Goal: Task Accomplishment & Management: Use online tool/utility

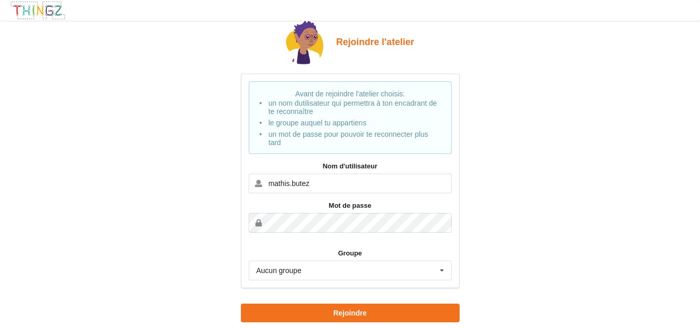
type input "mathis.butez"
click at [395, 268] on div "Aucun groupe Aucun groupe 2MTNE" at bounding box center [350, 271] width 203 height 20
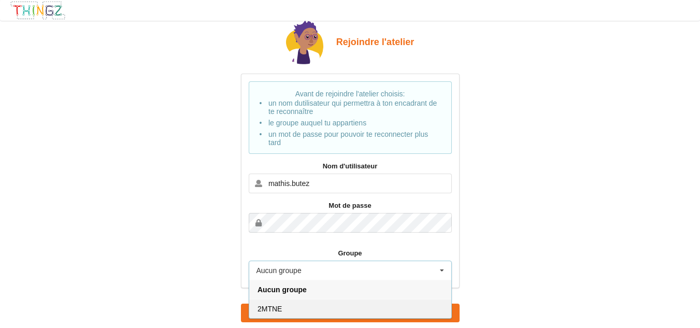
click at [301, 305] on div "2MTNE" at bounding box center [350, 308] width 202 height 19
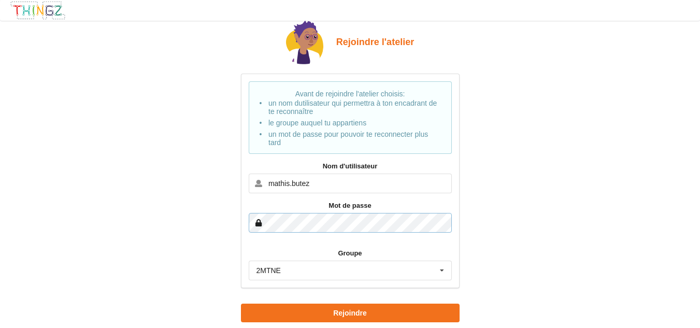
click at [241, 304] on button "Rejoindre" at bounding box center [350, 313] width 219 height 19
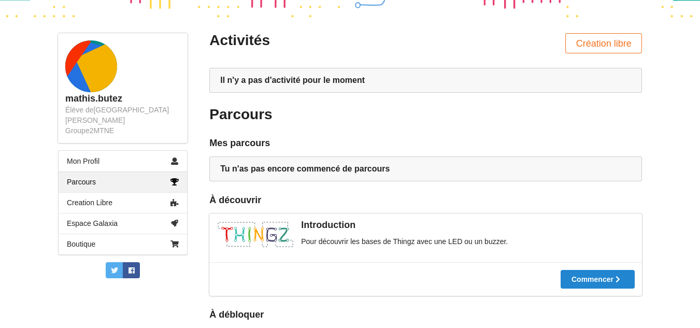
scroll to position [52, 0]
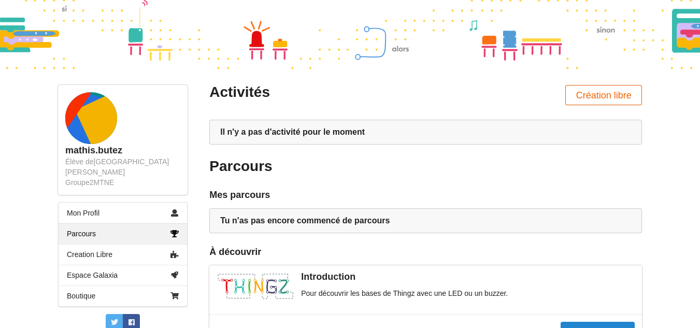
click at [590, 93] on button "Création libre" at bounding box center [603, 95] width 77 height 20
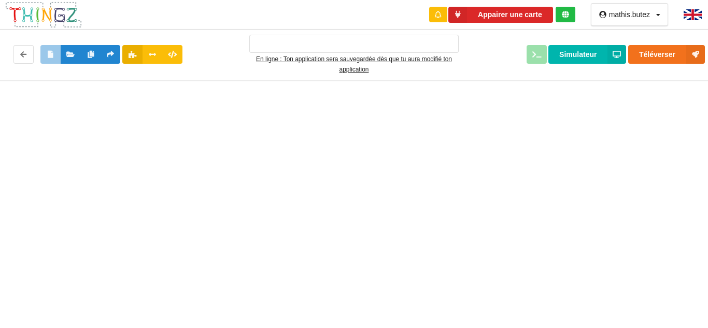
type input "Ma super application n°1"
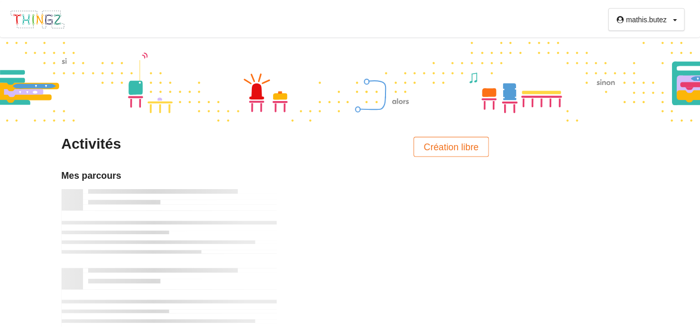
scroll to position [52, 0]
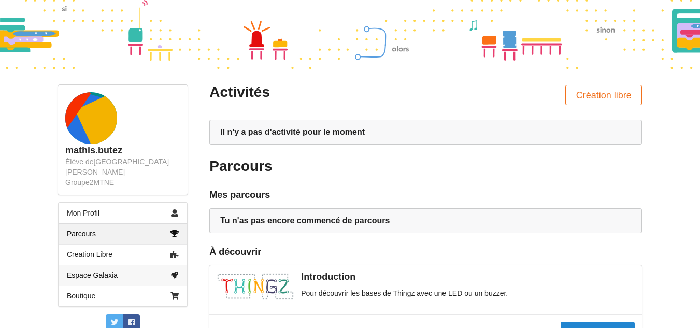
click at [136, 265] on link "Espace Galaxia" at bounding box center [123, 275] width 128 height 21
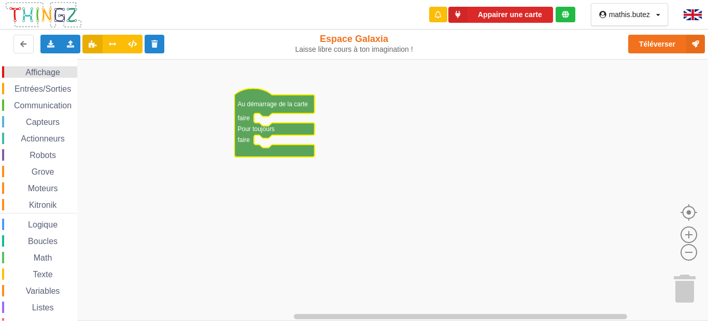
click at [38, 75] on span "Affichage" at bounding box center [42, 72] width 37 height 9
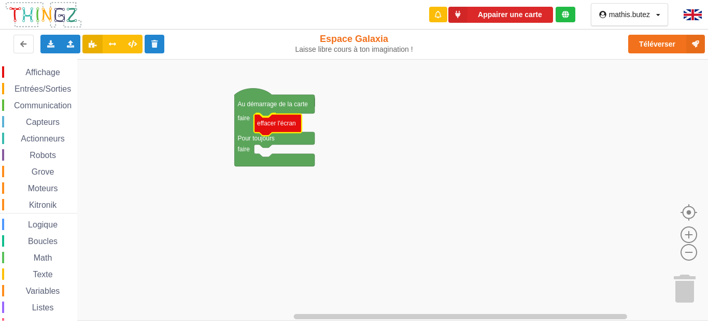
click at [285, 129] on div "Affichage Entrées/Sorties Communication Capteurs Actionneurs Robots Grove Moteu…" at bounding box center [357, 190] width 715 height 262
click at [39, 67] on div "Affichage" at bounding box center [39, 71] width 75 height 11
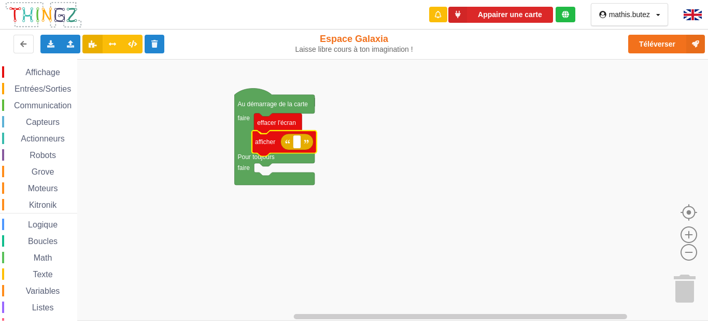
click at [267, 143] on div "Affichage Entrées/Sorties Communication Capteurs Actionneurs Robots Grove Moteu…" at bounding box center [357, 190] width 715 height 262
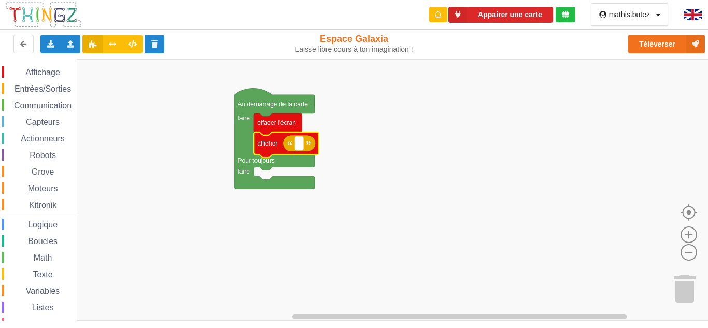
click at [297, 145] on rect "Espace de travail de Blocky" at bounding box center [299, 143] width 8 height 13
type input "position objet"
click at [38, 105] on span "Communication" at bounding box center [42, 105] width 61 height 9
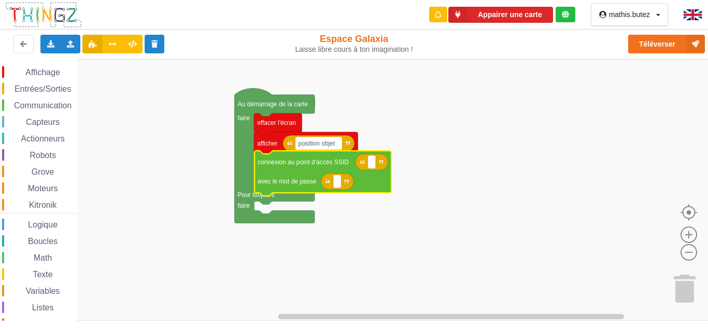
click at [292, 171] on div "Affichage Entrées/Sorties Communication Capteurs Actionneurs Robots Grove Moteu…" at bounding box center [357, 190] width 715 height 262
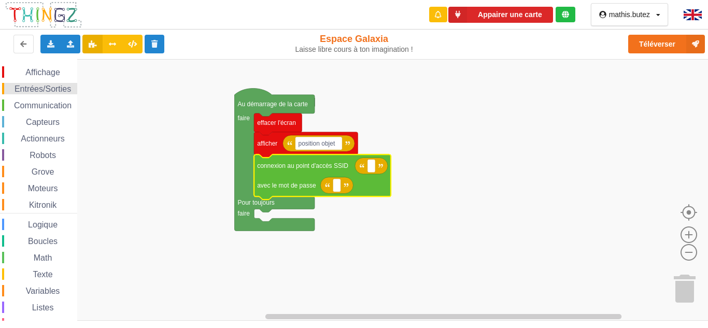
click at [40, 83] on div "Entrées/Sorties" at bounding box center [39, 88] width 75 height 11
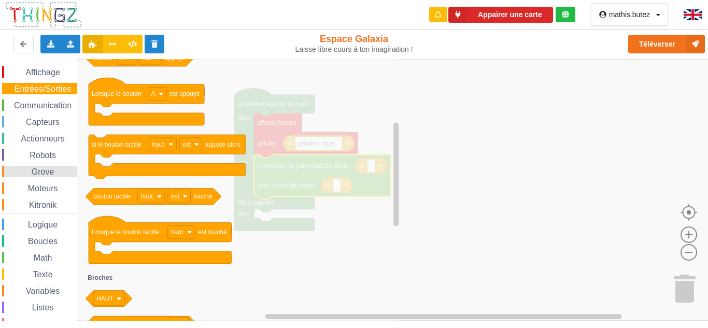
click at [40, 169] on span "Grove" at bounding box center [43, 171] width 26 height 9
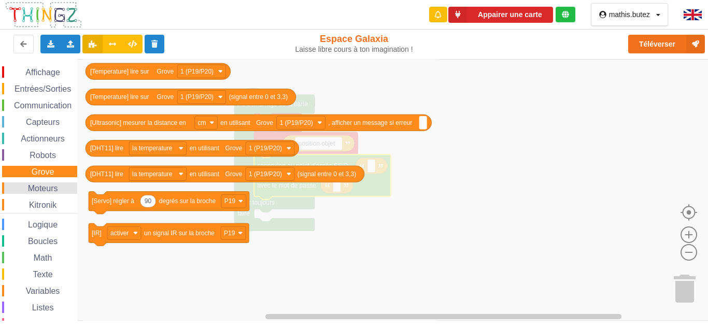
click at [42, 184] on span "Moteurs" at bounding box center [42, 188] width 33 height 9
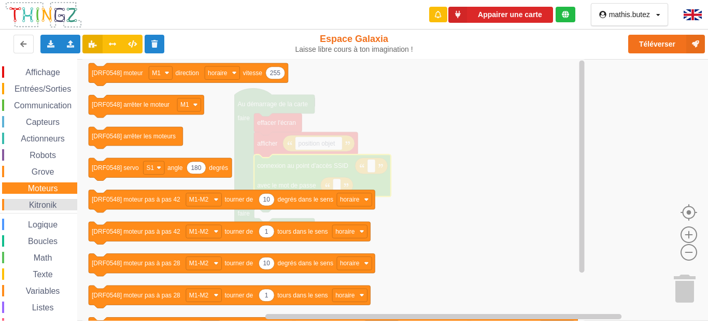
click at [42, 201] on span "Kitronik" at bounding box center [42, 204] width 31 height 9
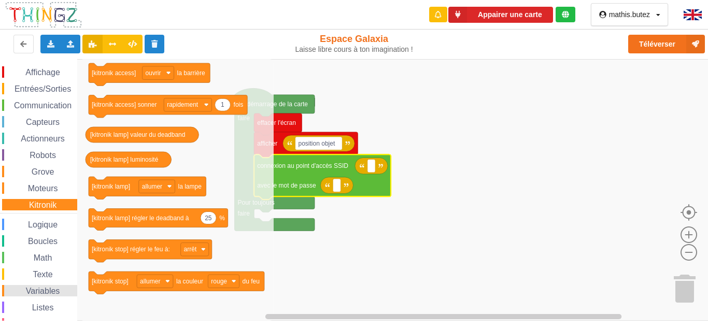
click at [47, 290] on span "Variables" at bounding box center [42, 290] width 37 height 9
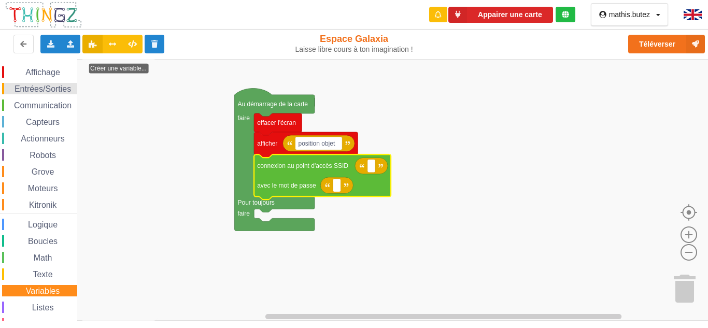
click at [38, 90] on span "Entrées/Sorties" at bounding box center [43, 88] width 60 height 9
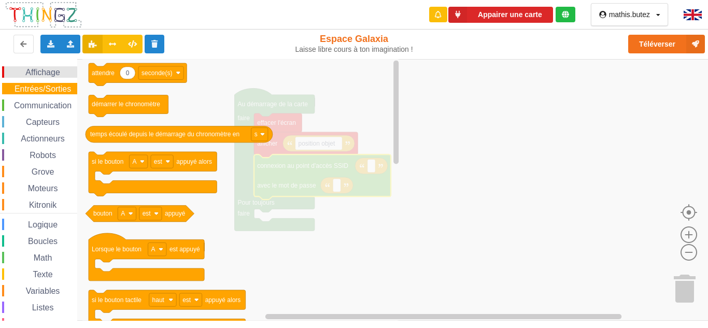
click at [35, 74] on span "Affichage" at bounding box center [42, 72] width 37 height 9
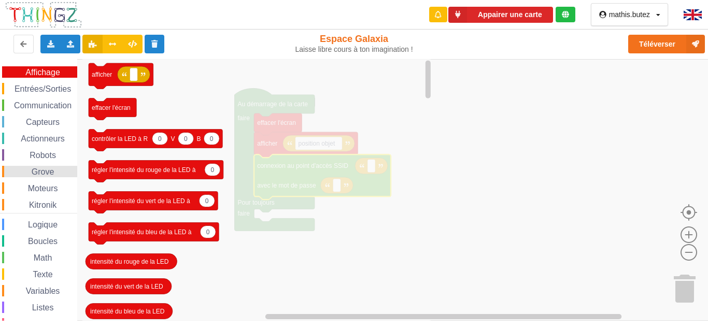
click at [45, 168] on span "Grove" at bounding box center [43, 171] width 26 height 9
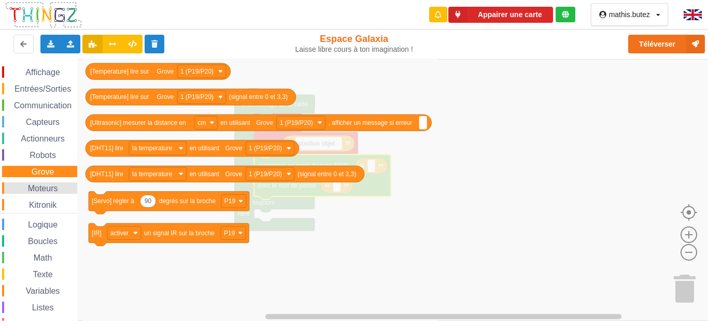
click at [47, 183] on div "Moteurs" at bounding box center [39, 187] width 75 height 11
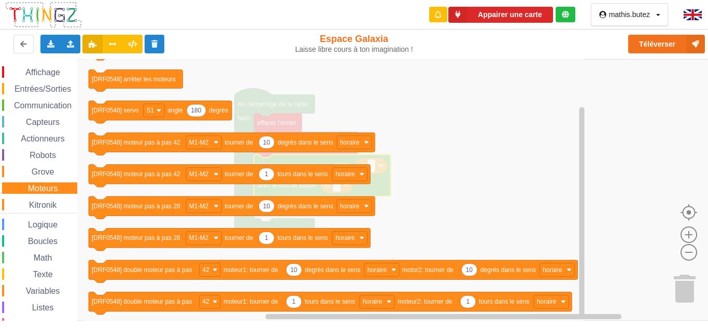
click at [61, 196] on div "Affichage Entrées/Sorties Communication Capteurs Actionneurs Robots Grove Moteu…" at bounding box center [38, 209] width 77 height 286
click at [52, 201] on span "Kitronik" at bounding box center [42, 204] width 31 height 9
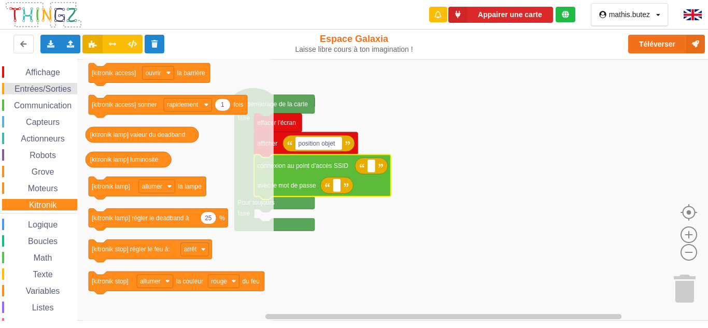
click at [42, 85] on span "Entrées/Sorties" at bounding box center [43, 88] width 60 height 9
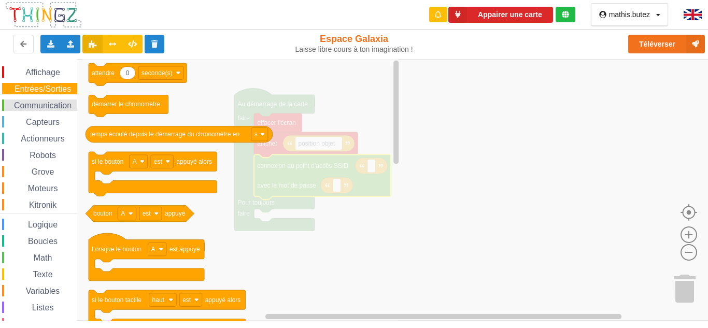
click at [46, 107] on span "Communication" at bounding box center [42, 105] width 61 height 9
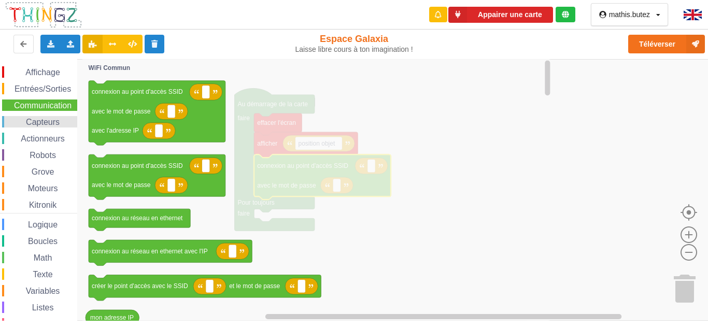
click at [47, 118] on span "Capteurs" at bounding box center [42, 122] width 37 height 9
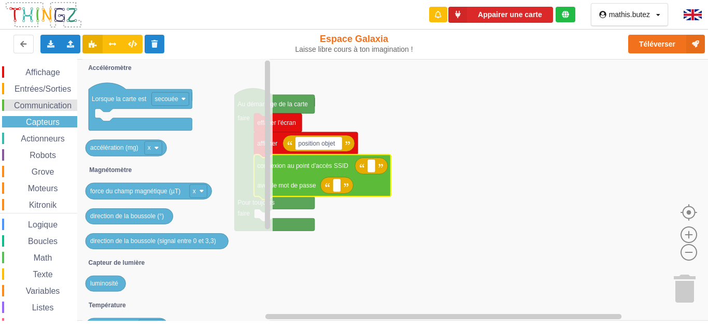
click at [55, 111] on div "Communication" at bounding box center [39, 104] width 75 height 11
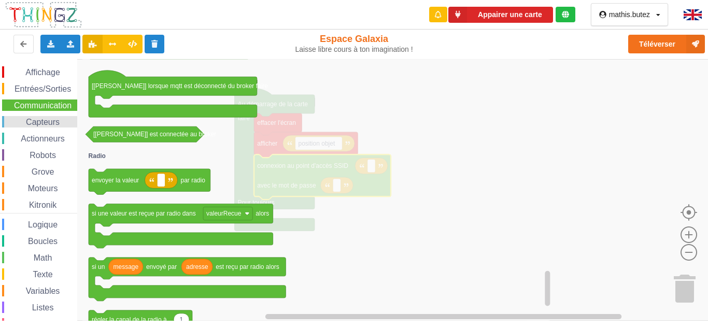
click at [52, 121] on span "Capteurs" at bounding box center [42, 122] width 37 height 9
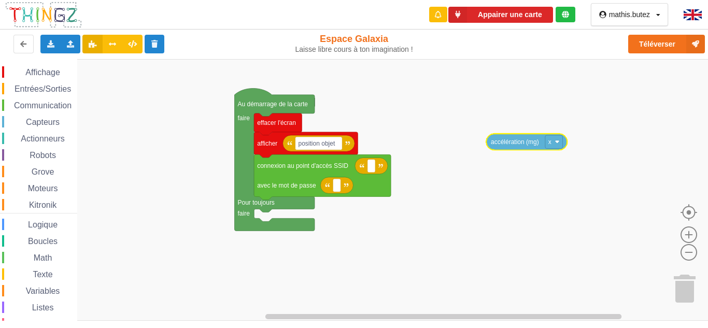
click at [532, 144] on div "Affichage Entrées/Sorties Communication Capteurs Actionneurs Robots Grove Moteu…" at bounding box center [357, 190] width 715 height 262
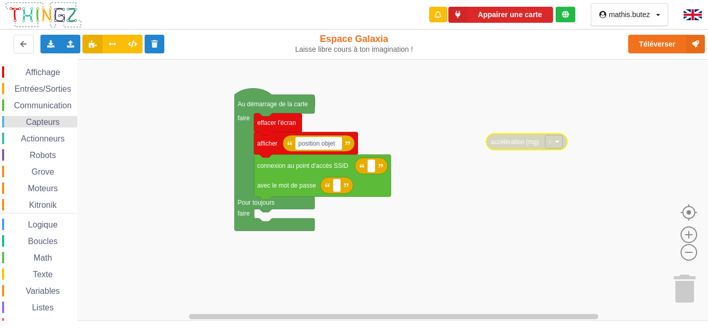
click at [44, 118] on span "Capteurs" at bounding box center [42, 122] width 37 height 9
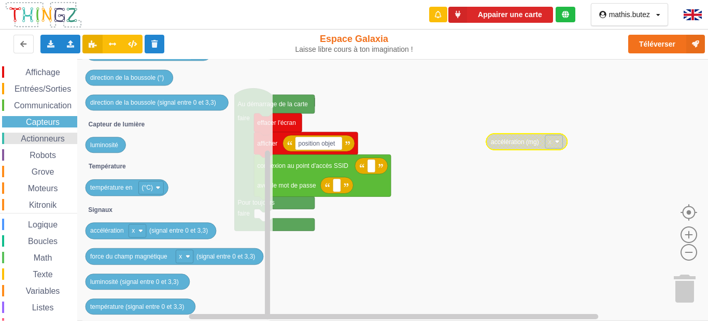
click at [44, 143] on div "Actionneurs" at bounding box center [39, 138] width 75 height 11
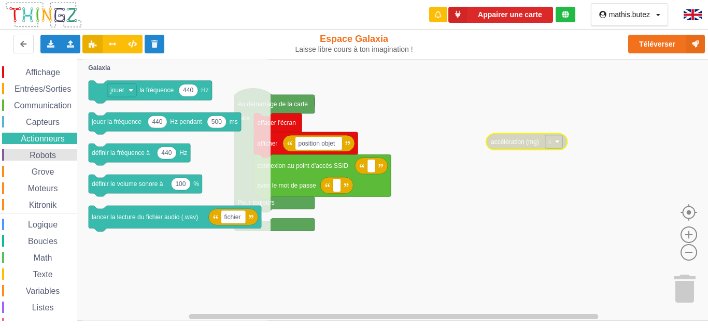
click at [40, 151] on span "Robots" at bounding box center [43, 155] width 30 height 9
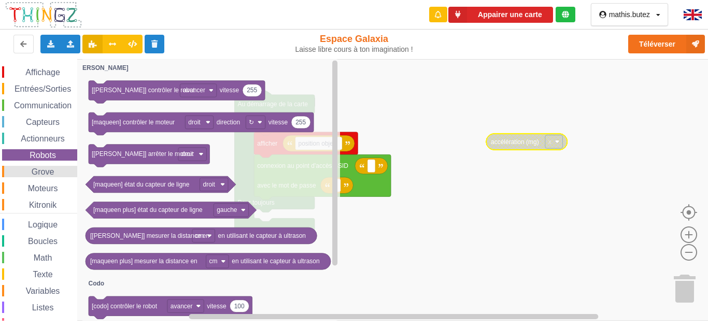
click at [40, 171] on span "Grove" at bounding box center [43, 171] width 26 height 9
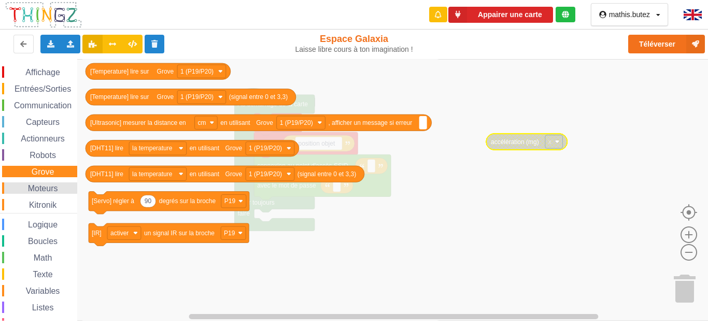
click at [49, 185] on span "Moteurs" at bounding box center [42, 188] width 33 height 9
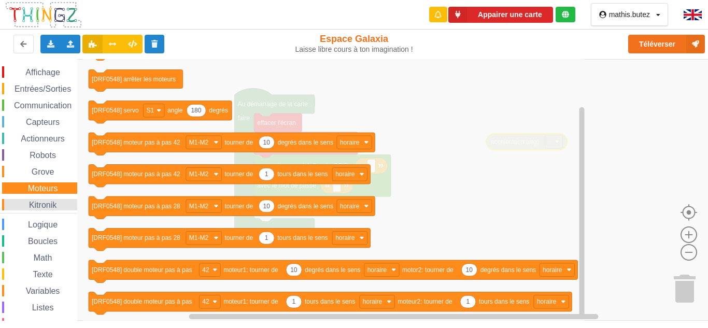
click at [55, 203] on span "Kitronik" at bounding box center [42, 204] width 31 height 9
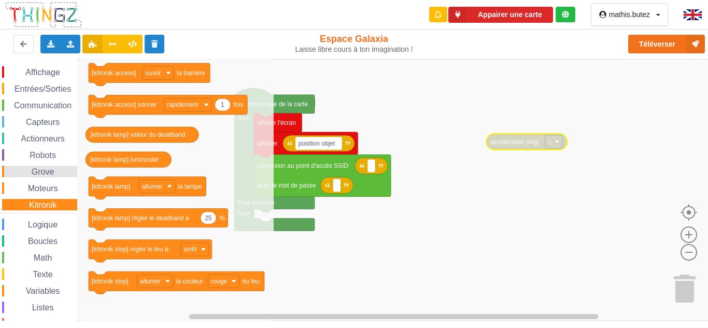
click at [53, 176] on span "Grove" at bounding box center [43, 171] width 26 height 9
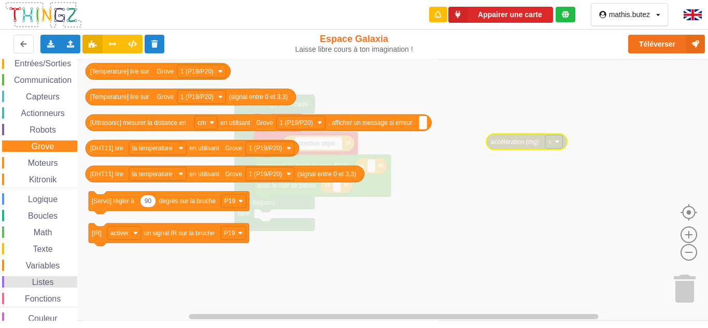
scroll to position [36, 0]
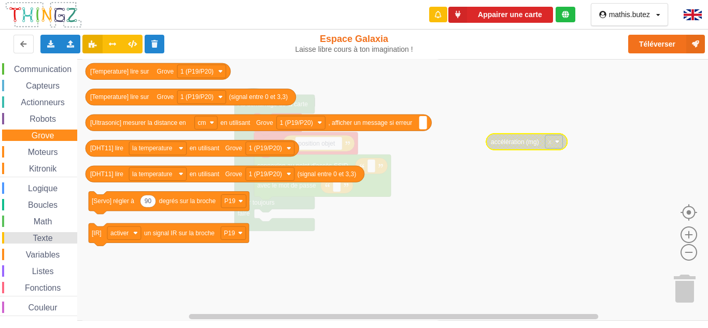
click at [40, 239] on span "Texte" at bounding box center [42, 238] width 23 height 9
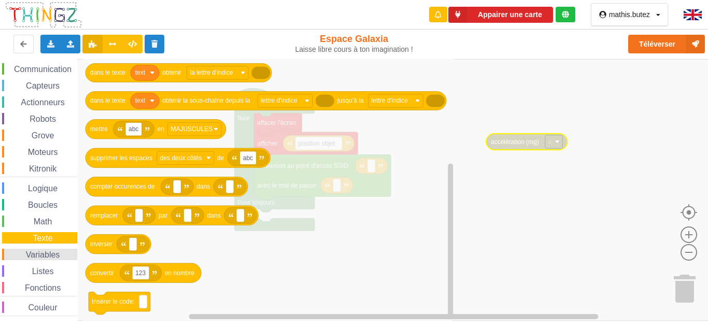
click at [34, 257] on span "Variables" at bounding box center [42, 254] width 37 height 9
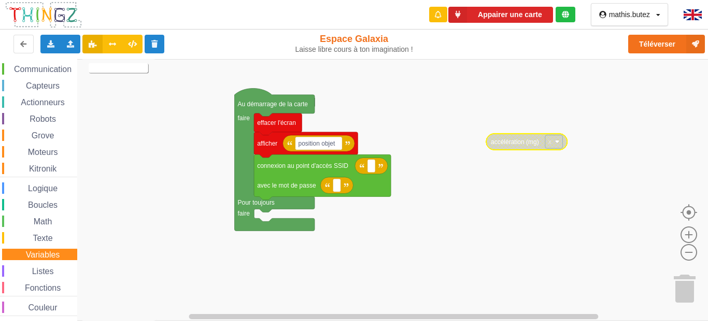
click at [112, 69] on text "Créer une variable..." at bounding box center [118, 68] width 56 height 7
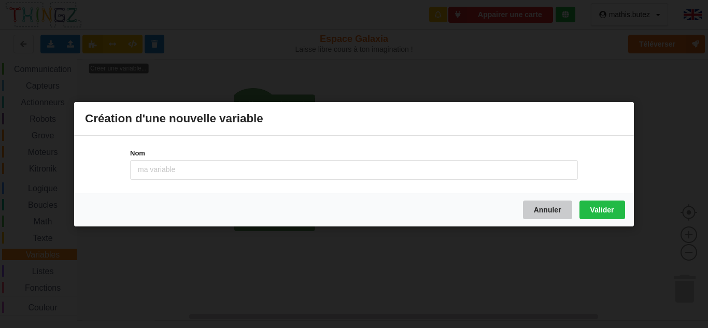
click at [550, 208] on button "Annuler" at bounding box center [547, 209] width 49 height 19
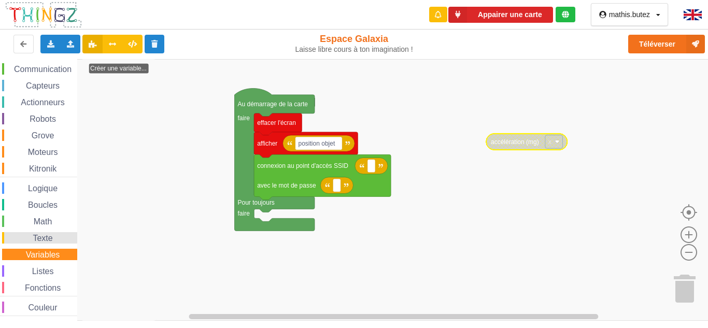
click at [38, 234] on span "Texte" at bounding box center [42, 238] width 23 height 9
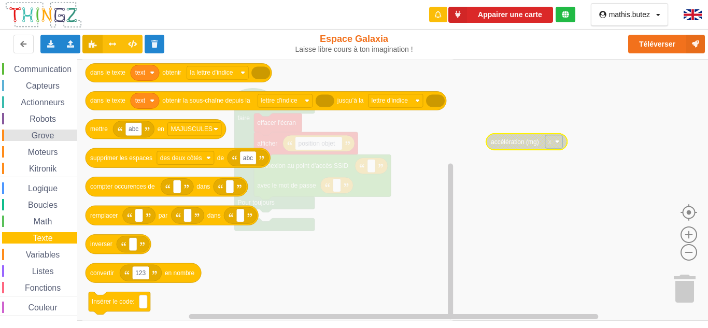
click at [16, 137] on div "Grove" at bounding box center [39, 134] width 75 height 11
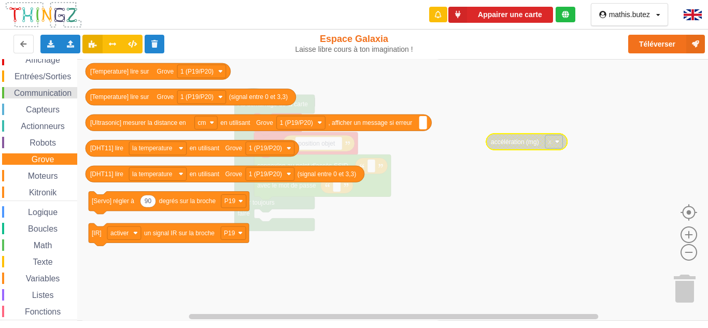
scroll to position [0, 0]
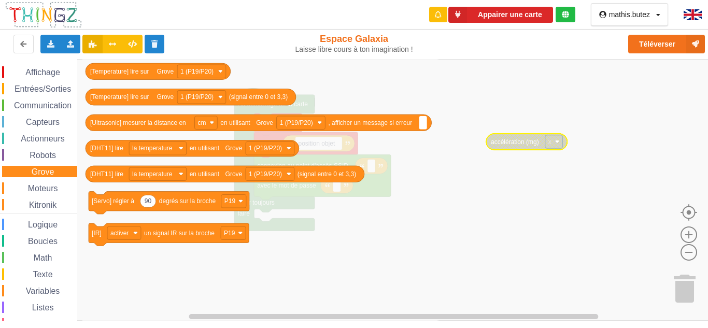
click at [53, 96] on div "Affichage Entrées/Sorties Communication Capteurs Actionneurs Robots Grove Moteu…" at bounding box center [38, 209] width 77 height 286
click at [54, 89] on span "Entrées/Sorties" at bounding box center [43, 88] width 60 height 9
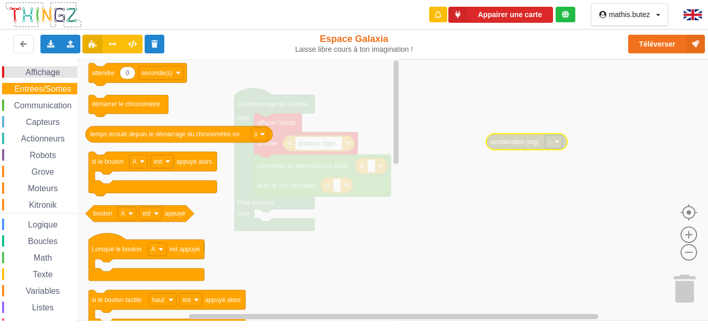
click at [38, 74] on span "Affichage" at bounding box center [42, 72] width 37 height 9
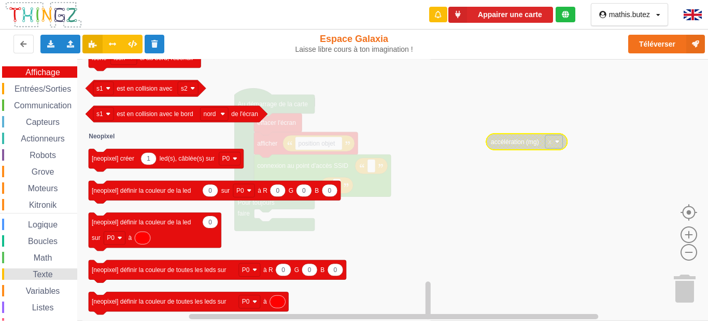
click at [38, 275] on span "Texte" at bounding box center [42, 274] width 23 height 9
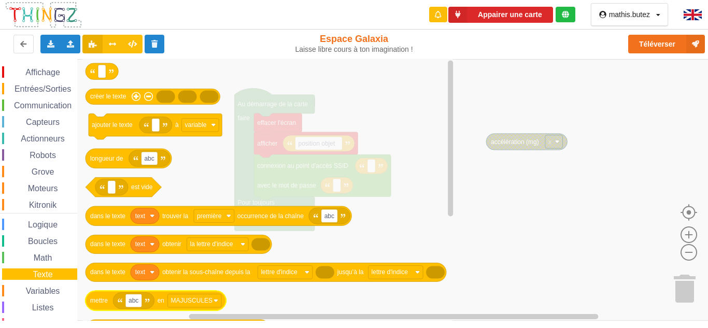
click at [144, 298] on icon "Espace de travail de Blocky" at bounding box center [133, 300] width 41 height 17
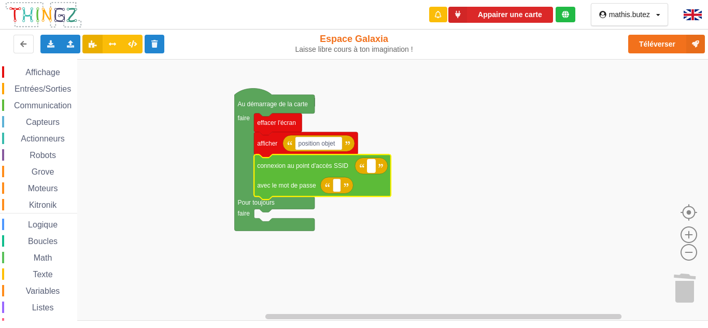
click at [370, 168] on text "Espace de travail de Blocky" at bounding box center [371, 165] width 2 height 7
type input "SFR_20BF"
click at [338, 186] on rect "Espace de travail de Blocky" at bounding box center [337, 185] width 8 height 13
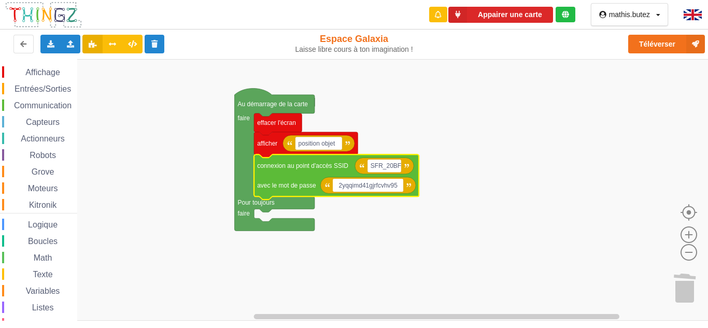
type input "2yqqimd41gjrfcvhv95n"
click at [180, 174] on div "Affichage Entrées/Sorties Communication Capteurs Actionneurs Robots Grove Moteu…" at bounding box center [357, 190] width 715 height 262
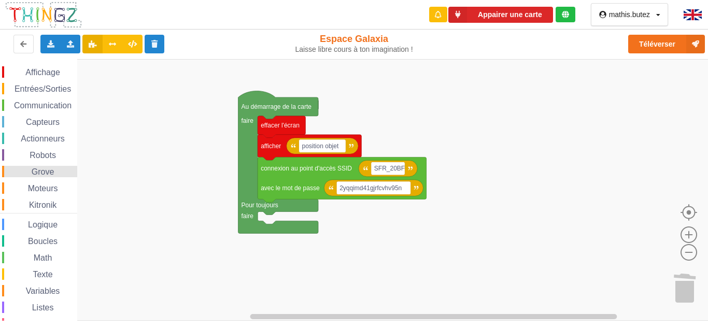
click at [52, 166] on div "Grove" at bounding box center [39, 171] width 75 height 11
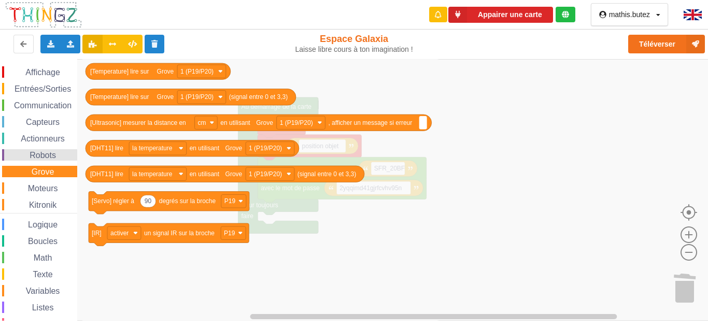
click at [56, 158] on span "Robots" at bounding box center [43, 155] width 30 height 9
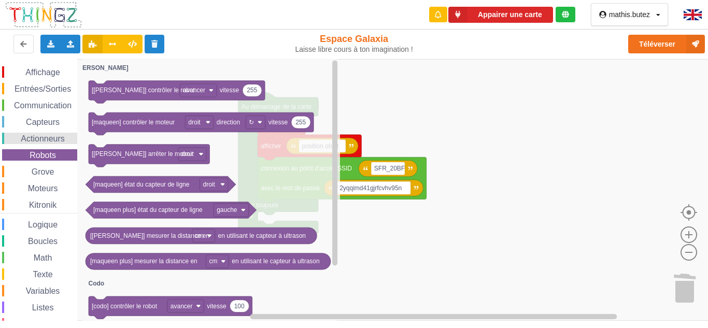
click at [63, 138] on span "Actionneurs" at bounding box center [42, 138] width 47 height 9
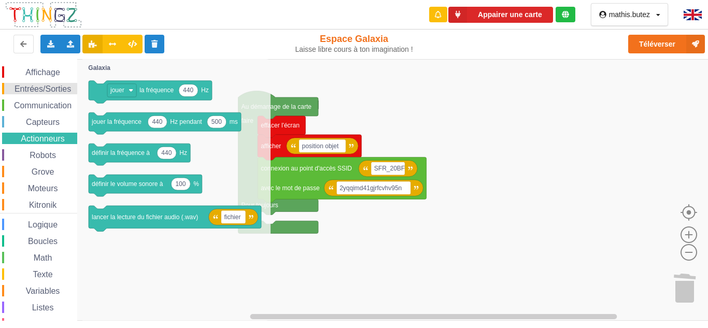
click at [53, 90] on span "Entrées/Sorties" at bounding box center [43, 88] width 60 height 9
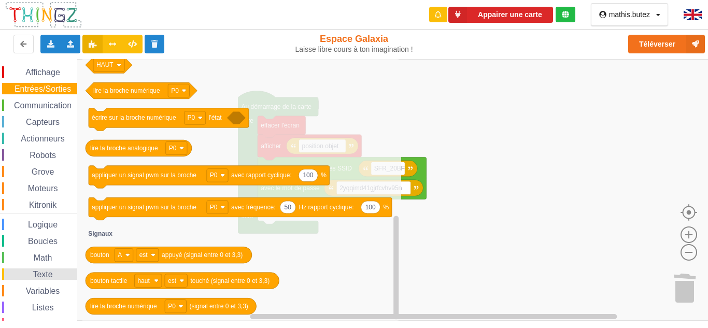
click at [57, 268] on div "Texte" at bounding box center [39, 273] width 75 height 11
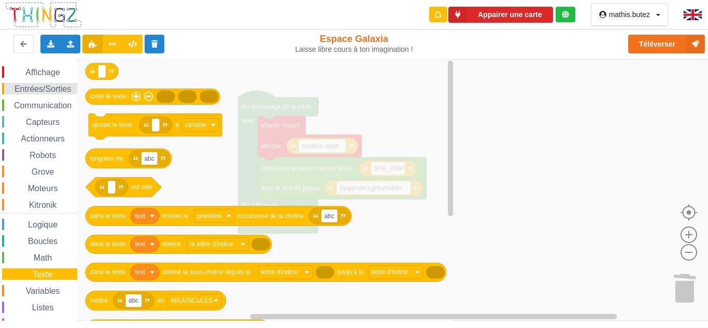
click at [42, 88] on span "Entrées/Sorties" at bounding box center [43, 88] width 60 height 9
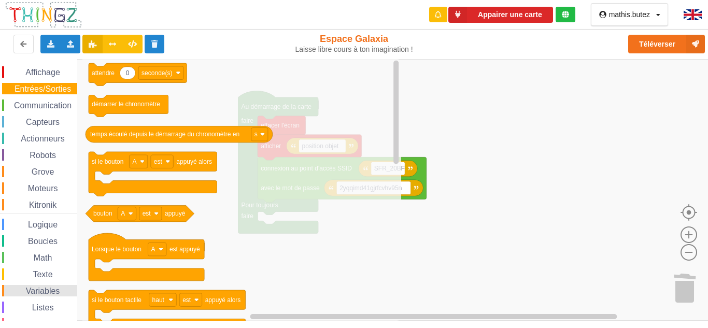
click at [51, 289] on span "Variables" at bounding box center [42, 290] width 37 height 9
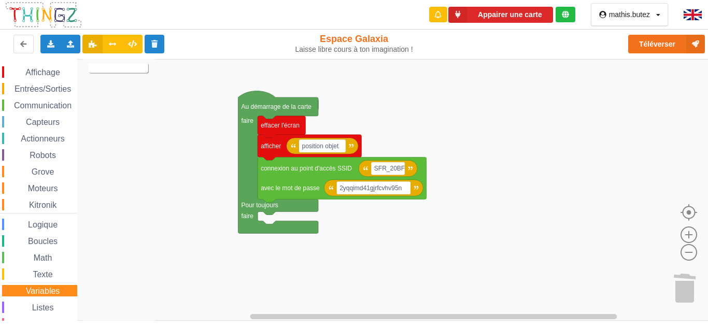
click at [121, 69] on text "Créer une variable..." at bounding box center [118, 68] width 56 height 7
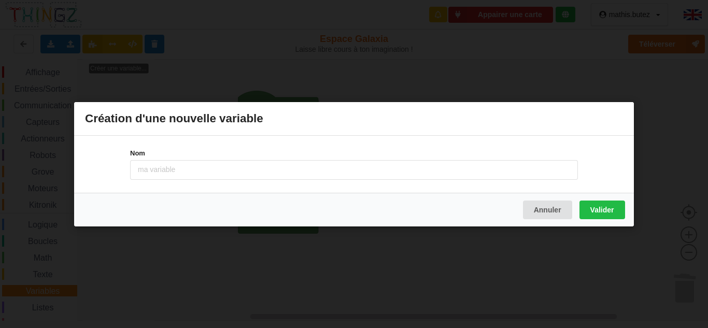
click at [169, 167] on input at bounding box center [353, 170] width 447 height 20
type input "z"
click at [153, 168] on input "accélération" at bounding box center [353, 170] width 447 height 20
click at [158, 171] on input "accelération" at bounding box center [353, 170] width 447 height 20
click at [200, 175] on input "acceleration" at bounding box center [353, 170] width 447 height 20
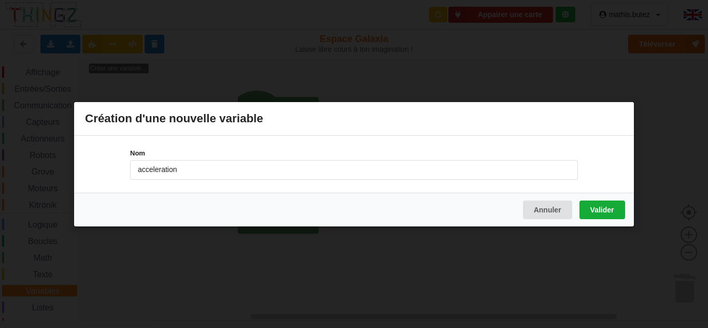
type input "acceleration"
click at [585, 204] on button "Valider" at bounding box center [602, 209] width 46 height 19
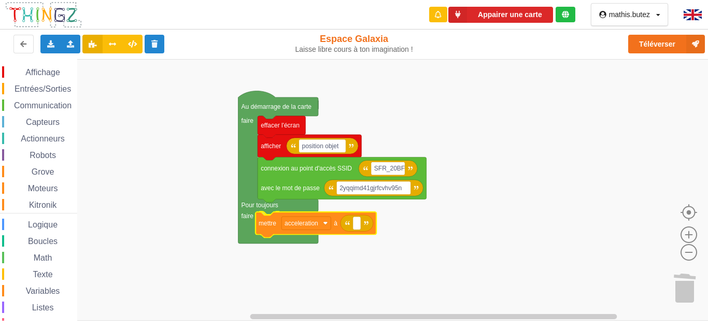
click at [271, 233] on div "Affichage Entrées/Sorties Communication Capteurs Actionneurs Robots Grove Moteu…" at bounding box center [357, 190] width 715 height 262
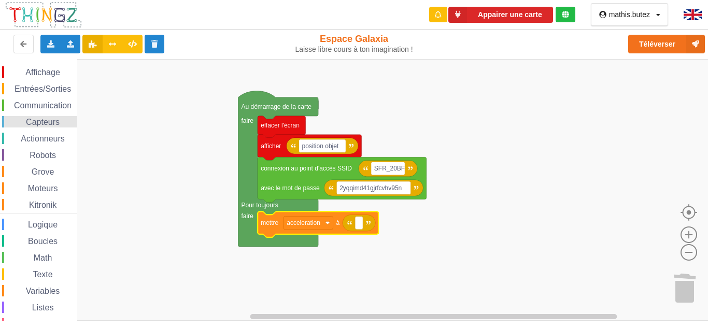
click at [42, 118] on span "Capteurs" at bounding box center [42, 122] width 37 height 9
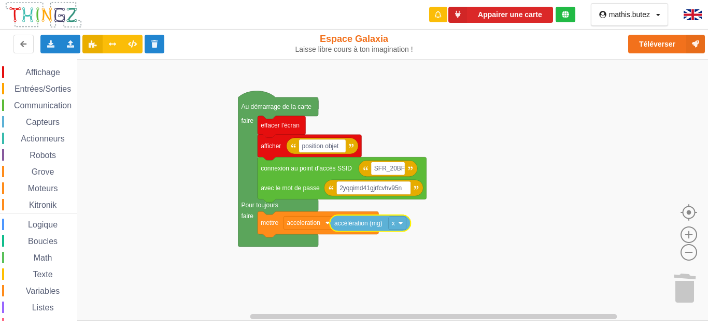
click at [363, 225] on div "Affichage Entrées/Sorties Communication Capteurs Actionneurs Robots Grove Moteu…" at bounding box center [357, 190] width 715 height 262
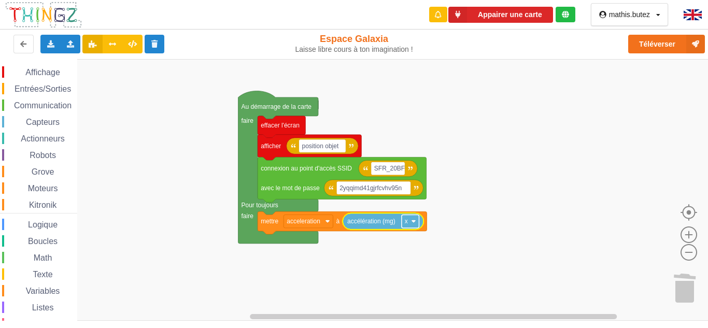
click at [411, 225] on rect "Espace de travail de Blocky" at bounding box center [410, 220] width 18 height 13
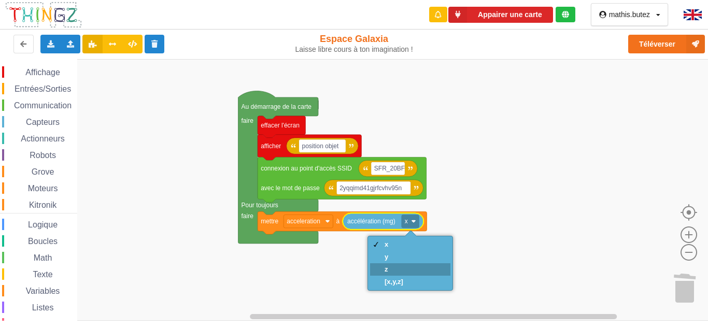
click at [391, 266] on div "z" at bounding box center [393, 269] width 19 height 8
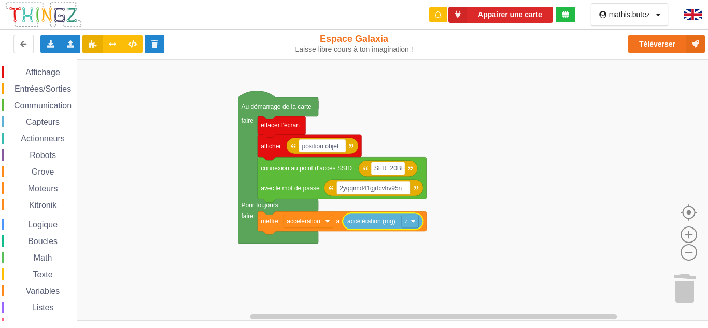
click at [450, 254] on rect "Espace de travail de Blocky" at bounding box center [357, 190] width 715 height 262
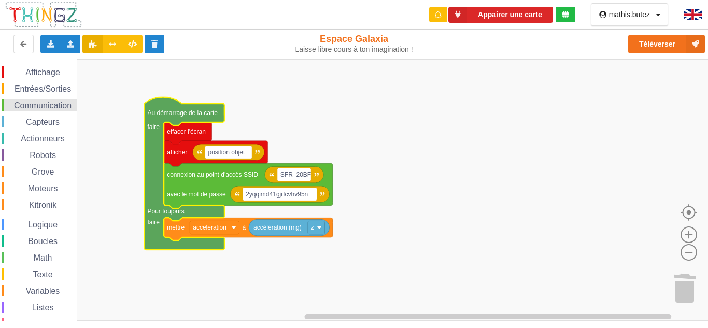
click at [34, 107] on span "Communication" at bounding box center [42, 105] width 61 height 9
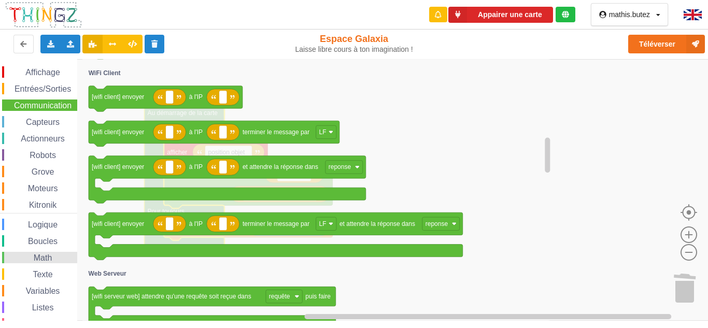
click at [34, 256] on span "Math" at bounding box center [43, 257] width 22 height 9
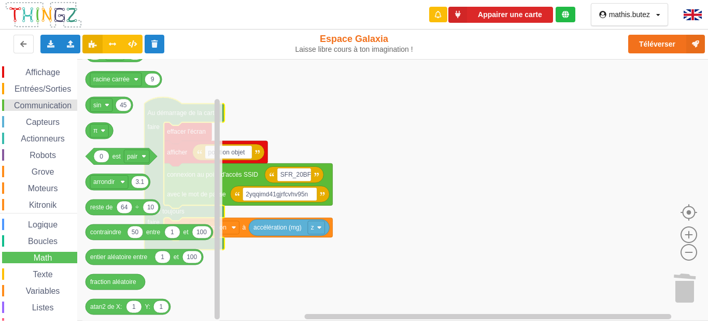
click at [39, 101] on span "Communication" at bounding box center [42, 105] width 61 height 9
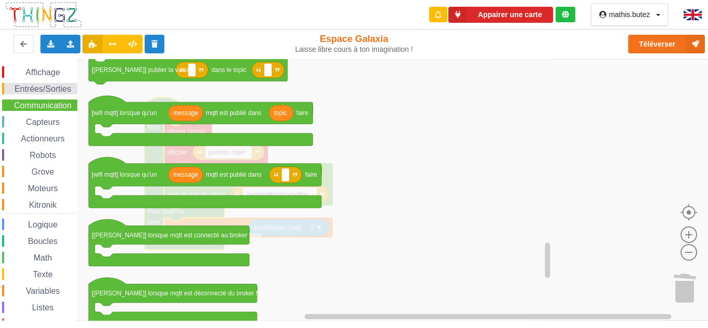
click at [52, 89] on span "Entrées/Sorties" at bounding box center [43, 88] width 60 height 9
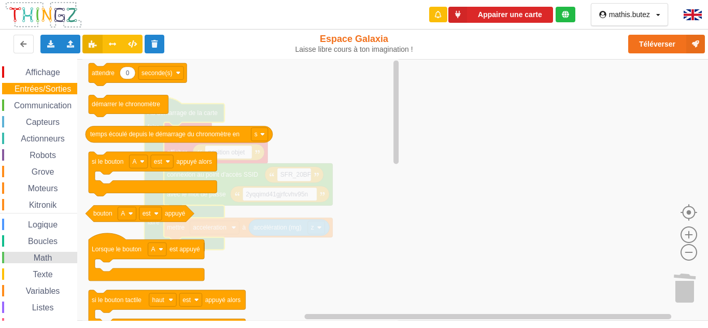
click at [31, 261] on span "Espace de travail de Blocky" at bounding box center [28, 258] width 8 height 8
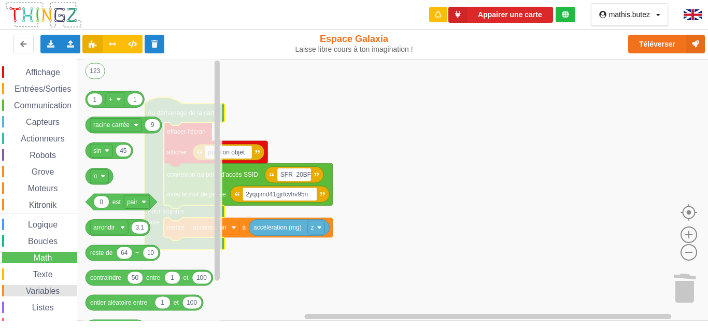
click at [46, 285] on div "Variables" at bounding box center [39, 290] width 75 height 11
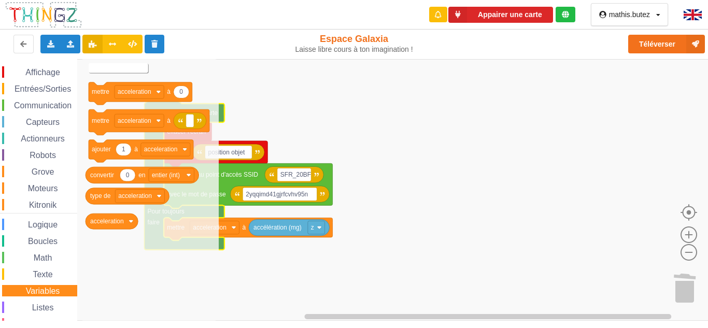
click at [114, 71] on text "Créer une variable..." at bounding box center [118, 68] width 56 height 7
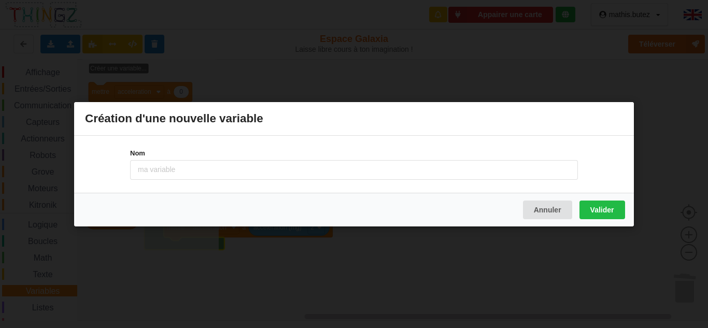
click at [213, 176] on input at bounding box center [353, 170] width 447 height 20
type input "page web"
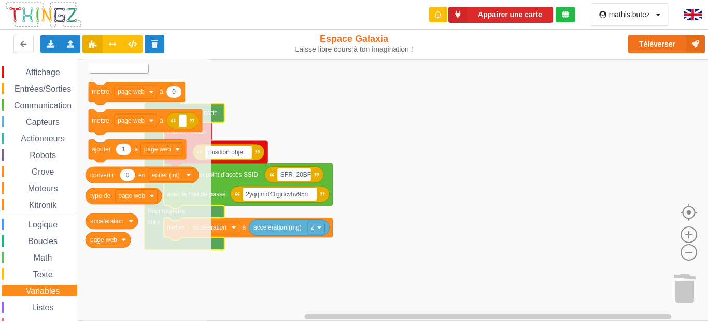
click at [126, 71] on text "Créer une variable..." at bounding box center [118, 68] width 56 height 7
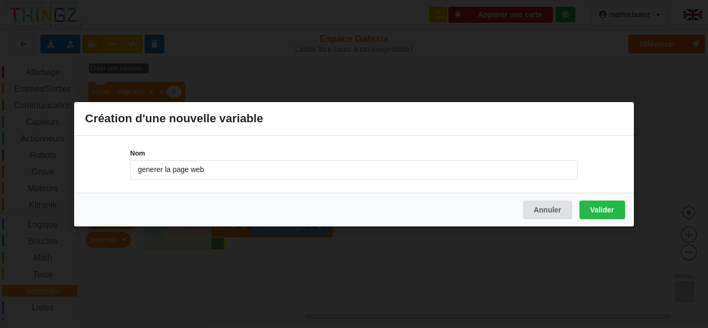
type input "generer la page web"
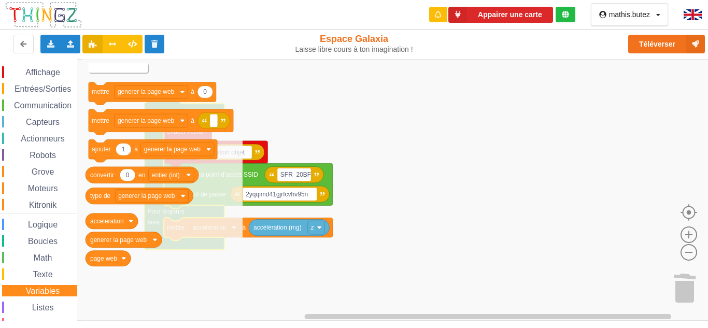
click at [133, 67] on text "Créer une variable..." at bounding box center [118, 68] width 56 height 7
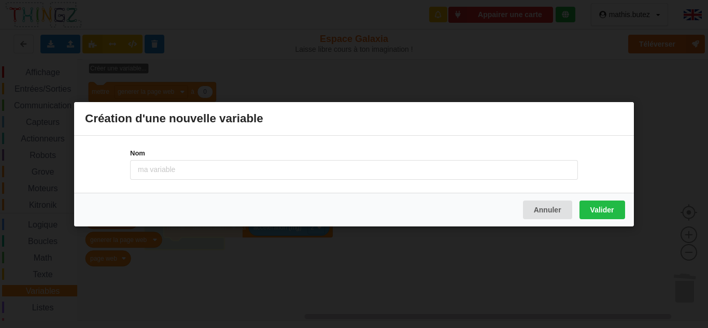
click at [192, 163] on input at bounding box center [353, 170] width 447 height 20
type input "acceleration"
click at [593, 209] on button "Valider" at bounding box center [602, 209] width 46 height 19
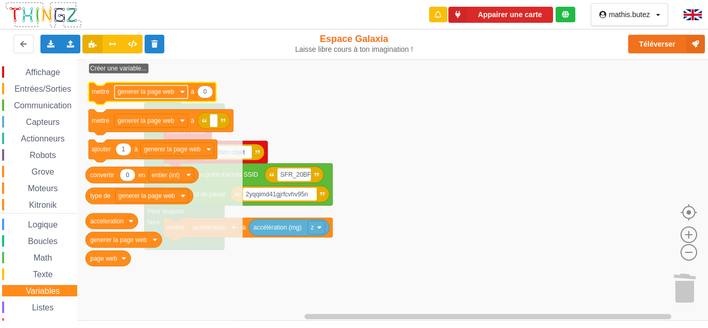
click at [147, 90] on text "generer la page web" at bounding box center [146, 91] width 57 height 7
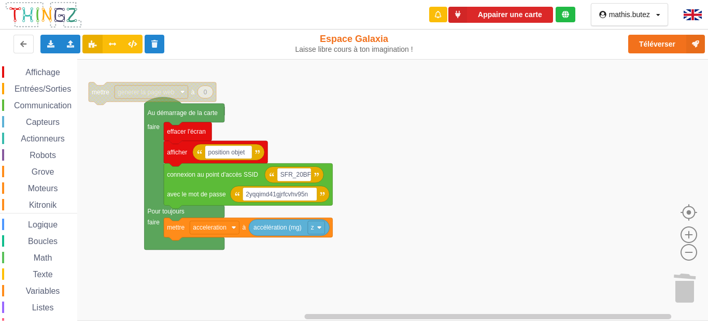
click at [147, 90] on text "generer la page web" at bounding box center [146, 91] width 57 height 7
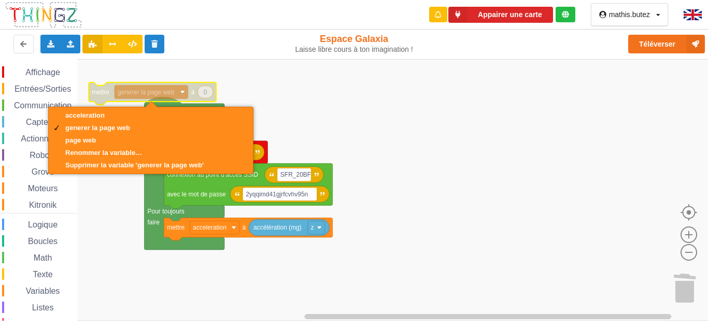
click at [147, 90] on text "generer la page web" at bounding box center [146, 91] width 57 height 7
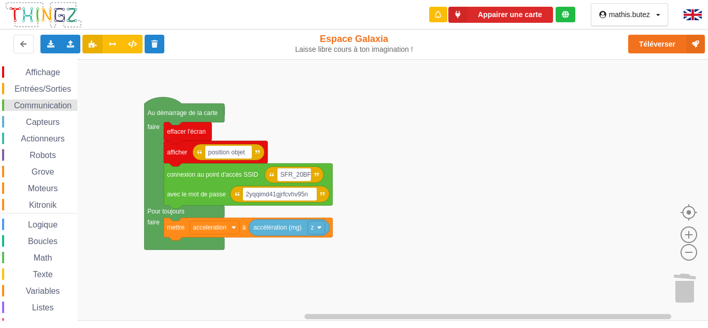
click at [37, 100] on div "Communication" at bounding box center [39, 104] width 75 height 11
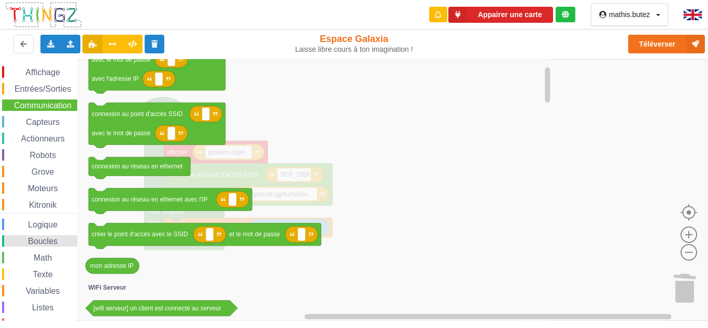
click at [37, 237] on span "Boucles" at bounding box center [42, 241] width 33 height 9
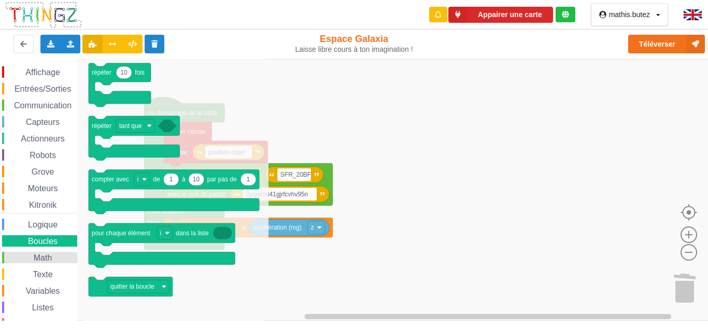
click at [49, 254] on span "Math" at bounding box center [43, 257] width 22 height 9
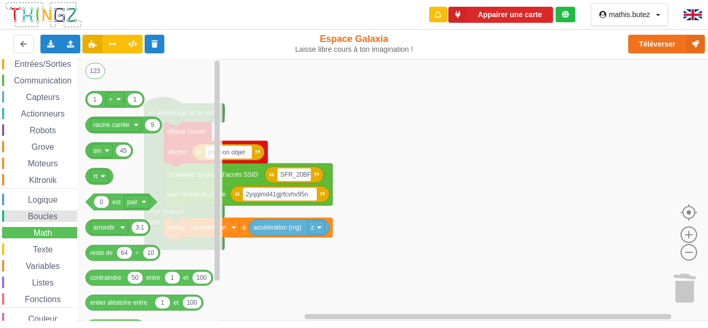
scroll to position [36, 0]
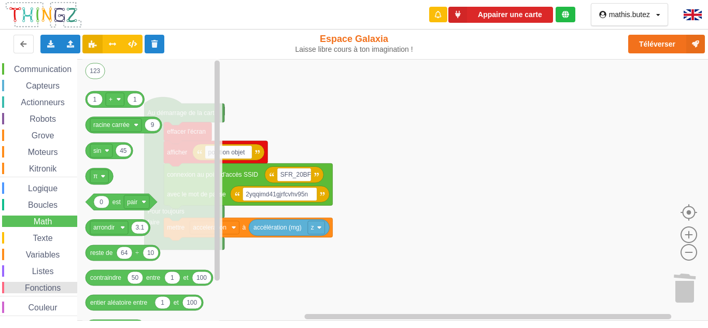
click at [35, 283] on span "Fonctions" at bounding box center [42, 287] width 39 height 9
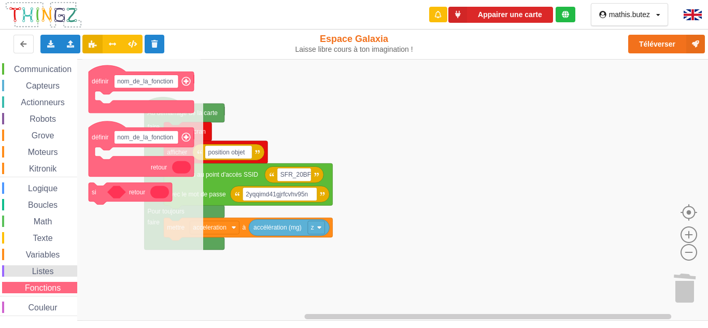
click at [35, 274] on span "Listes" at bounding box center [43, 271] width 25 height 9
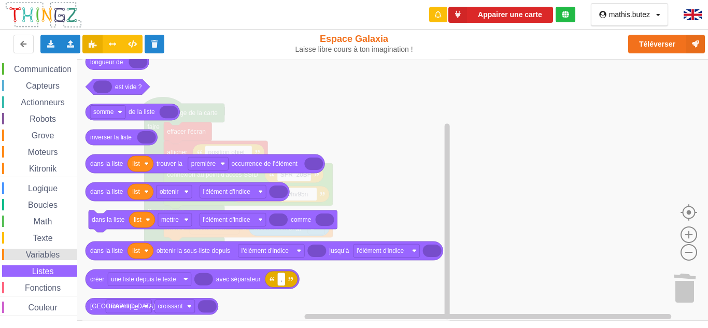
click at [68, 251] on div "Variables" at bounding box center [39, 254] width 75 height 11
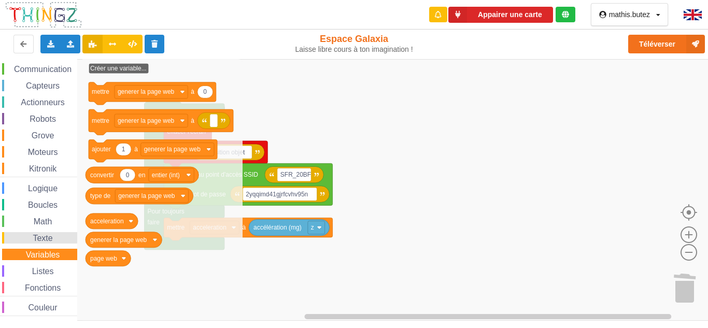
click at [56, 236] on div "Texte" at bounding box center [39, 237] width 75 height 11
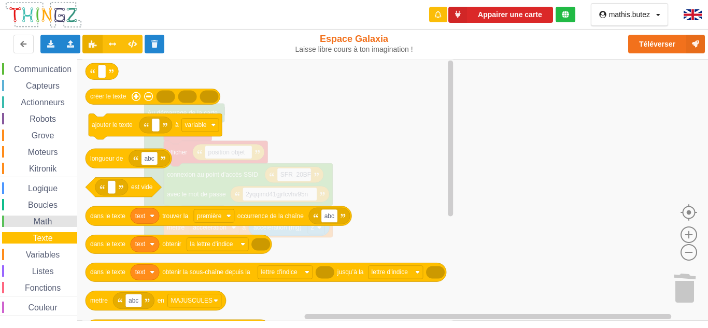
click at [44, 218] on span "Math" at bounding box center [43, 221] width 22 height 9
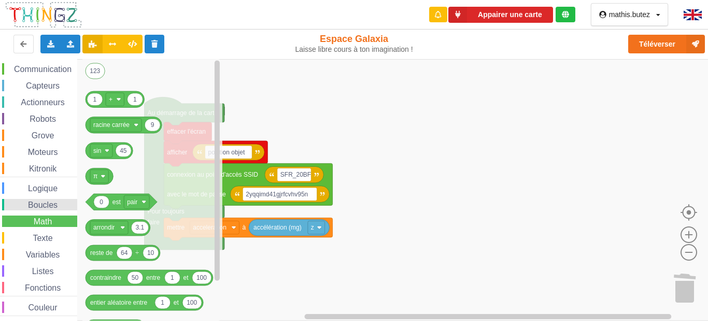
click at [50, 205] on span "Boucles" at bounding box center [42, 204] width 33 height 9
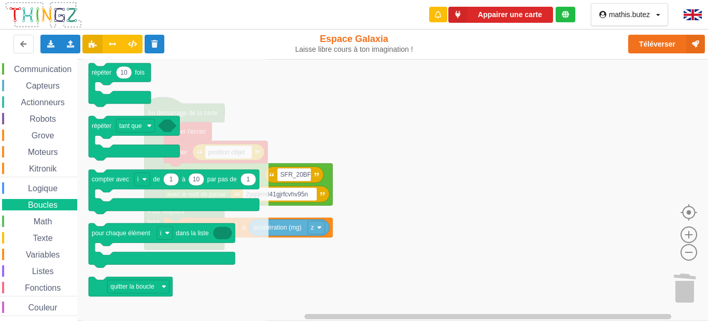
click at [51, 195] on div "Affichage Entrées/Sorties Communication Capteurs Actionneurs Robots Grove Moteu…" at bounding box center [38, 173] width 77 height 286
click at [52, 192] on div "Logique" at bounding box center [39, 187] width 75 height 11
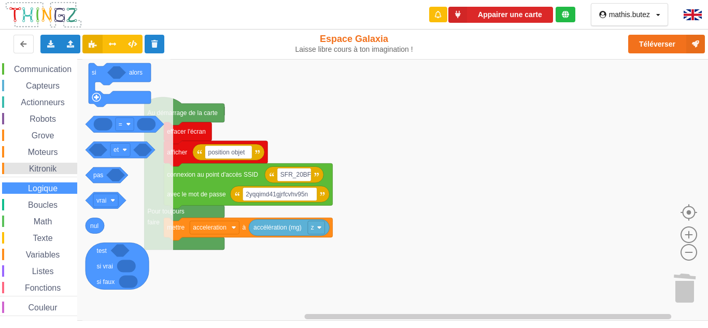
click at [58, 169] on div "Kitronik" at bounding box center [39, 168] width 75 height 11
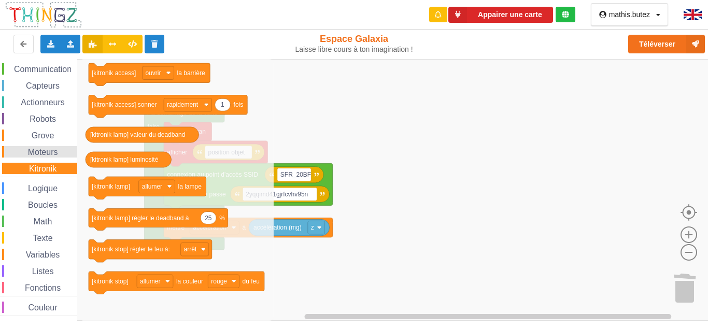
click at [57, 156] on div "Moteurs" at bounding box center [39, 151] width 75 height 11
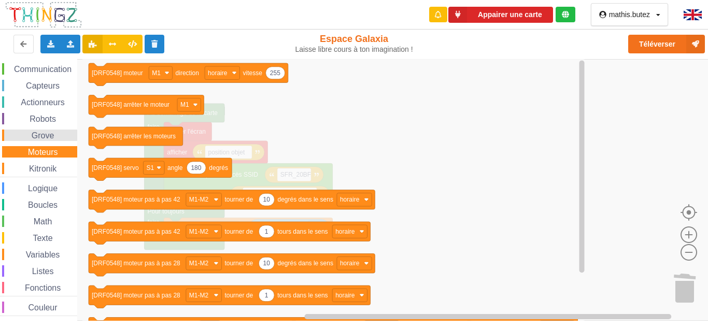
click at [53, 133] on span "Grove" at bounding box center [43, 135] width 26 height 9
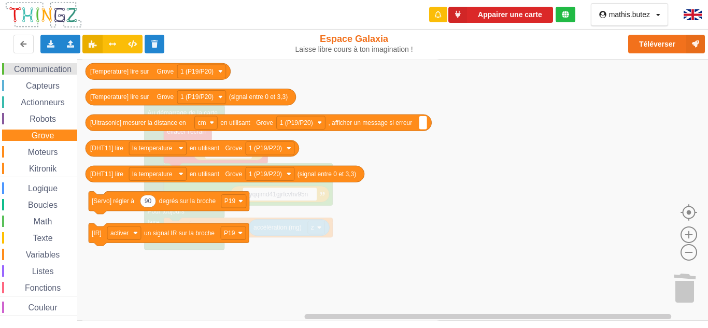
click at [48, 70] on span "Communication" at bounding box center [42, 69] width 61 height 9
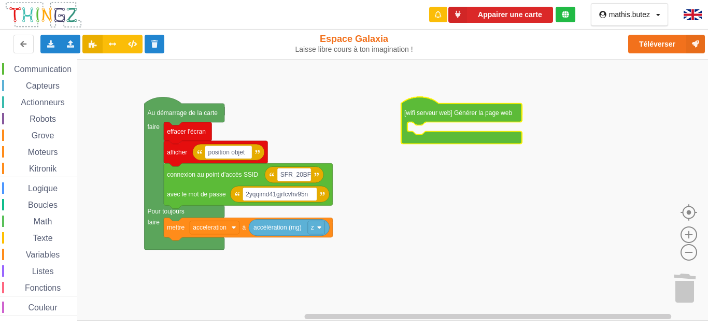
click at [442, 110] on div "Affichage Entrées/Sorties Communication Capteurs Actionneurs Robots Grove Moteu…" at bounding box center [357, 190] width 715 height 262
click at [52, 85] on span "Capteurs" at bounding box center [42, 85] width 37 height 9
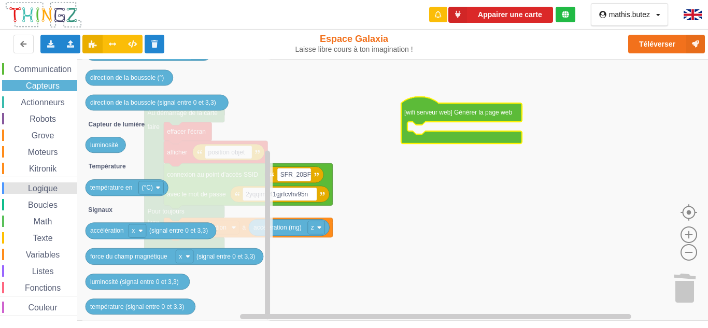
click at [36, 193] on div "Logique" at bounding box center [39, 187] width 75 height 11
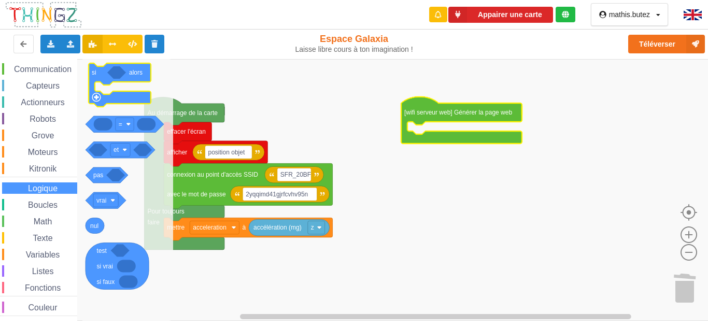
click at [95, 101] on image "Espace de travail de Blocky" at bounding box center [96, 97] width 9 height 9
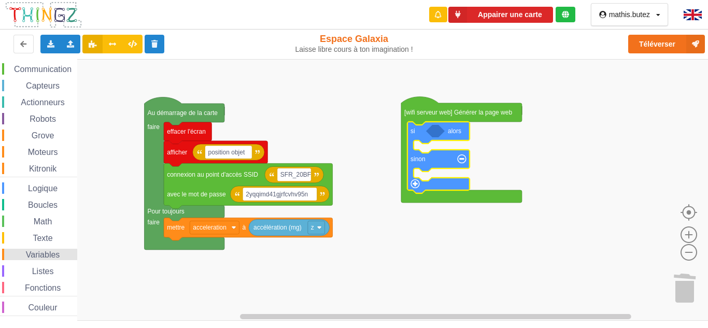
click at [25, 251] on span "Variables" at bounding box center [42, 254] width 37 height 9
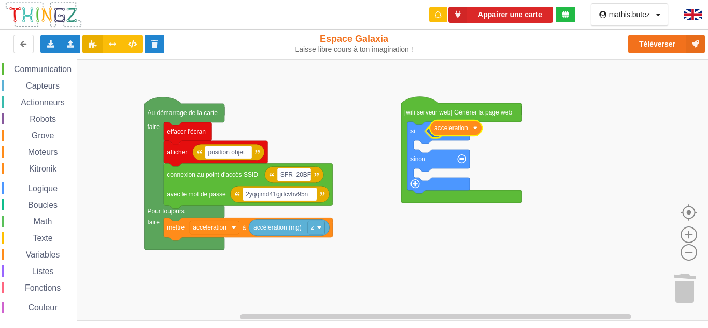
click at [461, 131] on div "Affichage Entrées/Sorties Communication Capteurs Actionneurs Robots Grove Moteu…" at bounding box center [357, 190] width 715 height 262
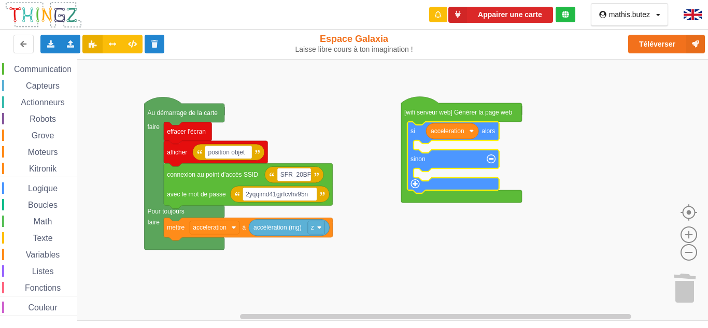
click at [496, 134] on icon "Espace de travail de Blocky" at bounding box center [453, 157] width 92 height 71
click at [43, 190] on span "Logique" at bounding box center [42, 188] width 33 height 9
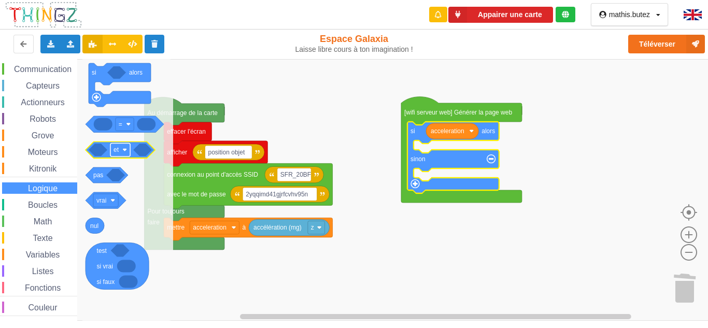
click at [117, 147] on text "et" at bounding box center [116, 149] width 6 height 7
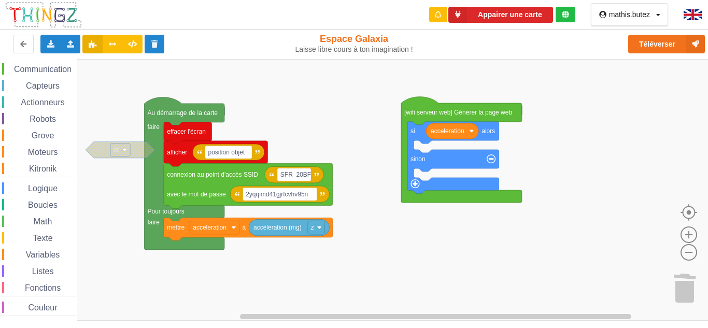
click at [118, 148] on text "et" at bounding box center [116, 149] width 6 height 7
click at [118, 149] on text "et" at bounding box center [116, 149] width 6 height 7
click at [30, 88] on span "Capteurs" at bounding box center [42, 85] width 37 height 9
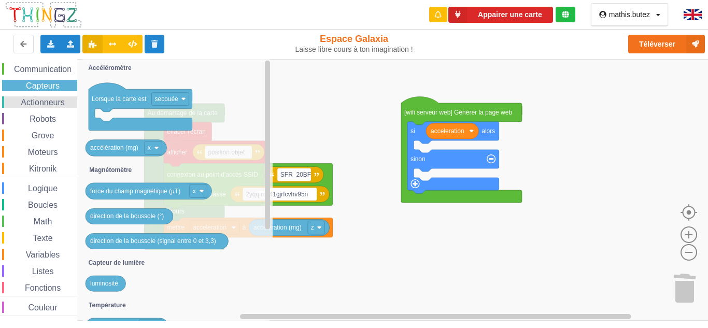
click at [36, 105] on span "Actionneurs" at bounding box center [42, 102] width 47 height 9
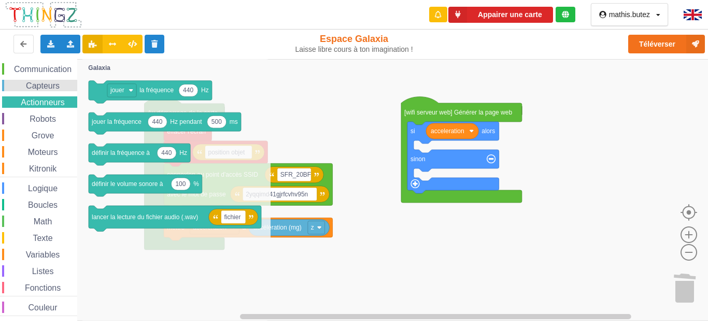
click at [36, 91] on div "Affichage Entrées/Sorties Communication Capteurs Actionneurs Robots Grove Moteu…" at bounding box center [38, 173] width 77 height 286
click at [39, 88] on span "Capteurs" at bounding box center [42, 85] width 37 height 9
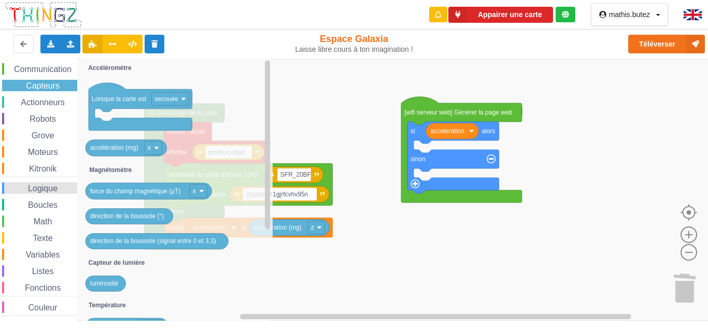
click at [33, 191] on span "Logique" at bounding box center [42, 188] width 33 height 9
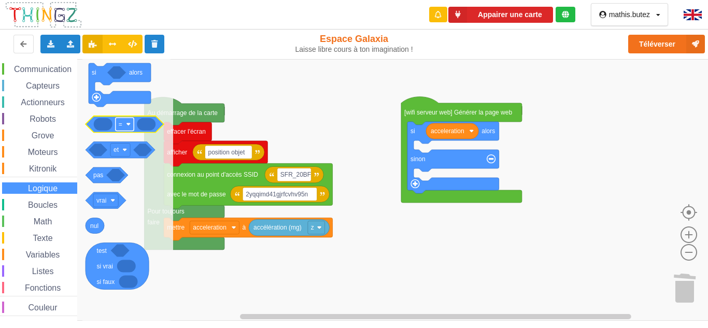
click at [124, 128] on rect "Espace de travail de Blocky" at bounding box center [125, 124] width 18 height 13
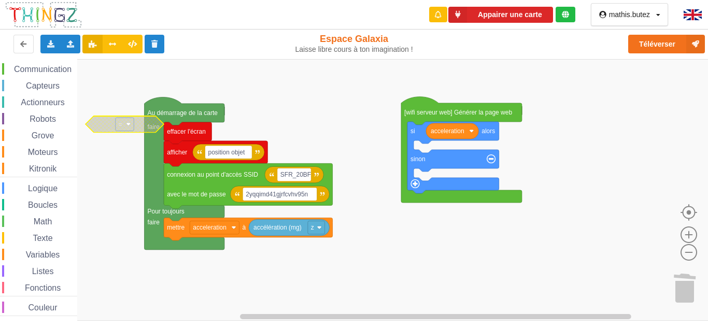
click at [124, 128] on rect "Espace de travail de Blocky" at bounding box center [125, 124] width 18 height 13
click at [125, 126] on rect "Espace de travail de Blocky" at bounding box center [125, 124] width 18 height 13
click at [49, 185] on span "Logique" at bounding box center [42, 188] width 33 height 9
click at [398, 263] on div "Affichage Entrées/Sorties Communication Capteurs Actionneurs Robots Grove Moteu…" at bounding box center [357, 190] width 715 height 262
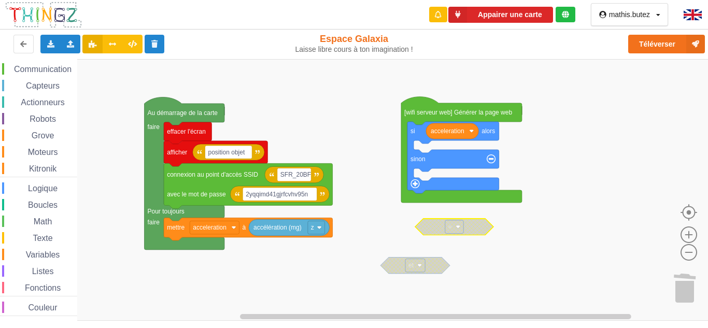
click at [473, 254] on rect "Espace de travail de Blocky" at bounding box center [357, 190] width 715 height 262
click at [458, 227] on image "Espace de travail de Blocky" at bounding box center [457, 226] width 5 height 5
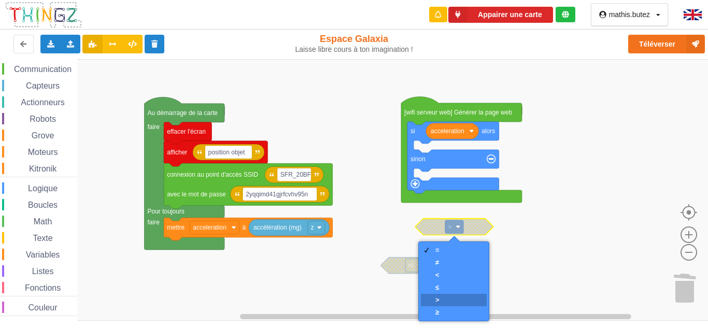
click at [446, 298] on div "‏>" at bounding box center [454, 300] width 66 height 12
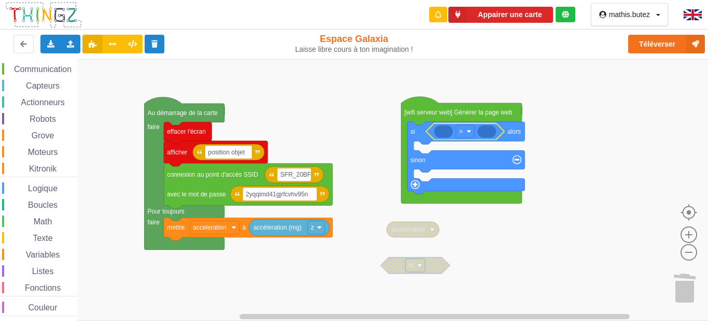
click at [488, 132] on icon "Espace de travail de Blocky" at bounding box center [486, 131] width 19 height 12
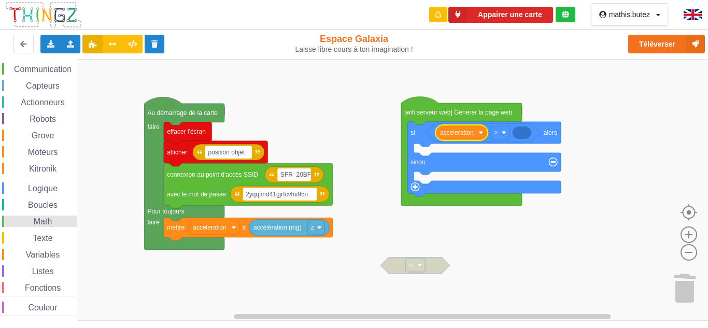
drag, startPoint x: 17, startPoint y: 221, endPoint x: 19, endPoint y: 226, distance: 6.3
click at [17, 221] on div "Math" at bounding box center [39, 220] width 75 height 11
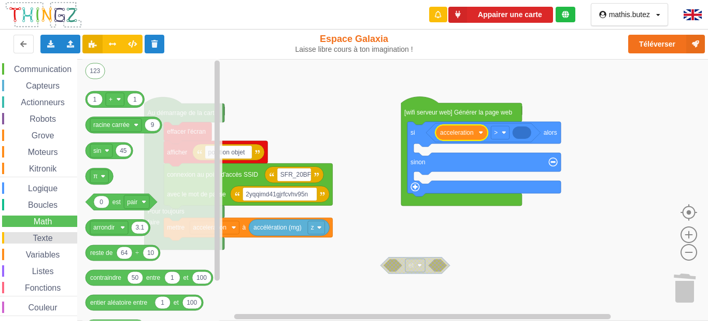
click at [23, 233] on div "Texte" at bounding box center [39, 237] width 75 height 11
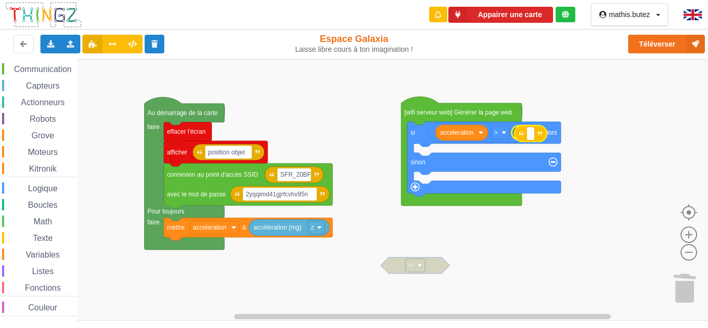
click at [539, 136] on div "Affichage Entrées/Sorties Communication Capteurs Actionneurs Robots Grove Moteu…" at bounding box center [357, 190] width 715 height 262
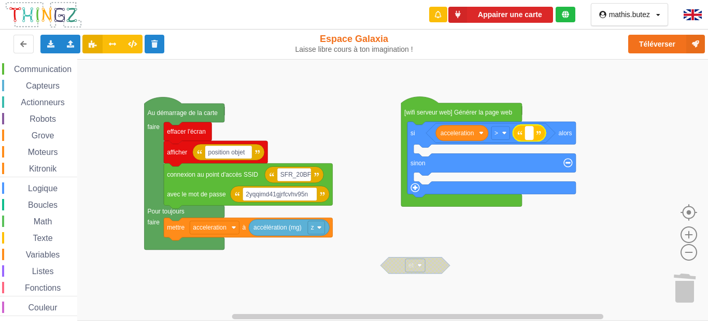
click at [529, 138] on rect "Espace de travail de Blocky" at bounding box center [529, 132] width 8 height 13
type input "1076"
click at [17, 78] on div "Affichage Entrées/Sorties Communication Capteurs Actionneurs Robots Grove Moteu…" at bounding box center [38, 173] width 77 height 286
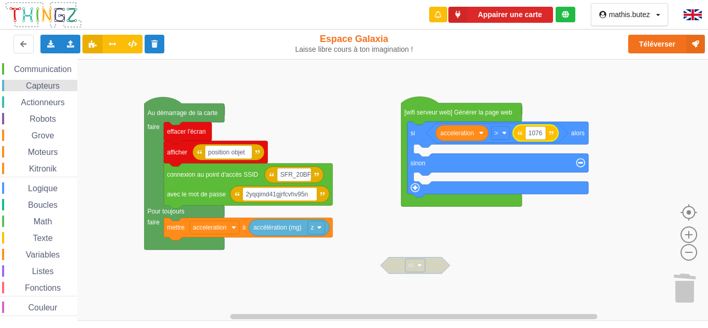
click at [27, 86] on span "Capteurs" at bounding box center [42, 85] width 37 height 9
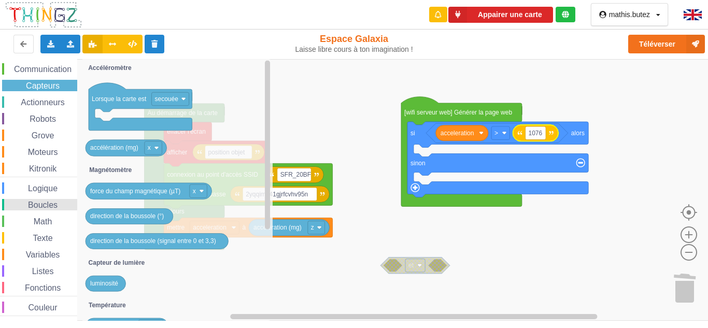
click at [40, 200] on span "Boucles" at bounding box center [42, 204] width 33 height 9
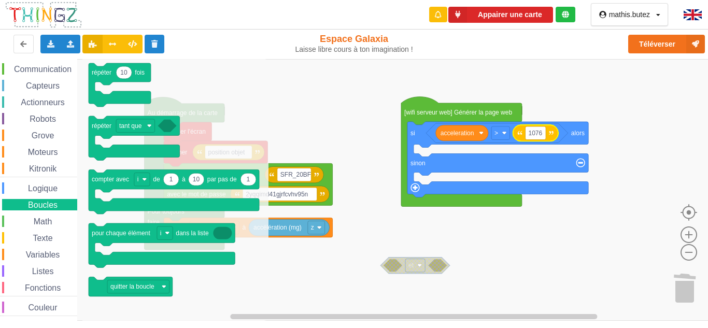
click at [44, 195] on div "Affichage Entrées/Sorties Communication Capteurs Actionneurs Robots Grove Moteu…" at bounding box center [38, 173] width 77 height 286
click at [49, 193] on div "Logique" at bounding box center [39, 187] width 75 height 11
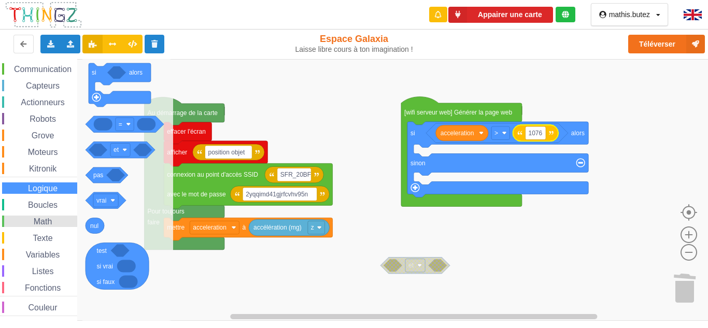
click at [26, 220] on span "Espace de travail de Blocky" at bounding box center [28, 222] width 8 height 8
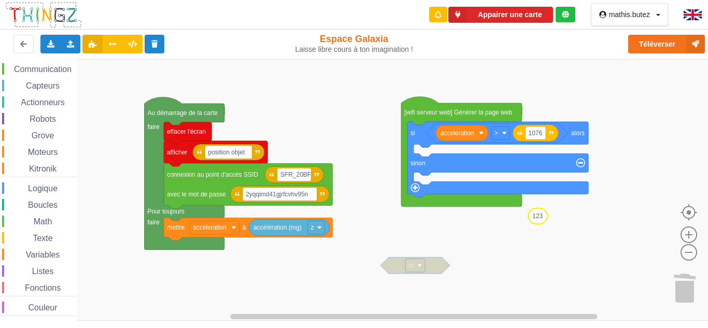
click at [539, 239] on div "Affichage Entrées/Sorties Communication Capteurs Actionneurs Robots Grove Moteu…" at bounding box center [357, 190] width 715 height 262
click at [585, 106] on rect "Espace de travail de Blocky" at bounding box center [357, 190] width 715 height 262
click at [549, 133] on image "Espace de travail de Blocky" at bounding box center [550, 133] width 5 height 5
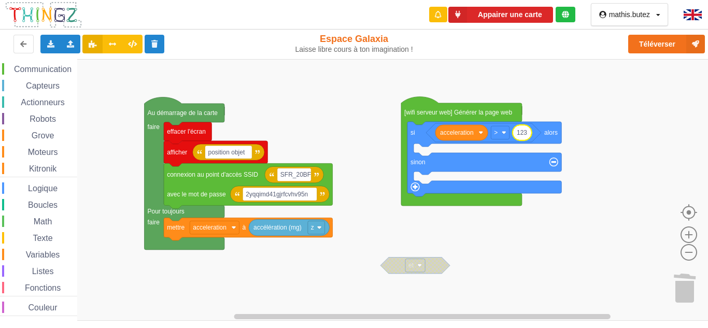
click at [526, 132] on icon "Espace de travail de Blocky" at bounding box center [521, 133] width 19 height 16
click at [525, 132] on input "123" at bounding box center [522, 133] width 20 height 16
click at [31, 187] on span "Logique" at bounding box center [42, 188] width 33 height 9
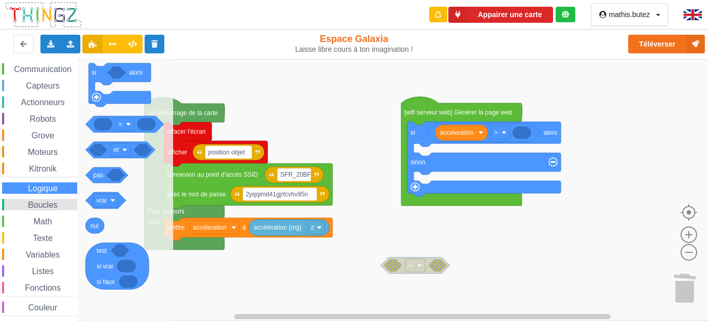
click at [36, 204] on span "Boucles" at bounding box center [42, 204] width 33 height 9
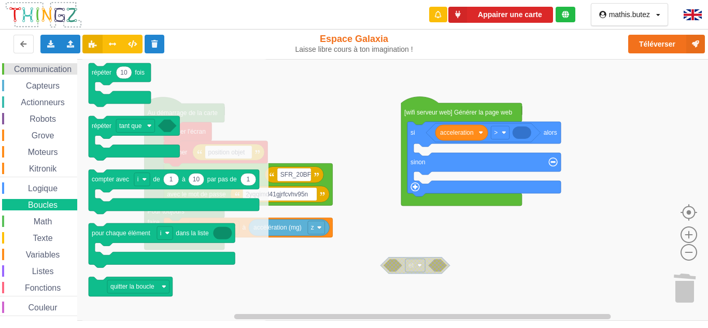
click at [51, 73] on span "Communication" at bounding box center [42, 69] width 61 height 9
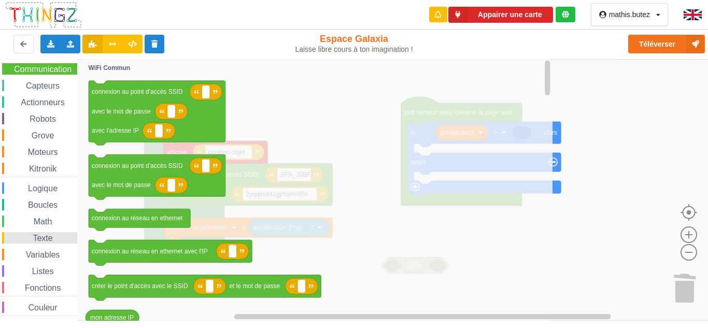
click at [46, 235] on span "Texte" at bounding box center [42, 238] width 23 height 9
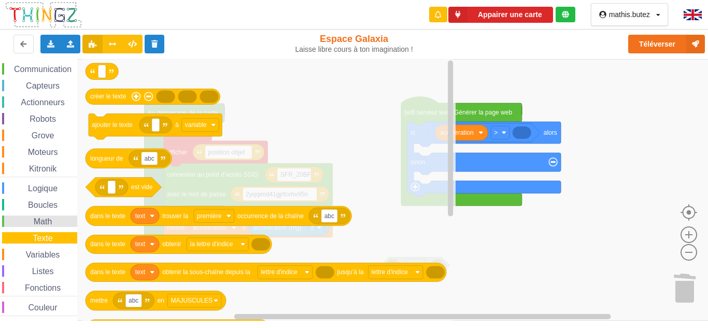
click at [46, 222] on span "Math" at bounding box center [43, 221] width 22 height 9
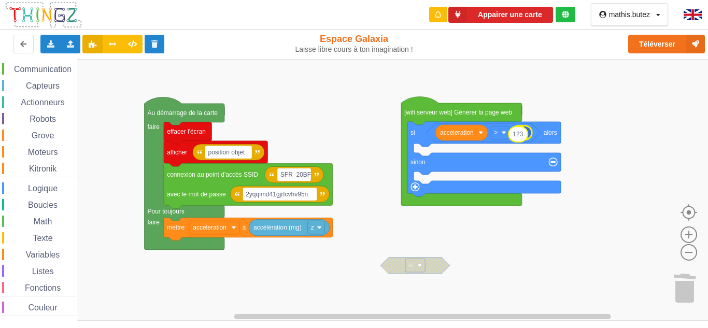
click at [525, 133] on div "Affichage Entrées/Sorties Communication Capteurs Actionneurs Robots Grove Moteu…" at bounding box center [357, 190] width 715 height 262
click at [525, 132] on text "123" at bounding box center [521, 132] width 10 height 7
click at [525, 132] on input "123" at bounding box center [522, 133] width 20 height 16
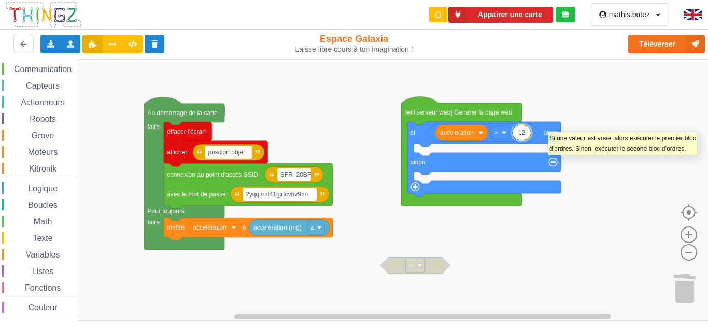
type input "1"
type input "1076"
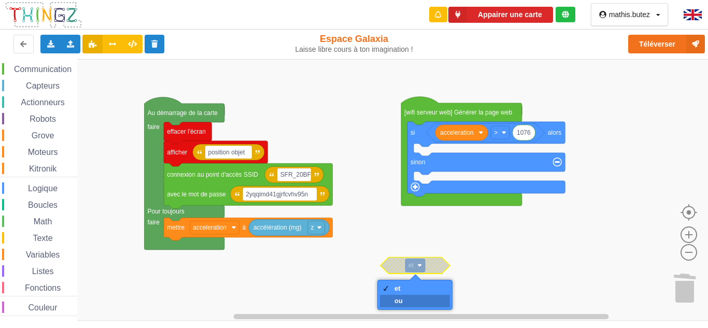
click at [409, 298] on div "ou" at bounding box center [415, 301] width 70 height 12
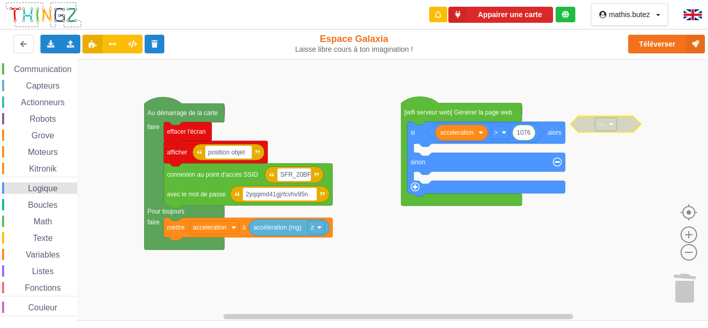
click at [40, 182] on div "Logique" at bounding box center [39, 187] width 75 height 11
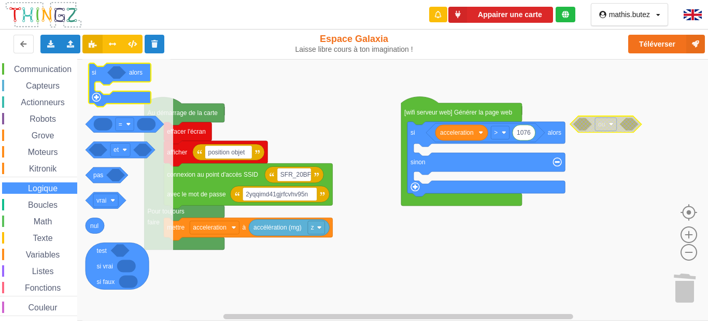
click at [97, 99] on image "Espace de travail de Blocky" at bounding box center [96, 97] width 9 height 9
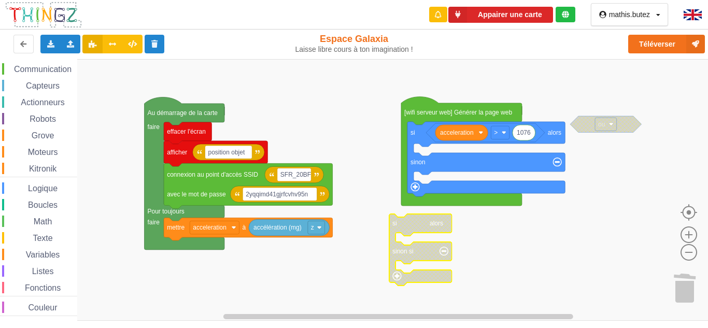
click at [443, 256] on icon "Espace de travail de Blocky" at bounding box center [420, 249] width 63 height 71
click at [398, 253] on icon "Espace de travail de Blocky" at bounding box center [420, 236] width 62 height 44
click at [34, 185] on span "Logique" at bounding box center [42, 188] width 33 height 9
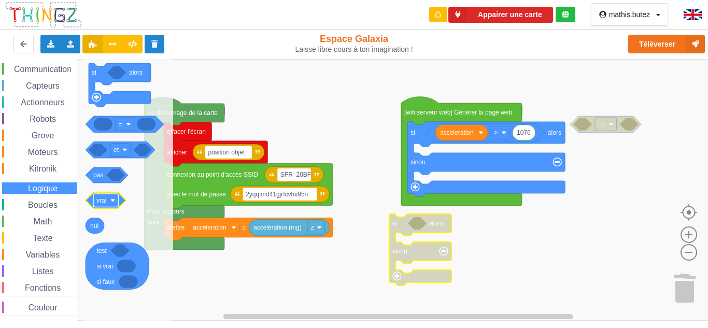
click at [107, 204] on rect "Espace de travail de Blocky" at bounding box center [105, 200] width 25 height 13
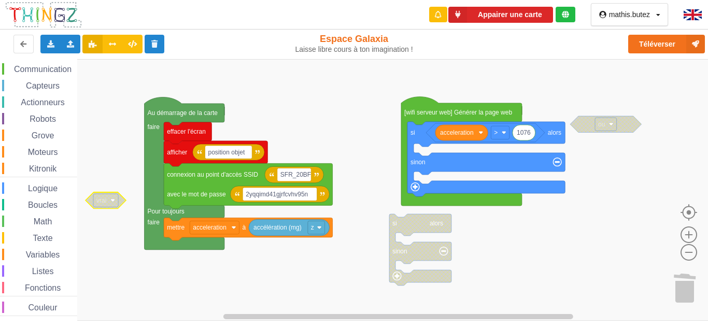
click at [109, 200] on rect "Espace de travail de Blocky" at bounding box center [105, 200] width 25 height 13
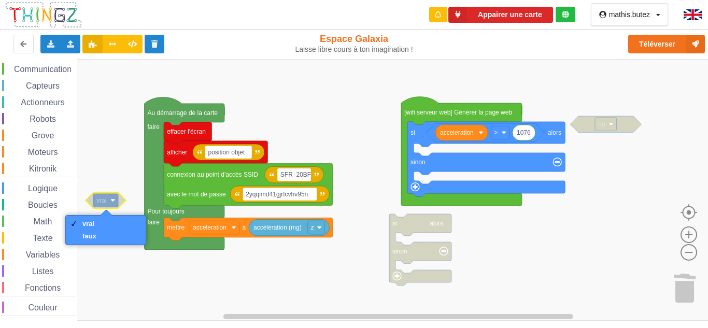
click at [107, 197] on rect "Espace de travail de Blocky" at bounding box center [105, 200] width 25 height 13
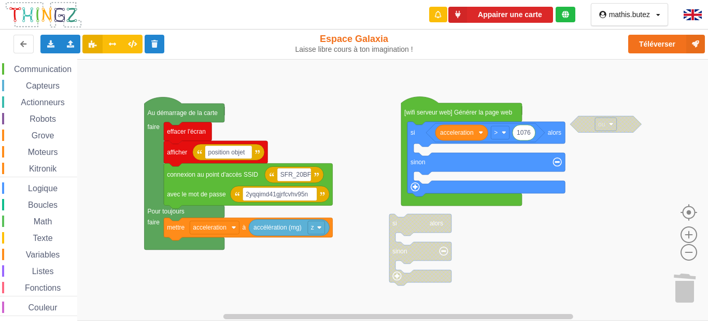
click at [649, 208] on rect "Espace de travail de Blocky" at bounding box center [357, 190] width 715 height 262
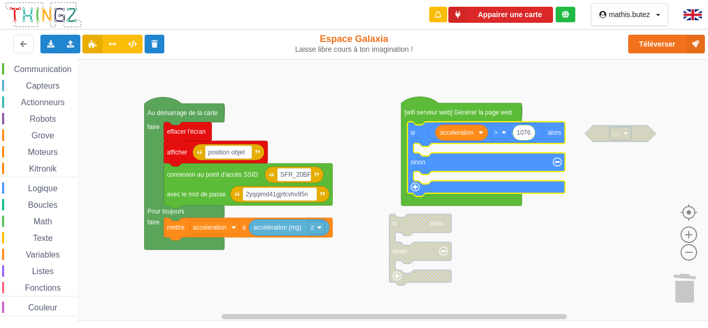
click at [530, 236] on rect "Espace de travail de Blocky" at bounding box center [357, 190] width 715 height 262
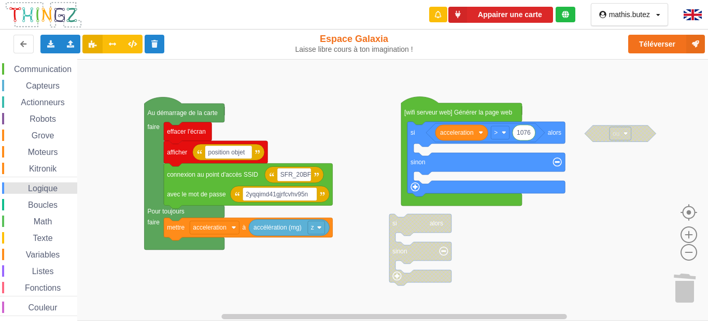
click at [37, 185] on span "Logique" at bounding box center [42, 188] width 33 height 9
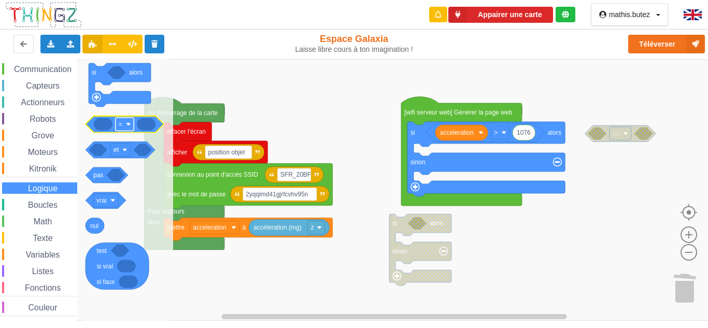
click at [126, 127] on rect "Espace de travail de Blocky" at bounding box center [125, 124] width 18 height 13
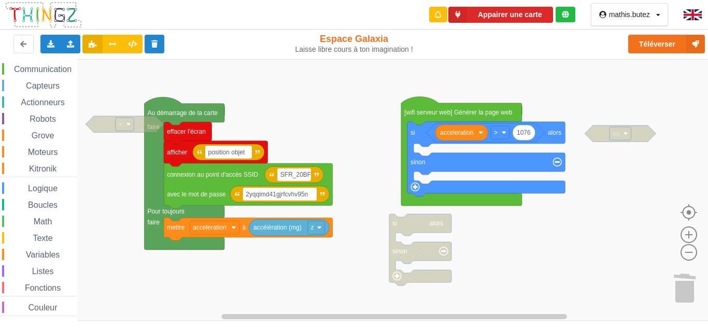
click at [126, 127] on rect "Espace de travail de Blocky" at bounding box center [125, 124] width 18 height 13
click at [45, 186] on span "Logique" at bounding box center [42, 188] width 33 height 9
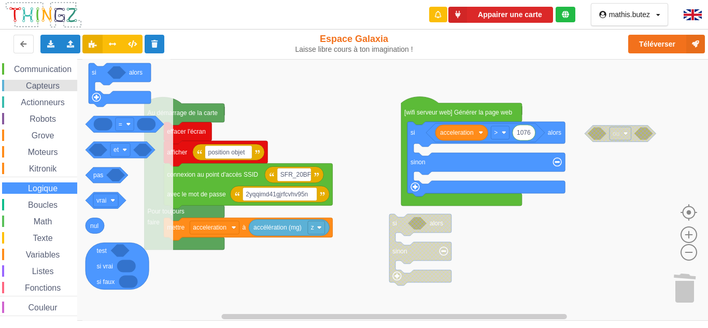
click at [45, 82] on span "Capteurs" at bounding box center [42, 85] width 37 height 9
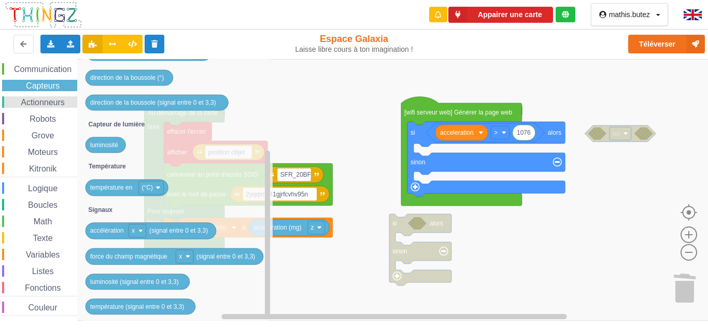
click at [36, 103] on span "Actionneurs" at bounding box center [42, 102] width 47 height 9
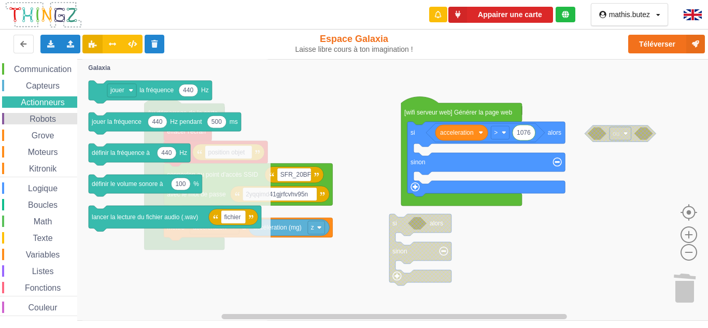
click at [52, 122] on span "Robots" at bounding box center [43, 118] width 30 height 9
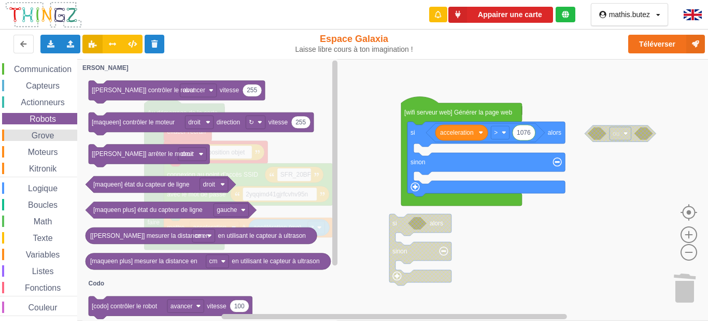
click at [50, 135] on span "Grove" at bounding box center [43, 135] width 26 height 9
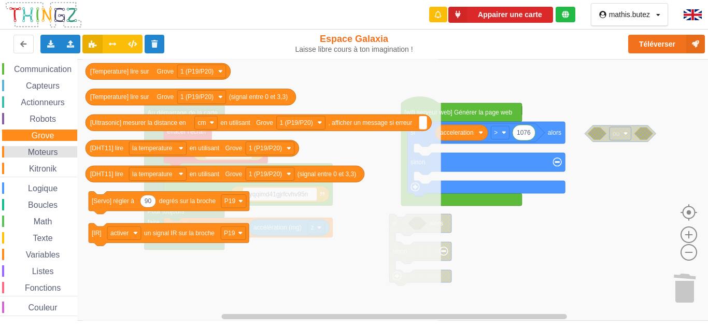
click at [50, 147] on div "Moteurs" at bounding box center [39, 151] width 75 height 11
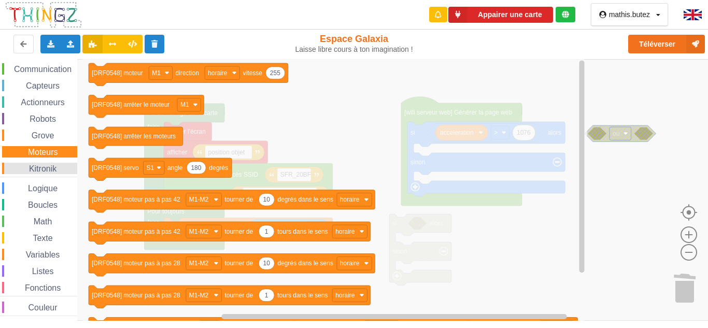
click at [46, 163] on div "Kitronik" at bounding box center [39, 168] width 75 height 11
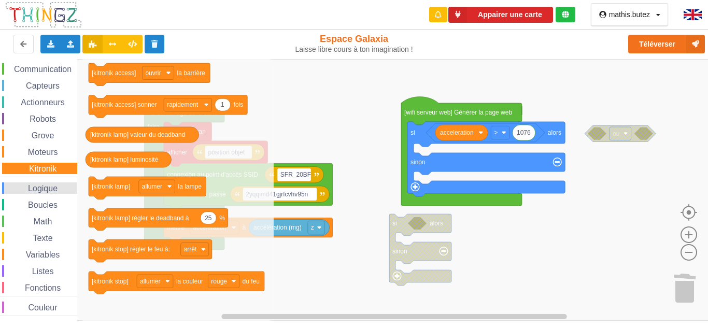
click at [56, 183] on div "Logique" at bounding box center [39, 187] width 75 height 11
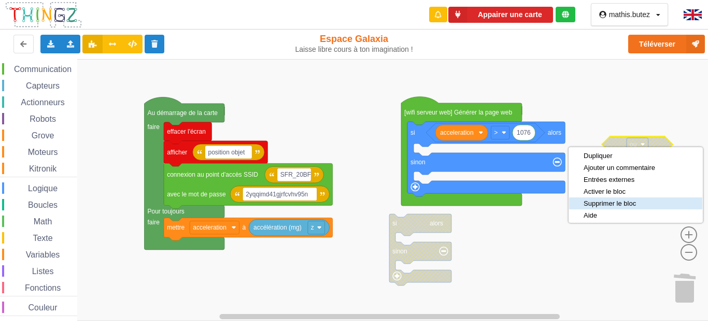
click at [609, 203] on div "Supprimer le bloc" at bounding box center [618, 203] width 71 height 8
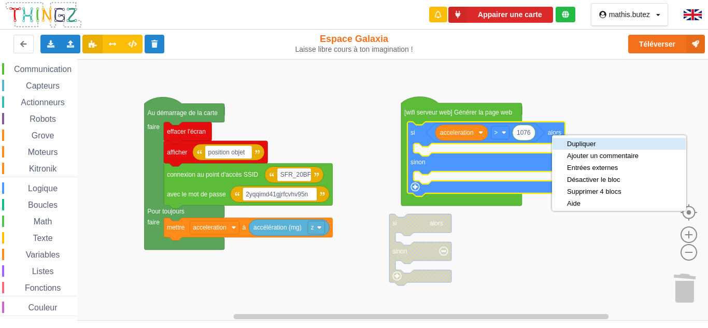
click at [583, 144] on div "Dupliquer" at bounding box center [602, 144] width 71 height 8
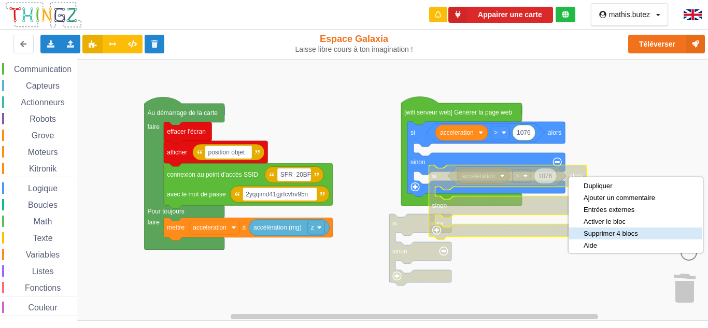
click at [597, 233] on div "Supprimer 4 blocs" at bounding box center [618, 233] width 71 height 8
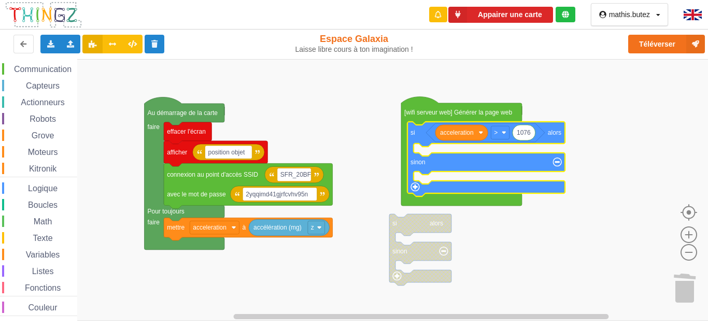
click at [556, 136] on text "alors" at bounding box center [553, 132] width 13 height 7
click at [53, 81] on span "Capteurs" at bounding box center [42, 85] width 37 height 9
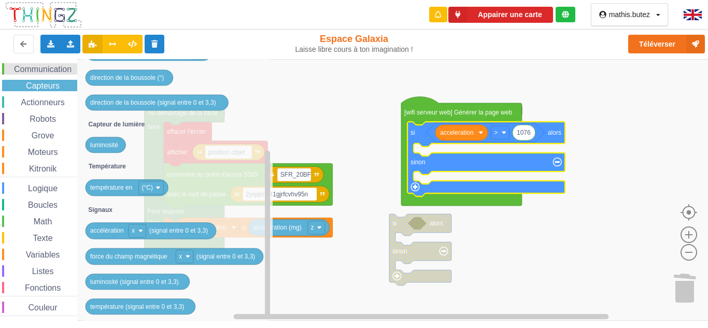
click at [40, 67] on span "Communication" at bounding box center [42, 69] width 61 height 9
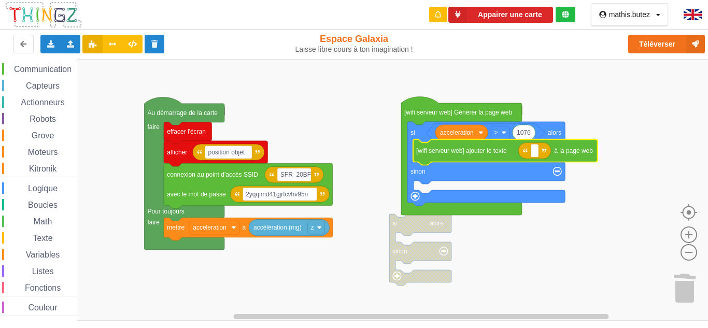
click at [501, 155] on div "Affichage Entrées/Sorties Communication Capteurs Actionneurs Robots Grove Moteu…" at bounding box center [357, 190] width 715 height 262
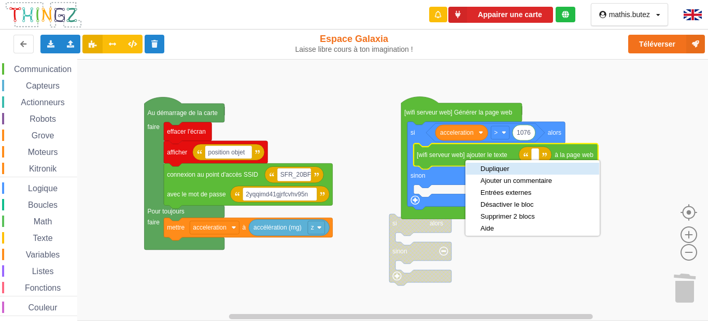
click at [478, 164] on div "Dupliquer" at bounding box center [532, 169] width 133 height 12
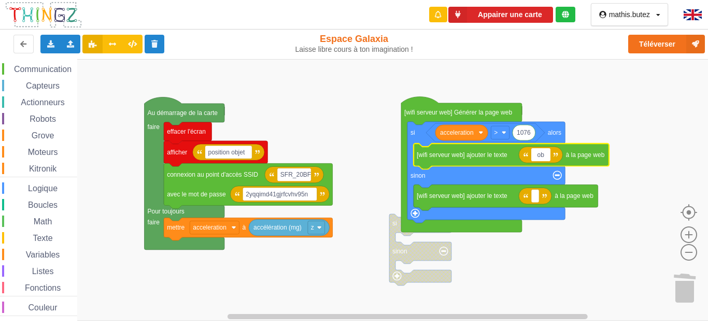
type input "o"
click at [550, 155] on input "Objetindinel" at bounding box center [552, 154] width 42 height 13
type input "Objet indinel"
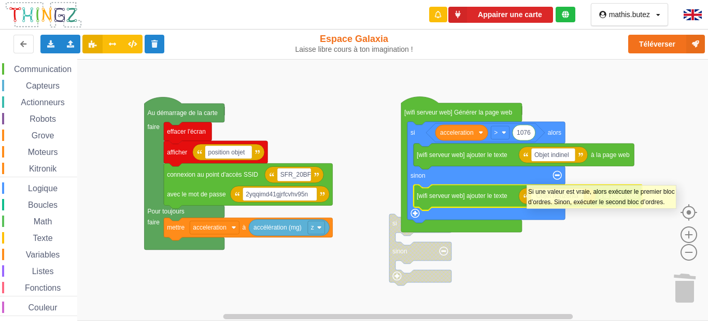
type input "Objet horizontal"
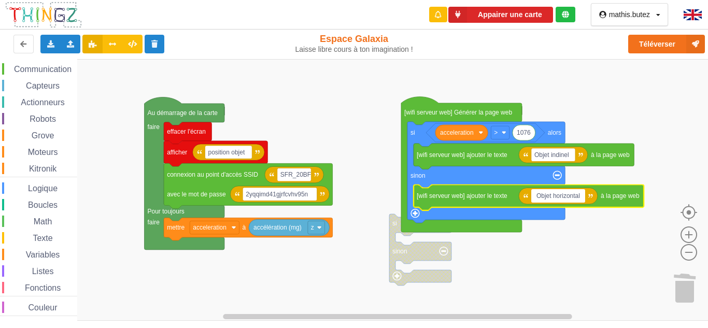
click at [577, 281] on rect "Espace de travail de Blocky" at bounding box center [357, 190] width 715 height 262
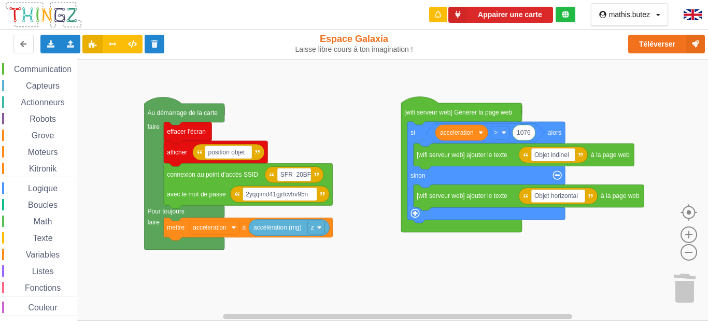
click at [588, 112] on rect "Espace de travail de Blocky" at bounding box center [357, 190] width 715 height 262
click at [27, 73] on span "Communication" at bounding box center [42, 69] width 61 height 9
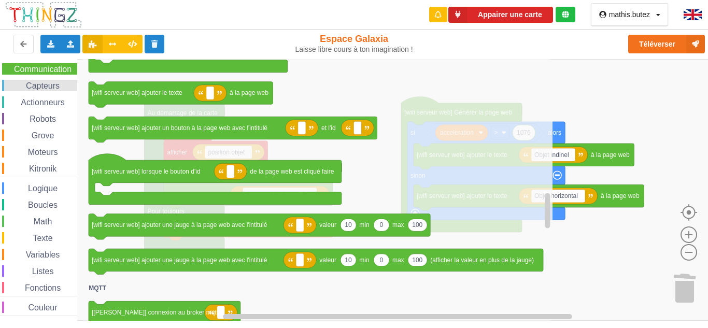
click at [32, 88] on span "Capteurs" at bounding box center [42, 85] width 37 height 9
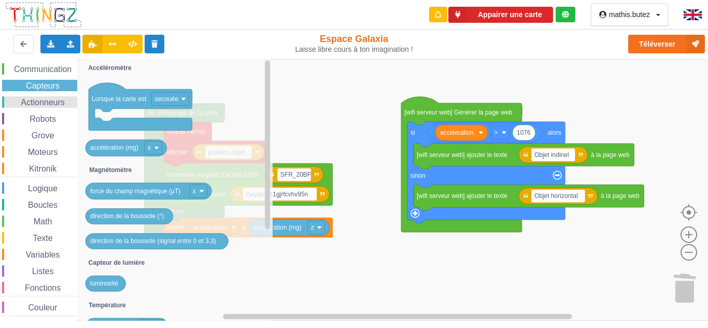
click at [49, 106] on div "Actionneurs" at bounding box center [39, 101] width 75 height 11
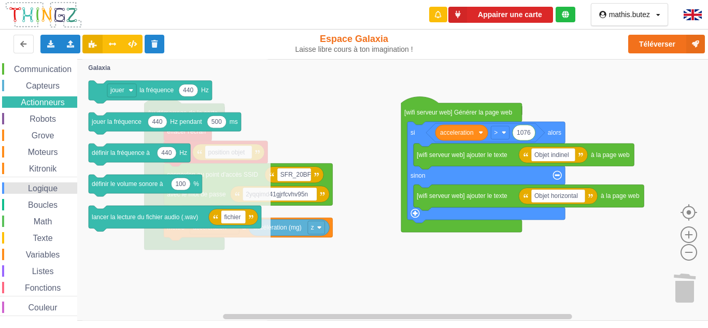
click at [48, 187] on span "Logique" at bounding box center [42, 188] width 33 height 9
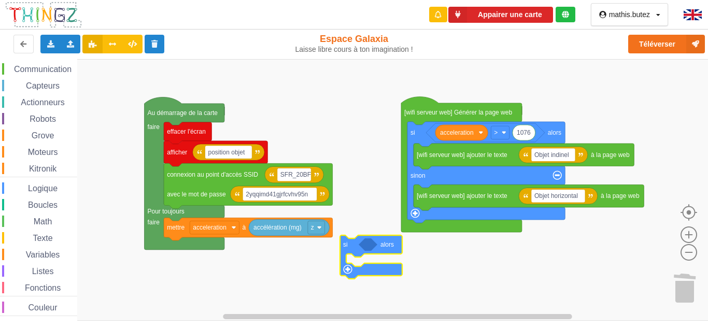
click at [350, 249] on div "Affichage Entrées/Sorties Communication Capteurs Actionneurs Robots Grove Moteu…" at bounding box center [357, 190] width 715 height 262
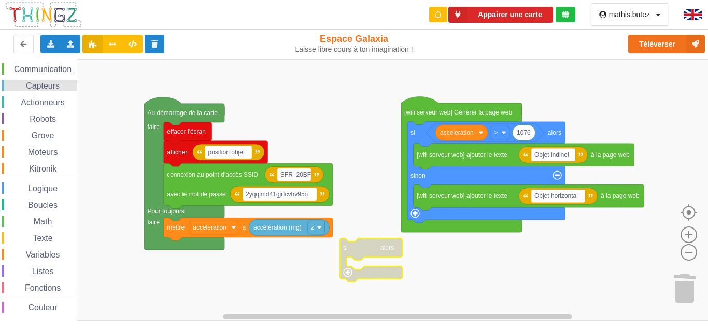
click at [41, 88] on span "Capteurs" at bounding box center [42, 85] width 37 height 9
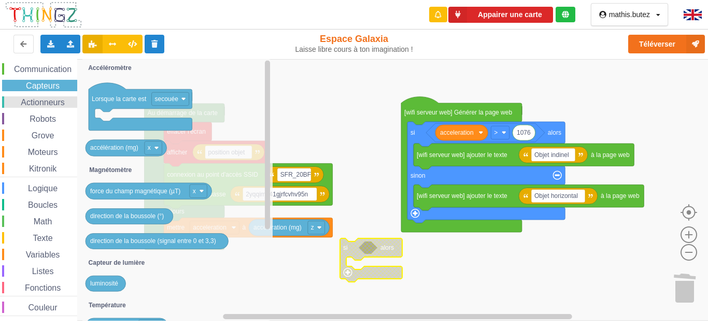
click at [48, 103] on span "Actionneurs" at bounding box center [42, 102] width 47 height 9
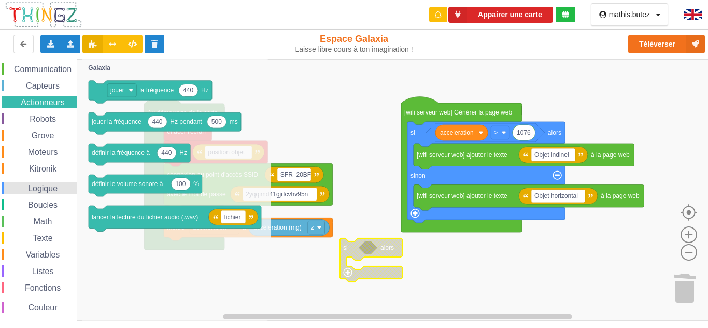
click at [46, 192] on span "Logique" at bounding box center [42, 188] width 33 height 9
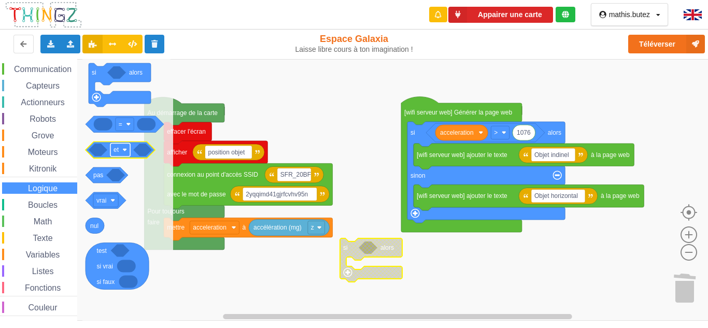
click at [123, 153] on rect "Espace de travail de Blocky" at bounding box center [120, 149] width 20 height 13
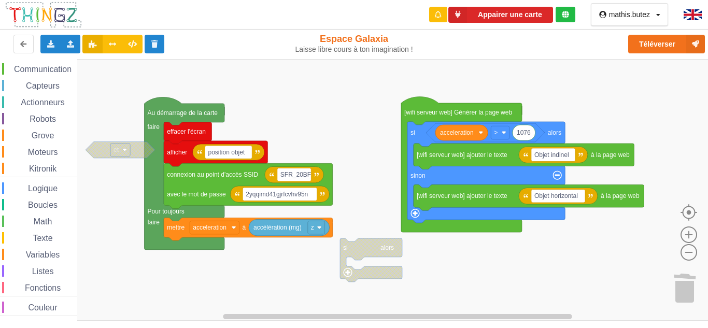
click at [122, 148] on rect "Espace de travail de Blocky" at bounding box center [120, 149] width 20 height 13
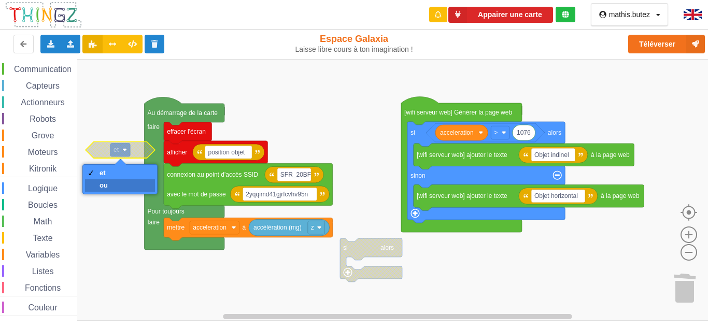
click at [119, 179] on div "ou" at bounding box center [120, 185] width 70 height 12
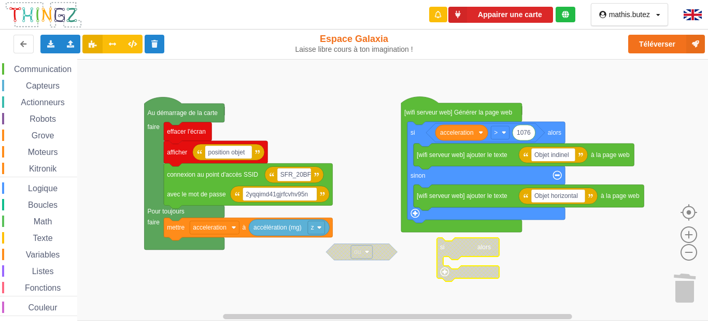
click at [458, 252] on icon "Espace de travail de Blocky" at bounding box center [468, 260] width 62 height 44
click at [517, 261] on rect "Espace de travail de Blocky" at bounding box center [357, 190] width 715 height 262
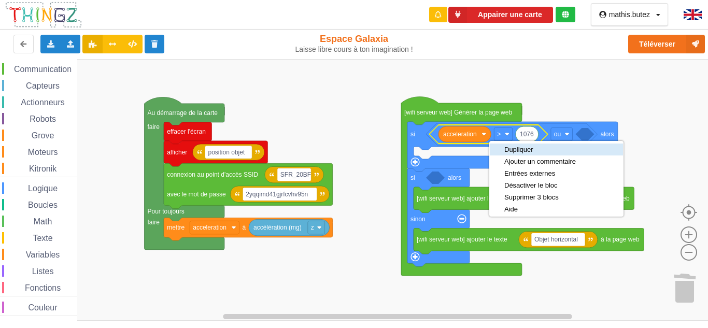
click at [516, 150] on div "Dupliquer" at bounding box center [539, 150] width 71 height 8
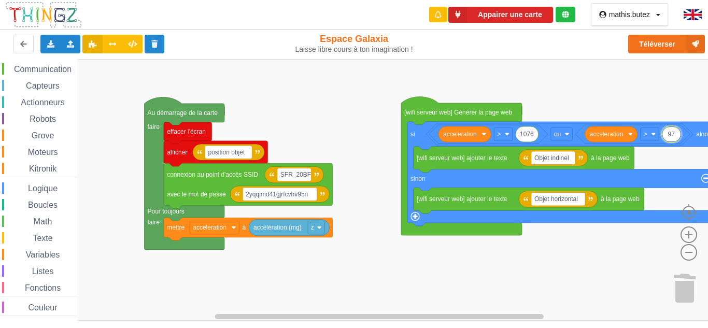
type input "976"
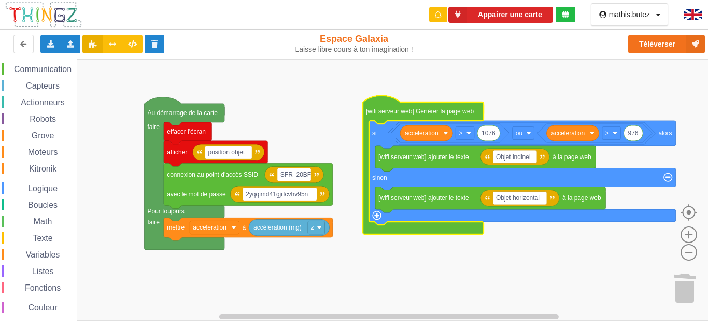
click at [429, 63] on rect "Espace de travail de Blocky" at bounding box center [357, 190] width 715 height 262
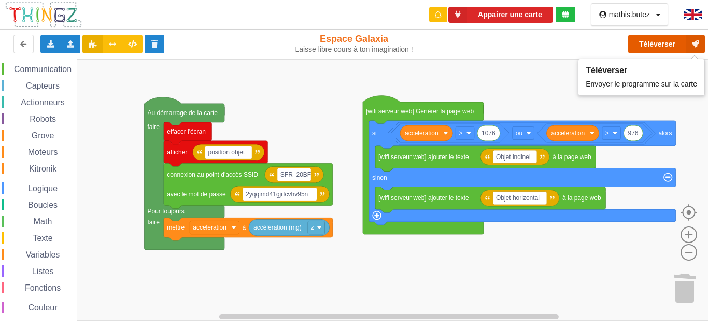
click at [643, 48] on button "Téléverser" at bounding box center [666, 44] width 77 height 19
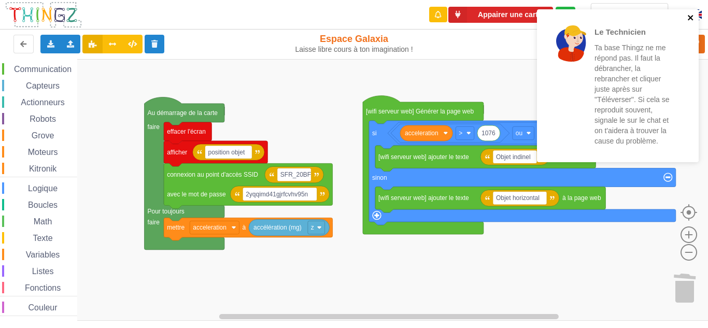
click at [690, 19] on icon "close" at bounding box center [689, 17] width 5 height 5
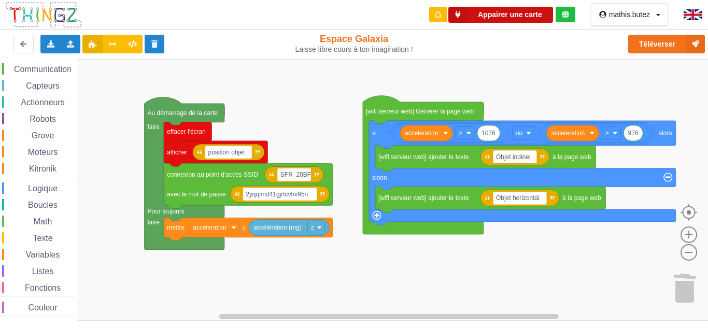
click at [529, 19] on button "Appairer une carte" at bounding box center [500, 15] width 105 height 16
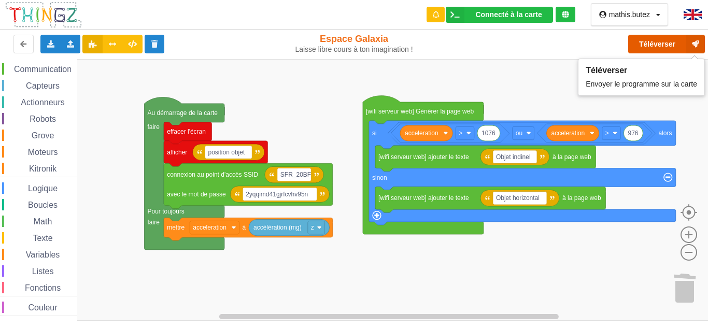
click at [647, 42] on button "Téléverser" at bounding box center [666, 44] width 77 height 19
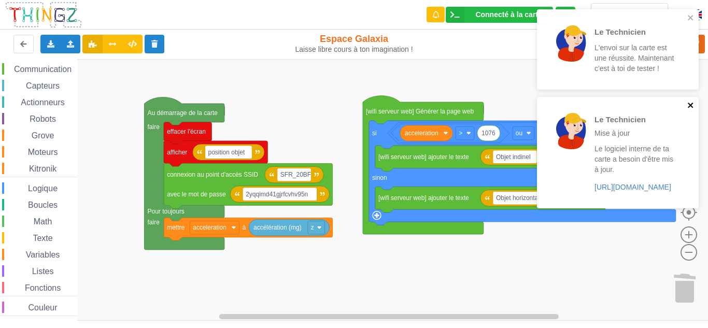
click at [689, 106] on icon "close" at bounding box center [689, 105] width 5 height 5
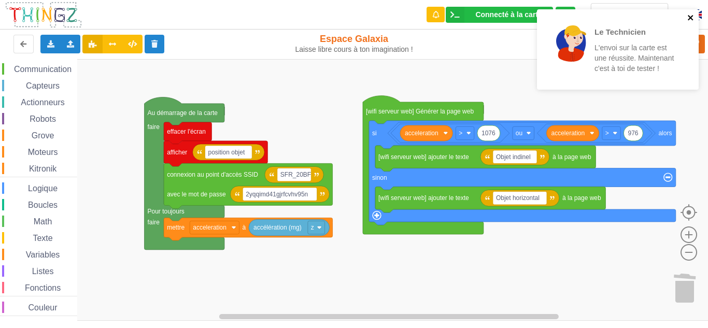
click at [689, 18] on icon "close" at bounding box center [689, 17] width 5 height 5
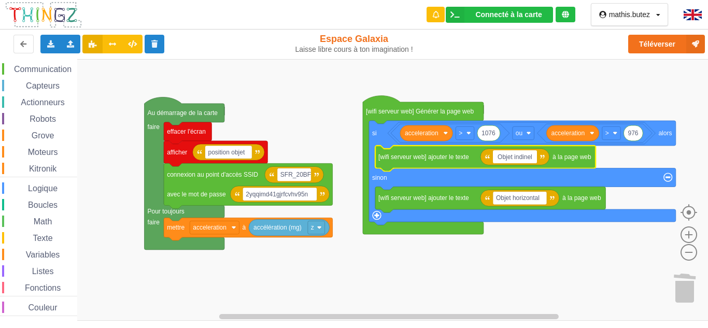
click at [532, 155] on input "Objet indinel" at bounding box center [515, 156] width 44 height 13
click at [523, 158] on input "Objet indinel" at bounding box center [515, 156] width 44 height 13
click at [535, 160] on input "Objet inclinel" at bounding box center [515, 156] width 45 height 13
type input "Objet incline"
click at [547, 79] on rect "Espace de travail de Blocky" at bounding box center [357, 190] width 715 height 262
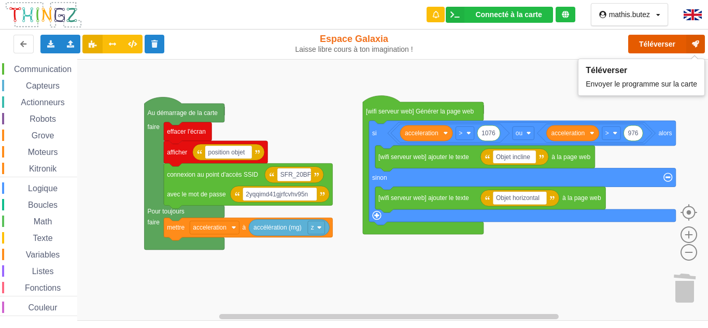
click at [628, 45] on button "Téléverser" at bounding box center [666, 44] width 77 height 19
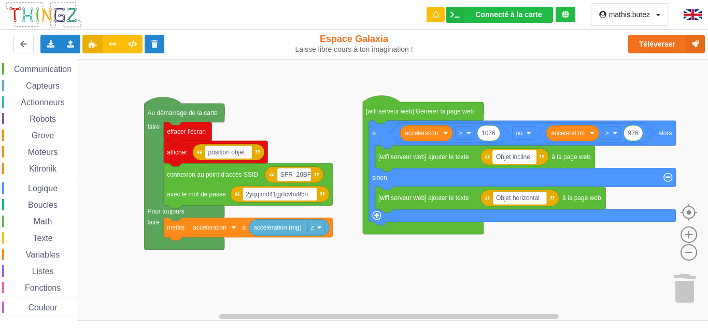
click at [530, 155] on text "Objet incline" at bounding box center [513, 156] width 34 height 7
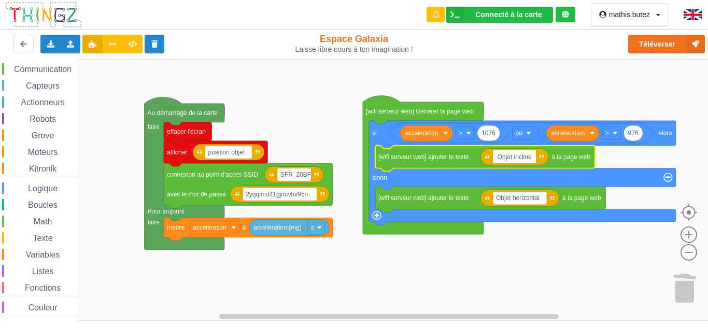
click at [530, 155] on input "Objet incline" at bounding box center [514, 156] width 43 height 13
click at [533, 156] on input "Objet incline" at bounding box center [514, 156] width 43 height 13
type input "Objet horizontal"
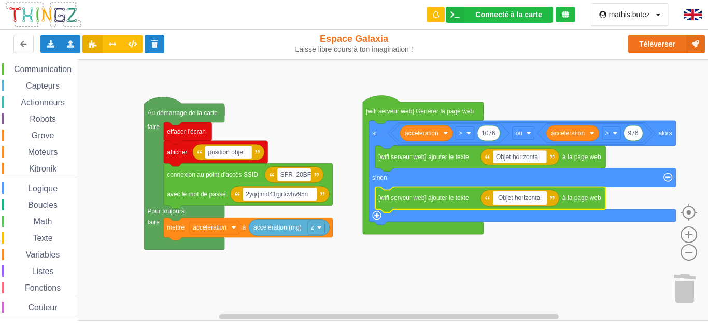
click at [542, 199] on input "Objet horizontal" at bounding box center [520, 197] width 54 height 13
type input "Objet incliné"
click at [529, 93] on rect "Espace de travail de Blocky" at bounding box center [357, 190] width 715 height 262
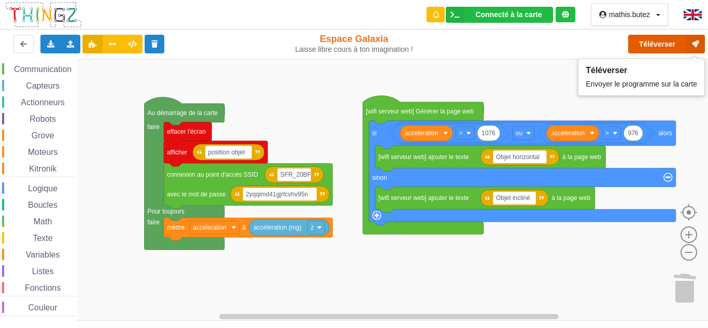
click at [640, 45] on button "Téléverser" at bounding box center [666, 44] width 77 height 19
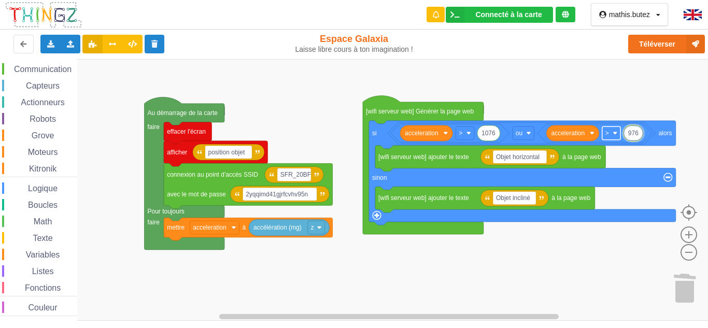
click at [612, 137] on rect "Espace de travail de Blocky" at bounding box center [611, 132] width 18 height 13
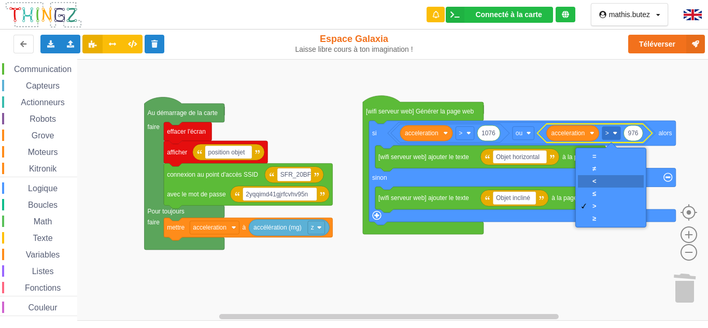
click at [594, 180] on div "‏<" at bounding box center [594, 181] width 4 height 8
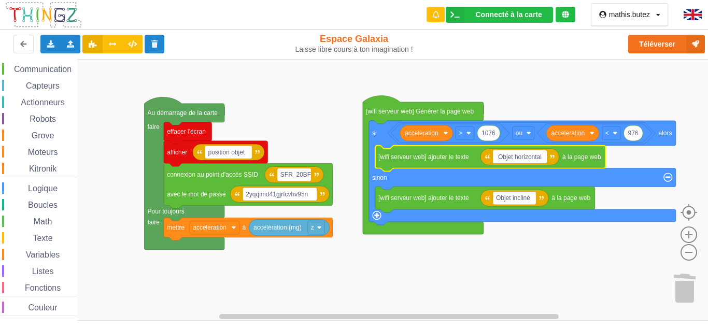
click at [545, 156] on input "Objet horizontal" at bounding box center [520, 156] width 54 height 13
type input "Objet incliné"
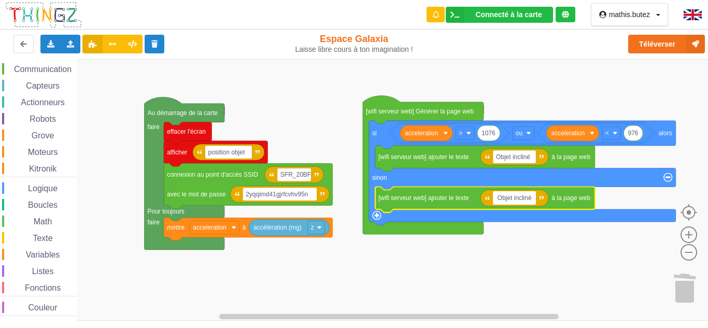
click at [530, 199] on input "Objet incliné" at bounding box center [514, 197] width 43 height 13
type input "Objet horizontal"
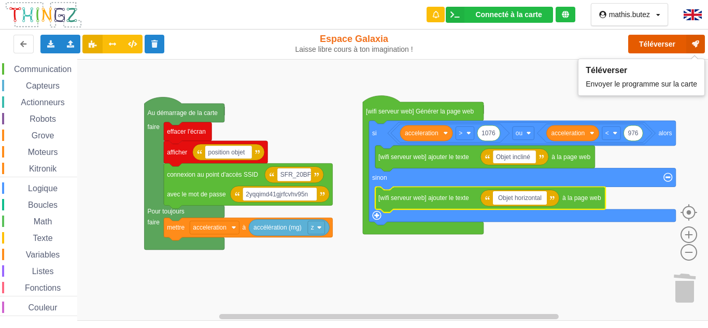
click at [641, 47] on button "Téléverser" at bounding box center [666, 44] width 77 height 19
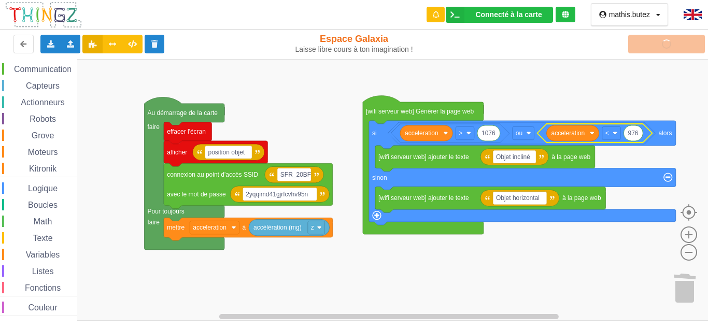
click at [622, 107] on rect "Espace de travail de Blocky" at bounding box center [357, 190] width 715 height 262
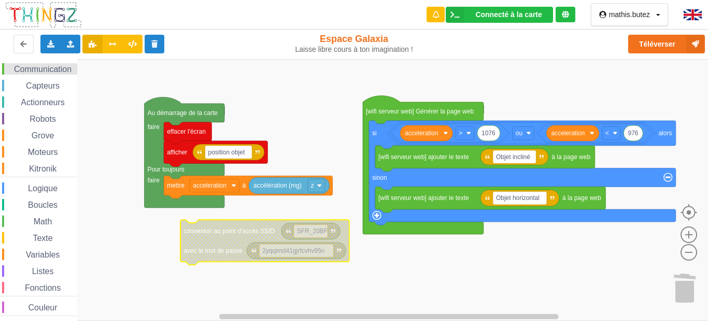
click at [43, 71] on span "Communication" at bounding box center [42, 69] width 61 height 9
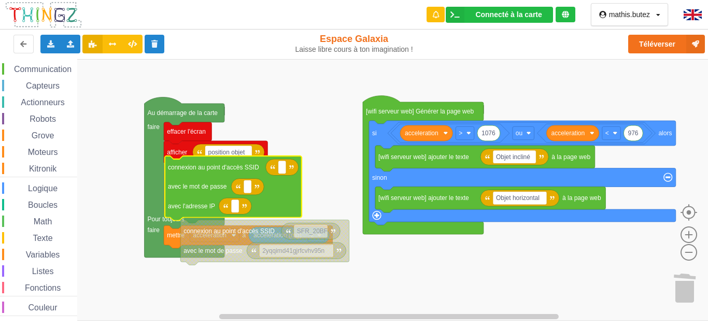
click at [191, 197] on div "Affichage Entrées/Sorties Communication Capteurs Actionneurs Robots Grove Moteu…" at bounding box center [357, 190] width 715 height 262
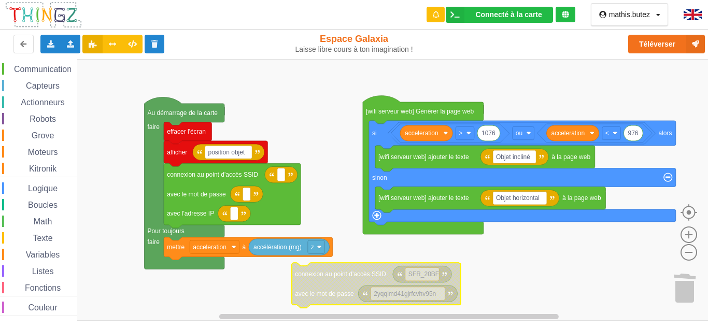
click at [434, 274] on text "SFR_20BF" at bounding box center [423, 273] width 31 height 7
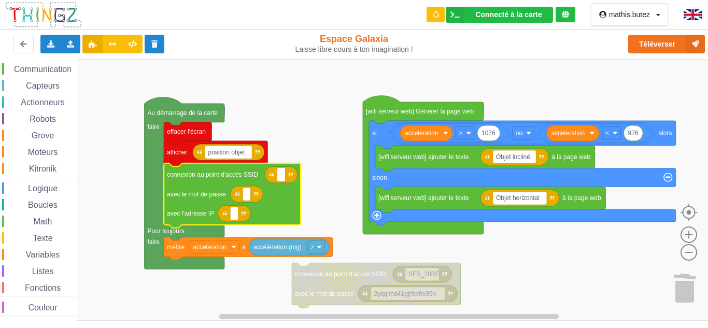
type input "SFR_20BF"
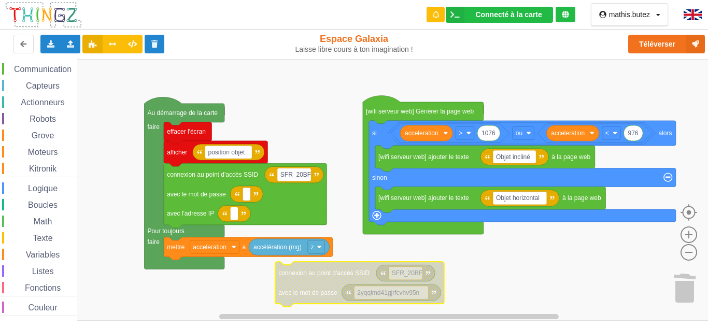
click at [422, 291] on rect "Espace de travail de Blocky" at bounding box center [391, 292] width 74 height 13
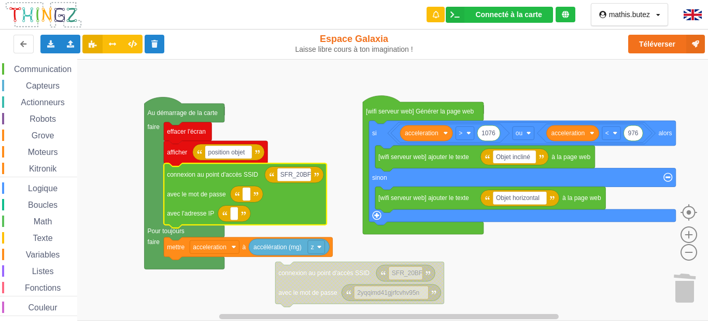
type input "2yqqimd41gjrfcvhv95n"
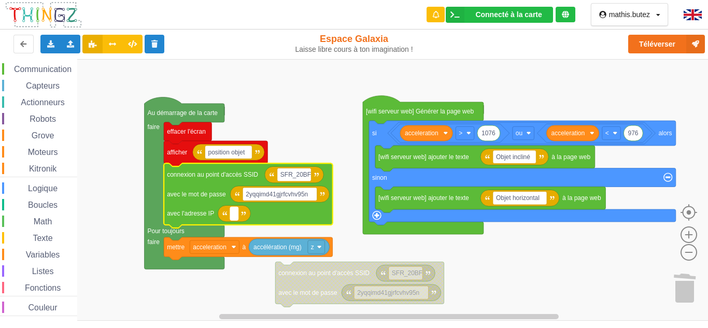
click at [236, 214] on rect "Espace de travail de Blocky" at bounding box center [234, 213] width 8 height 13
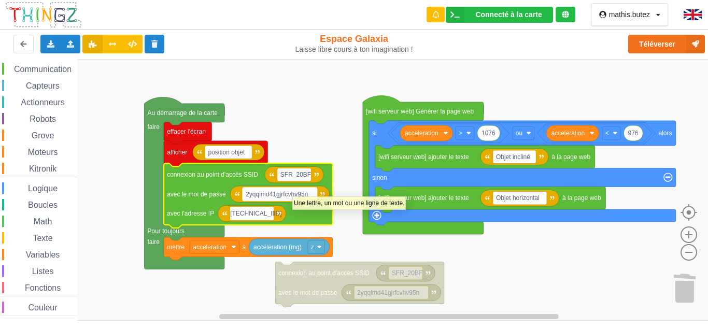
type input "[TECHNICAL_ID]"
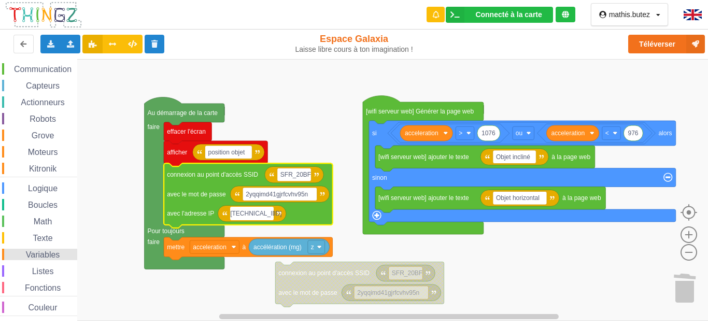
click at [46, 250] on div "Variables" at bounding box center [39, 254] width 75 height 11
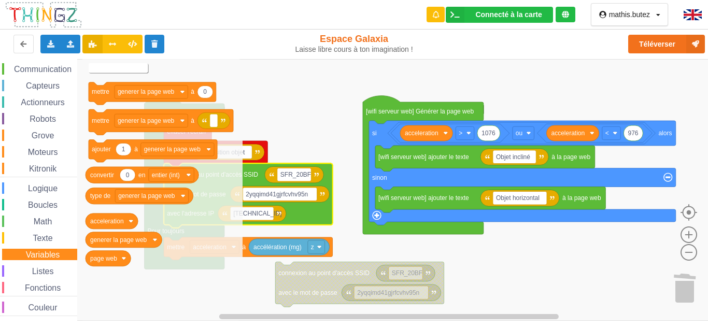
click at [133, 67] on text "Créer une variable..." at bounding box center [118, 68] width 56 height 7
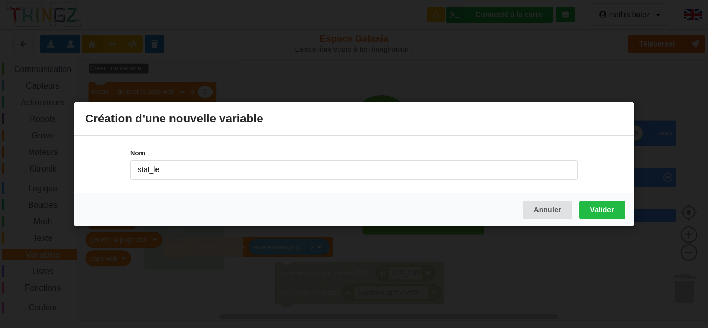
type input "stat_led"
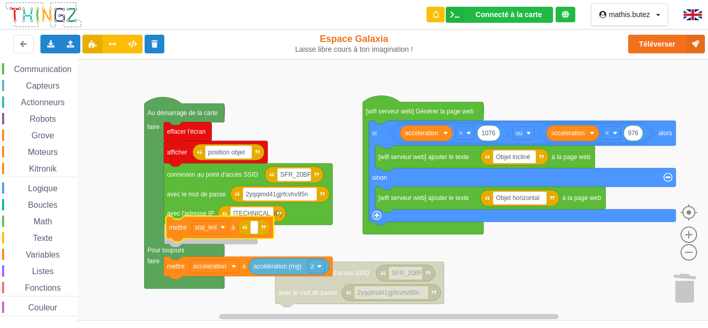
click at [230, 236] on div "Affichage Entrées/Sorties Communication Capteurs Actionneurs Robots Grove Moteu…" at bounding box center [357, 190] width 715 height 262
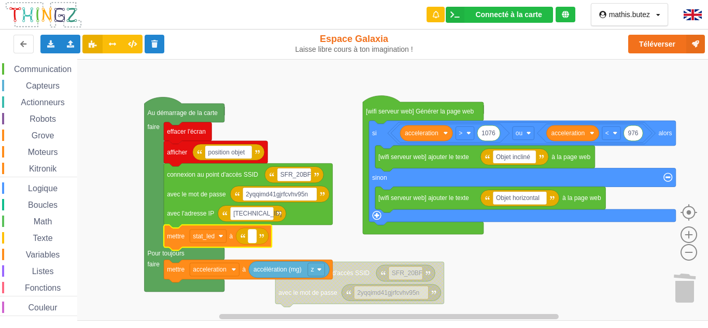
click at [251, 237] on text "Espace de travail de Blocky" at bounding box center [252, 236] width 2 height 7
type input "off"
click at [245, 154] on text "position objet" at bounding box center [226, 152] width 37 height 7
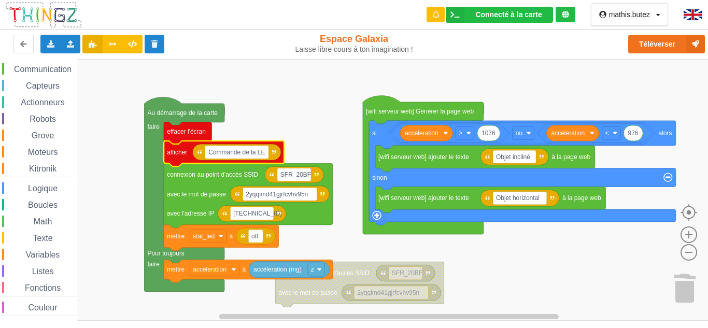
type input "Commande de la LED"
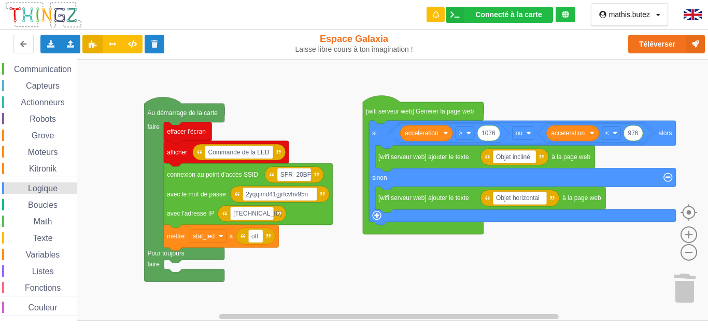
click at [33, 188] on span "Logique" at bounding box center [42, 188] width 33 height 9
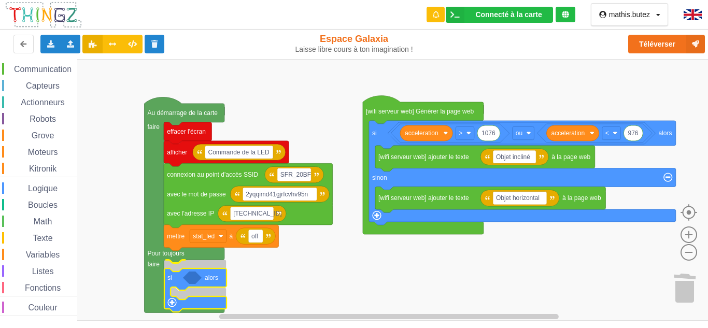
click at [177, 263] on div "Affichage Entrées/Sorties Communication Capteurs Actionneurs Robots Grove Moteu…" at bounding box center [357, 190] width 715 height 262
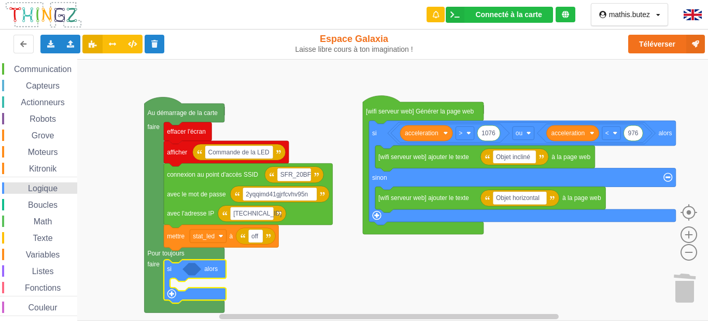
click at [35, 186] on span "Logique" at bounding box center [42, 188] width 33 height 9
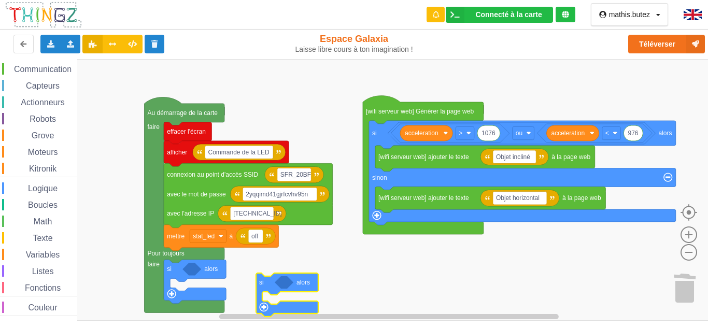
click at [271, 287] on div "Affichage Entrées/Sorties Communication Capteurs Actionneurs Robots Grove Moteu…" at bounding box center [357, 190] width 715 height 262
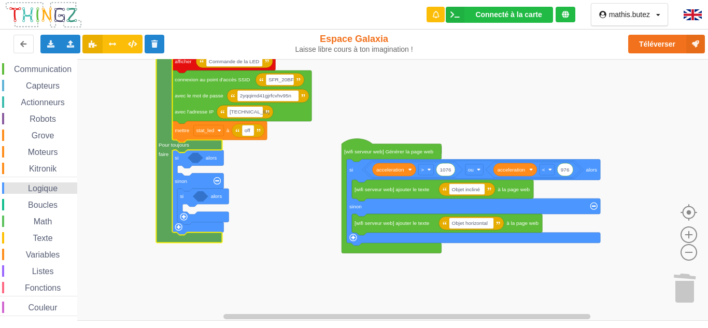
click at [45, 185] on span "Logique" at bounding box center [42, 188] width 33 height 9
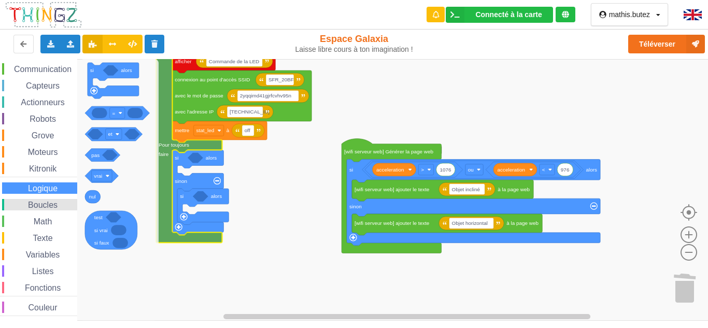
click at [39, 201] on span "Boucles" at bounding box center [42, 204] width 33 height 9
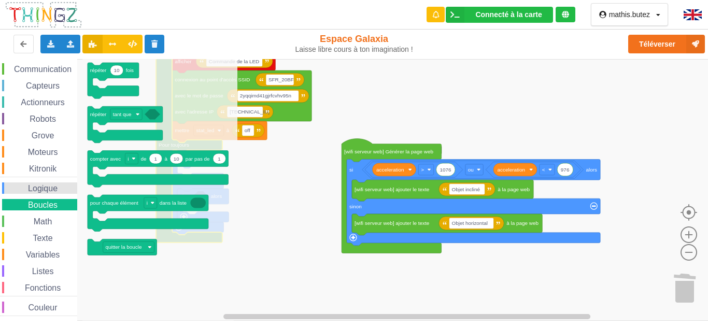
click at [41, 193] on div "Logique" at bounding box center [39, 187] width 75 height 11
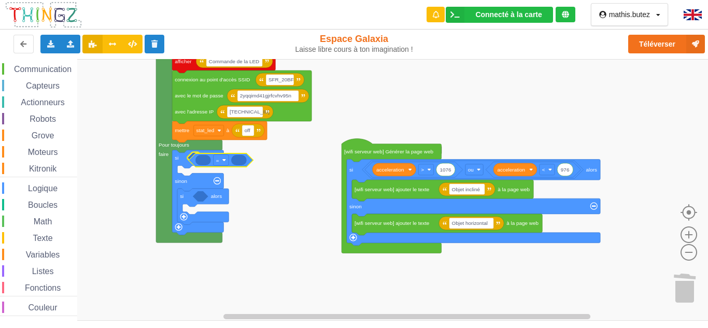
click at [204, 164] on div "Affichage Entrées/Sorties Communication Capteurs Actionneurs Robots Grove Moteu…" at bounding box center [357, 190] width 715 height 262
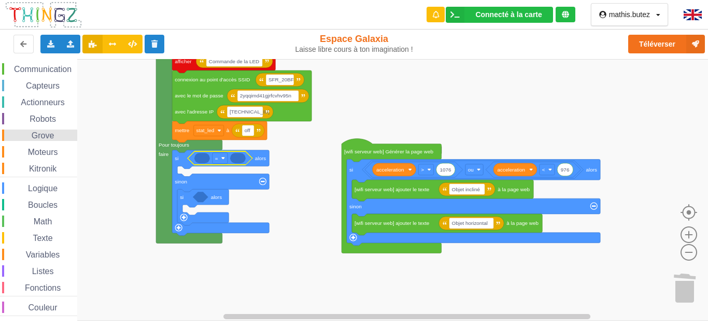
click at [45, 134] on span "Grove" at bounding box center [43, 135] width 26 height 9
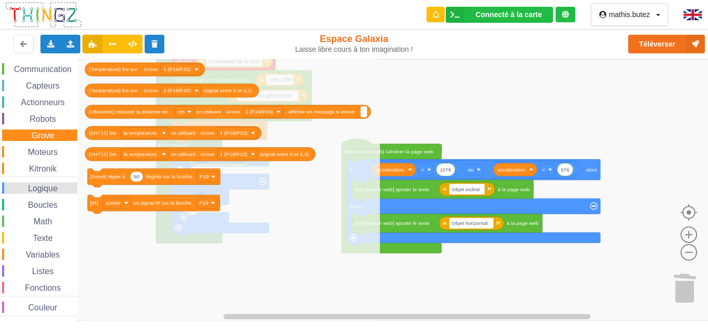
click at [41, 184] on span "Logique" at bounding box center [42, 188] width 33 height 9
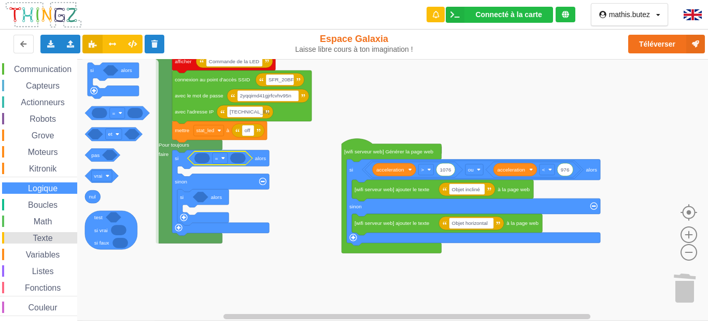
click at [41, 233] on div "Texte" at bounding box center [39, 237] width 75 height 11
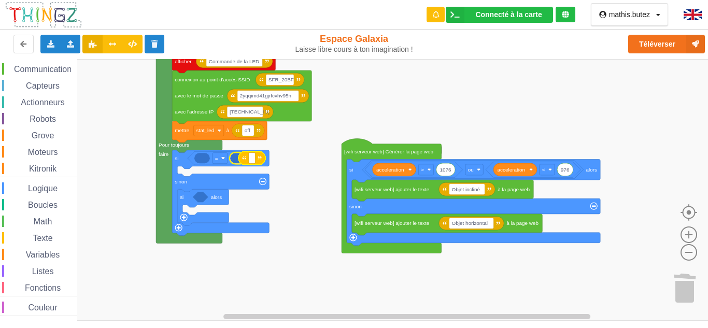
click at [256, 161] on div "Affichage Entrées/Sorties Communication Capteurs Actionneurs Robots Grove Moteu…" at bounding box center [357, 190] width 715 height 262
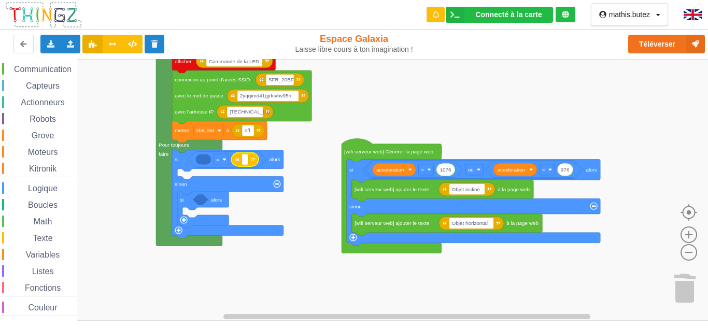
click at [44, 247] on div "Affichage Entrées/Sorties Communication Capteurs Actionneurs Robots Grove Moteu…" at bounding box center [38, 173] width 77 height 286
click at [47, 255] on span "Variables" at bounding box center [42, 254] width 37 height 9
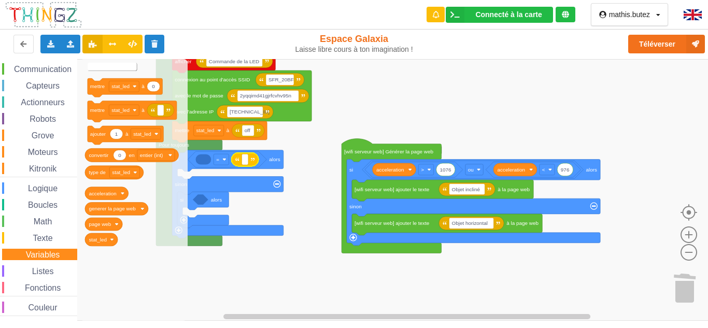
click at [106, 65] on text "Créer une variable..." at bounding box center [112, 67] width 47 height 6
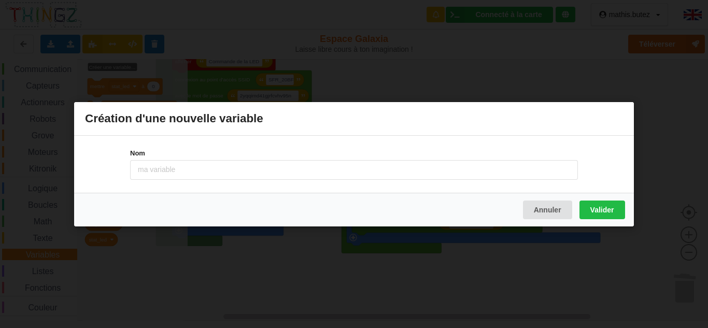
click at [160, 167] on input at bounding box center [353, 170] width 447 height 20
type input "requete"
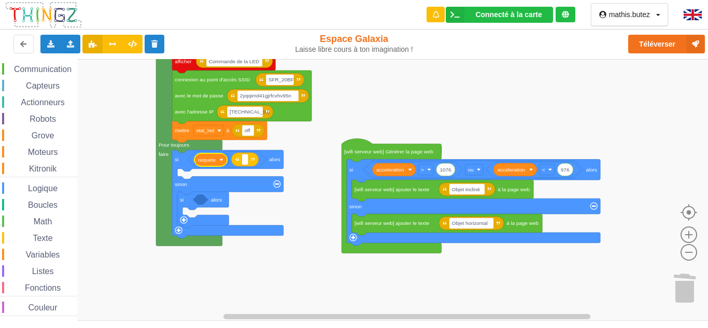
click at [212, 160] on div "Affichage Entrées/Sorties Communication Capteurs Actionneurs Robots Grove Moteu…" at bounding box center [357, 190] width 715 height 262
click at [298, 144] on rect "Espace de travail de Blocky" at bounding box center [357, 190] width 715 height 262
click at [278, 162] on icon "Espace de travail de Blocky" at bounding box center [235, 159] width 96 height 16
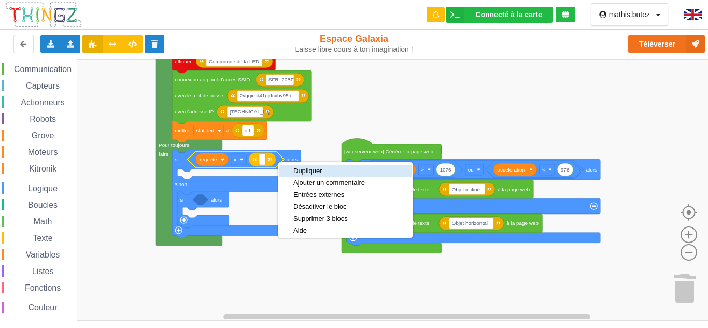
click at [304, 168] on div "Dupliquer" at bounding box center [328, 171] width 71 height 8
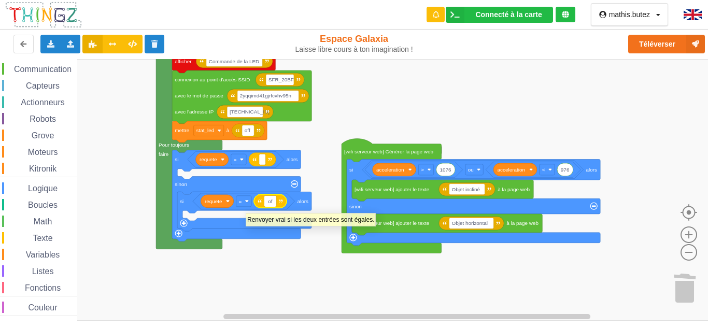
type input "off"
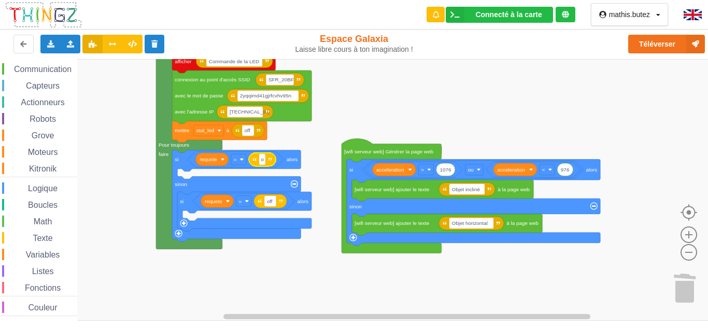
type input "on"
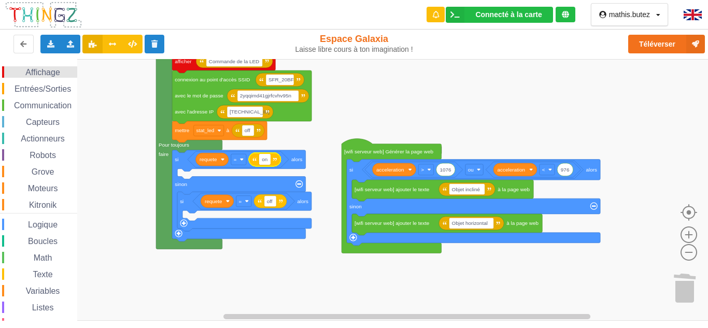
click at [51, 71] on span "Affichage" at bounding box center [42, 72] width 37 height 9
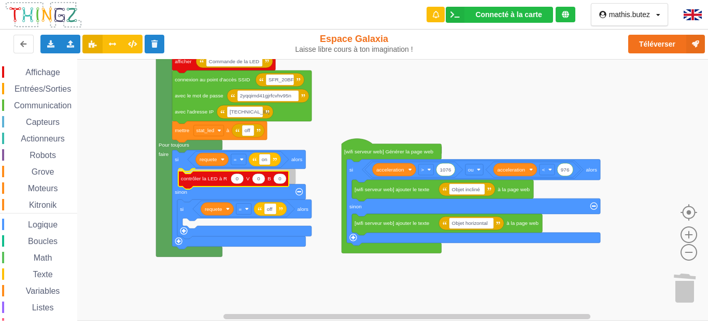
click at [202, 181] on div "Affichage Entrées/Sorties Communication Capteurs Actionneurs Robots Grove Moteu…" at bounding box center [357, 190] width 715 height 262
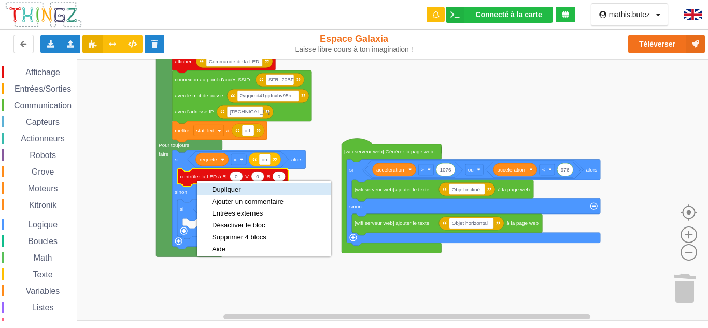
click at [230, 189] on div "Dupliquer" at bounding box center [247, 189] width 71 height 8
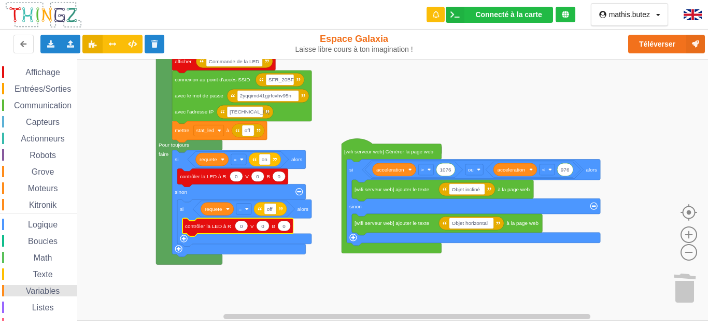
click at [42, 288] on span "Variables" at bounding box center [42, 290] width 37 height 9
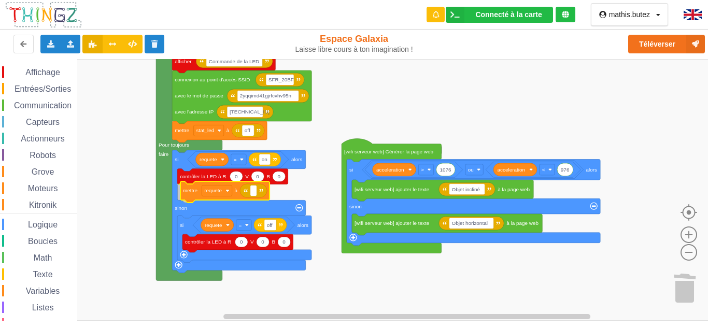
click at [191, 195] on div "Affichage Entrées/Sorties Communication Capteurs Actionneurs Robots Grove Moteu…" at bounding box center [357, 190] width 715 height 262
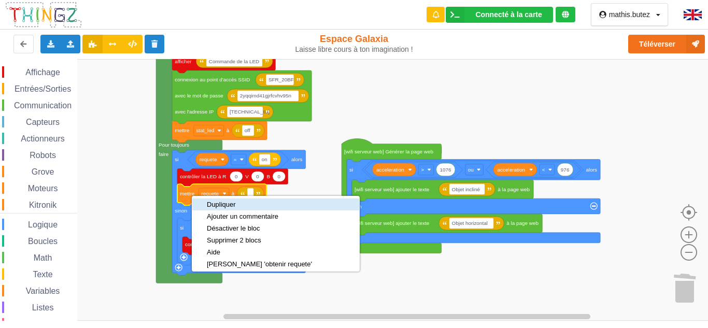
click at [218, 205] on div "Dupliquer" at bounding box center [259, 204] width 105 height 8
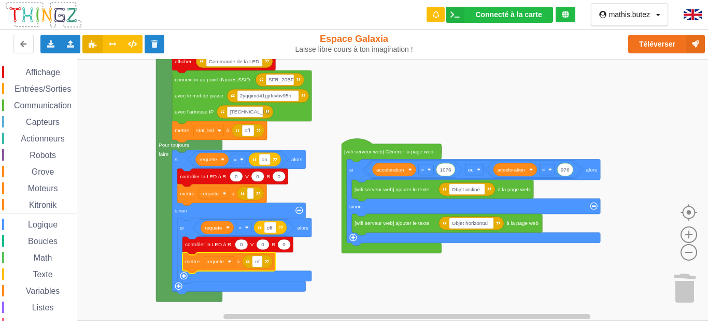
type input "off"
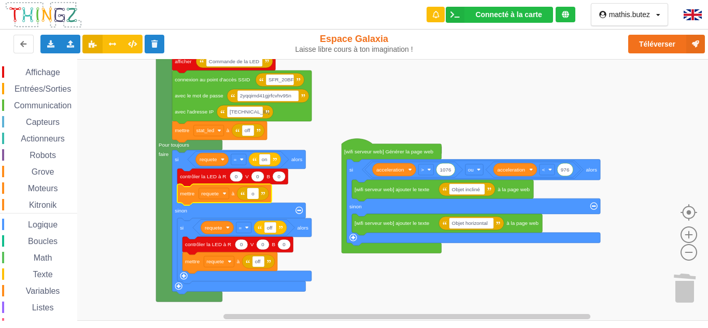
type input "on"
click at [239, 177] on icon "Espace de travail de Blocky" at bounding box center [235, 176] width 13 height 10
click at [238, 178] on input "0" at bounding box center [235, 176] width 13 height 10
click at [235, 178] on input "0255" at bounding box center [238, 176] width 19 height 10
type input "255"
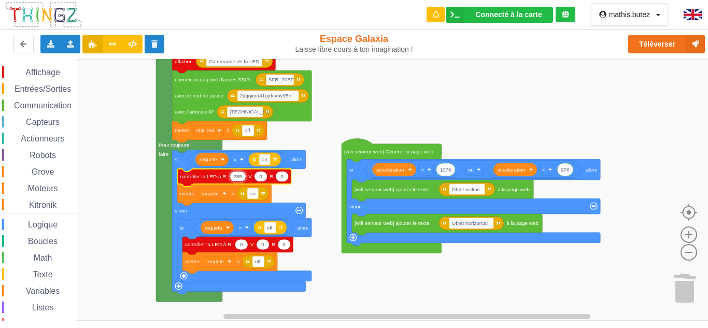
click at [261, 176] on text "0" at bounding box center [260, 177] width 3 height 6
type input "255"
click at [284, 179] on text "0" at bounding box center [284, 177] width 3 height 6
type input "255"
click at [294, 190] on rect "Espace de travail de Blocky" at bounding box center [357, 190] width 715 height 262
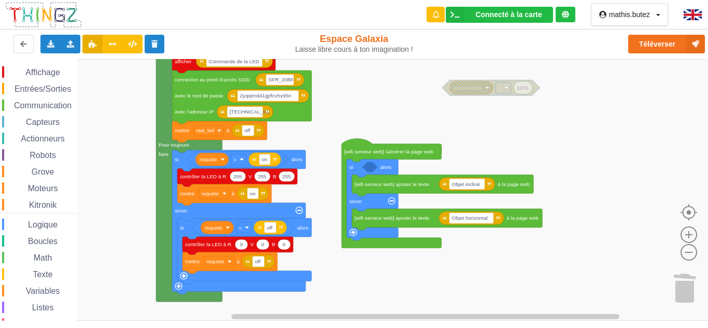
click at [512, 93] on rect "Espace de travail de Blocky" at bounding box center [357, 190] width 715 height 262
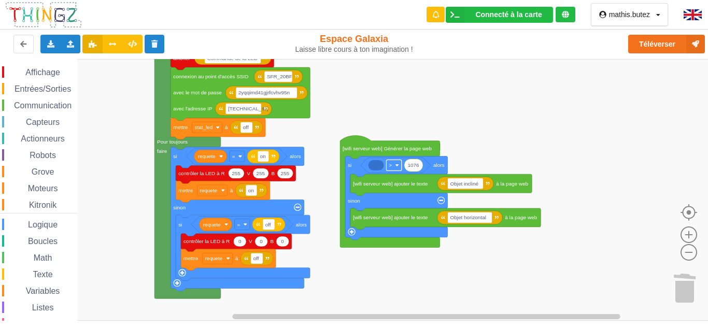
click at [387, 163] on rect "Espace de travail de Blocky" at bounding box center [393, 165] width 15 height 11
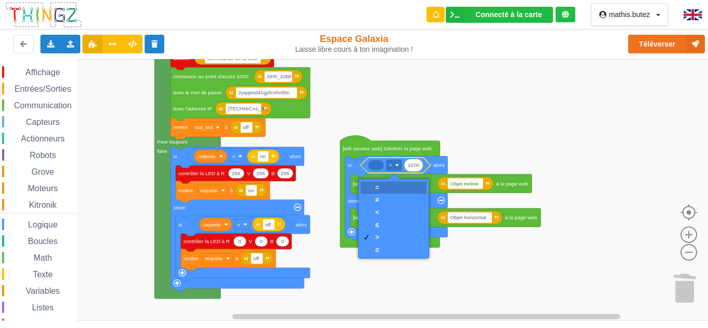
click at [383, 185] on div "=" at bounding box center [393, 187] width 66 height 12
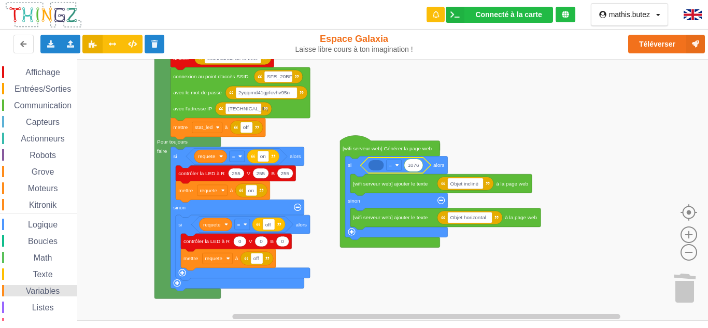
click at [50, 289] on span "Variables" at bounding box center [42, 290] width 37 height 9
click at [381, 166] on div "Affichage Entrées/Sorties Communication Capteurs Actionneurs Robots Grove Moteu…" at bounding box center [357, 190] width 715 height 262
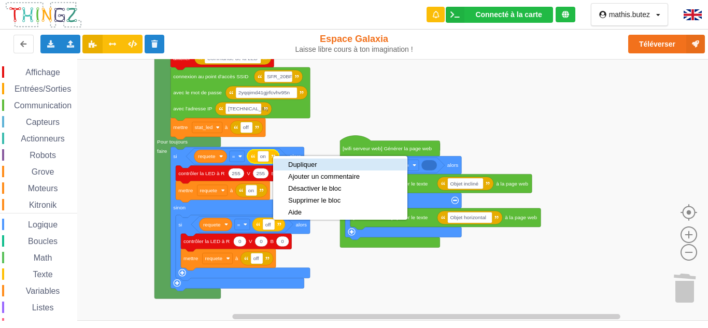
click at [301, 165] on div "Dupliquer" at bounding box center [323, 165] width 71 height 8
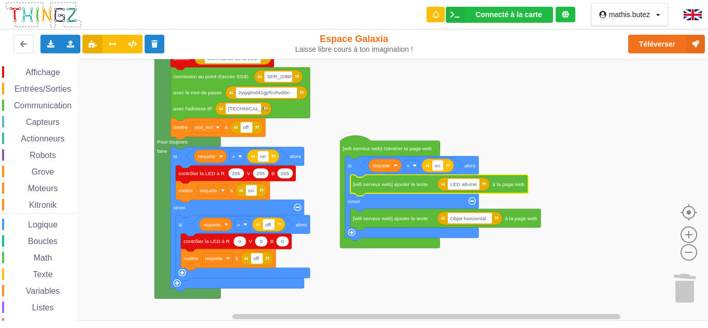
type input "LED allumée"
click at [49, 259] on span "Math" at bounding box center [43, 257] width 22 height 9
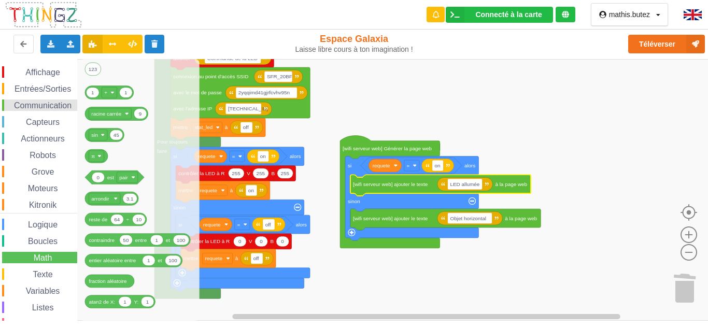
click at [44, 103] on span "Communication" at bounding box center [42, 105] width 61 height 9
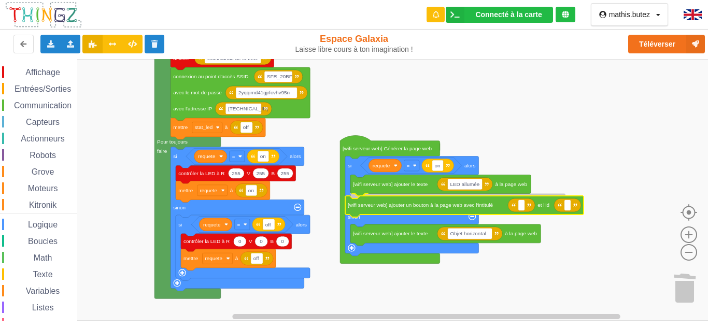
click at [436, 209] on div "Affichage Entrées/Sorties Communication Capteurs Actionneurs Robots Grove Moteu…" at bounding box center [357, 190] width 715 height 262
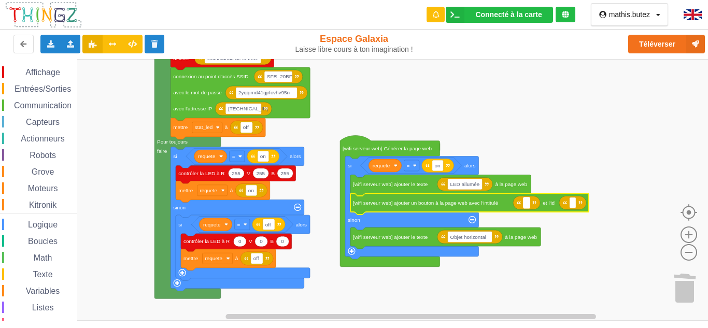
click at [525, 204] on rect "Espace de travail de Blocky" at bounding box center [526, 202] width 7 height 11
type input "Eteindre LED"
click at [600, 203] on rect "Espace de travail de Blocky" at bounding box center [601, 202] width 7 height 11
type input "off"
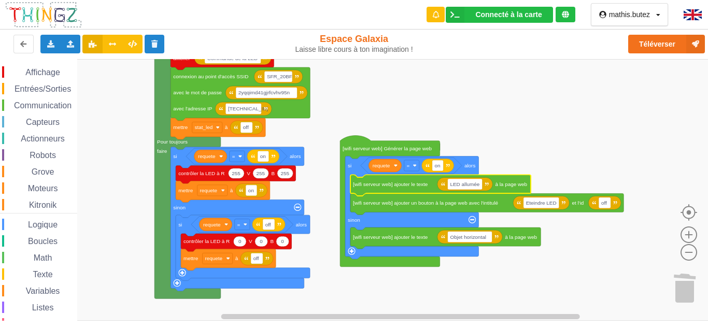
click at [556, 171] on rect "Espace de travail de Blocky" at bounding box center [357, 190] width 715 height 262
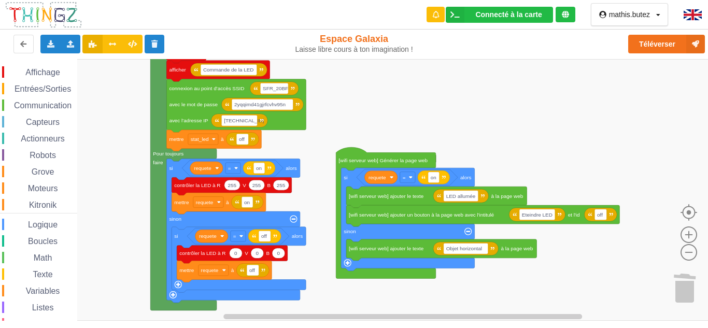
click at [522, 153] on div "Affichage Entrées/Sorties Communication Capteurs Actionneurs Robots Grove Moteu…" at bounding box center [357, 190] width 715 height 262
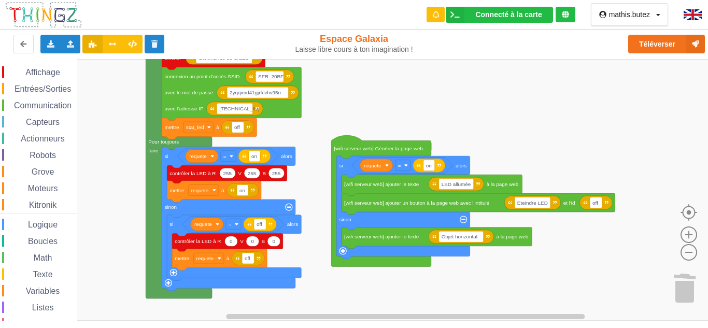
click at [536, 147] on div "Affichage Entrées/Sorties Communication Capteurs Actionneurs Robots Grove Moteu…" at bounding box center [357, 190] width 715 height 262
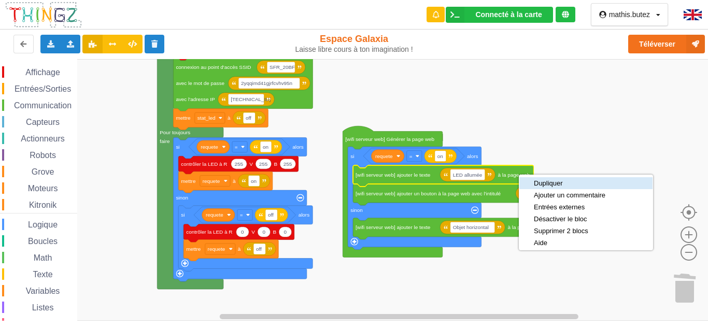
click at [547, 181] on div "Dupliquer" at bounding box center [568, 183] width 71 height 8
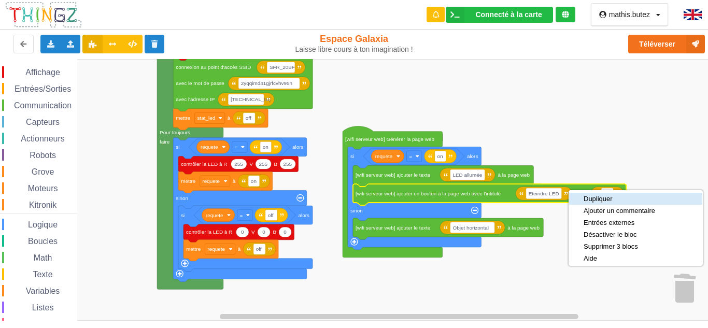
click at [590, 197] on div "Dupliquer" at bounding box center [618, 199] width 71 height 8
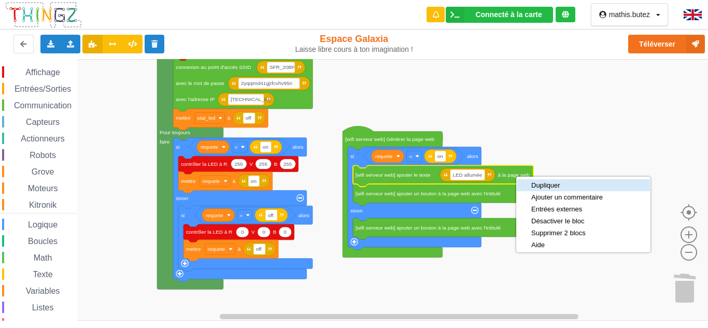
click at [543, 183] on div "Dupliquer" at bounding box center [566, 185] width 71 height 8
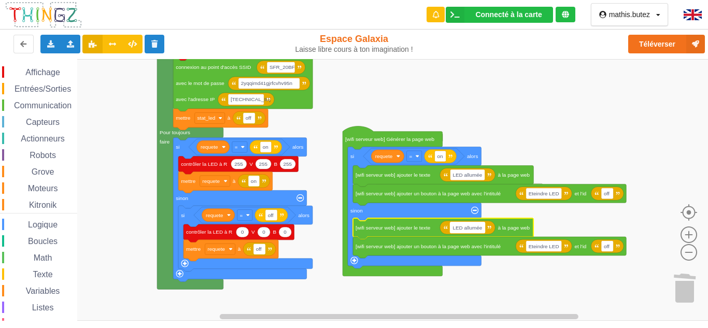
click at [481, 231] on rect "Espace de travail de Blocky" at bounding box center [467, 227] width 35 height 11
click at [482, 230] on input "LED allumée" at bounding box center [467, 227] width 35 height 11
type input "LED éteinte"
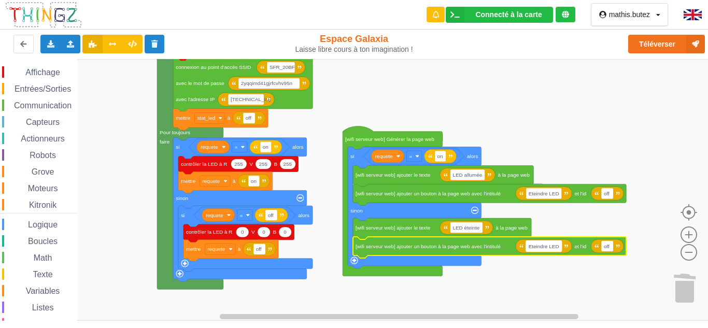
click at [546, 246] on text "Eteindre LED" at bounding box center [543, 246] width 31 height 6
type input "Allumé LED"
click at [607, 247] on rect "Espace de travail de Blocky" at bounding box center [604, 245] width 12 height 11
type input "on"
click at [545, 244] on text "Allumé LED" at bounding box center [541, 246] width 27 height 6
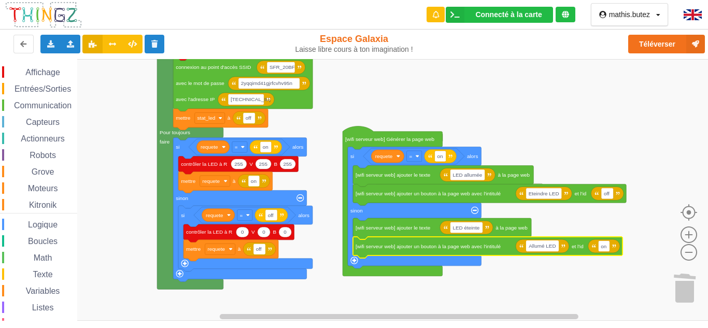
click at [544, 244] on input "Allumé LED" at bounding box center [542, 245] width 33 height 11
type input "Allumer LED"
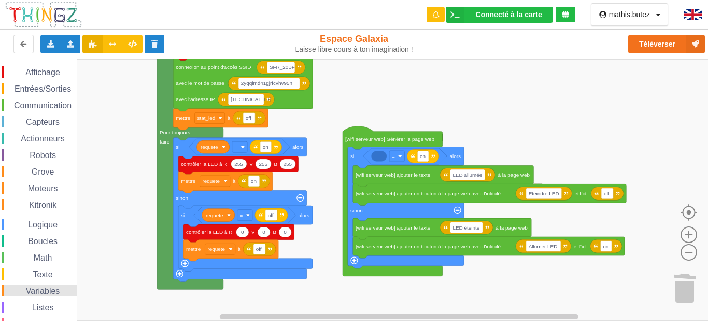
click at [51, 290] on span "Variables" at bounding box center [42, 290] width 37 height 9
click at [389, 156] on div "Affichage Entrées/Sorties Communication Capteurs Actionneurs Robots Grove Moteu…" at bounding box center [357, 190] width 715 height 262
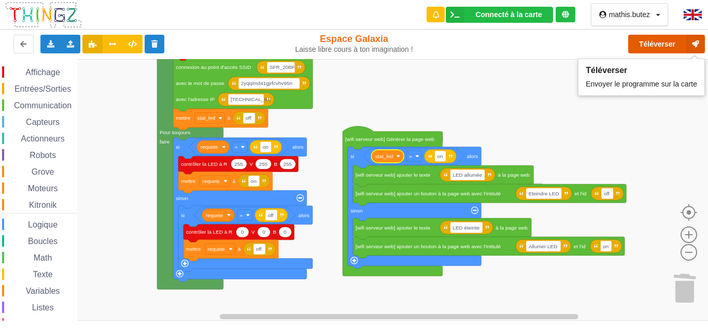
click at [644, 41] on button "Téléverser" at bounding box center [666, 44] width 77 height 19
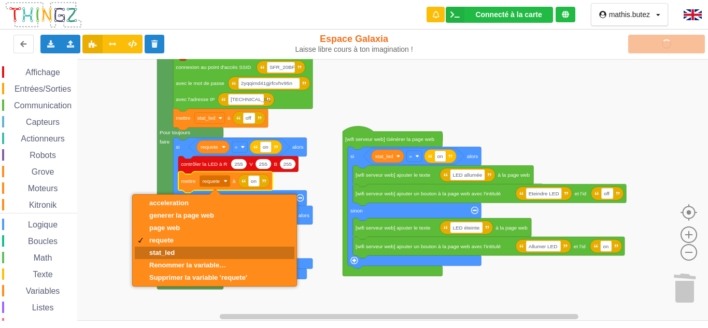
click at [171, 251] on div "stat_led" at bounding box center [198, 253] width 98 height 8
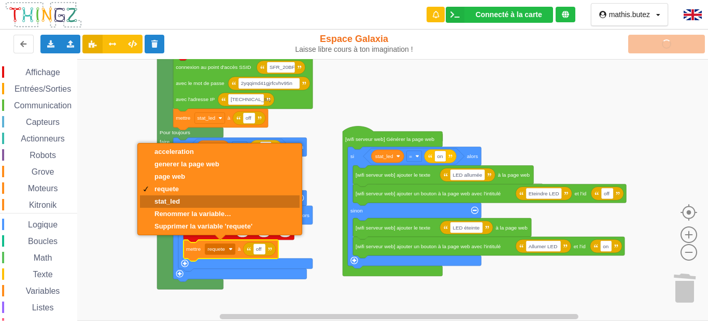
click at [170, 197] on div "stat_led" at bounding box center [203, 201] width 98 height 8
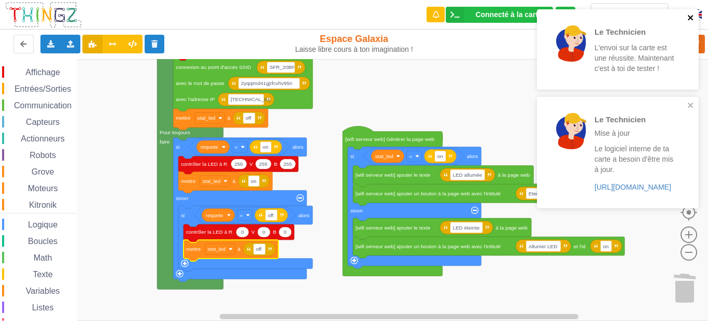
click at [687, 19] on icon "close" at bounding box center [690, 17] width 7 height 8
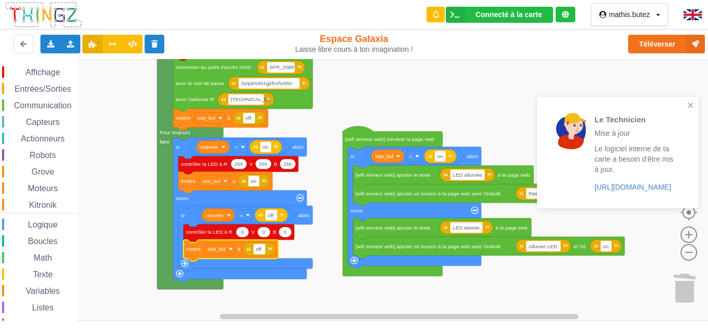
click at [672, 44] on div "Le Technicien L'envoi sur la carte est une réussite. Maintenant c'est à toi de …" at bounding box center [618, 112] width 166 height 210
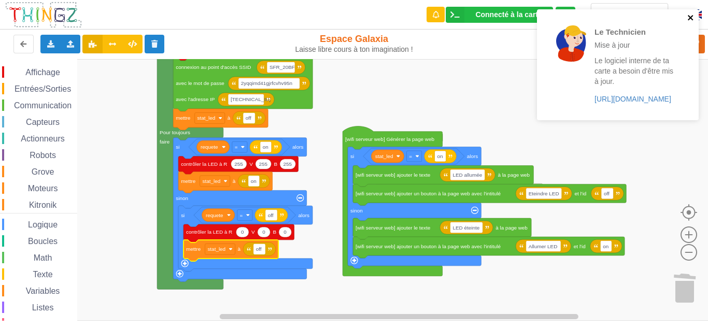
click at [689, 20] on icon "close" at bounding box center [690, 17] width 7 height 8
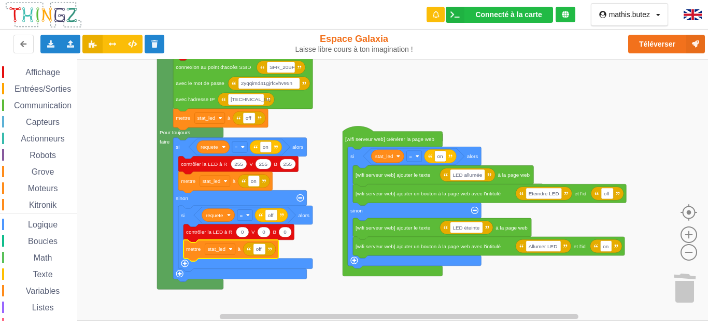
click at [648, 46] on div "Le Technicien Mise à jour Le logiciel interne de ta carte a besoin d'être mis à…" at bounding box center [618, 73] width 166 height 133
click at [648, 46] on button "Téléverser" at bounding box center [666, 44] width 77 height 19
click at [43, 98] on div "Affichage Entrées/Sorties Communication Capteurs Actionneurs Robots Grove Moteu…" at bounding box center [38, 209] width 77 height 286
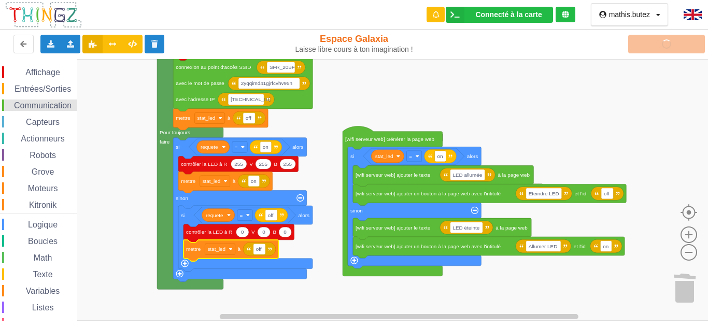
click at [43, 100] on div "Communication" at bounding box center [39, 104] width 75 height 11
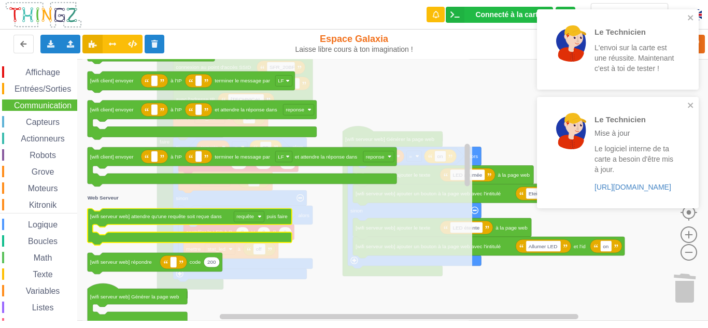
click at [196, 214] on text "[wifi serveur web] attendre qu'une requête soit reçue dans" at bounding box center [156, 217] width 132 height 6
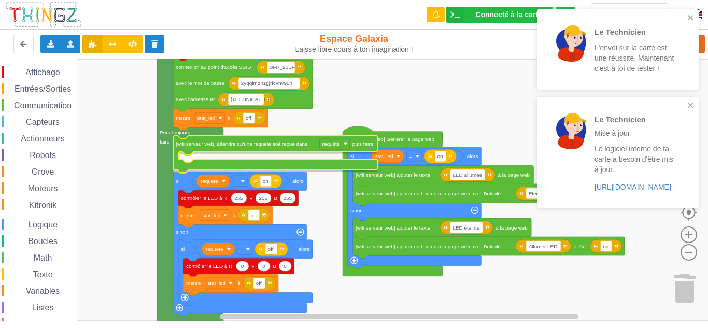
click at [269, 147] on div "Affichage Entrées/Sorties Communication Capteurs Actionneurs Robots Grove Moteu…" at bounding box center [357, 190] width 715 height 262
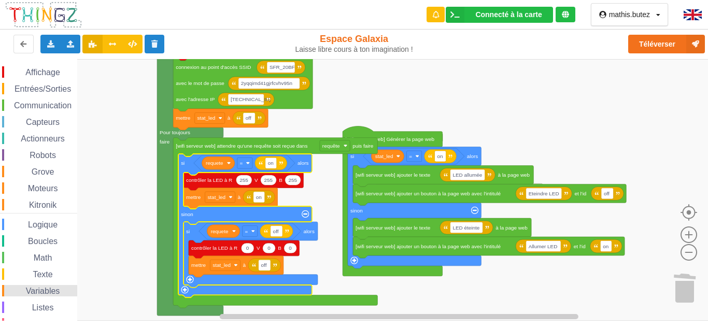
click at [44, 287] on span "Variables" at bounding box center [42, 290] width 37 height 9
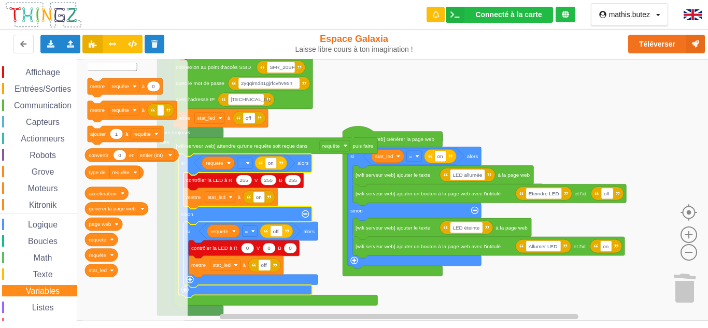
click at [107, 66] on text "Créer une variable..." at bounding box center [112, 67] width 47 height 6
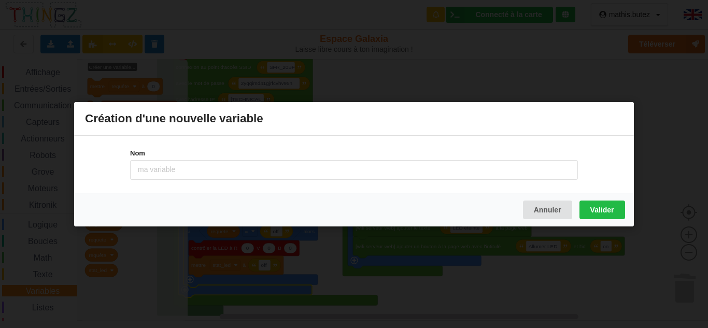
click at [175, 162] on input at bounding box center [353, 170] width 447 height 20
click at [155, 171] on input "requete" at bounding box center [353, 170] width 447 height 20
type input "requête"
click at [612, 206] on button "Valider" at bounding box center [602, 209] width 46 height 19
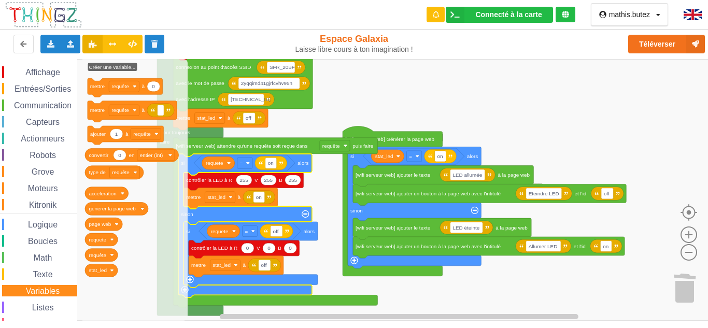
click at [382, 99] on rect "Espace de travail de Blocky" at bounding box center [357, 190] width 715 height 262
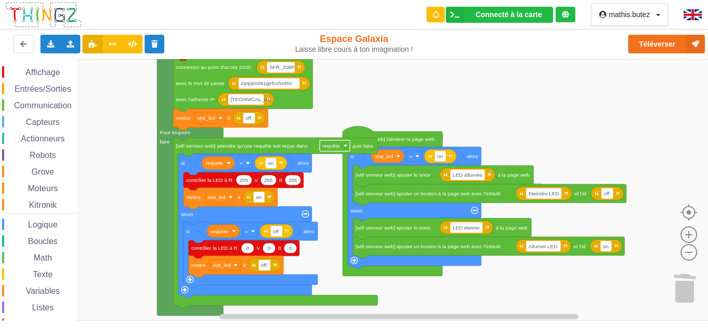
click at [336, 145] on text "requête" at bounding box center [331, 146] width 18 height 6
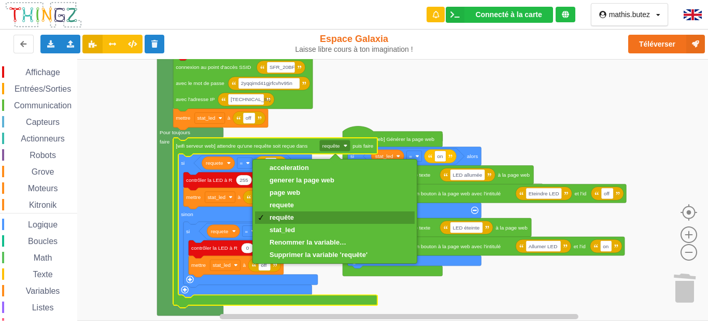
click at [295, 213] on div "requête" at bounding box center [318, 217] width 98 height 8
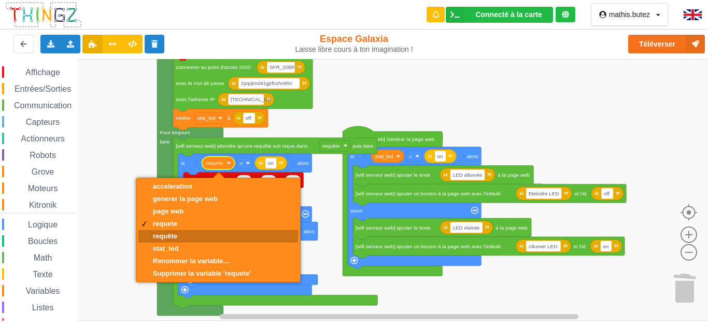
click at [184, 234] on div "requête" at bounding box center [202, 236] width 98 height 8
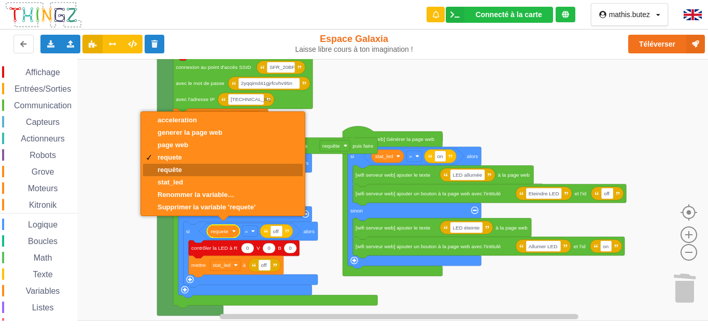
click at [181, 170] on div "requête" at bounding box center [206, 170] width 98 height 8
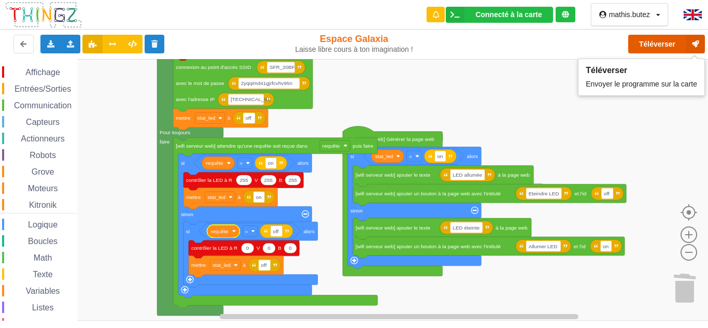
click at [655, 46] on button "Téléverser" at bounding box center [666, 44] width 77 height 19
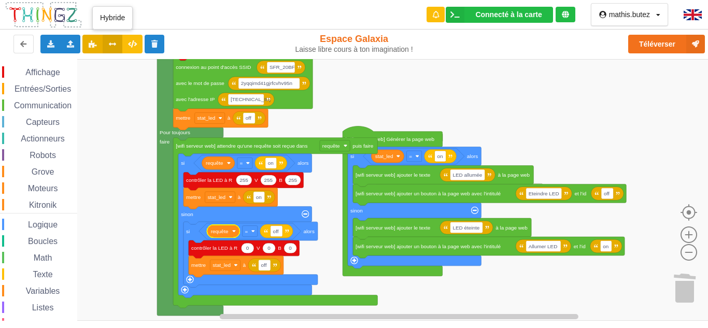
click at [111, 42] on icon at bounding box center [112, 43] width 9 height 6
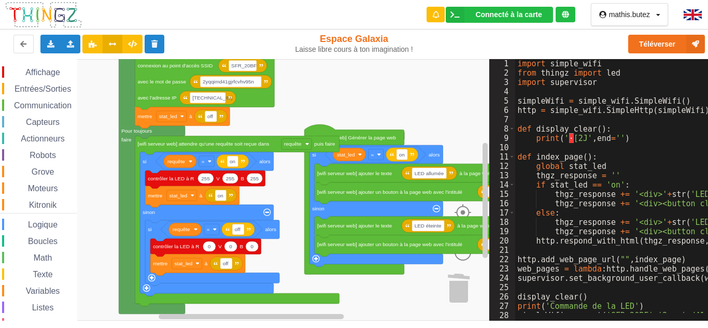
click at [368, 102] on div "Affichage Entrées/Sorties Communication Capteurs Actionneurs Robots Grove Moteu…" at bounding box center [244, 190] width 489 height 262
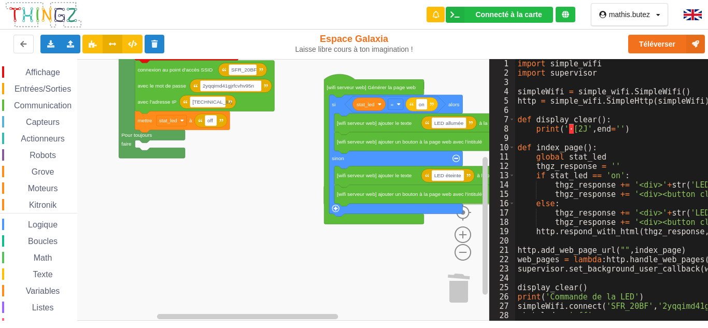
click at [208, 206] on div "Affichage Entrées/Sorties Communication Capteurs Actionneurs Robots Grove Moteu…" at bounding box center [244, 190] width 489 height 262
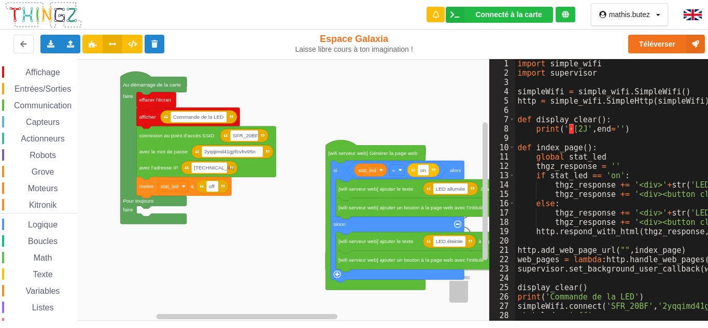
click at [239, 228] on div "Affichage Entrées/Sorties Communication Capteurs Actionneurs Robots Grove Moteu…" at bounding box center [244, 190] width 489 height 262
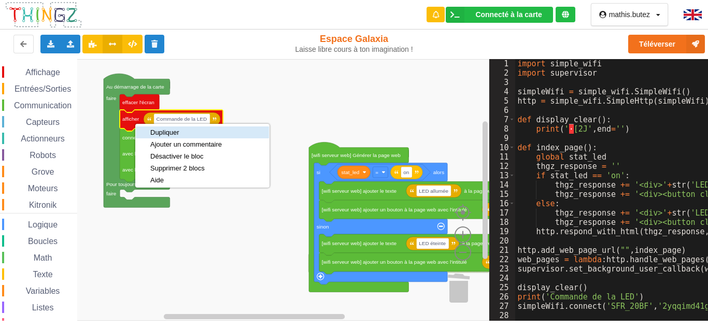
click at [180, 135] on div "Dupliquer" at bounding box center [185, 132] width 71 height 8
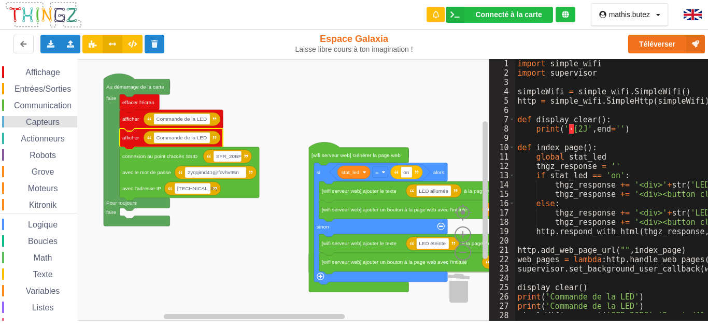
drag, startPoint x: 48, startPoint y: 103, endPoint x: 76, endPoint y: 120, distance: 32.3
click at [49, 104] on span "Communication" at bounding box center [42, 105] width 61 height 9
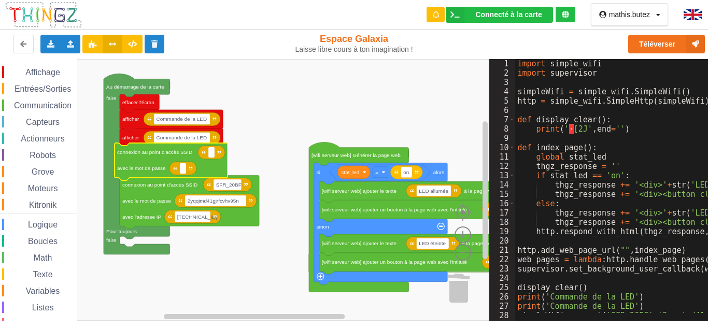
click at [146, 158] on div "Affichage Entrées/Sorties Communication Capteurs Actionneurs Robots Grove Moteu…" at bounding box center [244, 190] width 489 height 262
click at [147, 161] on g "connexion au point d'accès SSID avec le mot de passe" at bounding box center [170, 161] width 113 height 37
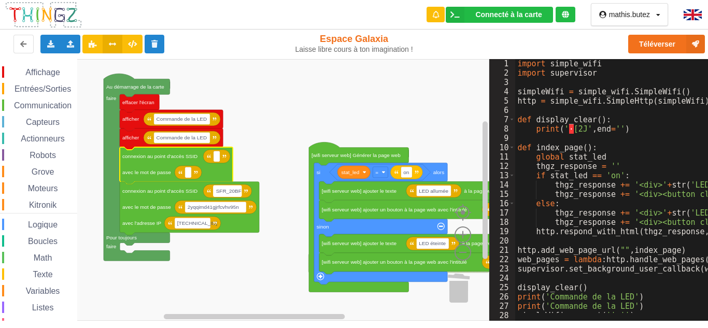
click at [228, 193] on text "SFR_20BF" at bounding box center [228, 191] width 25 height 6
click at [215, 157] on rect "Espace de travail de Blocky" at bounding box center [216, 156] width 7 height 11
type input "SFR_20BF"
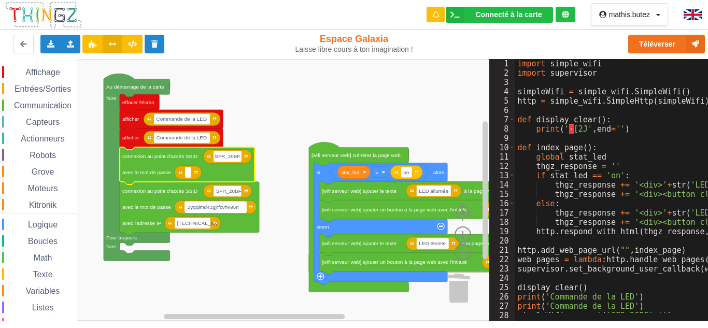
click at [238, 208] on text "2yqqimd41gjrfcvhv95n" at bounding box center [212, 207] width 51 height 6
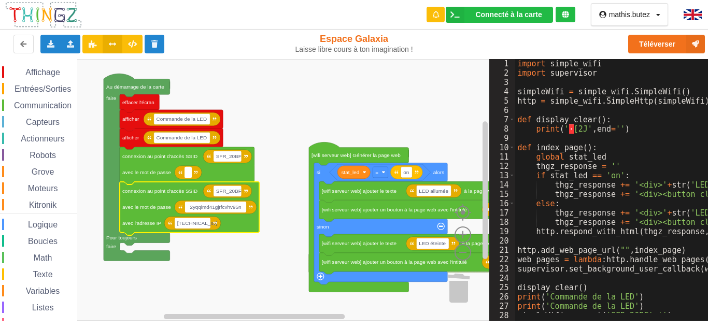
click at [189, 174] on text "Espace de travail de Blocky" at bounding box center [188, 172] width 2 height 6
type input "2yqqimd41gjrfcvhv95n"
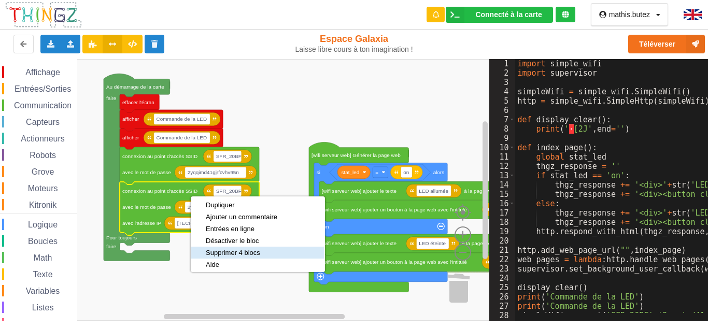
click at [230, 253] on div "Supprimer 4 blocs" at bounding box center [241, 253] width 71 height 8
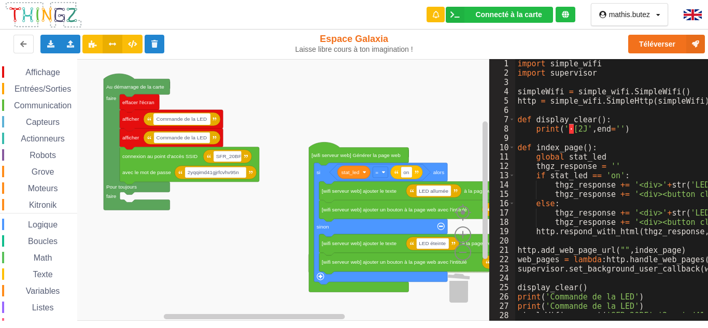
click at [205, 119] on text "Commande de la LED" at bounding box center [181, 119] width 50 height 6
type input "Affichage température"
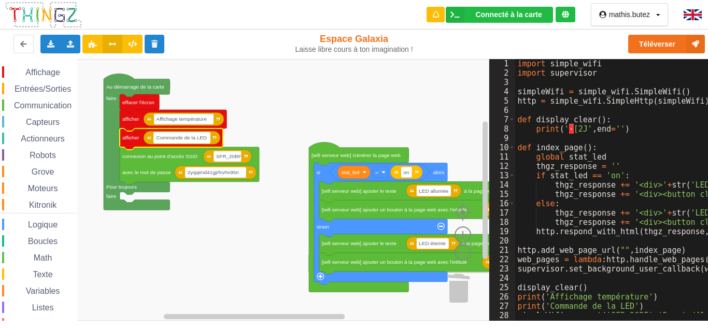
click at [205, 136] on text "Commande de la LED" at bounding box center [181, 138] width 50 height 6
type input "sous forme de jauge"
click at [321, 98] on rect "Espace de travail de Blocky" at bounding box center [244, 190] width 489 height 262
click at [54, 104] on span "Communication" at bounding box center [42, 105] width 61 height 9
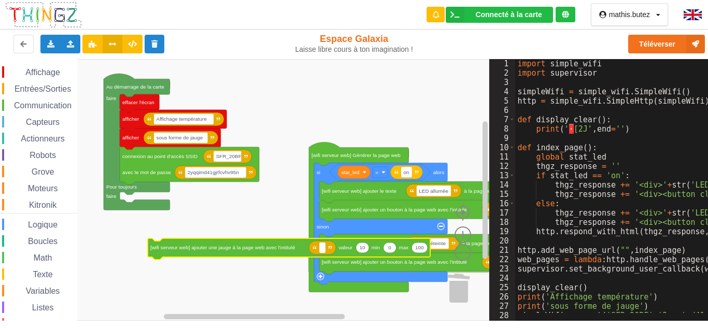
click at [243, 253] on div "Affichage Entrées/Sorties Communication Capteurs Actionneurs Robots Grove Moteu…" at bounding box center [244, 190] width 489 height 262
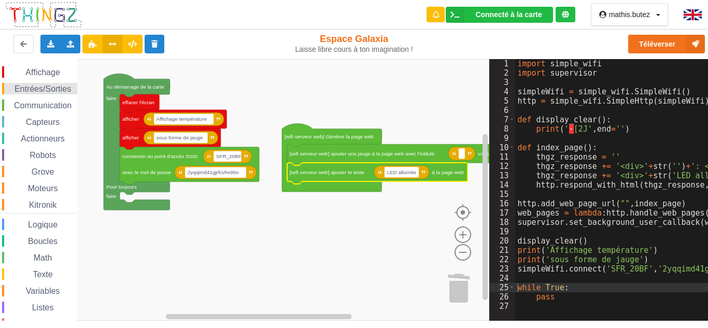
click at [56, 85] on span "Entrées/Sorties" at bounding box center [43, 88] width 60 height 9
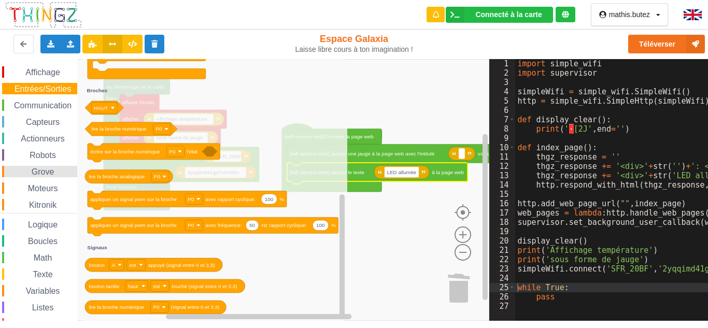
click at [54, 174] on span "Grove" at bounding box center [43, 171] width 26 height 9
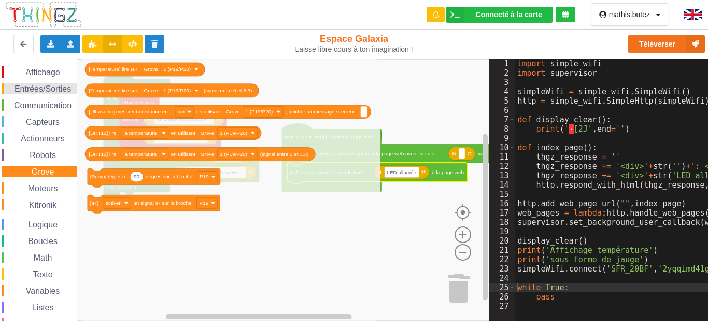
click at [25, 90] on span "Entrées/Sorties" at bounding box center [43, 88] width 60 height 9
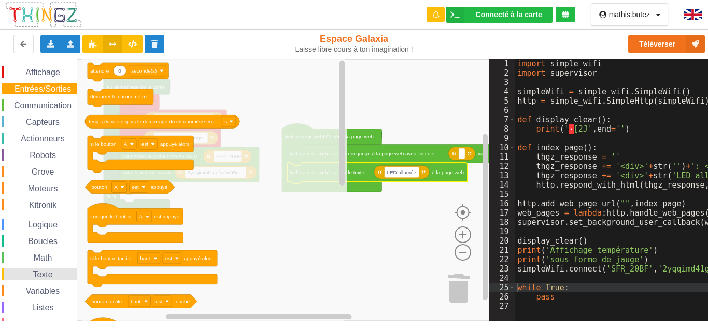
click at [35, 271] on span "Texte" at bounding box center [42, 274] width 23 height 9
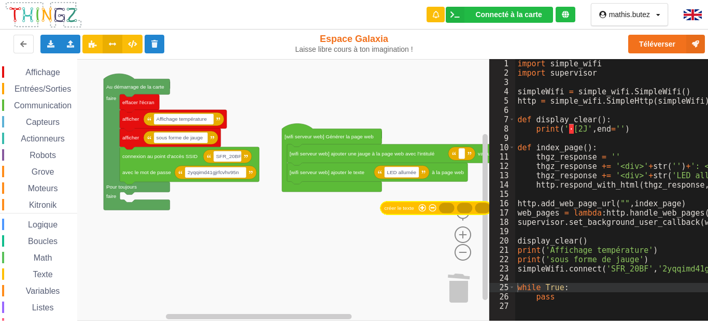
click at [401, 208] on div "Affichage Entrées/Sorties Communication Capteurs Actionneurs Robots Grove Moteu…" at bounding box center [244, 190] width 489 height 262
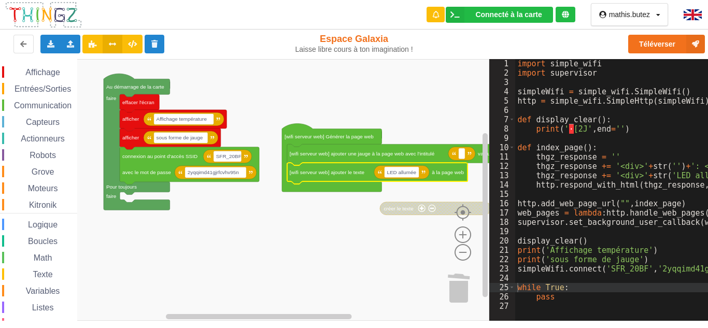
click at [380, 173] on image "Espace de travail de Blocky" at bounding box center [380, 172] width 4 height 4
click at [382, 172] on icon "Espace de travail de Blocky" at bounding box center [401, 171] width 55 height 13
click at [422, 187] on rect "Espace de travail de Blocky" at bounding box center [244, 190] width 489 height 262
click at [425, 174] on icon "Espace de travail de Blocky" at bounding box center [401, 171] width 55 height 13
click at [58, 109] on span "Communication" at bounding box center [42, 105] width 61 height 9
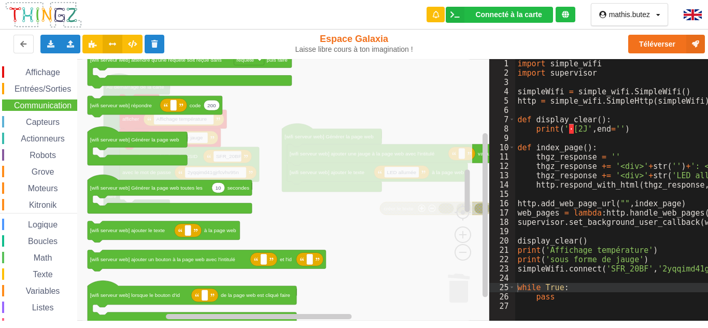
click at [204, 230] on g "[wifi serveur web] ajouter le texte à la page web" at bounding box center [164, 231] width 152 height 21
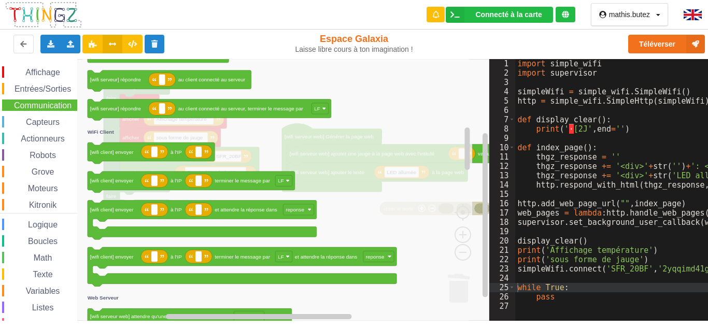
click at [417, 241] on icon "Espace de travail de Blocky" at bounding box center [276, 190] width 389 height 262
click at [429, 291] on icon "Espace de travail de Blocky" at bounding box center [276, 190] width 389 height 262
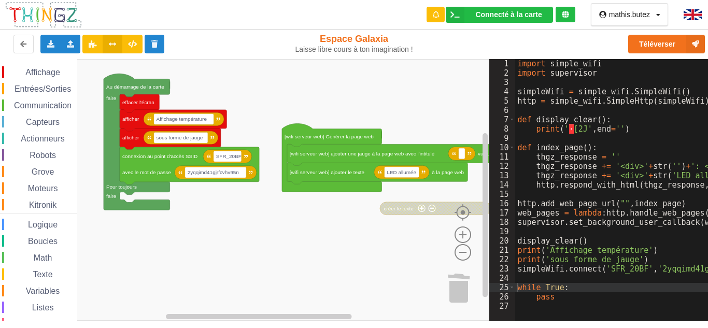
click at [474, 280] on rect "Espace de travail de Blocky" at bounding box center [244, 190] width 489 height 262
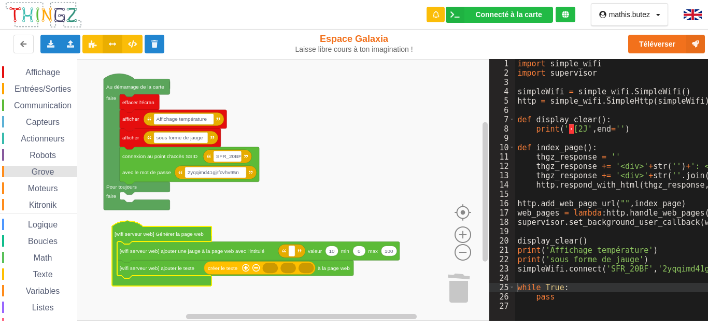
click at [29, 169] on span "Espace de travail de Blocky" at bounding box center [26, 172] width 8 height 8
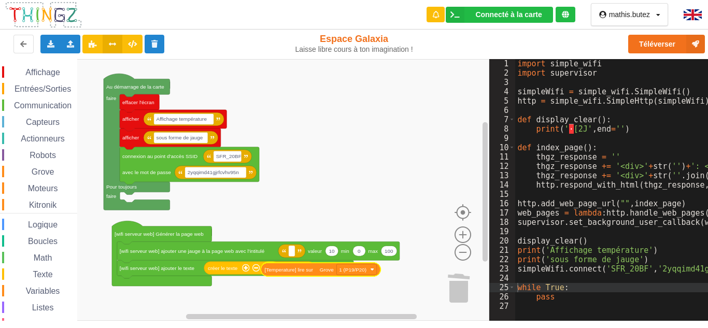
click at [300, 267] on div "Affichage Entrées/Sorties Communication Capteurs Actionneurs Robots Grove Moteu…" at bounding box center [244, 190] width 489 height 262
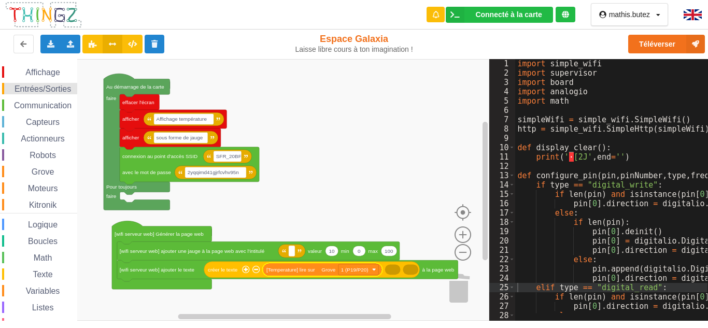
click at [37, 89] on span "Entrées/Sorties" at bounding box center [43, 88] width 60 height 9
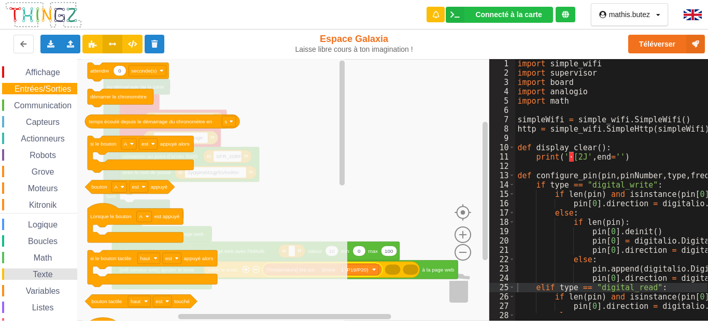
click at [31, 271] on span "Espace de travail de Blocky" at bounding box center [27, 274] width 8 height 8
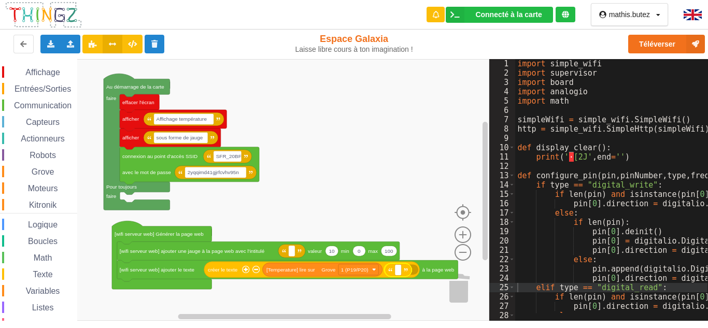
click at [403, 266] on div "Affichage Entrées/Sorties Communication Capteurs Actionneurs Robots Grove Moteu…" at bounding box center [244, 190] width 489 height 262
click at [398, 269] on text "Espace de travail de Blocky" at bounding box center [399, 270] width 2 height 6
type input "degré C"
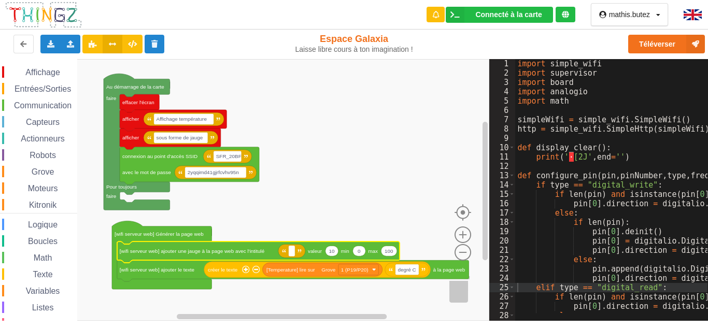
click at [328, 167] on rect "Espace de travail de Blocky" at bounding box center [244, 190] width 489 height 262
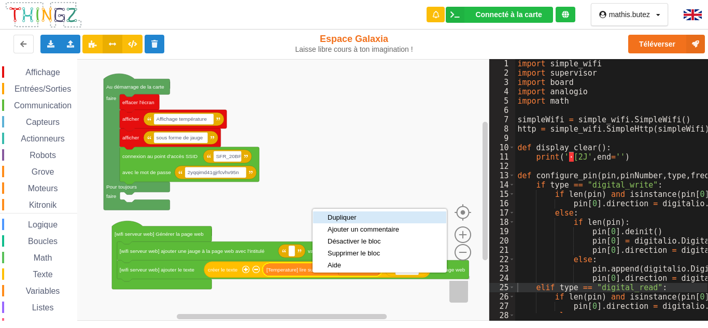
click at [334, 216] on div "Dupliquer" at bounding box center [362, 217] width 71 height 8
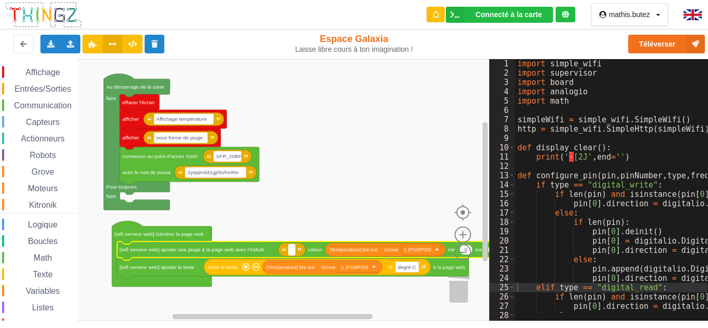
click at [292, 249] on text "Espace de travail de Blocky" at bounding box center [292, 250] width 2 height 6
type input "Température"
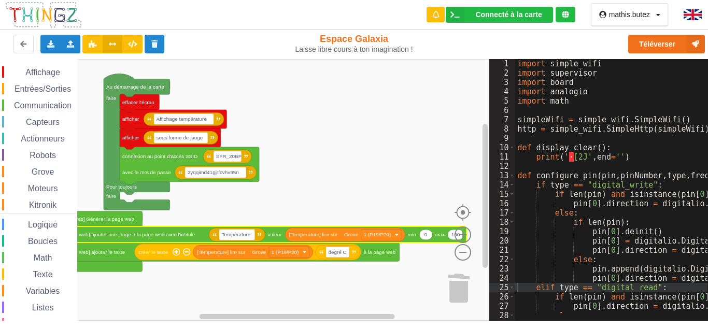
click at [427, 235] on text "0" at bounding box center [425, 235] width 3 height 6
type input "20"
click at [452, 237] on text "100" at bounding box center [455, 235] width 9 height 6
type input "30"
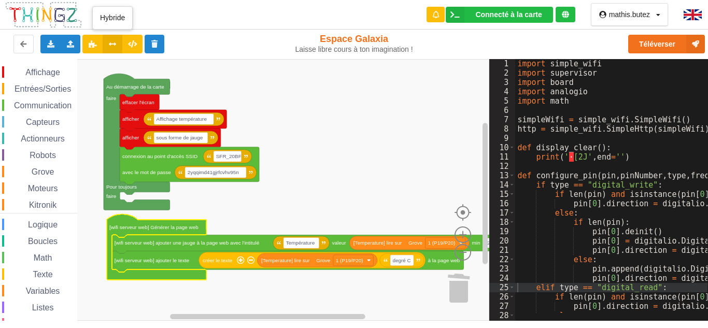
click at [111, 39] on button at bounding box center [113, 44] width 20 height 19
click at [116, 43] on icon at bounding box center [112, 43] width 9 height 6
click at [114, 44] on icon at bounding box center [112, 43] width 9 height 6
drag, startPoint x: 489, startPoint y: 126, endPoint x: 501, endPoint y: 126, distance: 12.4
click at [501, 126] on div "8" at bounding box center [502, 128] width 26 height 9
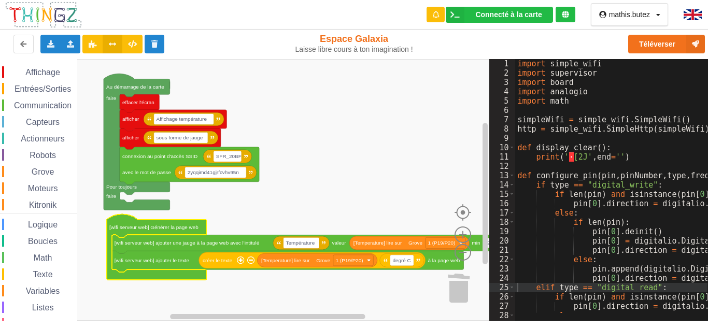
click at [486, 319] on rect "Espace de travail de Blocky" at bounding box center [485, 316] width 8 height 8
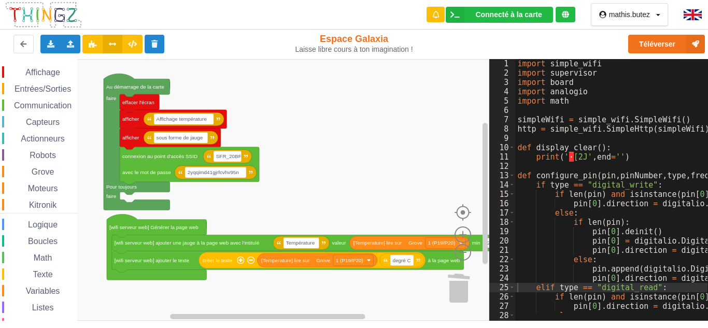
click at [495, 58] on div "Téléverser" at bounding box center [566, 43] width 291 height 33
click at [117, 45] on button at bounding box center [113, 44] width 20 height 19
click at [135, 42] on icon at bounding box center [132, 43] width 9 height 6
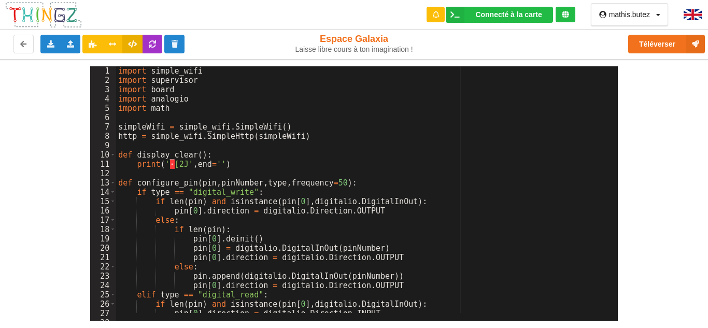
click at [134, 42] on icon at bounding box center [132, 43] width 9 height 6
click at [115, 43] on icon at bounding box center [112, 43] width 9 height 6
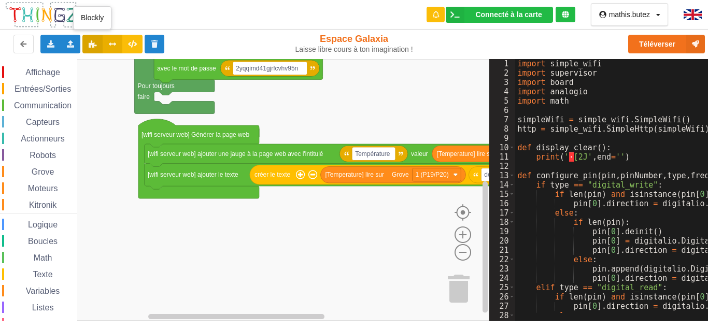
click at [93, 44] on icon at bounding box center [92, 43] width 9 height 6
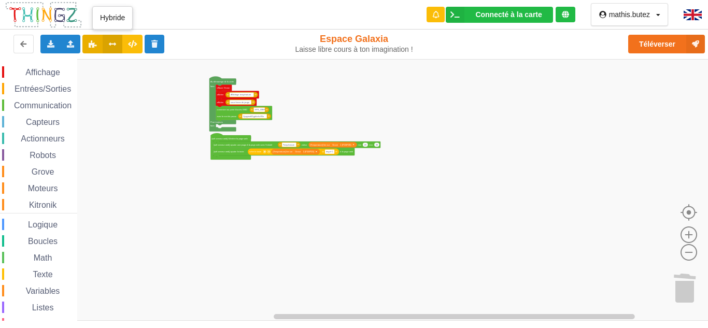
click at [110, 46] on icon at bounding box center [112, 43] width 9 height 6
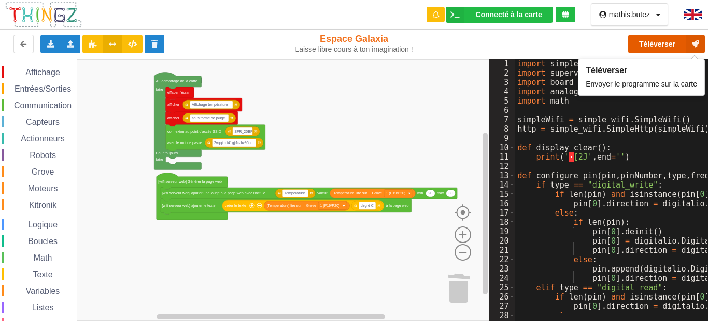
click at [643, 46] on button "Téléverser" at bounding box center [666, 44] width 77 height 19
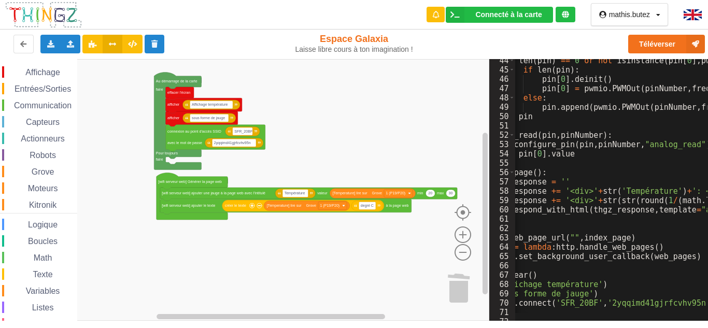
scroll to position [435, 0]
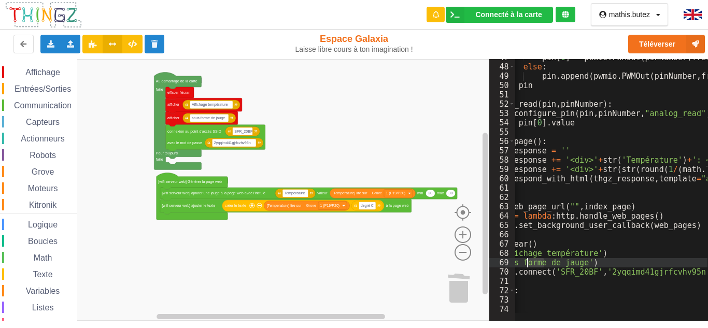
drag, startPoint x: 543, startPoint y: 264, endPoint x: 538, endPoint y: 285, distance: 21.4
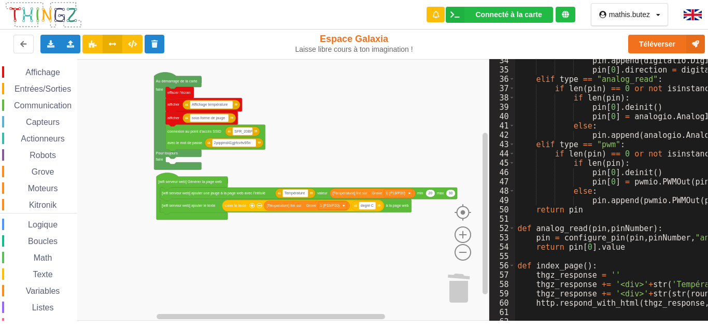
scroll to position [280, 0]
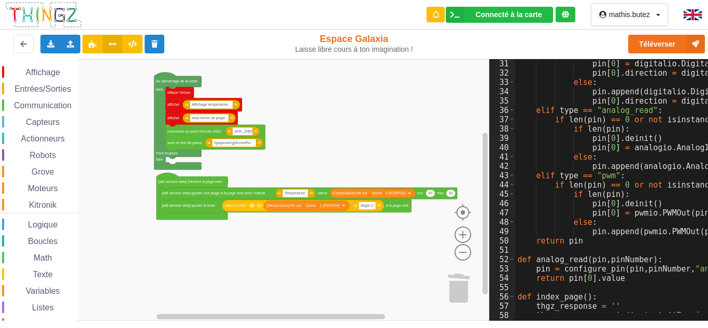
click at [422, 110] on rect "Espace de travail de Blocky" at bounding box center [244, 190] width 489 height 262
click at [42, 108] on span "Communication" at bounding box center [42, 105] width 61 height 9
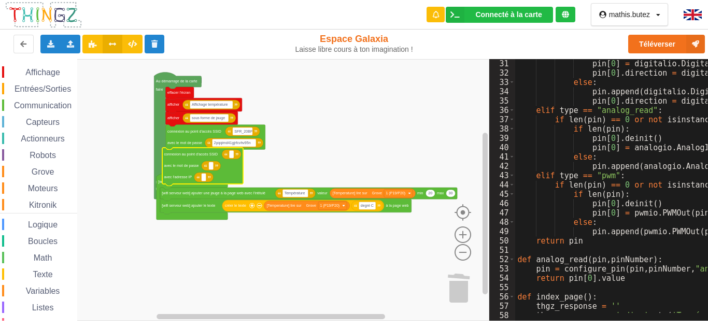
click at [182, 169] on div "Affichage Entrées/Sorties Communication Capteurs Actionneurs Robots Grove Moteu…" at bounding box center [244, 190] width 489 height 262
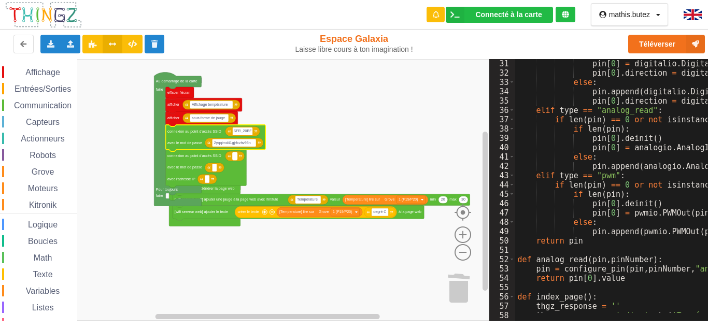
click at [236, 158] on rect "Espace de travail de Blocky" at bounding box center [235, 156] width 5 height 8
type input "SFR_20BF"
click at [237, 143] on text "2yqqimd41gjrfcvhv95n" at bounding box center [232, 143] width 37 height 4
click at [214, 166] on text "Espace de travail de Blocky" at bounding box center [214, 167] width 1 height 4
type input "2yqqimd41gjrfcvhv95n"
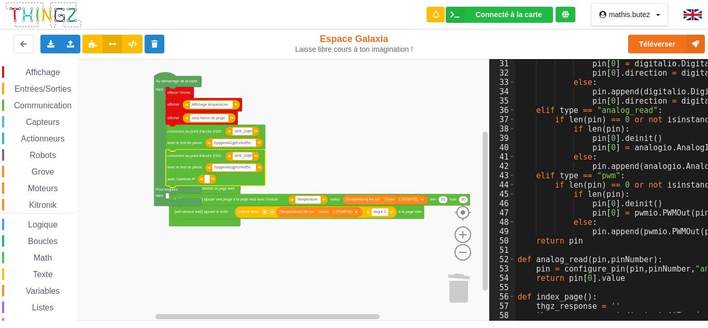
click at [208, 181] on rect "Espace de travail de Blocky" at bounding box center [207, 179] width 5 height 8
type input "[TECHNICAL_ID]"
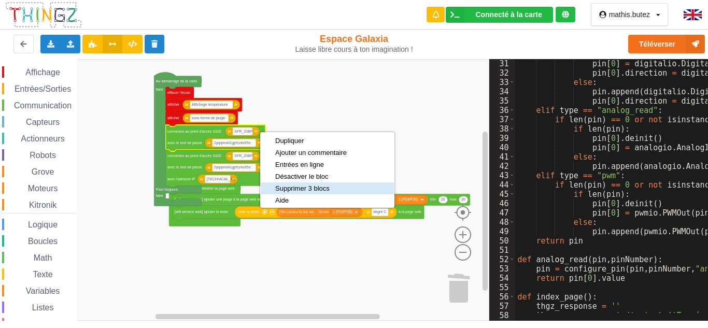
click at [290, 185] on div "Supprimer 3 blocs" at bounding box center [310, 188] width 71 height 8
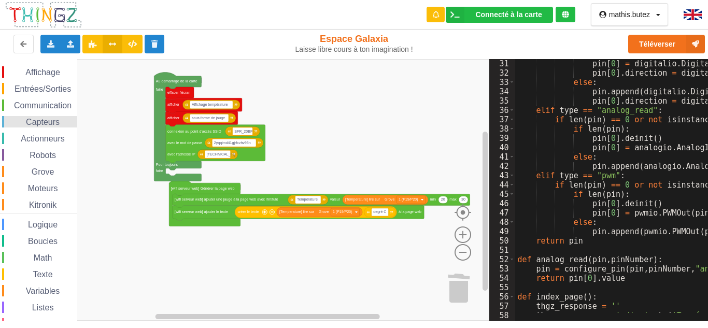
click at [30, 127] on div "Capteurs" at bounding box center [39, 121] width 75 height 11
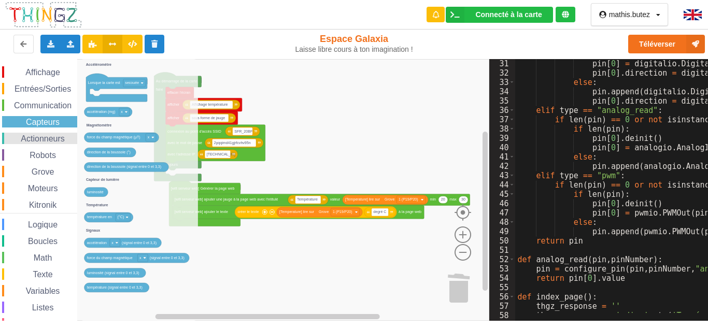
click at [31, 135] on span "Actionneurs" at bounding box center [42, 138] width 47 height 9
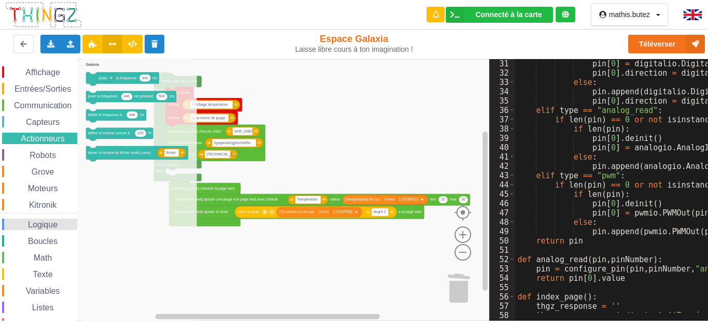
click at [37, 225] on span "Logique" at bounding box center [42, 224] width 33 height 9
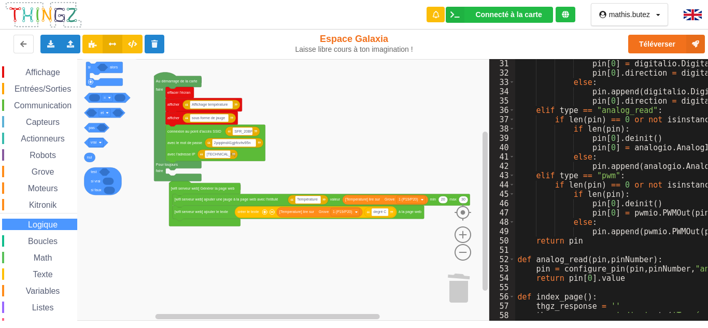
click at [38, 79] on div "Affichage Entrées/Sorties Communication Capteurs Actionneurs Robots Grove Moteu…" at bounding box center [38, 209] width 77 height 286
click at [38, 82] on div "Affichage Entrées/Sorties Communication Capteurs Actionneurs Robots Grove Moteu…" at bounding box center [38, 209] width 77 height 286
click at [38, 89] on span "Entrées/Sorties" at bounding box center [43, 88] width 60 height 9
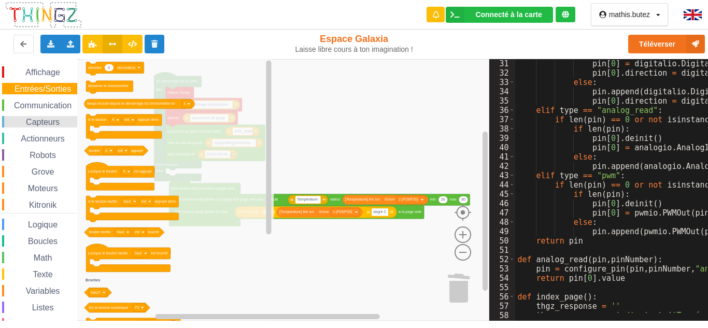
click at [45, 116] on div "Capteurs" at bounding box center [39, 121] width 75 height 11
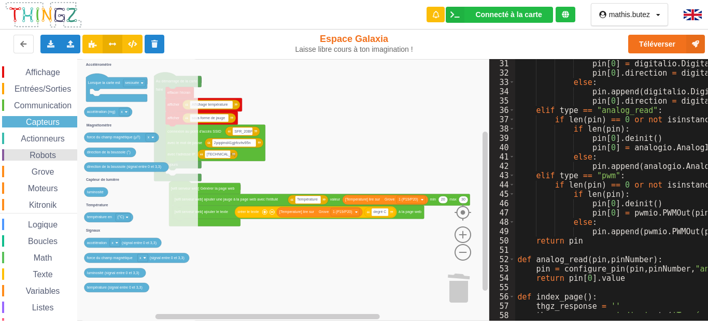
click at [48, 152] on span "Robots" at bounding box center [43, 155] width 30 height 9
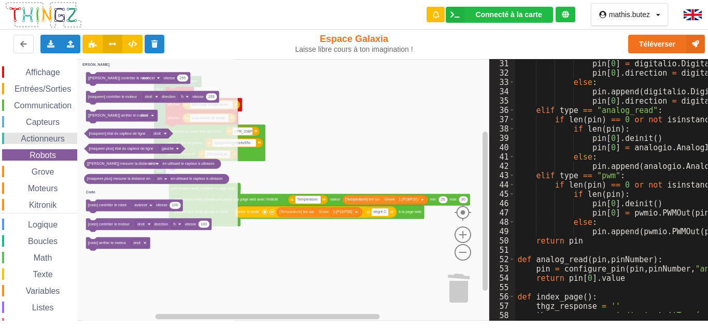
click at [49, 143] on div "Actionneurs" at bounding box center [39, 138] width 75 height 11
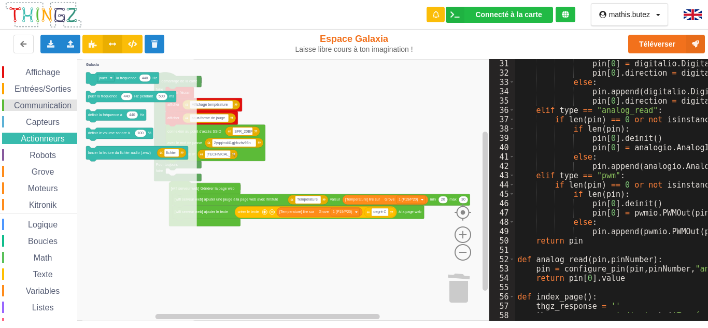
click at [55, 105] on span "Communication" at bounding box center [42, 105] width 61 height 9
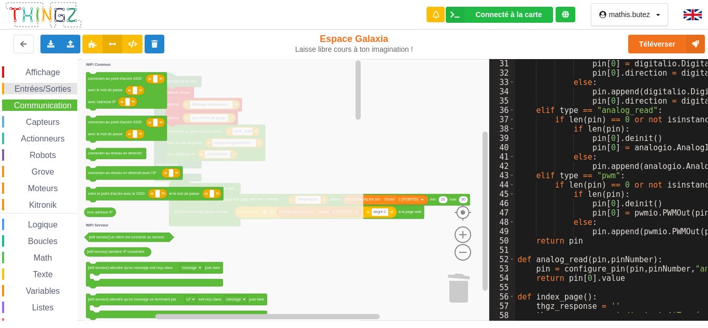
click at [55, 91] on span "Entrées/Sorties" at bounding box center [43, 88] width 60 height 9
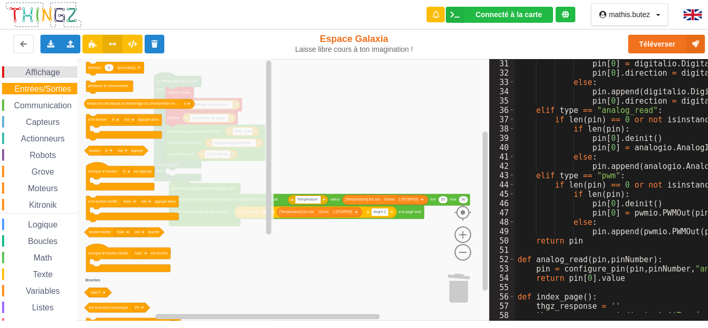
click at [53, 74] on span "Affichage" at bounding box center [42, 72] width 37 height 9
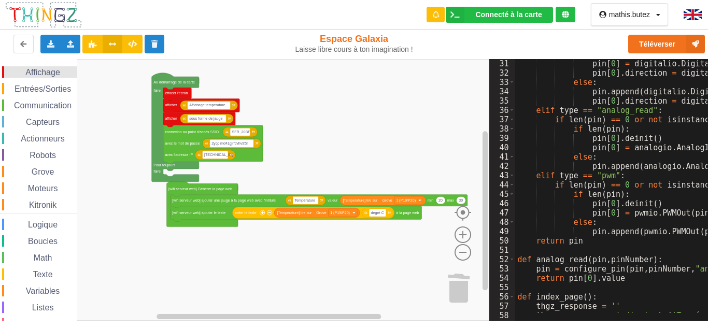
click at [32, 71] on span "Affichage" at bounding box center [42, 72] width 37 height 9
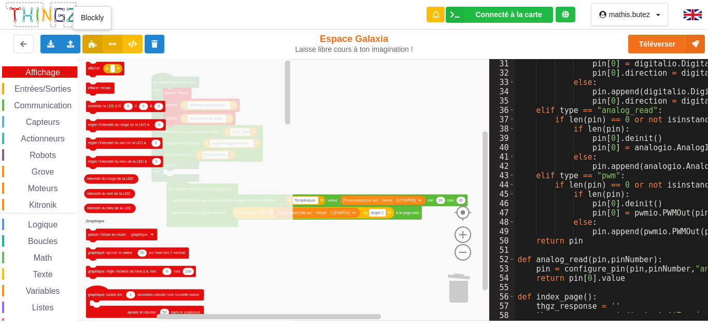
click at [85, 37] on button at bounding box center [92, 44] width 20 height 19
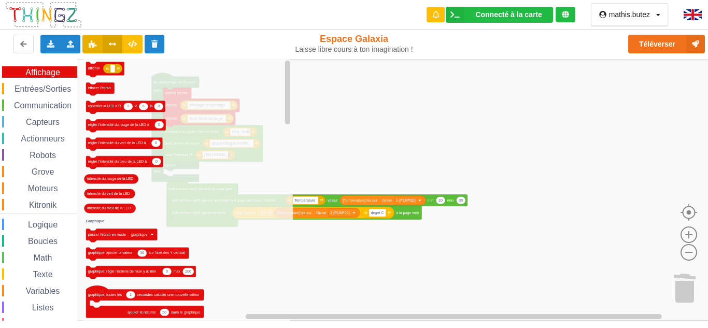
click at [104, 39] on button at bounding box center [113, 44] width 20 height 19
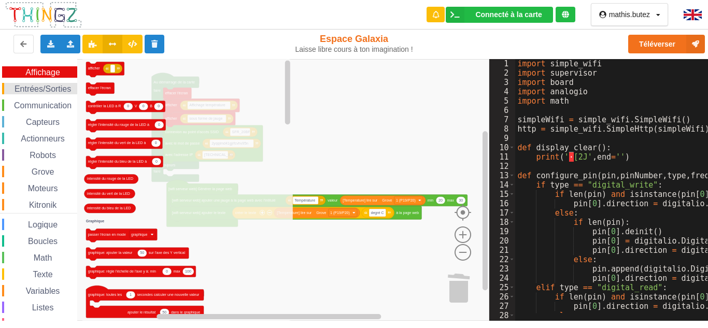
click at [51, 88] on span "Entrées/Sorties" at bounding box center [43, 88] width 60 height 9
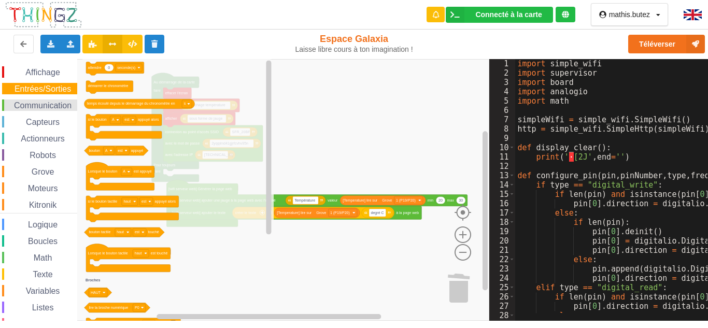
click at [56, 106] on span "Communication" at bounding box center [42, 105] width 61 height 9
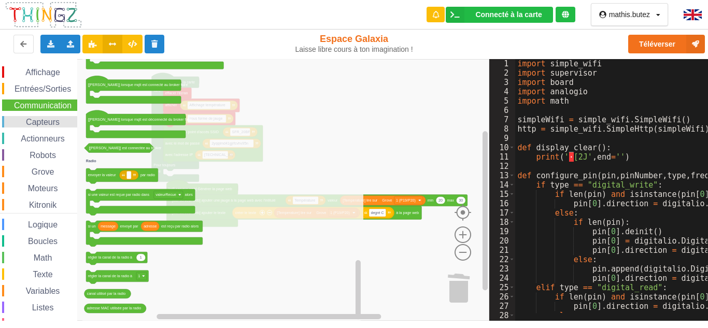
click at [37, 127] on div "Capteurs" at bounding box center [39, 121] width 75 height 11
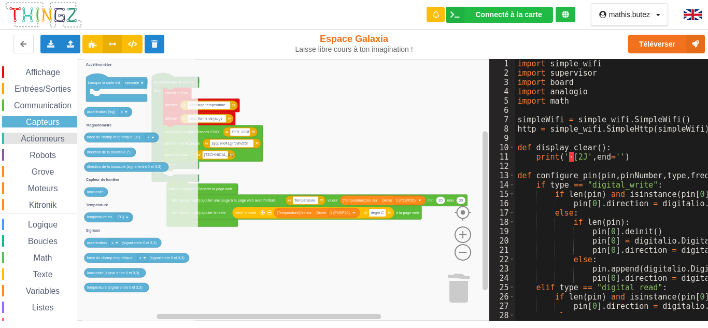
click at [49, 140] on span "Actionneurs" at bounding box center [42, 138] width 47 height 9
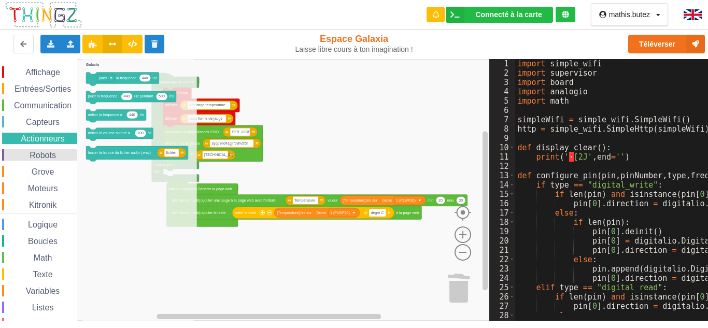
click at [46, 152] on span "Robots" at bounding box center [43, 155] width 30 height 9
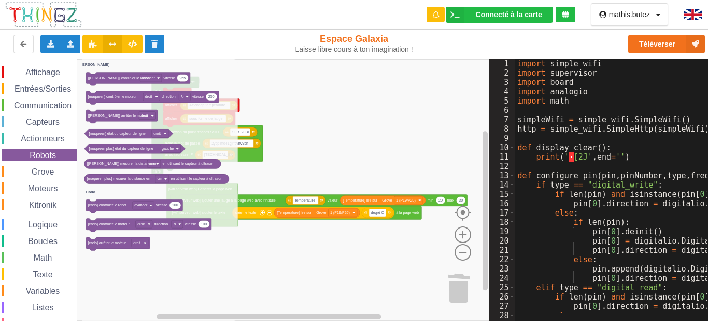
click at [46, 164] on div "Affichage Entrées/Sorties Communication Capteurs Actionneurs Robots Grove Moteu…" at bounding box center [38, 209] width 77 height 286
click at [47, 168] on div "Grove" at bounding box center [39, 171] width 75 height 11
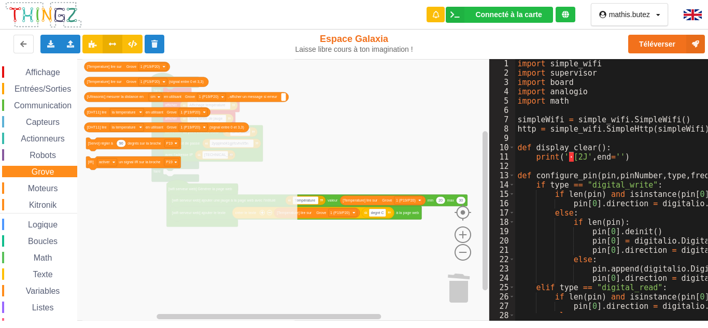
click at [51, 178] on div "Affichage Entrées/Sorties Communication Capteurs Actionneurs Robots Grove Moteu…" at bounding box center [38, 209] width 77 height 286
click at [48, 187] on span "Moteurs" at bounding box center [42, 188] width 33 height 9
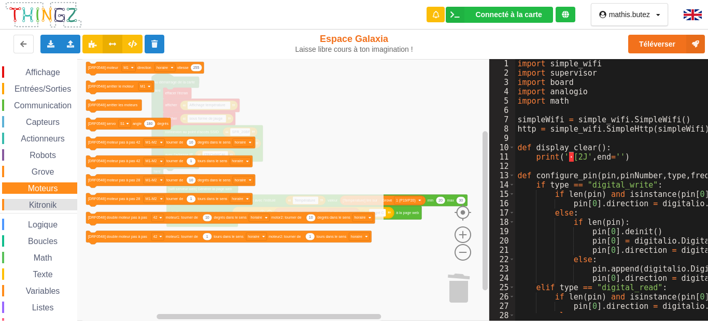
click at [35, 205] on span "Kitronik" at bounding box center [42, 204] width 31 height 9
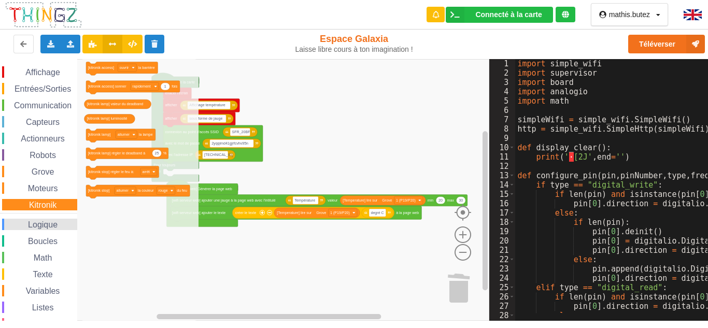
click at [37, 220] on div "Logique" at bounding box center [39, 224] width 75 height 11
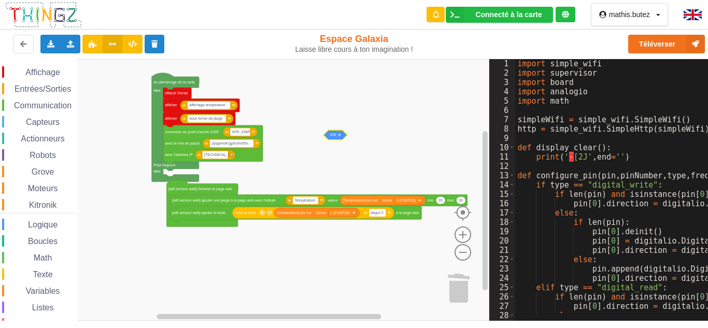
click at [340, 135] on div "Affichage Entrées/Sorties Communication Capteurs Actionneurs Robots Grove Moteu…" at bounding box center [244, 190] width 489 height 262
click at [25, 226] on span "Espace de travail de Blocky" at bounding box center [22, 225] width 8 height 8
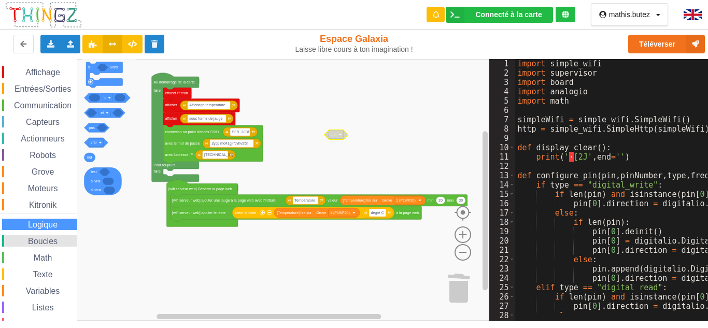
click at [45, 238] on span "Boucles" at bounding box center [42, 241] width 33 height 9
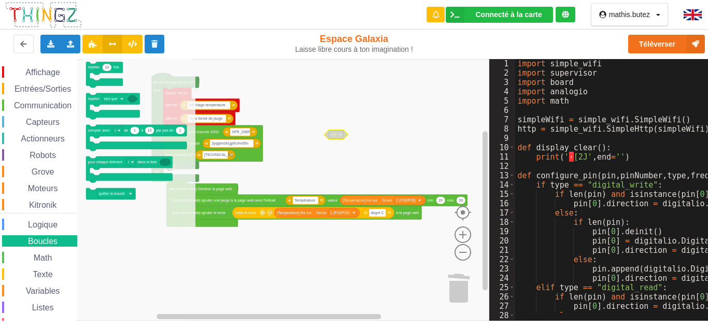
click at [44, 250] on div "Affichage Entrées/Sorties Communication Capteurs Actionneurs Robots Grove Moteu…" at bounding box center [38, 209] width 77 height 286
click at [44, 254] on span "Math" at bounding box center [43, 257] width 22 height 9
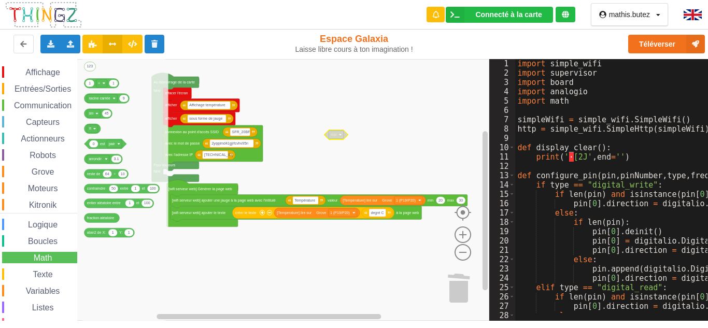
click at [44, 266] on div "Affichage Entrées/Sorties Communication Capteurs Actionneurs Robots Grove Moteu…" at bounding box center [38, 209] width 77 height 286
click at [43, 272] on span "Texte" at bounding box center [42, 274] width 23 height 9
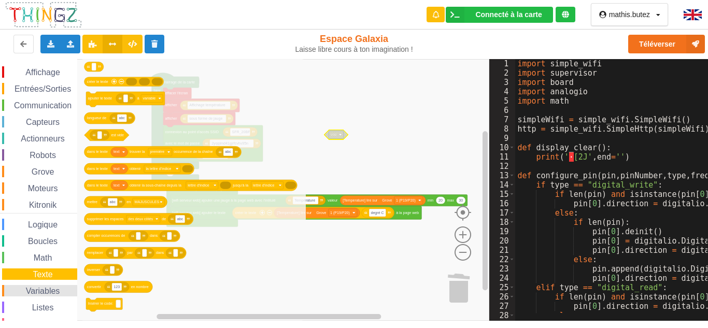
click at [51, 296] on div "Variables" at bounding box center [39, 290] width 75 height 11
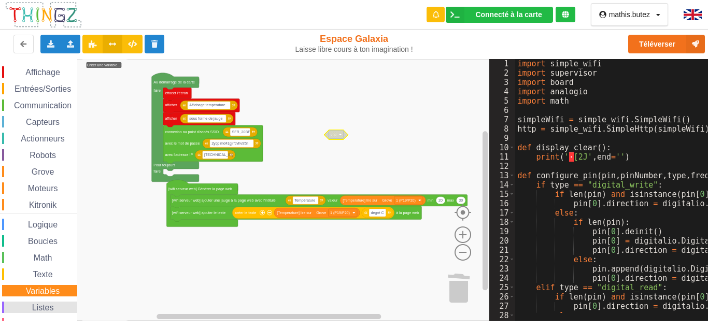
click at [50, 304] on span "Listes" at bounding box center [43, 307] width 25 height 9
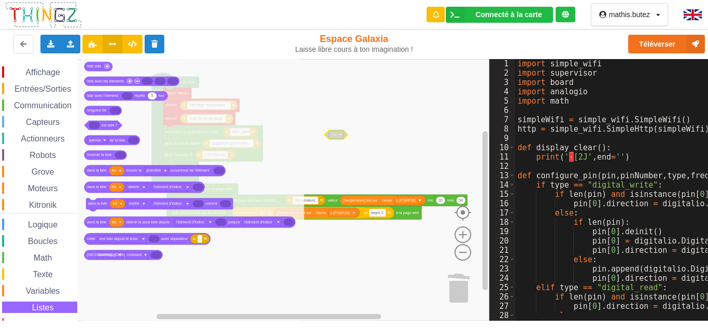
click at [268, 77] on icon "Espace de travail de Blocky" at bounding box center [193, 190] width 222 height 262
click at [39, 73] on span "Affichage" at bounding box center [42, 72] width 37 height 9
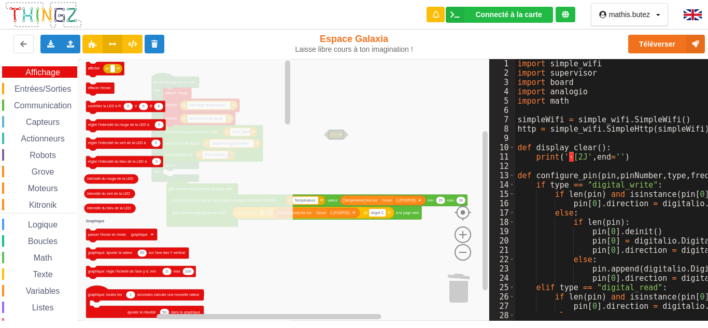
click at [40, 76] on span "Affichage" at bounding box center [42, 72] width 37 height 9
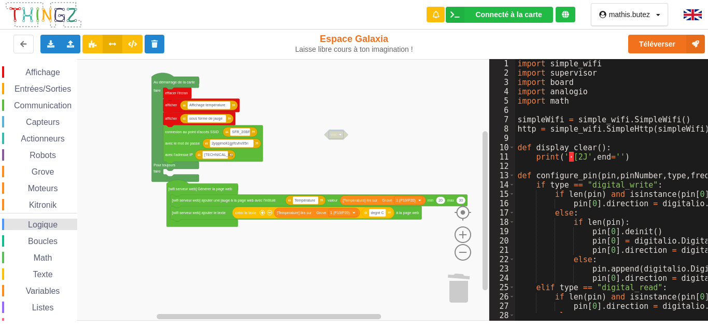
click at [35, 223] on span "Logique" at bounding box center [42, 224] width 33 height 9
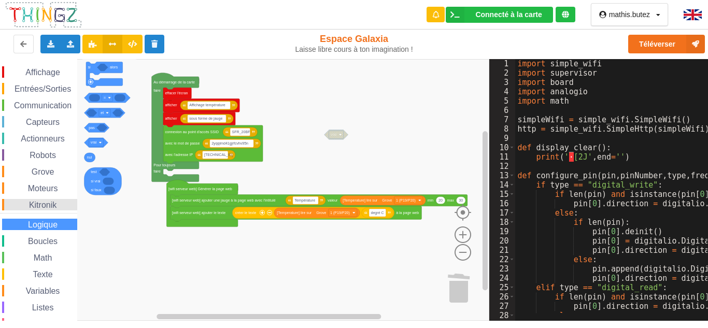
click at [24, 207] on span "Espace de travail de Blocky" at bounding box center [23, 205] width 8 height 8
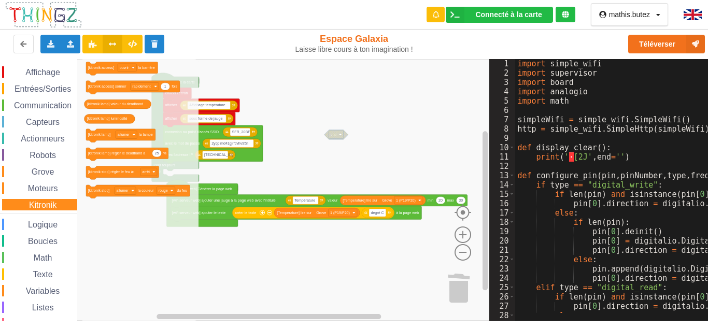
click at [348, 136] on rect "Espace de travail de Blocky" at bounding box center [244, 190] width 489 height 262
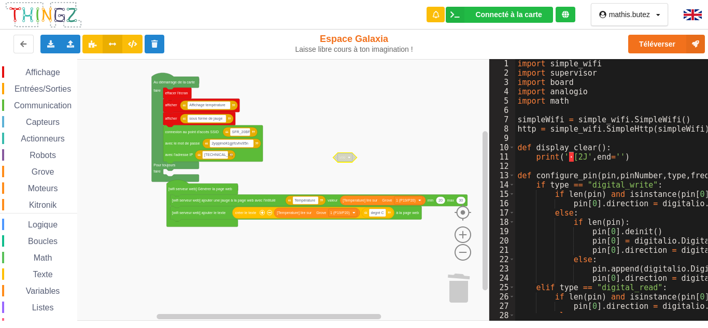
click at [38, 80] on div "Affichage Entrées/Sorties Communication Capteurs Actionneurs Robots Grove Moteu…" at bounding box center [38, 209] width 77 height 286
click at [39, 93] on span "Entrées/Sorties" at bounding box center [43, 88] width 60 height 9
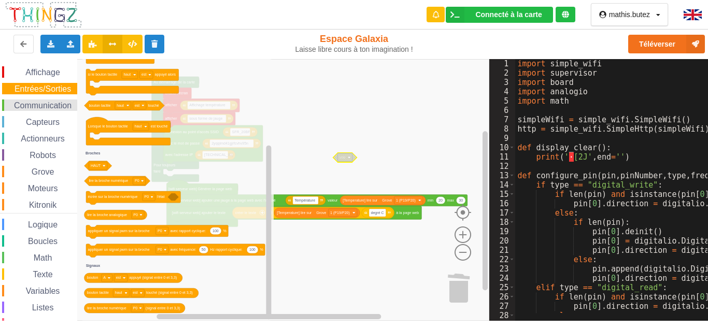
click at [40, 104] on span "Communication" at bounding box center [42, 105] width 61 height 9
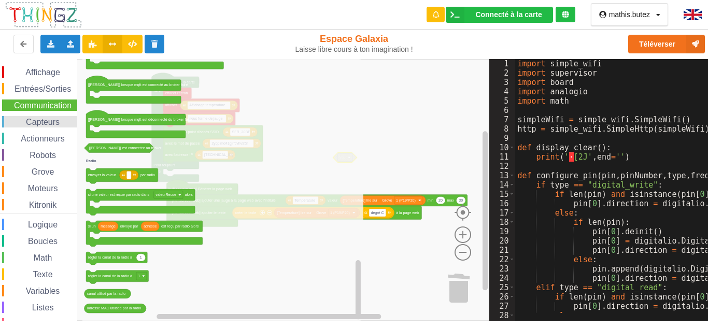
click at [48, 123] on span "Capteurs" at bounding box center [42, 122] width 37 height 9
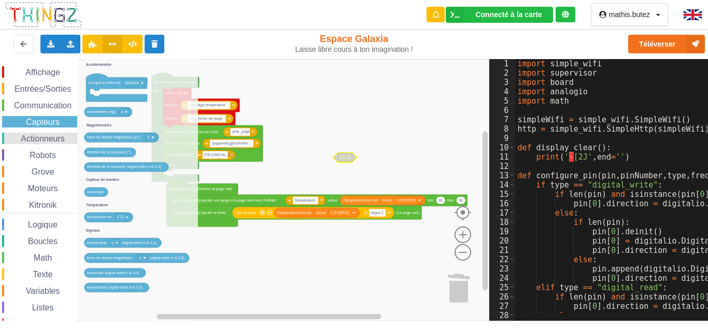
drag, startPoint x: 56, startPoint y: 130, endPoint x: 57, endPoint y: 139, distance: 9.4
click at [56, 132] on div "Affichage Entrées/Sorties Communication Capteurs Actionneurs Robots Grove Moteu…" at bounding box center [38, 209] width 77 height 286
click at [57, 139] on span "Actionneurs" at bounding box center [42, 138] width 47 height 9
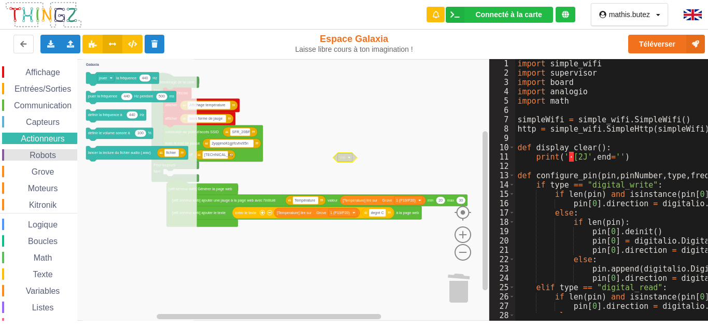
click at [56, 150] on div "Robots" at bounding box center [39, 154] width 75 height 11
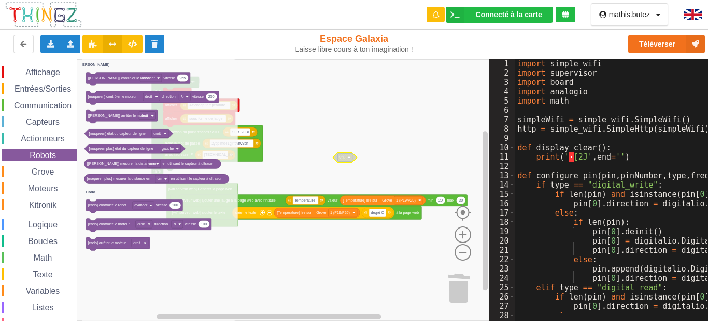
click at [53, 163] on div "Affichage Entrées/Sorties Communication Capteurs Actionneurs Robots Grove Moteu…" at bounding box center [38, 209] width 77 height 286
click at [53, 167] on span "Grove" at bounding box center [43, 171] width 26 height 9
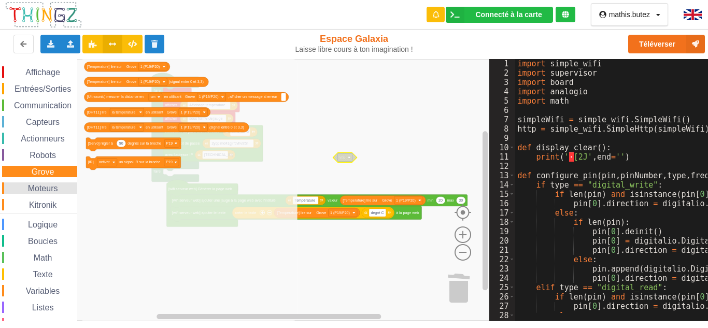
click at [50, 184] on span "Moteurs" at bounding box center [42, 188] width 33 height 9
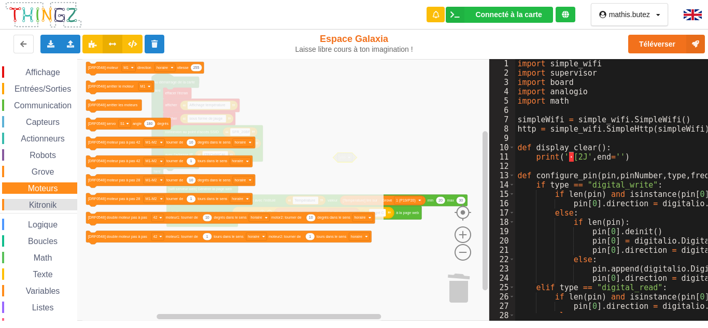
click at [48, 203] on span "Kitronik" at bounding box center [42, 204] width 31 height 9
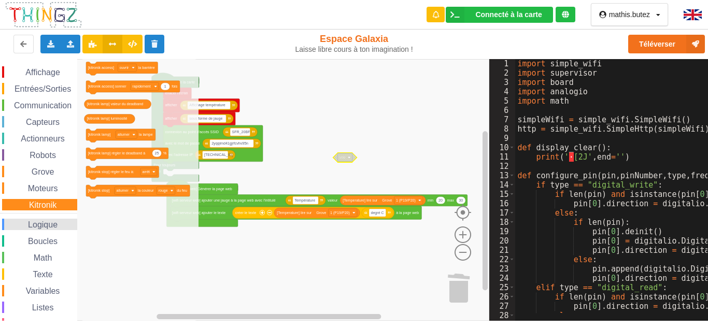
click at [43, 221] on span "Logique" at bounding box center [42, 224] width 33 height 9
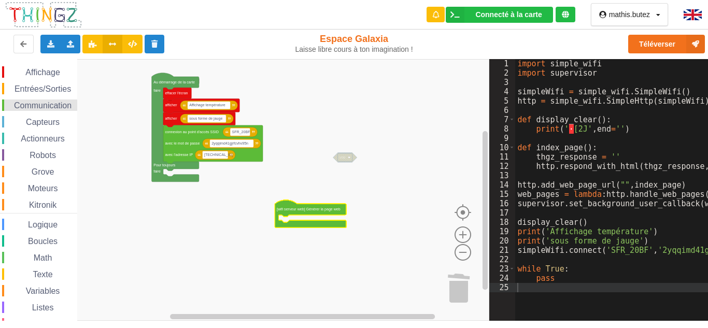
click at [44, 108] on span "Communication" at bounding box center [42, 105] width 61 height 9
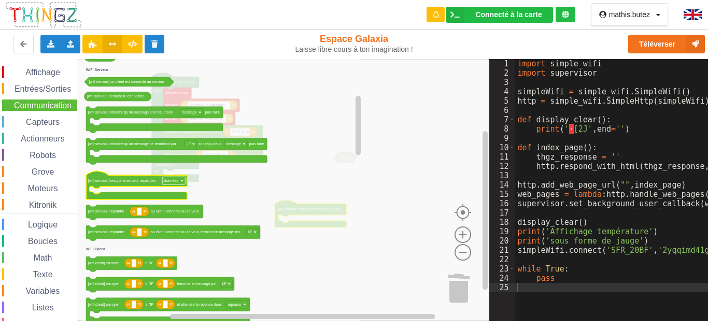
click at [178, 181] on text "données" at bounding box center [171, 181] width 15 height 4
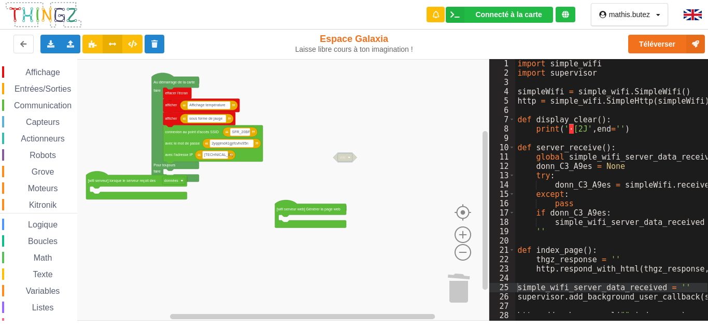
click at [178, 181] on text "données" at bounding box center [171, 181] width 15 height 4
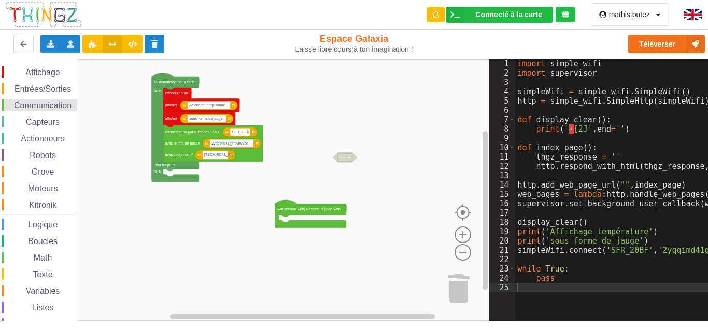
click at [45, 110] on div "Communication" at bounding box center [39, 104] width 75 height 11
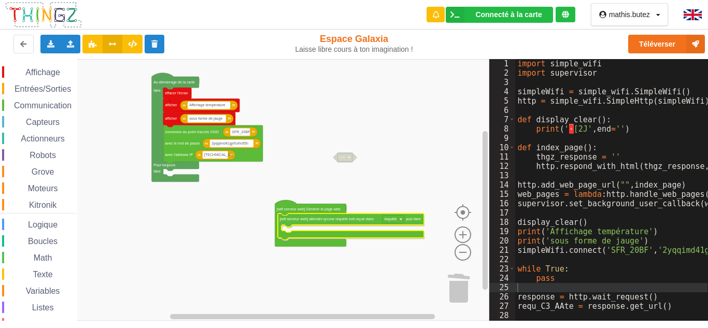
click at [354, 220] on div "Affichage Entrées/Sorties Communication Capteurs Actionneurs Robots Grove Moteu…" at bounding box center [244, 190] width 489 height 262
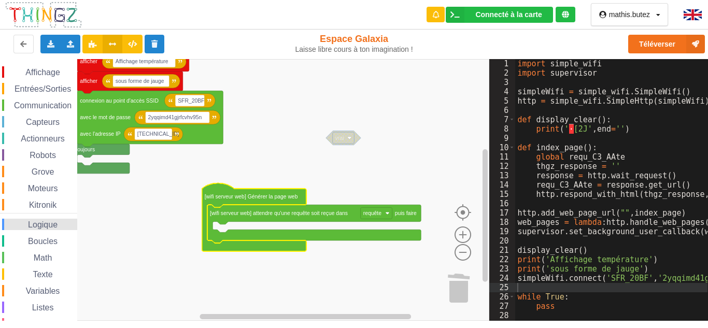
click at [47, 221] on span "Logique" at bounding box center [42, 224] width 33 height 9
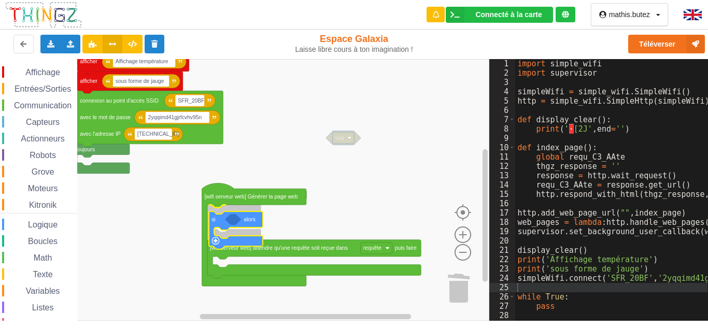
click at [214, 222] on div "Affichage Entrées/Sorties Communication Capteurs Actionneurs Robots Grove Moteu…" at bounding box center [244, 190] width 489 height 262
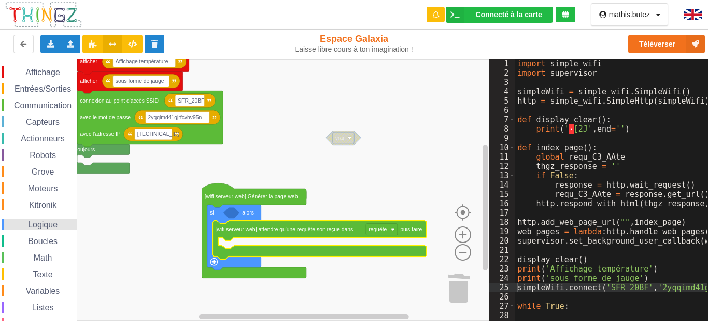
click at [53, 220] on span "Logique" at bounding box center [42, 224] width 33 height 9
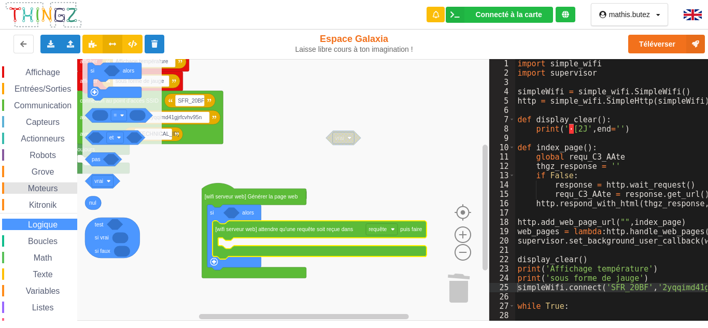
click at [47, 192] on span "Moteurs" at bounding box center [42, 188] width 33 height 9
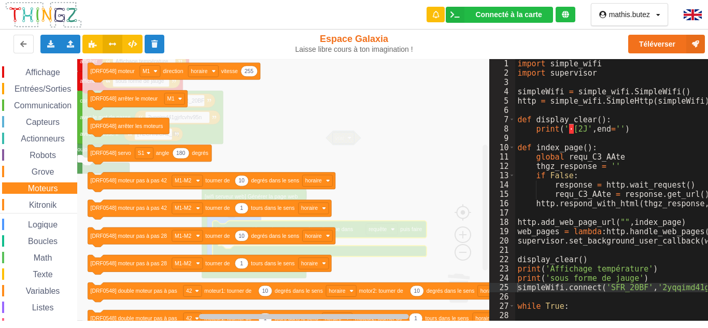
drag, startPoint x: 53, startPoint y: 170, endPoint x: 52, endPoint y: 161, distance: 8.9
click at [53, 168] on span "Grove" at bounding box center [43, 171] width 26 height 9
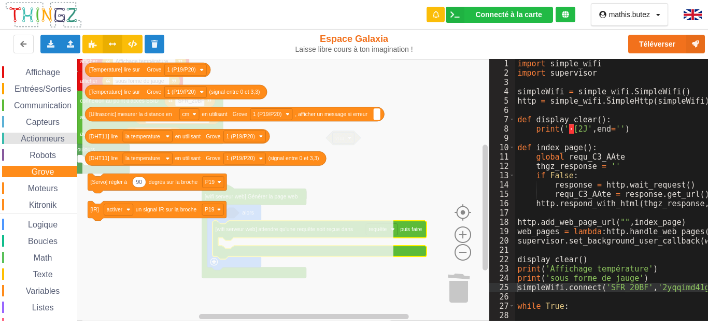
click at [50, 139] on span "Actionneurs" at bounding box center [42, 138] width 47 height 9
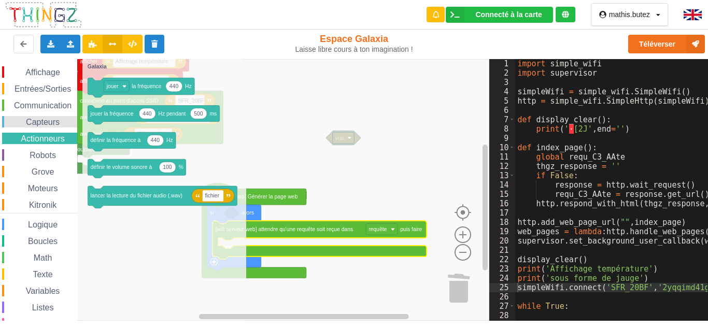
click at [49, 123] on span "Capteurs" at bounding box center [42, 122] width 37 height 9
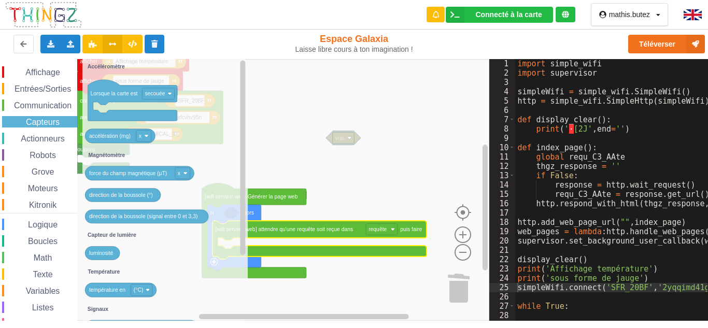
click at [292, 264] on rect "Espace de travail de Blocky" at bounding box center [244, 190] width 489 height 262
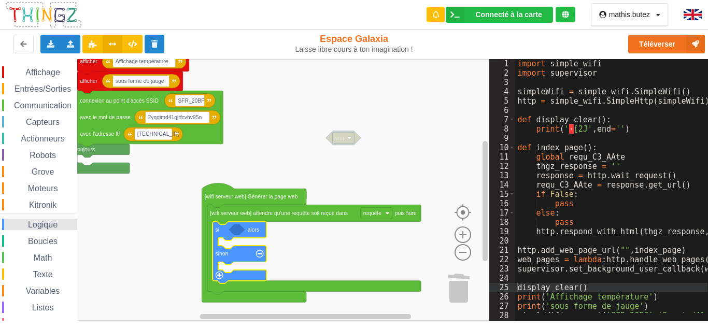
click at [30, 227] on span "Logique" at bounding box center [42, 224] width 33 height 9
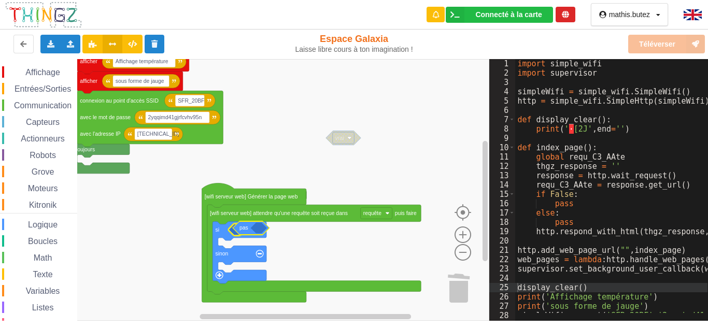
click at [242, 234] on div "Affichage Entrées/Sorties Communication Capteurs Actionneurs Robots Grove Moteu…" at bounding box center [244, 190] width 489 height 262
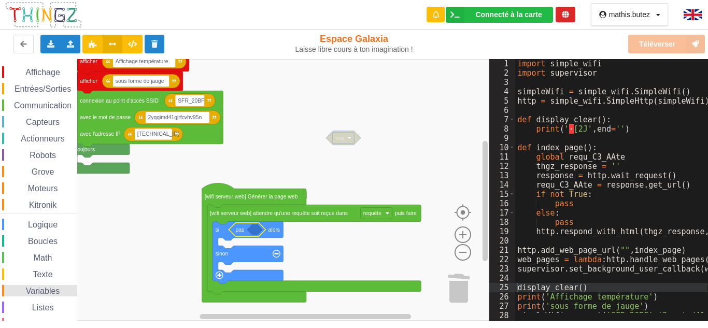
click at [34, 287] on span "Variables" at bounding box center [42, 290] width 37 height 9
click at [263, 235] on div "Affichage Entrées/Sorties Communication Capteurs Actionneurs Robots Grove Moteu…" at bounding box center [244, 190] width 489 height 262
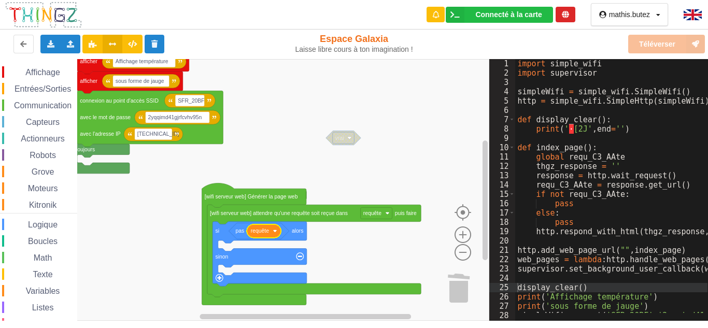
click at [264, 231] on text "requête" at bounding box center [260, 231] width 18 height 6
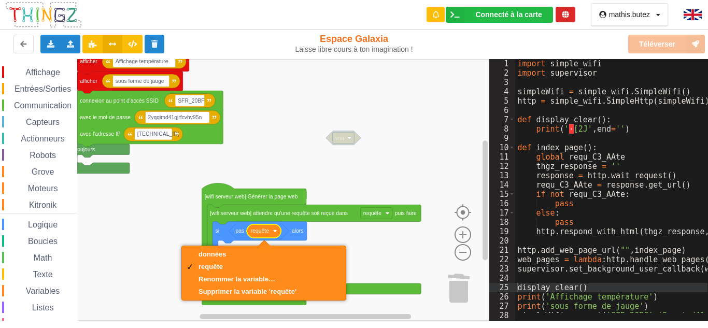
click at [266, 230] on text "requête" at bounding box center [260, 231] width 18 height 6
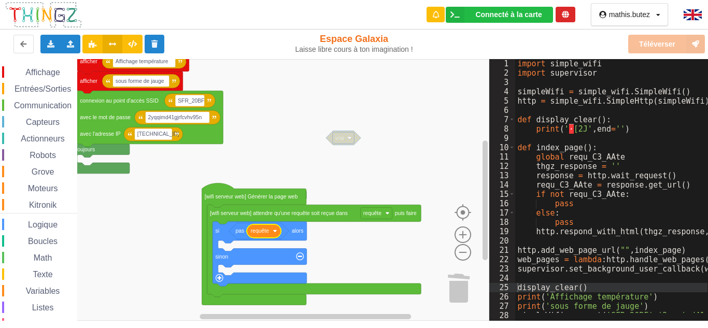
click at [339, 237] on rect "Espace de travail de Blocky" at bounding box center [244, 190] width 489 height 262
click at [40, 224] on span "Logique" at bounding box center [42, 224] width 33 height 9
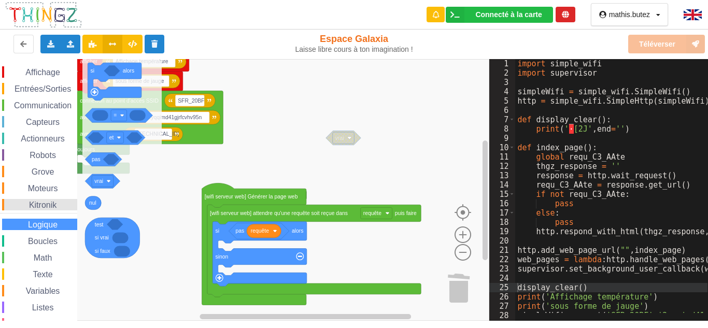
click at [50, 199] on div "Kitronik" at bounding box center [39, 204] width 75 height 11
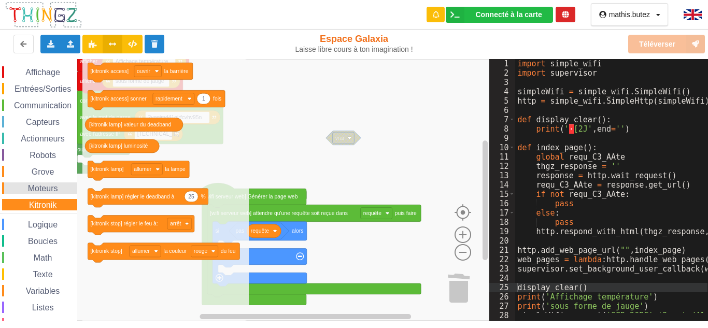
click at [54, 188] on span "Moteurs" at bounding box center [42, 188] width 33 height 9
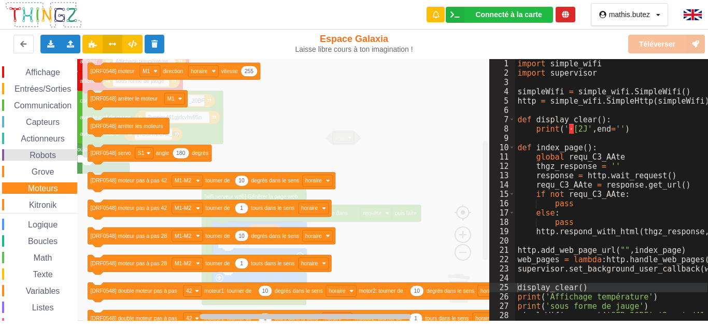
click at [49, 152] on span "Robots" at bounding box center [43, 155] width 30 height 9
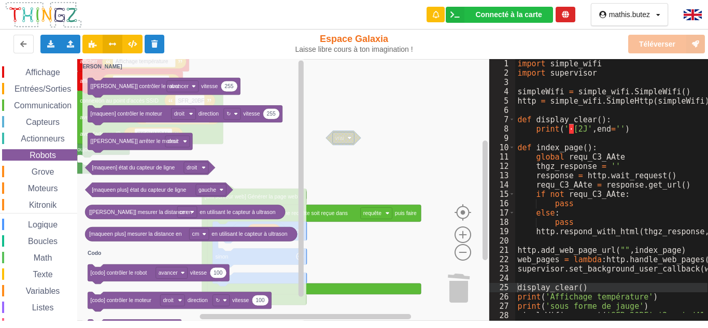
click at [49, 129] on div "Affichage Entrées/Sorties Communication Capteurs Actionneurs Robots Grove Moteu…" at bounding box center [38, 209] width 77 height 286
click at [64, 138] on span "Actionneurs" at bounding box center [42, 138] width 47 height 9
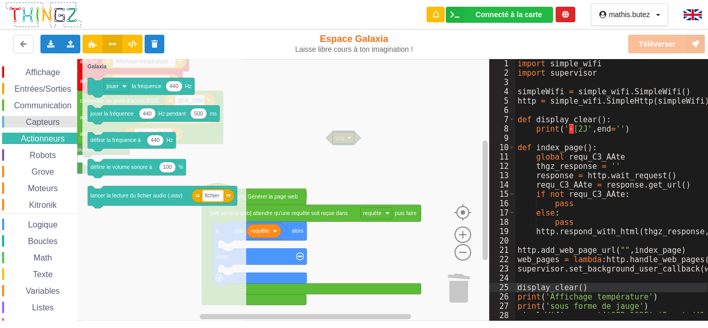
click at [59, 121] on span "Capteurs" at bounding box center [42, 122] width 37 height 9
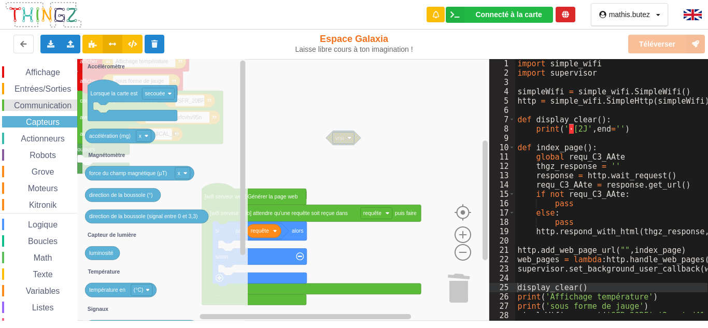
click at [54, 107] on span "Communication" at bounding box center [42, 105] width 61 height 9
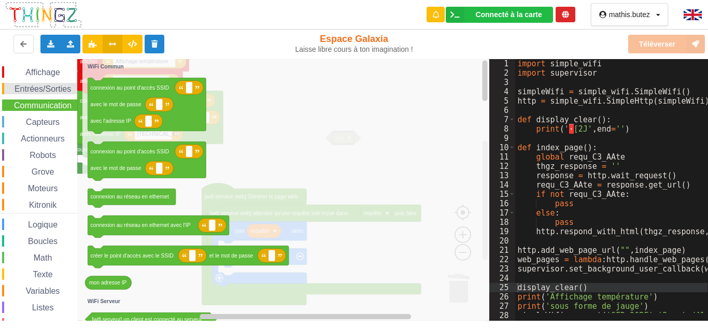
click at [51, 88] on span "Entrées/Sorties" at bounding box center [43, 88] width 60 height 9
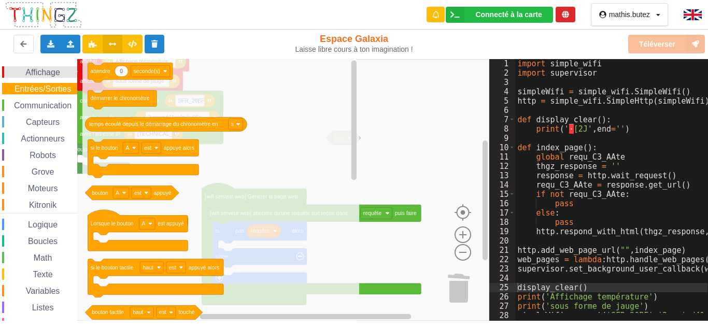
click at [52, 76] on span "Affichage" at bounding box center [42, 72] width 37 height 9
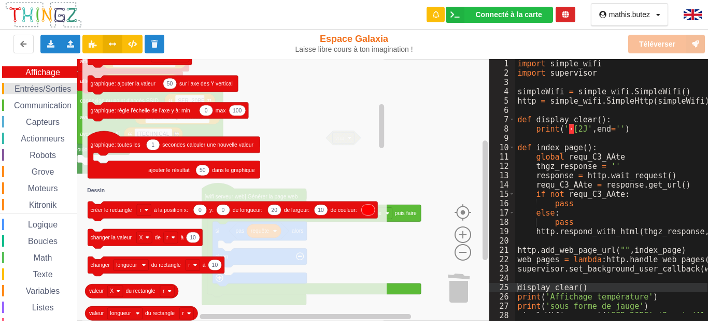
click at [40, 88] on span "Entrées/Sorties" at bounding box center [43, 88] width 60 height 9
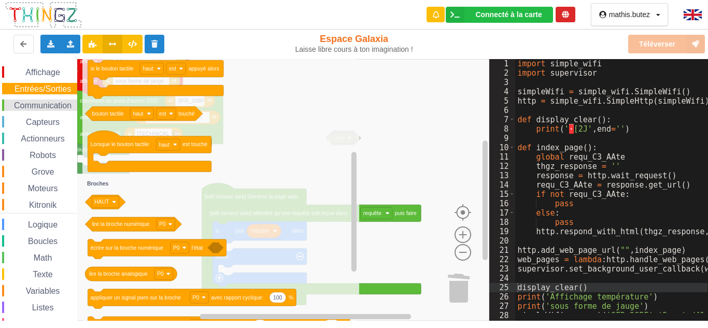
click at [68, 113] on div "Affichage Entrées/Sorties Communication Capteurs Actionneurs Robots Grove Moteu…" at bounding box center [38, 209] width 77 height 286
click at [63, 108] on span "Communication" at bounding box center [42, 105] width 61 height 9
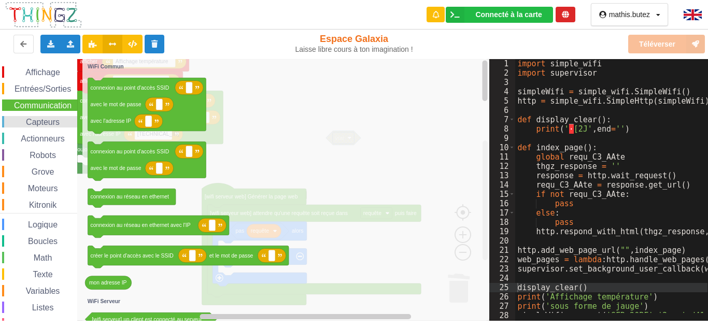
click at [60, 123] on span "Capteurs" at bounding box center [42, 122] width 37 height 9
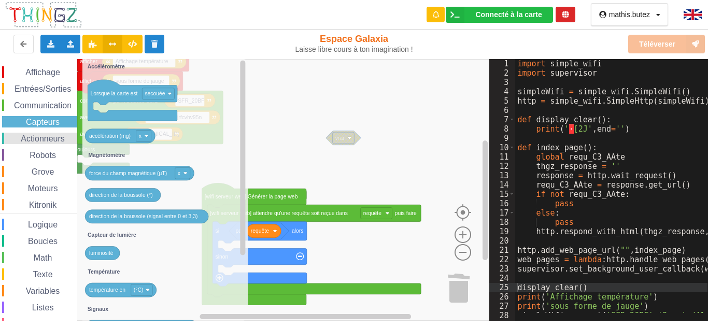
click at [49, 138] on span "Actionneurs" at bounding box center [42, 138] width 47 height 9
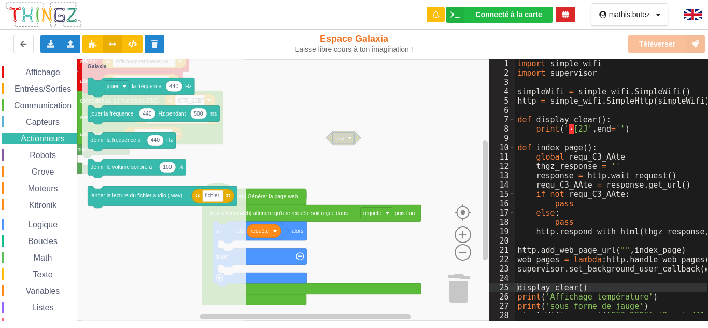
click at [53, 164] on div "Affichage Entrées/Sorties Communication Capteurs Actionneurs Robots Grove Moteu…" at bounding box center [38, 209] width 77 height 286
click at [51, 157] on span "Robots" at bounding box center [43, 155] width 30 height 9
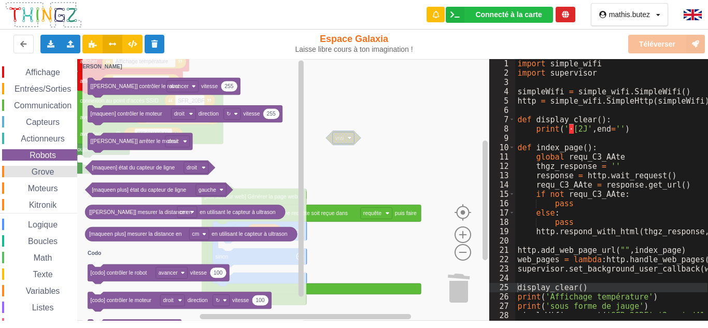
click at [51, 173] on span "Grove" at bounding box center [43, 171] width 26 height 9
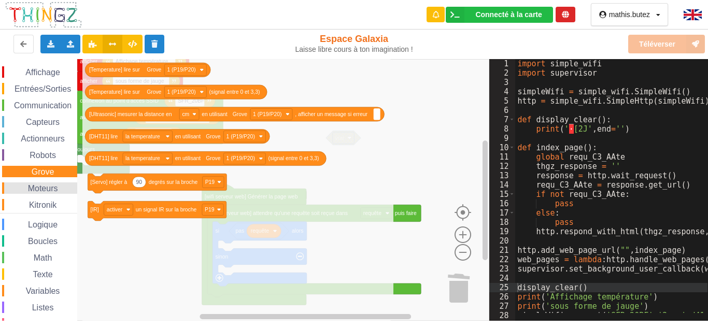
click at [54, 185] on span "Moteurs" at bounding box center [42, 188] width 33 height 9
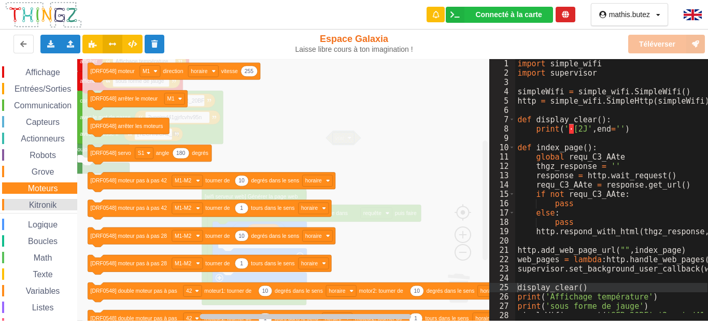
click at [53, 203] on span "Kitronik" at bounding box center [42, 204] width 31 height 9
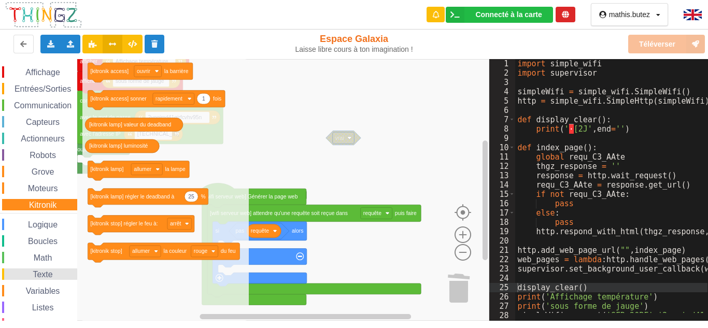
click at [38, 273] on span "Texte" at bounding box center [42, 274] width 23 height 9
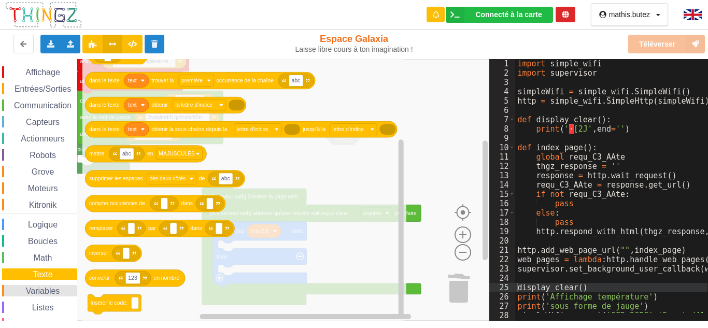
click at [57, 290] on span "Variables" at bounding box center [42, 290] width 37 height 9
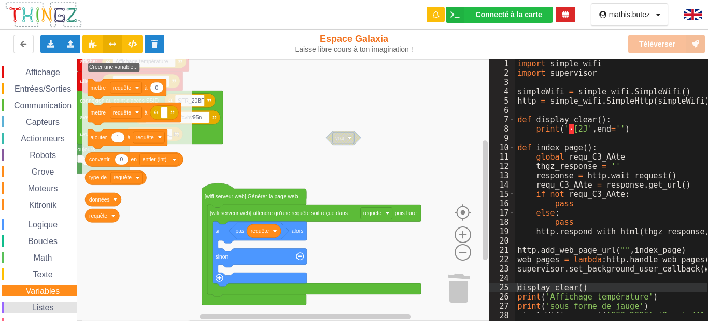
click at [55, 308] on div "Listes" at bounding box center [39, 306] width 75 height 11
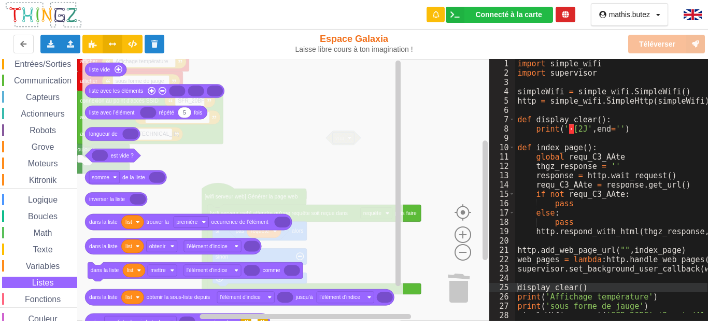
scroll to position [36, 0]
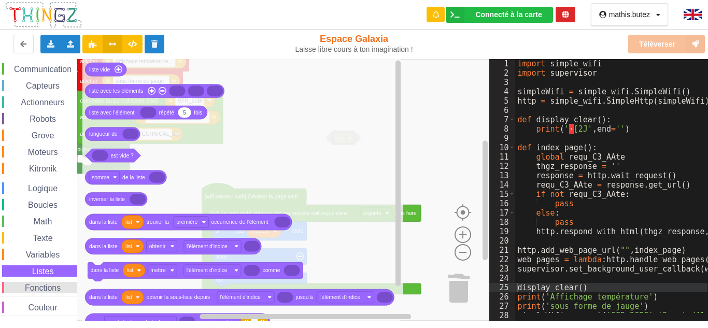
click at [56, 288] on span "Fonctions" at bounding box center [42, 287] width 39 height 9
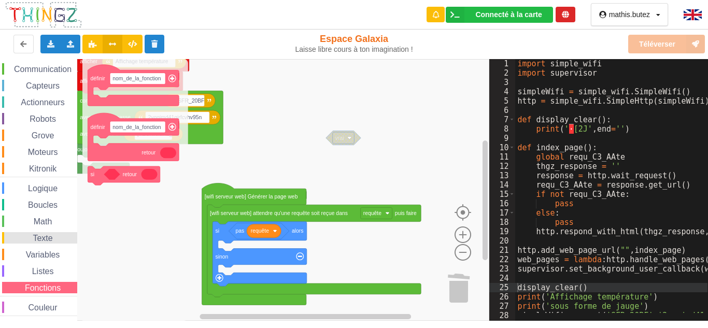
click at [45, 240] on span "Texte" at bounding box center [42, 238] width 23 height 9
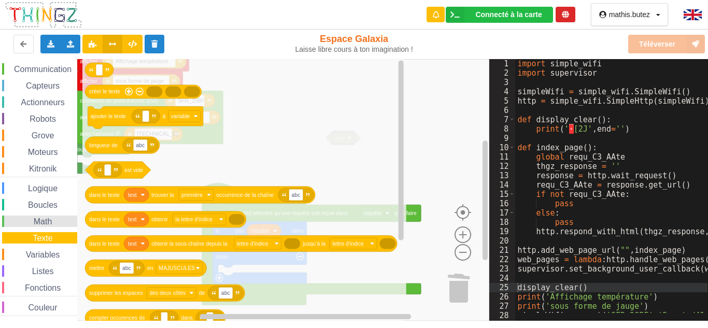
click at [46, 221] on span "Math" at bounding box center [43, 221] width 22 height 9
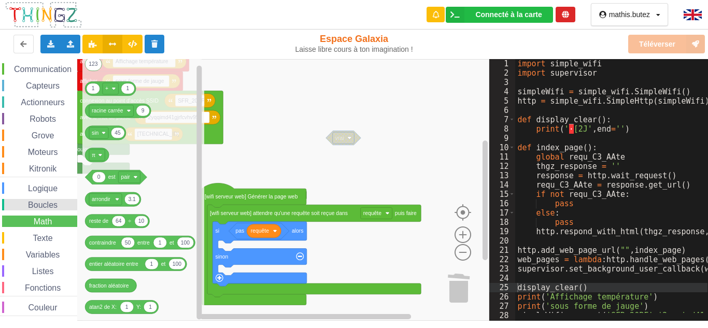
click at [47, 207] on span "Boucles" at bounding box center [42, 204] width 33 height 9
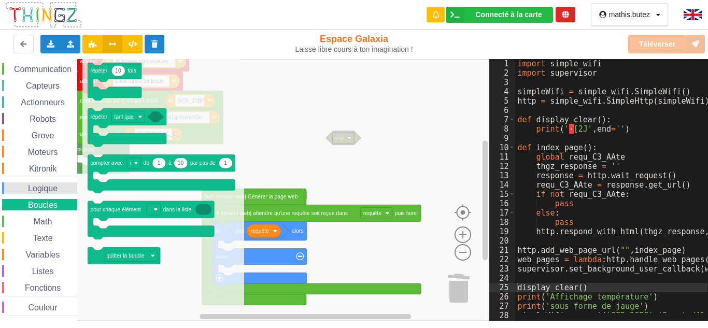
click at [27, 182] on div "Logique" at bounding box center [39, 187] width 75 height 11
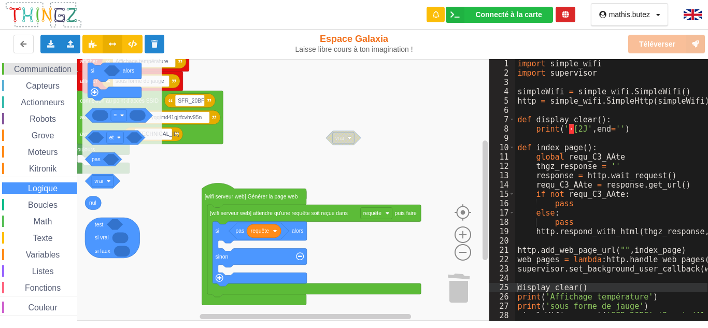
click at [42, 71] on span "Communication" at bounding box center [42, 69] width 61 height 9
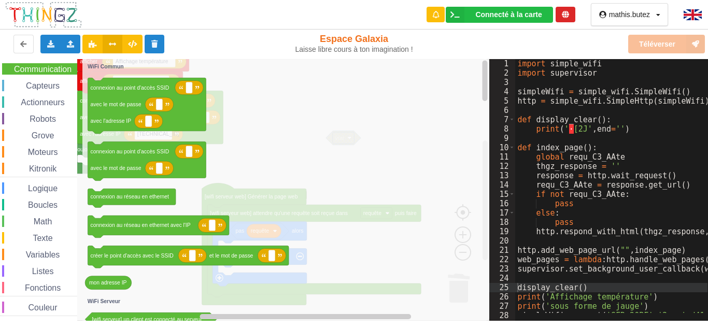
click at [270, 144] on icon "Espace de travail de Blocky" at bounding box center [285, 190] width 407 height 262
click at [56, 91] on div "Affichage Entrées/Sorties Communication Capteurs Actionneurs Robots Grove Moteu…" at bounding box center [38, 173] width 77 height 286
click at [44, 247] on div "Affichage Entrées/Sorties Communication Capteurs Actionneurs Robots Grove Moteu…" at bounding box center [38, 173] width 77 height 286
click at [44, 252] on span "Variables" at bounding box center [42, 254] width 37 height 9
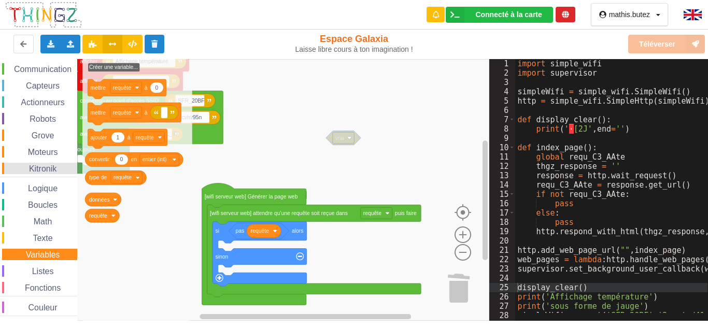
click at [48, 163] on div "Kitronik" at bounding box center [39, 168] width 75 height 11
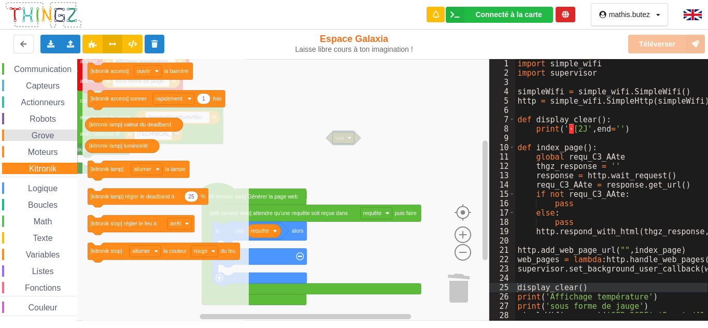
click at [42, 134] on span "Grove" at bounding box center [43, 135] width 26 height 9
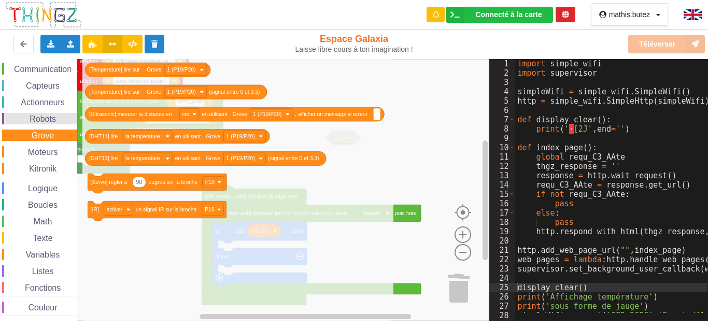
click at [42, 124] on div "Robots" at bounding box center [39, 118] width 75 height 11
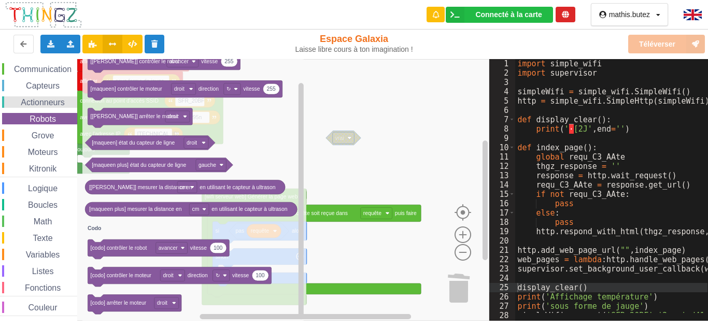
click at [66, 103] on span "Actionneurs" at bounding box center [42, 102] width 47 height 9
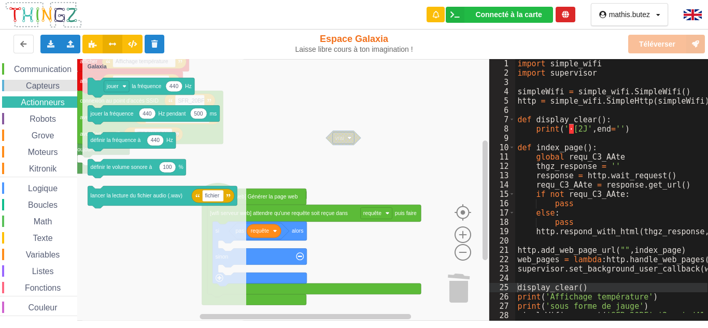
click at [60, 84] on span "Capteurs" at bounding box center [42, 85] width 37 height 9
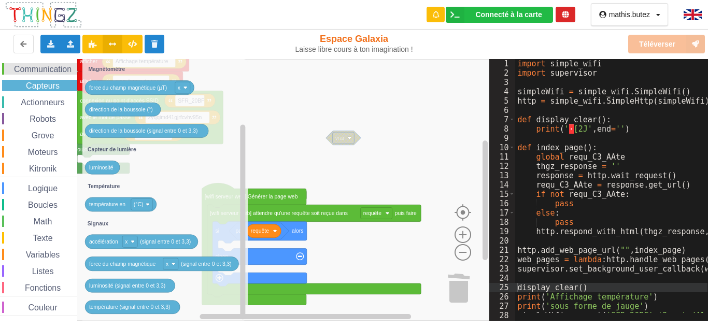
click at [26, 73] on span "Communication" at bounding box center [42, 69] width 61 height 9
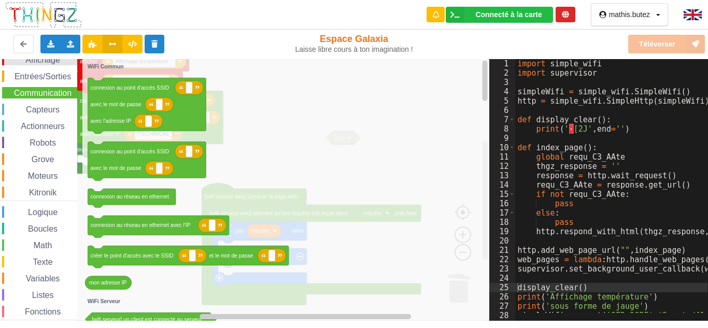
scroll to position [0, 0]
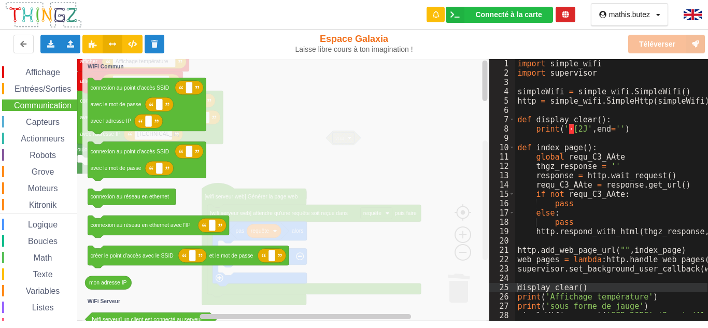
click at [27, 78] on div "Affichage Entrées/Sorties Communication Capteurs Actionneurs Robots Grove Moteu…" at bounding box center [38, 209] width 77 height 286
click at [31, 77] on div "Affichage" at bounding box center [39, 71] width 75 height 11
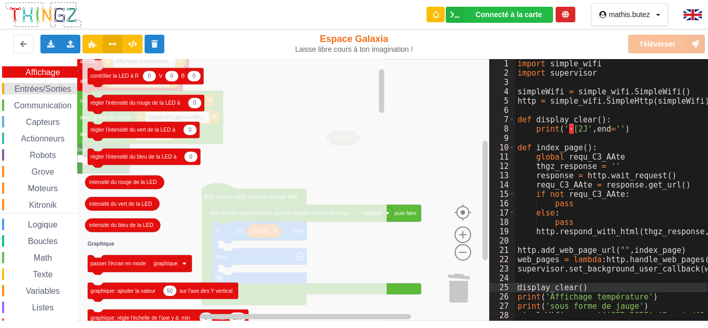
click at [45, 85] on span "Entrées/Sorties" at bounding box center [43, 88] width 60 height 9
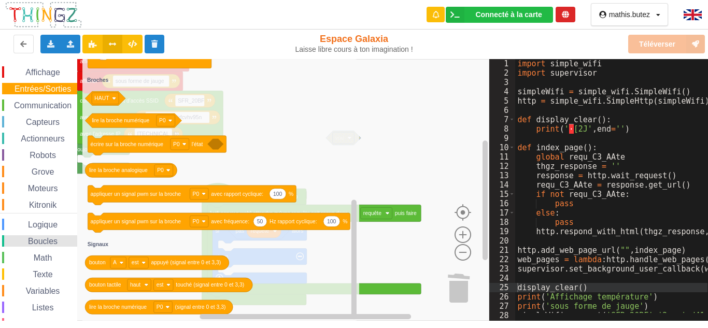
click at [27, 236] on div "Boucles" at bounding box center [39, 240] width 75 height 11
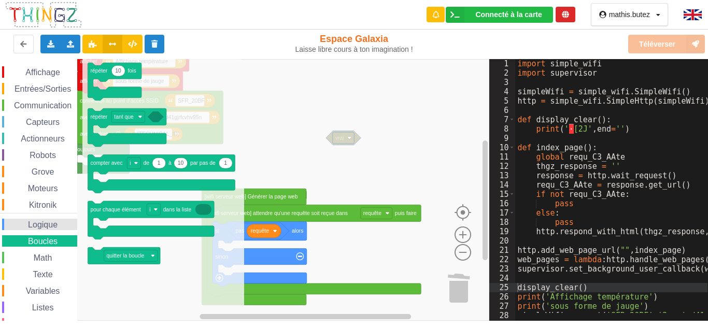
click at [31, 225] on span "Logique" at bounding box center [42, 224] width 33 height 9
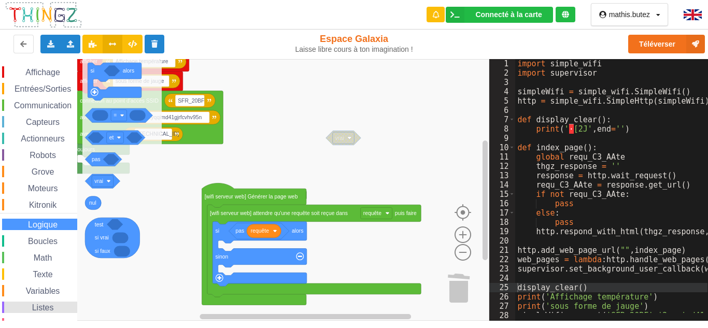
click at [23, 303] on div "Listes" at bounding box center [39, 306] width 75 height 11
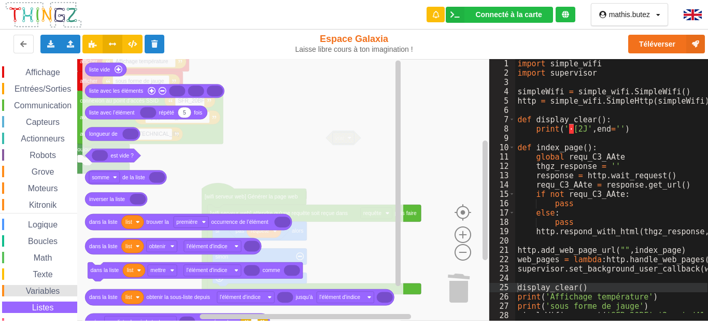
click at [30, 290] on span "Variables" at bounding box center [42, 290] width 37 height 9
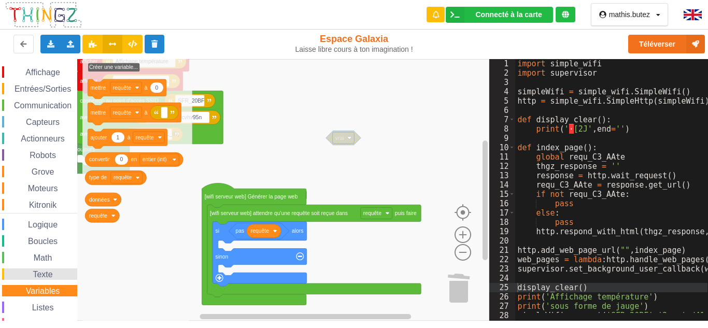
click at [36, 275] on span "Texte" at bounding box center [42, 274] width 23 height 9
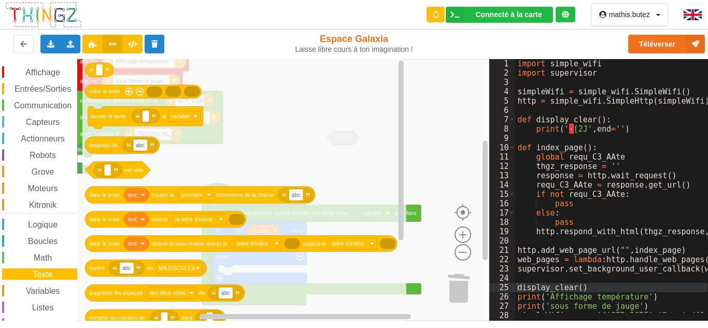
click at [58, 180] on div "Affichage Entrées/Sorties Communication Capteurs Actionneurs Robots Grove Moteu…" at bounding box center [38, 209] width 77 height 286
click at [53, 75] on span "Affichage" at bounding box center [42, 72] width 37 height 9
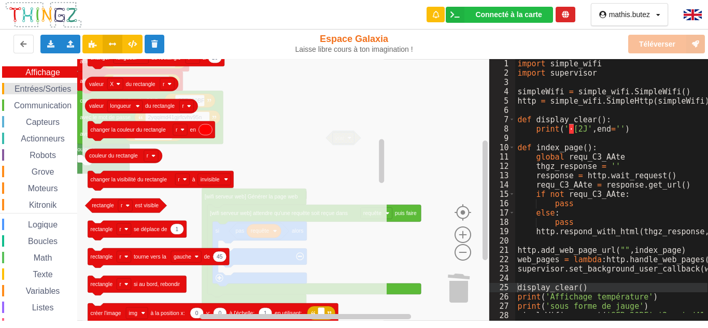
click at [44, 86] on span "Entrées/Sorties" at bounding box center [43, 88] width 60 height 9
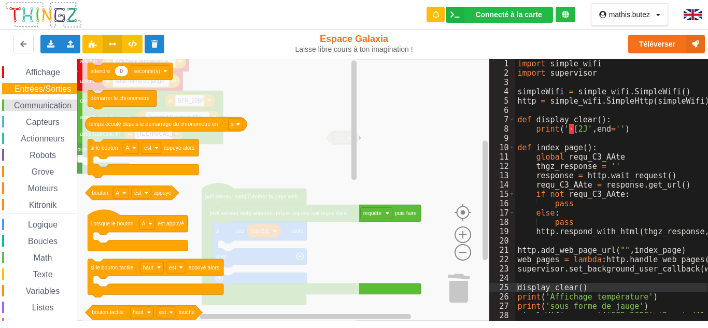
click at [44, 103] on span "Communication" at bounding box center [42, 105] width 61 height 9
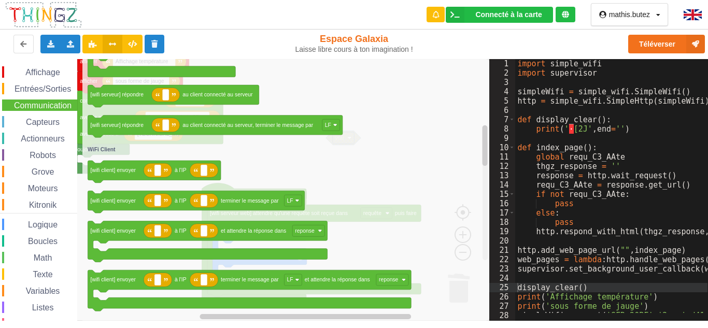
click at [370, 162] on icon "Espace de travail de Blocky" at bounding box center [285, 190] width 407 height 262
click at [377, 150] on icon "Espace de travail de Blocky" at bounding box center [285, 190] width 407 height 262
click at [363, 92] on icon "Espace de travail de Blocky" at bounding box center [285, 190] width 407 height 262
click at [383, 91] on icon "Espace de travail de Blocky" at bounding box center [285, 190] width 407 height 262
click at [437, 119] on icon "Espace de travail de Blocky" at bounding box center [285, 190] width 407 height 262
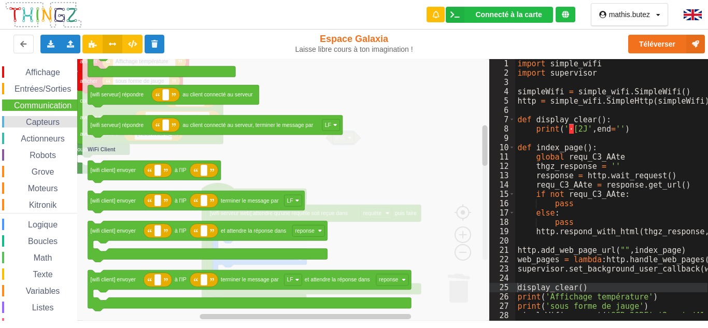
click at [31, 118] on span "Capteurs" at bounding box center [42, 122] width 37 height 9
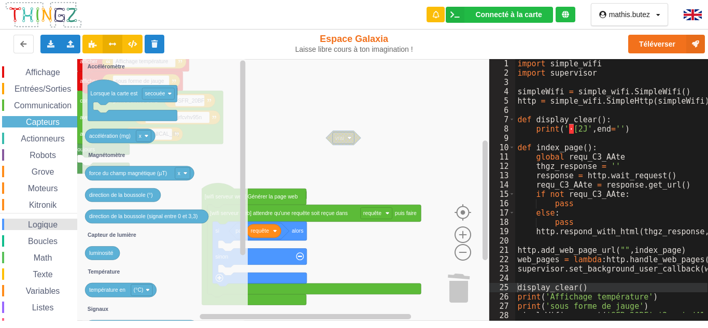
click at [49, 222] on span "Logique" at bounding box center [42, 224] width 33 height 9
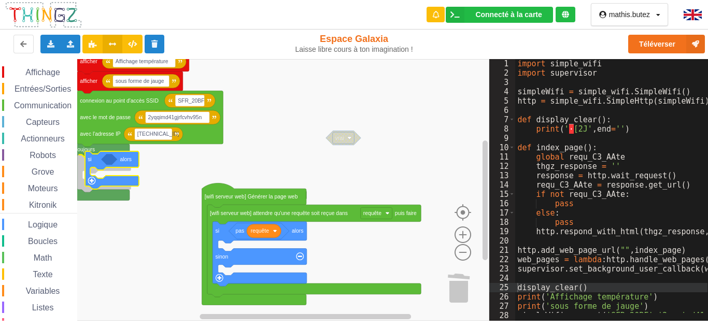
click at [98, 160] on div "Affichage Entrées/Sorties Communication Capteurs Actionneurs Robots Grove Moteu…" at bounding box center [244, 190] width 489 height 262
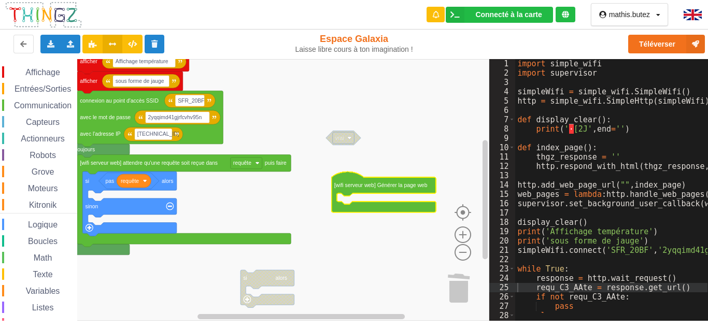
click at [40, 218] on div "Affichage Entrées/Sorties Communication Capteurs Actionneurs Robots Grove Moteu…" at bounding box center [38, 209] width 77 height 286
click at [43, 228] on span "Logique" at bounding box center [42, 224] width 33 height 9
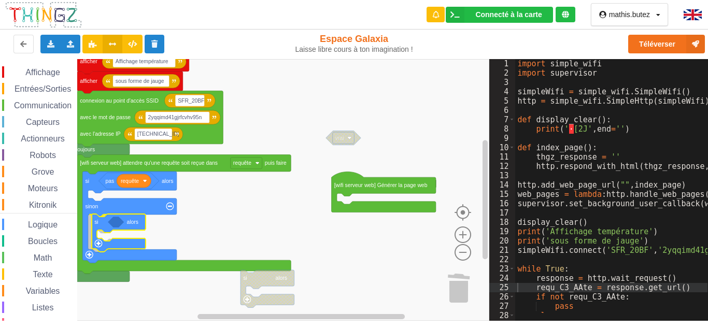
click at [101, 221] on div "Affichage Entrées/Sorties Communication Capteurs Actionneurs Robots Grove Moteu…" at bounding box center [244, 190] width 489 height 262
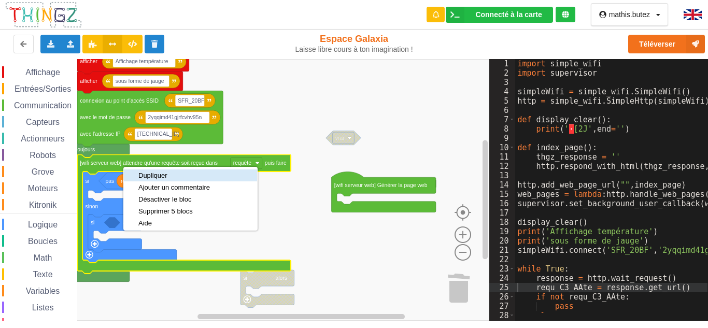
click at [149, 176] on div "Dupliquer" at bounding box center [173, 175] width 71 height 8
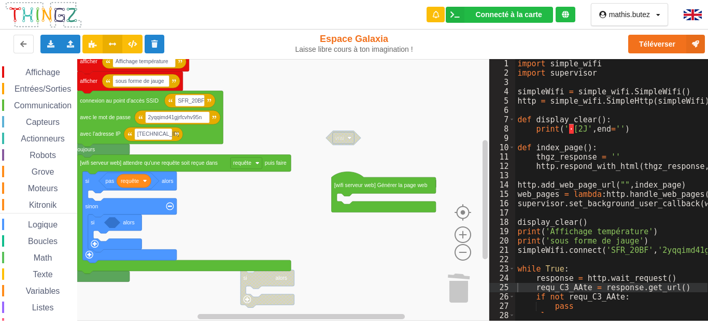
click at [36, 97] on div "Affichage Entrées/Sorties Communication Capteurs Actionneurs Robots Grove Moteu…" at bounding box center [38, 209] width 77 height 286
click at [36, 101] on span "Communication" at bounding box center [42, 105] width 61 height 9
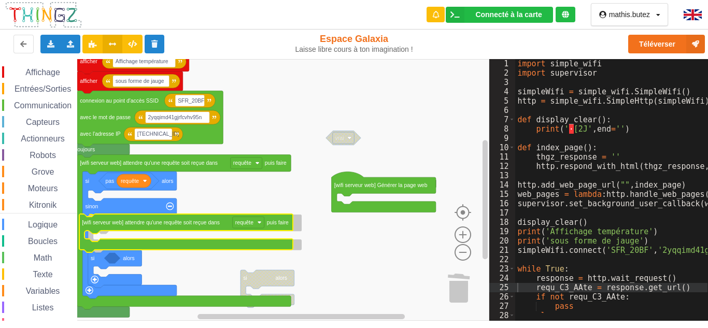
click at [148, 226] on div "Affichage Entrées/Sorties Communication Capteurs Actionneurs Robots Grove Moteu…" at bounding box center [244, 190] width 489 height 262
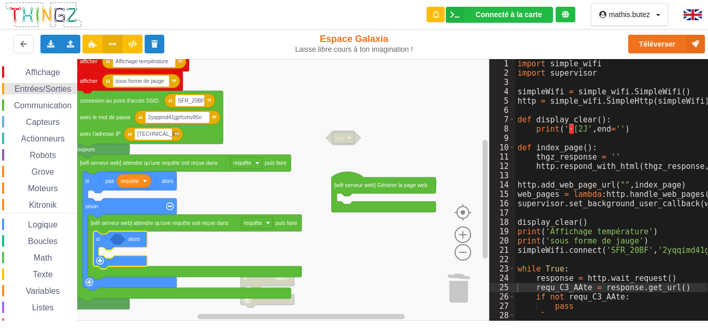
click at [42, 89] on span "Entrées/Sorties" at bounding box center [43, 88] width 60 height 9
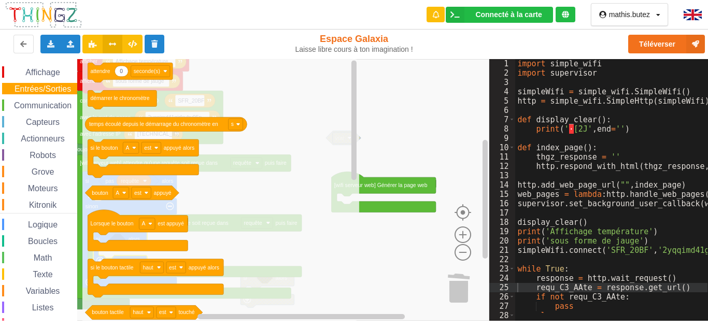
click at [42, 89] on span "Entrées/Sorties" at bounding box center [43, 88] width 60 height 9
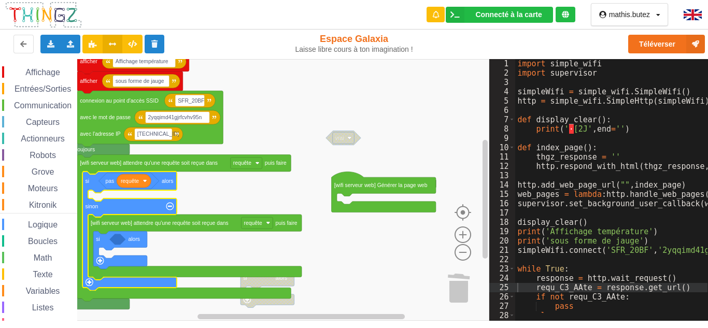
click at [160, 184] on icon "Espace de travail de Blocky" at bounding box center [129, 230] width 94 height 119
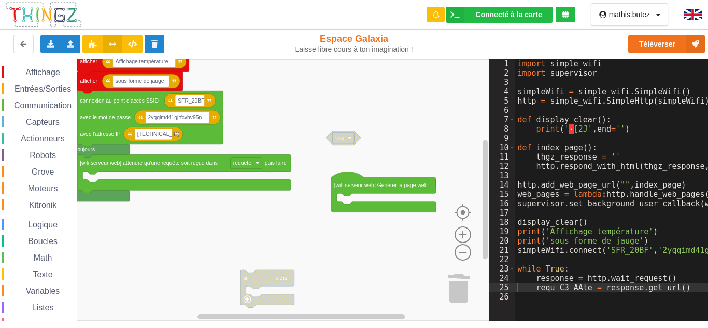
click at [171, 164] on text "[wifi serveur web] attendre qu'une requête soit reçue dans" at bounding box center [149, 163] width 138 height 6
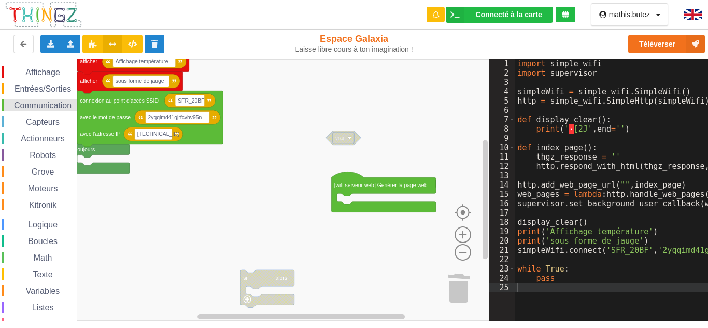
click at [46, 104] on span "Communication" at bounding box center [42, 105] width 61 height 9
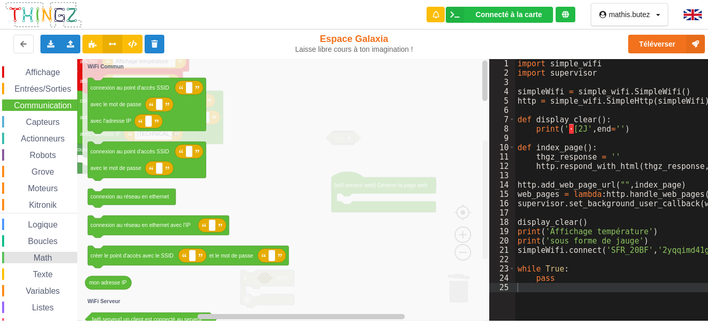
click at [42, 255] on span "Math" at bounding box center [43, 257] width 22 height 9
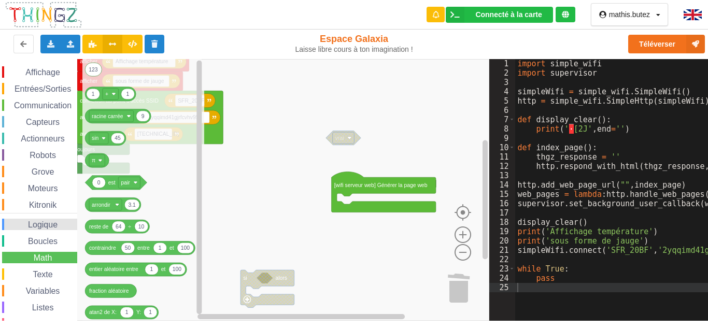
click at [39, 220] on span "Logique" at bounding box center [42, 224] width 33 height 9
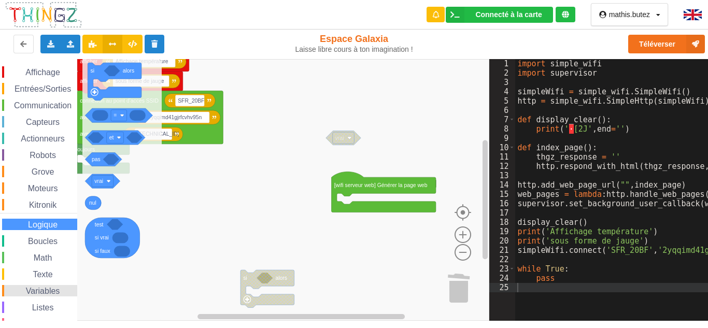
click at [45, 290] on span "Variables" at bounding box center [42, 290] width 37 height 9
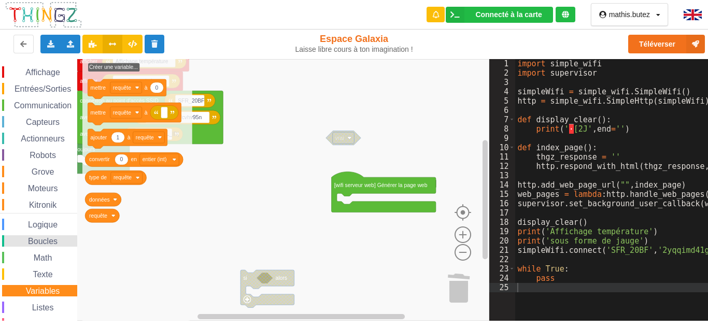
click at [36, 242] on span "Boucles" at bounding box center [42, 241] width 33 height 9
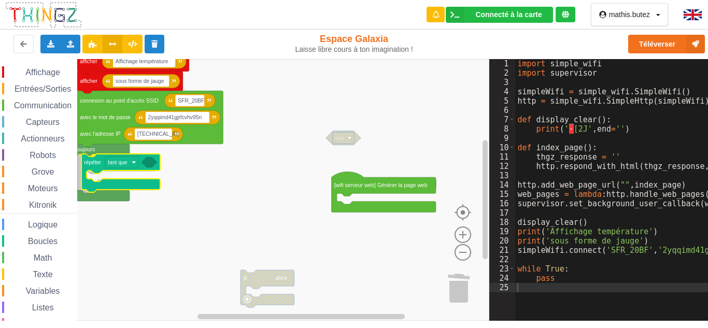
click at [92, 165] on div "Affichage Entrées/Sorties Communication Capteurs Actionneurs Robots Grove Moteu…" at bounding box center [244, 190] width 489 height 262
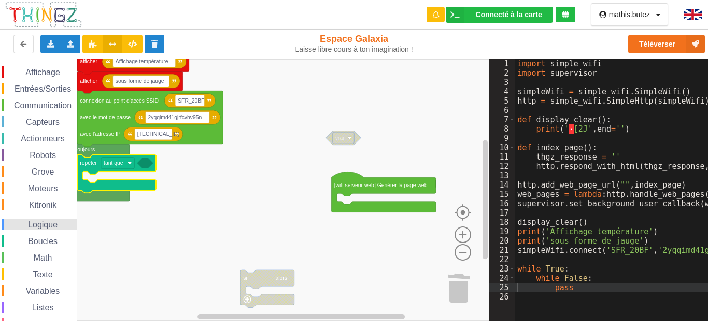
click at [40, 227] on span "Logique" at bounding box center [42, 224] width 33 height 9
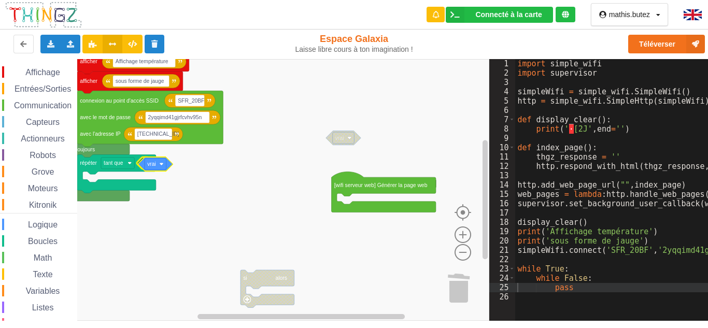
click at [166, 163] on div "Affichage Entrées/Sorties Communication Capteurs Actionneurs Robots Grove Moteu…" at bounding box center [244, 190] width 489 height 262
click at [38, 239] on span "Boucles" at bounding box center [42, 241] width 33 height 9
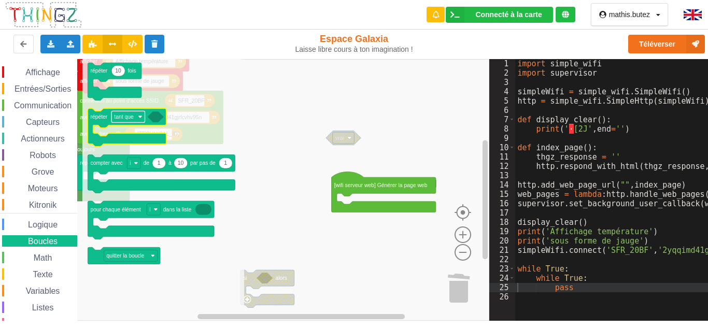
click at [129, 117] on text "tant que" at bounding box center [124, 117] width 20 height 6
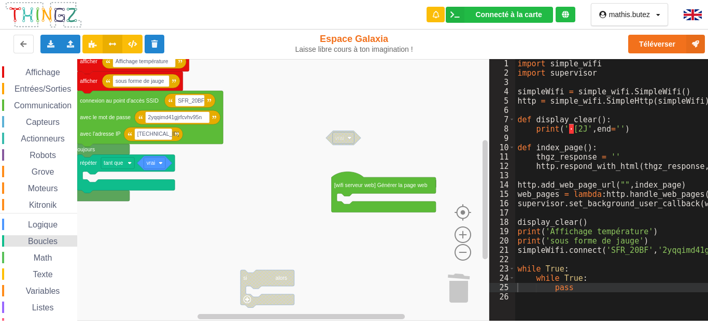
click at [49, 237] on span "Boucles" at bounding box center [42, 241] width 33 height 9
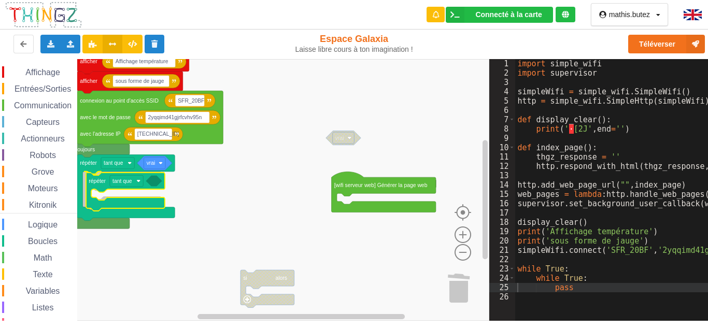
click at [99, 185] on div "Affichage Entrées/Sorties Communication Capteurs Actionneurs Robots Grove Moteu…" at bounding box center [244, 190] width 489 height 262
click at [99, 185] on icon "Espace de travail de Blocky" at bounding box center [121, 190] width 79 height 38
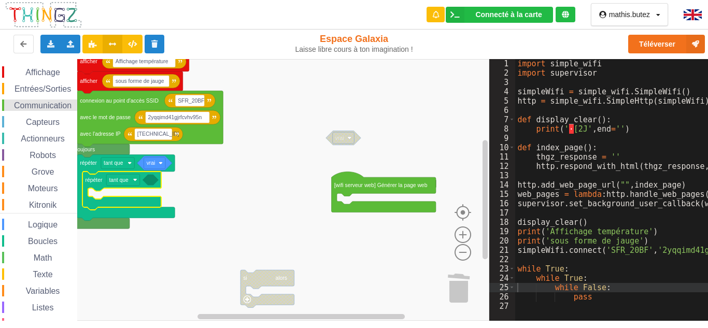
click at [16, 109] on span "Communication" at bounding box center [42, 105] width 61 height 9
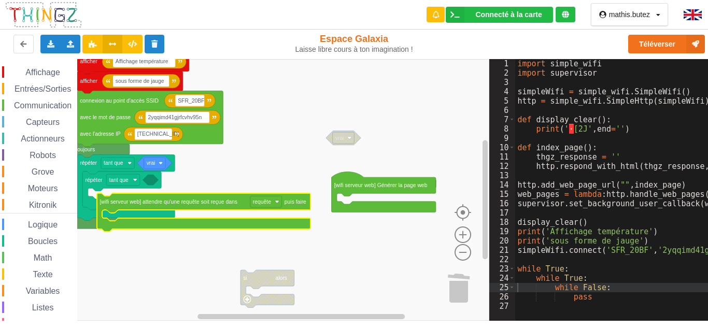
click at [182, 195] on div "Affichage Entrées/Sorties Communication Capteurs Actionneurs Robots Grove Moteu…" at bounding box center [244, 190] width 489 height 262
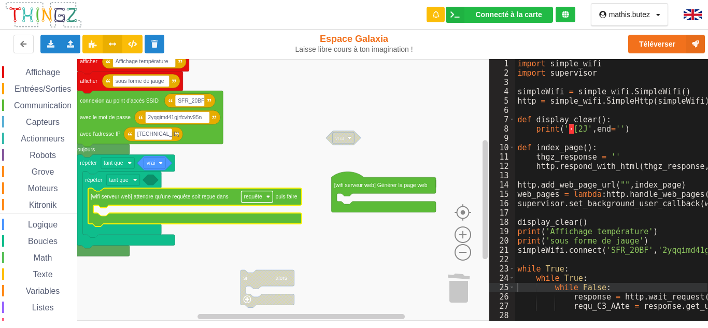
click at [253, 198] on text "requête" at bounding box center [253, 197] width 18 height 6
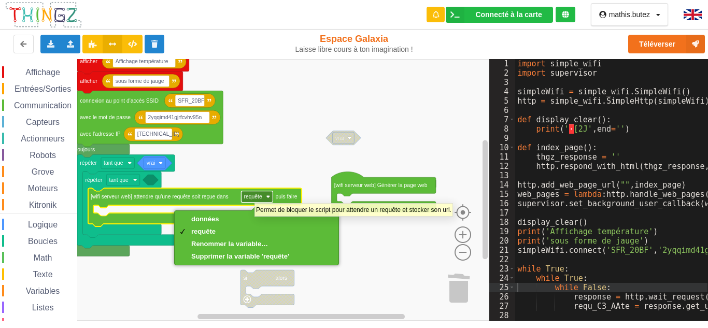
click at [254, 197] on text "requête" at bounding box center [253, 197] width 18 height 6
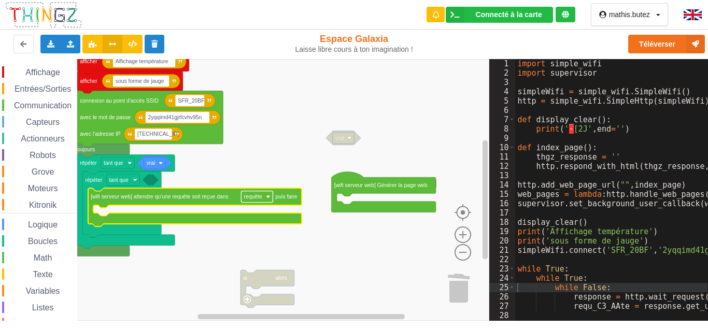
click at [254, 197] on text "requête" at bounding box center [253, 197] width 18 height 6
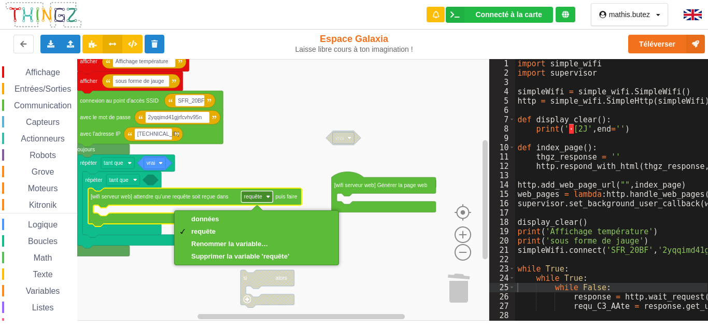
click at [241, 196] on rect "Espace de travail de Blocky" at bounding box center [257, 196] width 32 height 11
click at [190, 183] on rect "Espace de travail de Blocky" at bounding box center [244, 190] width 489 height 262
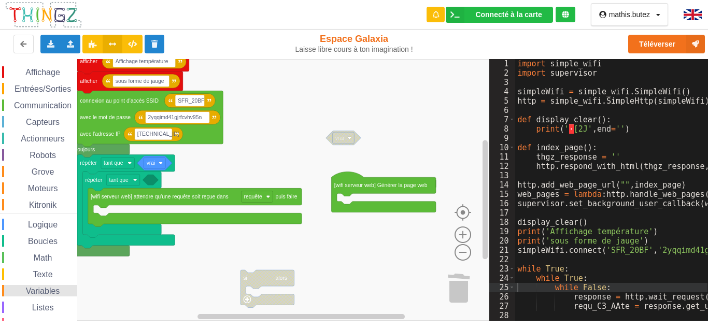
click at [40, 288] on span "Variables" at bounding box center [42, 290] width 37 height 9
click at [159, 179] on div "Affichage Entrées/Sorties Communication Capteurs Actionneurs Robots Grove Moteu…" at bounding box center [244, 190] width 489 height 262
click at [33, 225] on span "Logique" at bounding box center [42, 224] width 33 height 9
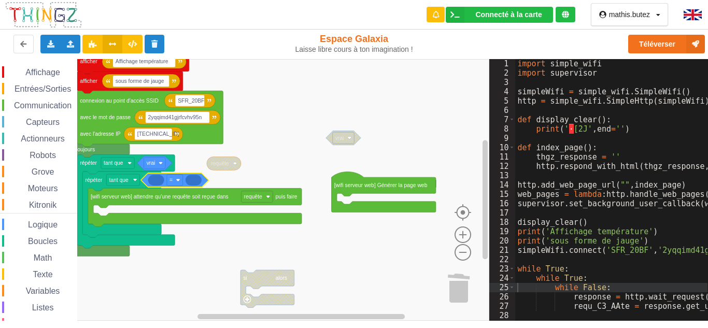
click at [184, 186] on div "Affichage Entrées/Sorties Communication Capteurs Actionneurs Robots Grove Moteu…" at bounding box center [244, 190] width 489 height 262
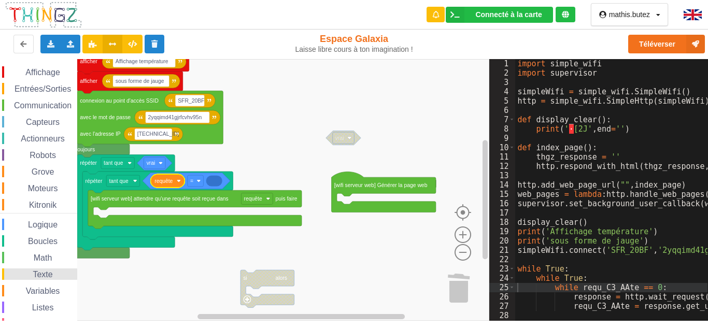
click at [43, 268] on div "Texte" at bounding box center [39, 273] width 75 height 11
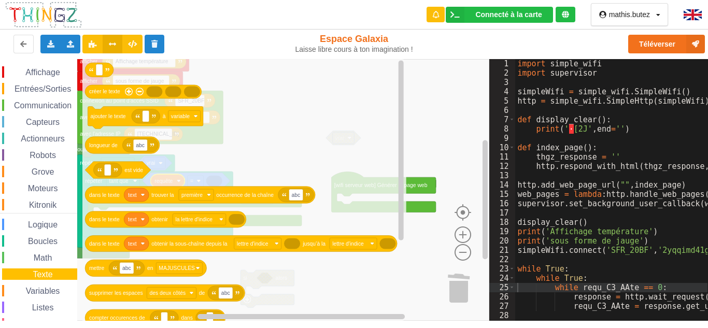
click at [429, 132] on rect "Espace de travail de Blocky" at bounding box center [244, 190] width 489 height 262
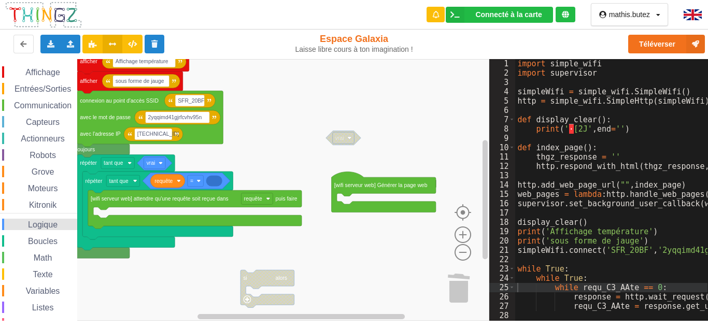
click at [44, 228] on span "Logique" at bounding box center [42, 224] width 33 height 9
click at [220, 178] on div "Affichage Entrées/Sorties Communication Capteurs Actionneurs Robots Grove Moteu…" at bounding box center [244, 190] width 489 height 262
click at [252, 169] on rect "Espace de travail de Blocky" at bounding box center [244, 190] width 489 height 262
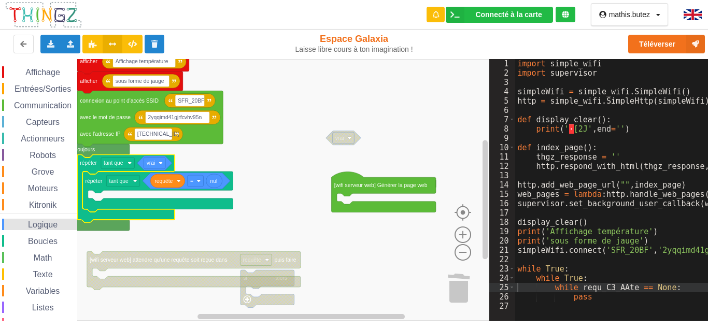
click at [43, 222] on span "Logique" at bounding box center [42, 224] width 33 height 9
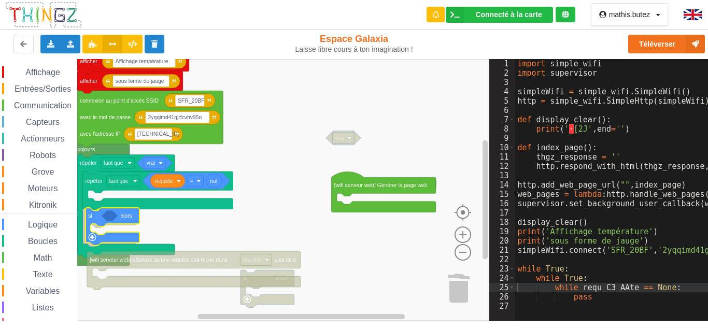
click at [92, 223] on div "Affichage Entrées/Sorties Communication Capteurs Actionneurs Robots Grove Moteu…" at bounding box center [244, 190] width 489 height 262
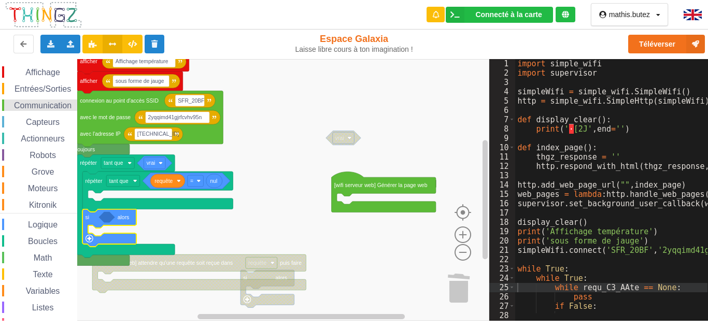
click at [41, 102] on span "Communication" at bounding box center [42, 105] width 61 height 9
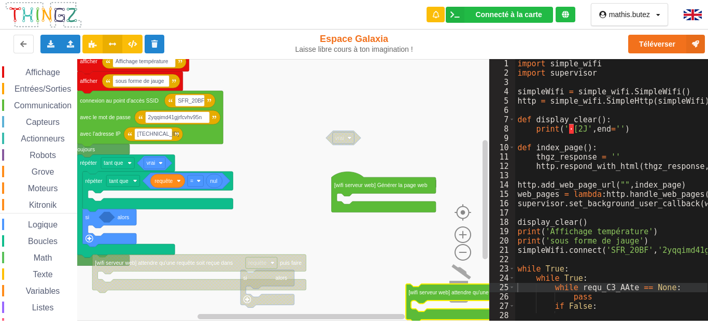
click at [475, 292] on div "Affichage Entrées/Sorties Communication Capteurs Actionneurs Robots Grove Moteu…" at bounding box center [244, 190] width 489 height 262
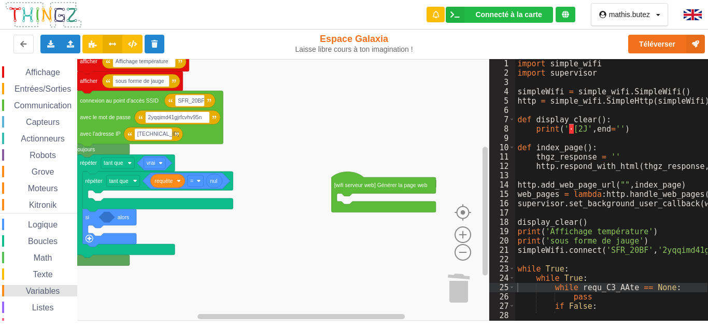
click at [50, 288] on span "Variables" at bounding box center [42, 290] width 37 height 9
click at [116, 227] on div "Affichage Entrées/Sorties Communication Capteurs Actionneurs Robots Grove Moteu…" at bounding box center [244, 190] width 489 height 262
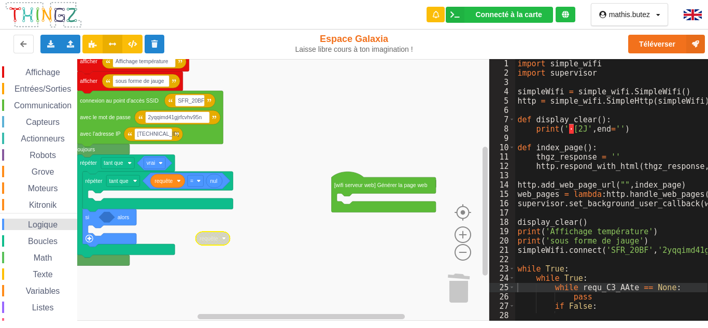
click at [34, 222] on span "Logique" at bounding box center [42, 224] width 33 height 9
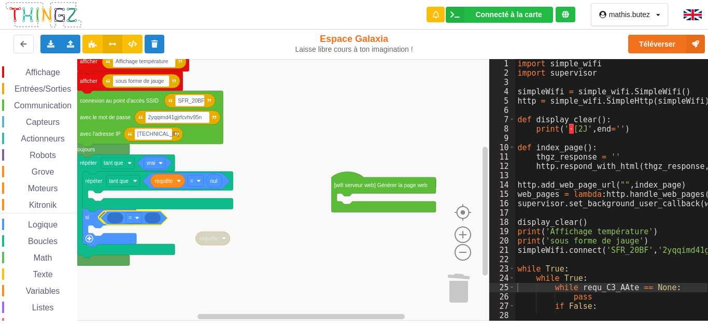
click at [120, 220] on div "Affichage Entrées/Sorties Communication Capteurs Actionneurs Robots Grove Moteu…" at bounding box center [244, 190] width 489 height 262
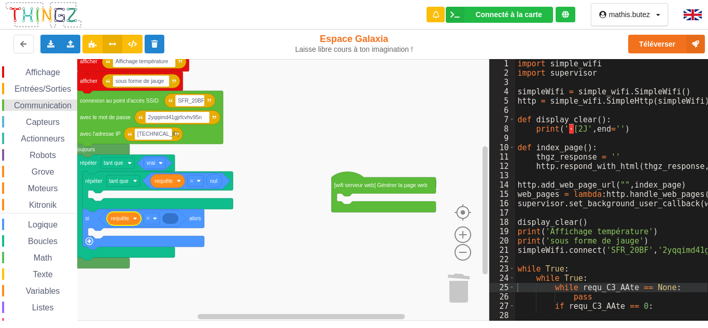
click at [42, 104] on span "Communication" at bounding box center [42, 105] width 61 height 9
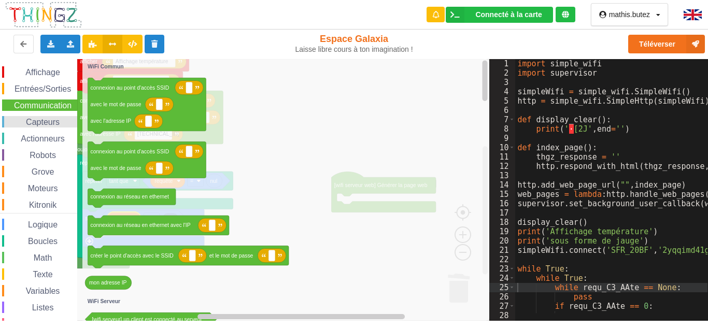
click at [45, 118] on span "Capteurs" at bounding box center [42, 122] width 37 height 9
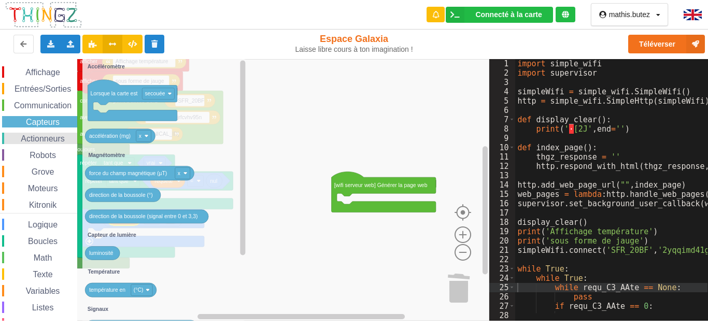
click at [50, 137] on span "Actionneurs" at bounding box center [42, 138] width 47 height 9
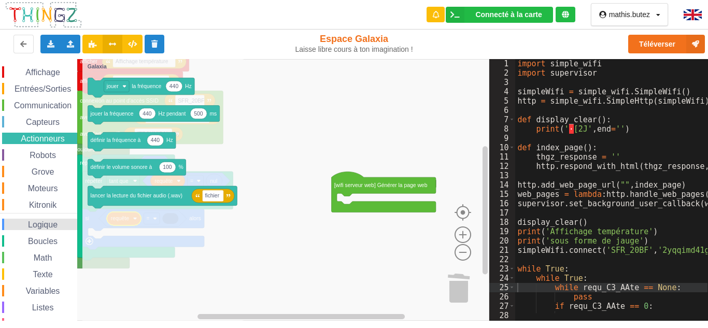
click at [56, 222] on span "Logique" at bounding box center [42, 224] width 33 height 9
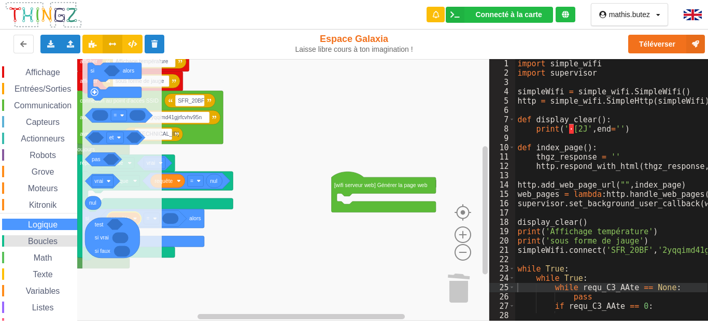
click at [52, 241] on span "Boucles" at bounding box center [42, 241] width 33 height 9
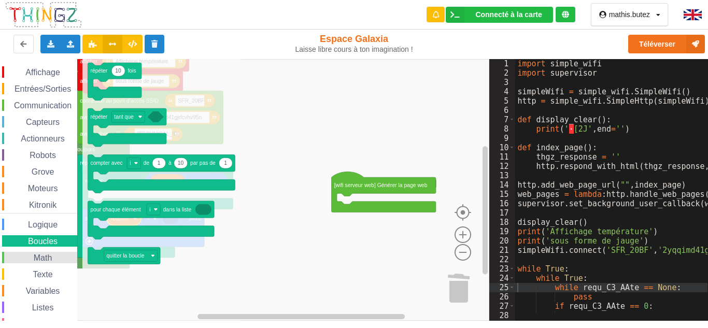
click at [50, 255] on span "Math" at bounding box center [43, 257] width 22 height 9
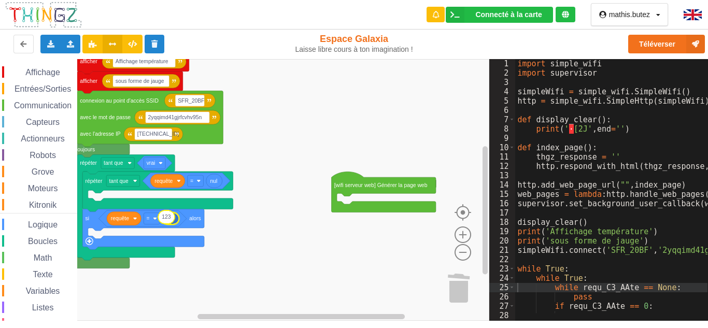
click at [171, 221] on div "Affichage Entrées/Sorties Communication Capteurs Actionneurs Robots Grove Moteu…" at bounding box center [244, 190] width 489 height 262
click at [175, 220] on icon "Espace de travail de Blocky" at bounding box center [170, 218] width 17 height 13
type input "1"
click at [47, 72] on span "Affichage" at bounding box center [42, 72] width 37 height 9
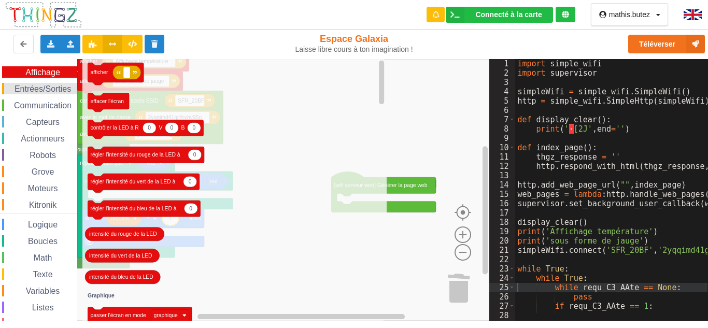
click at [46, 83] on div "Entrées/Sorties" at bounding box center [39, 88] width 75 height 11
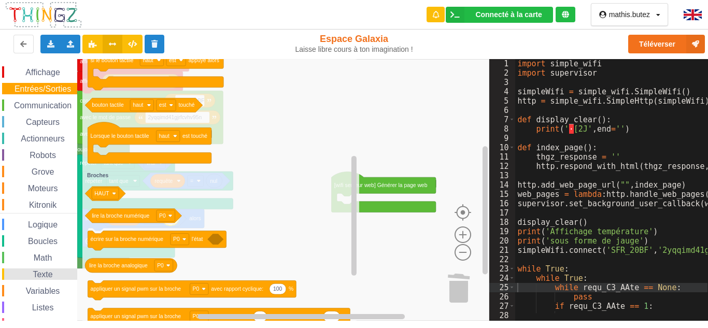
click at [43, 277] on span "Texte" at bounding box center [42, 274] width 23 height 9
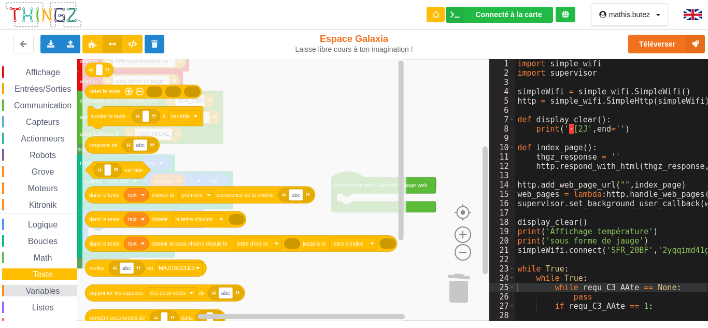
click at [45, 285] on div "Variables" at bounding box center [39, 290] width 75 height 11
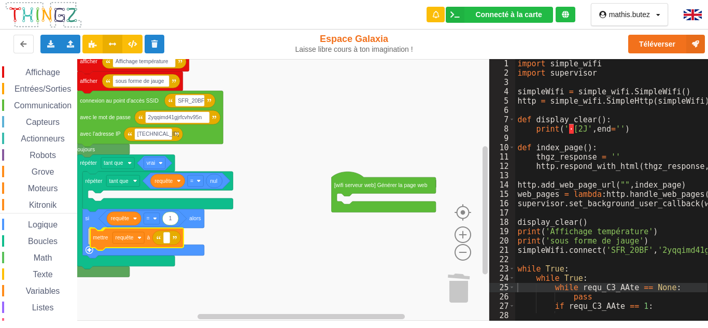
click at [100, 240] on div "Affichage Entrées/Sorties Communication Capteurs Actionneurs Robots Grove Moteu…" at bounding box center [244, 190] width 489 height 262
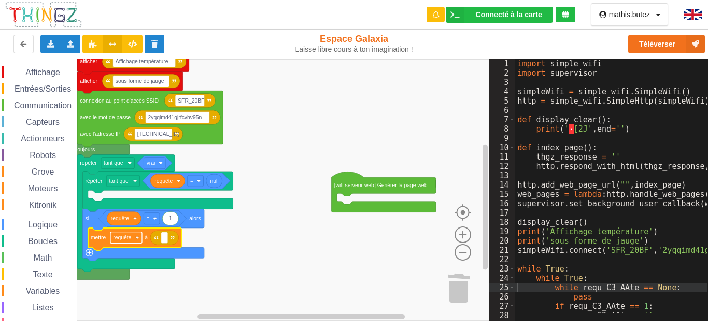
click at [121, 239] on text "requête" at bounding box center [122, 238] width 18 height 6
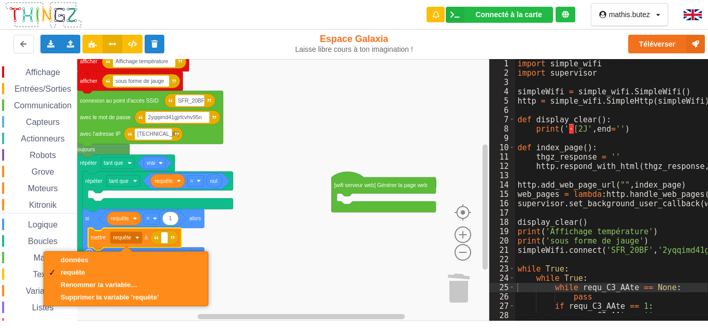
click at [280, 267] on rect "Espace de travail de Blocky" at bounding box center [244, 190] width 489 height 262
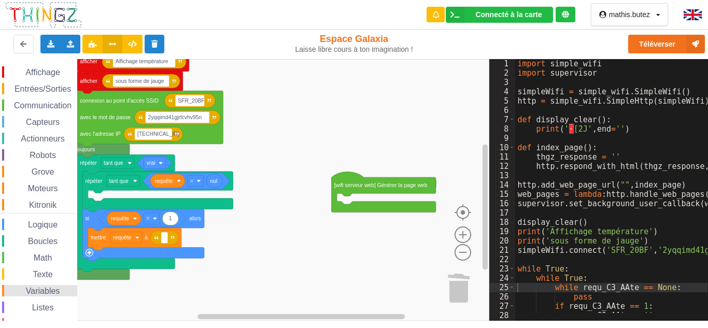
click at [59, 287] on span "Variables" at bounding box center [42, 290] width 37 height 9
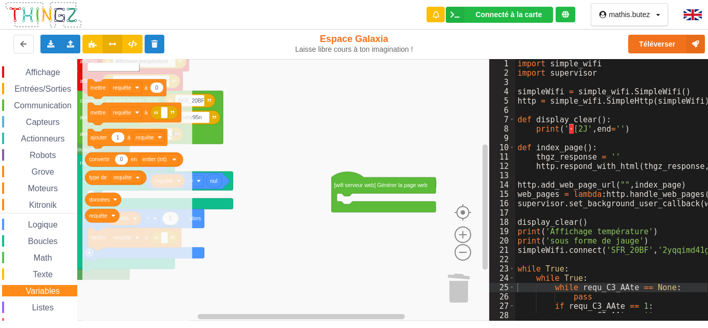
click at [106, 67] on text "Créer une variable..." at bounding box center [113, 67] width 49 height 6
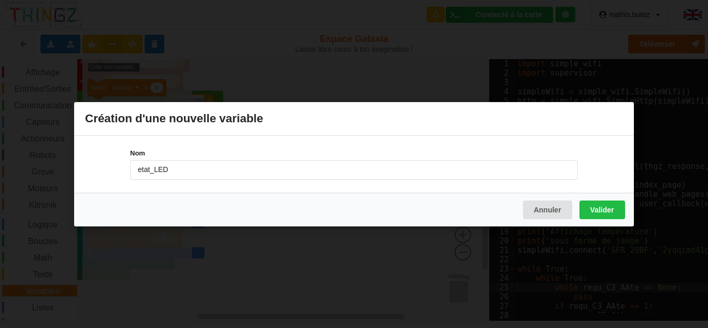
type input "etat_LED"
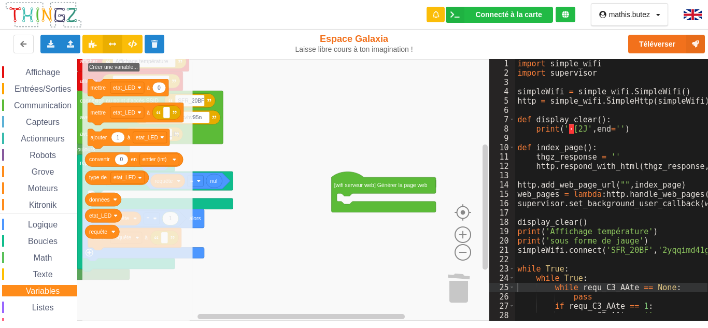
click at [236, 216] on rect "Espace de travail de Blocky" at bounding box center [244, 190] width 489 height 262
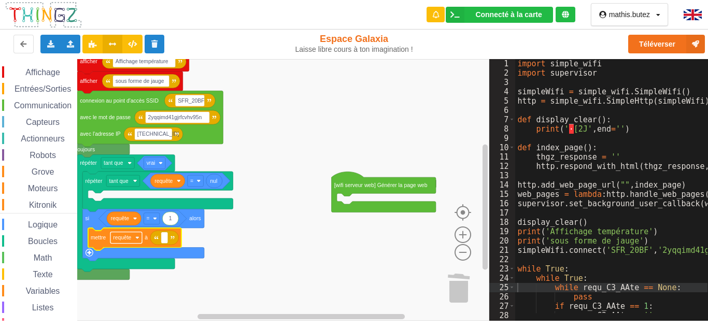
click at [134, 239] on rect "Espace de travail de Blocky" at bounding box center [126, 237] width 32 height 11
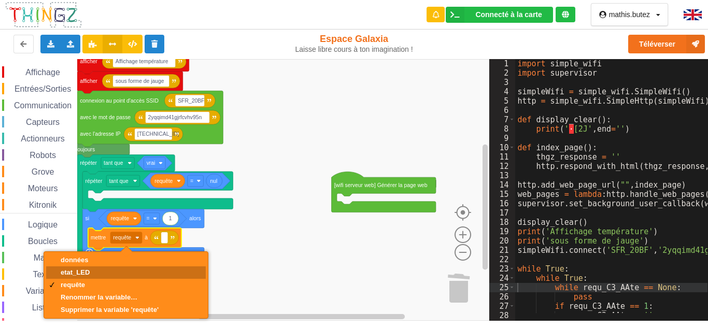
click at [107, 271] on div "etat_LED" at bounding box center [110, 272] width 98 height 8
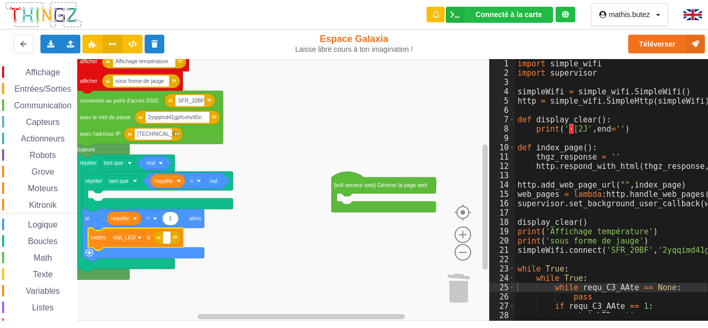
click at [166, 240] on text "Espace de travail de Blocky" at bounding box center [167, 238] width 2 height 6
type input "on"
click at [45, 70] on span "Affichage" at bounding box center [42, 72] width 37 height 9
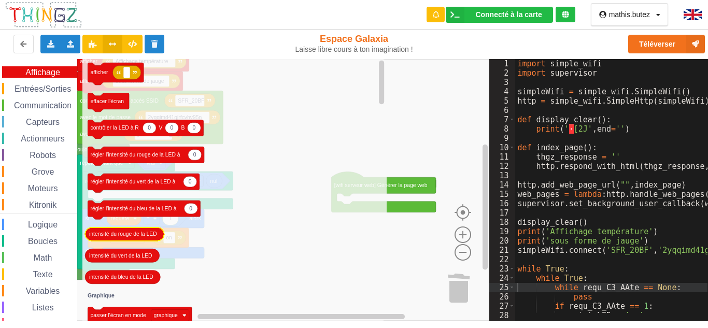
click at [148, 197] on icon "afficher effacer l'écran 0 0 0 contrôler la LED à R V B 0 régler l'intensité du…" at bounding box center [234, 190] width 304 height 262
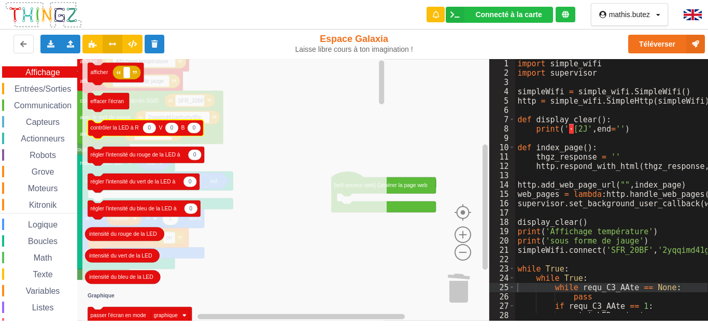
click at [129, 134] on icon "Espace de travail de Blocky" at bounding box center [146, 129] width 116 height 19
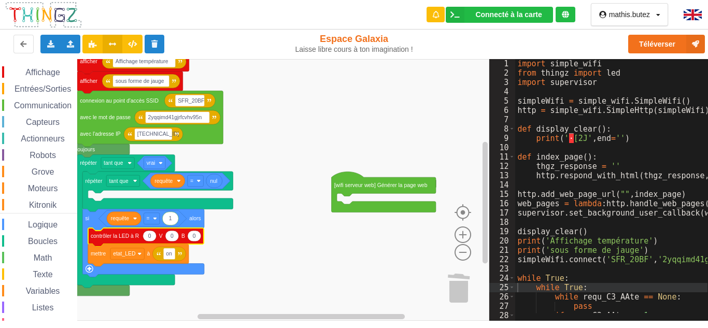
click at [150, 236] on text "0" at bounding box center [149, 236] width 3 height 6
type input "255"
click at [174, 236] on text "0" at bounding box center [175, 236] width 3 height 6
type input "255"
click at [200, 236] on text "0" at bounding box center [200, 236] width 3 height 6
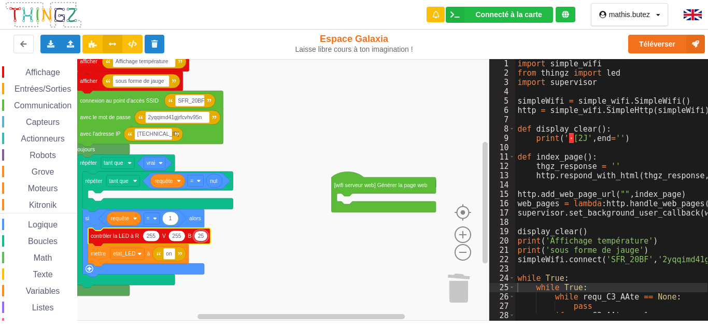
type input "255"
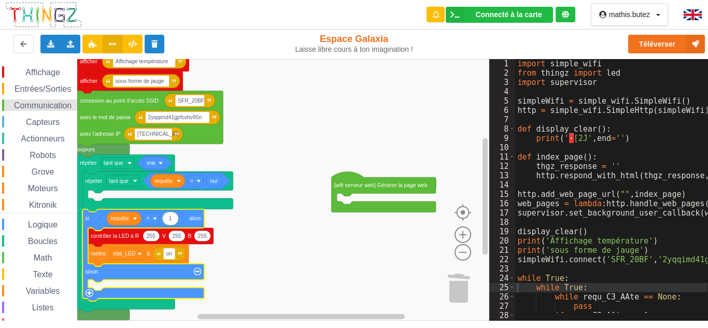
click at [40, 107] on span "Communication" at bounding box center [42, 105] width 61 height 9
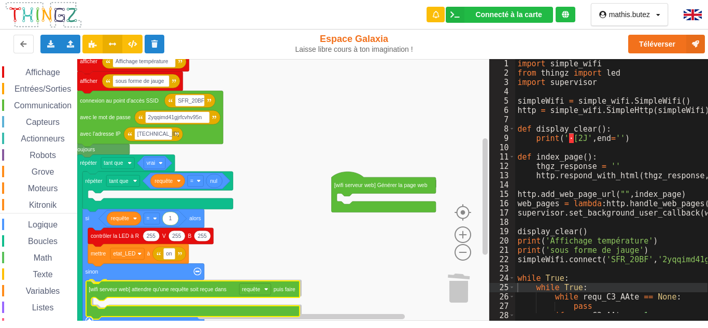
click at [140, 292] on div "Affichage Entrées/Sorties Communication Capteurs Actionneurs Robots Grove Moteu…" at bounding box center [244, 190] width 489 height 262
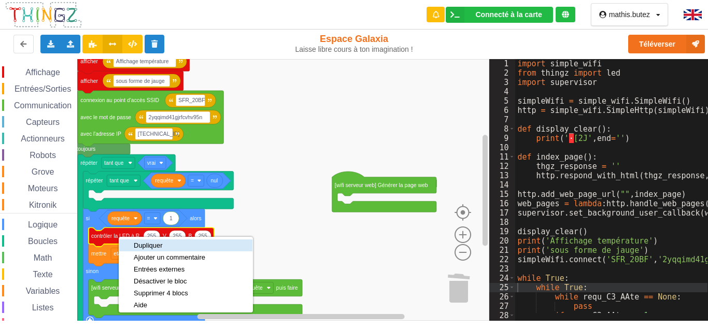
click at [159, 248] on div "Dupliquer" at bounding box center [169, 245] width 71 height 8
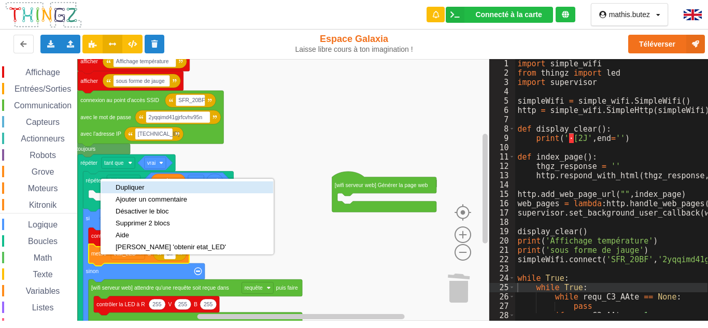
click at [125, 185] on div "Dupliquer" at bounding box center [171, 187] width 110 height 8
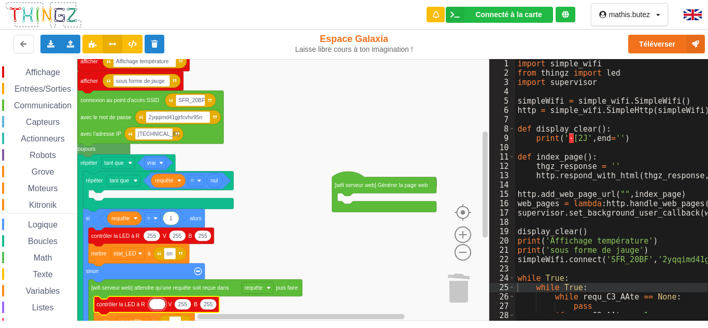
type input "0"
click at [178, 305] on text "255" at bounding box center [179, 304] width 9 height 6
type input "0"
click at [203, 303] on text "255" at bounding box center [201, 304] width 9 height 6
type input "0"
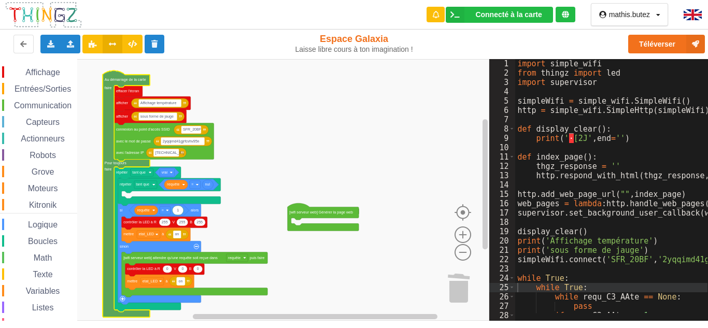
click at [183, 280] on rect "Espace de travail de Blocky" at bounding box center [181, 281] width 8 height 8
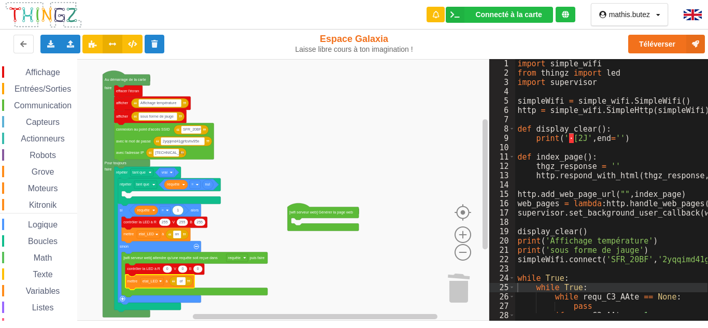
type input "off"
click at [263, 273] on rect "Espace de travail de Blocky" at bounding box center [244, 190] width 489 height 262
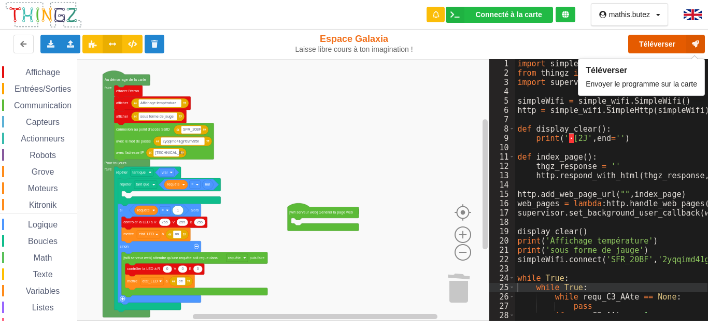
click at [647, 48] on button "Téléverser" at bounding box center [666, 44] width 77 height 19
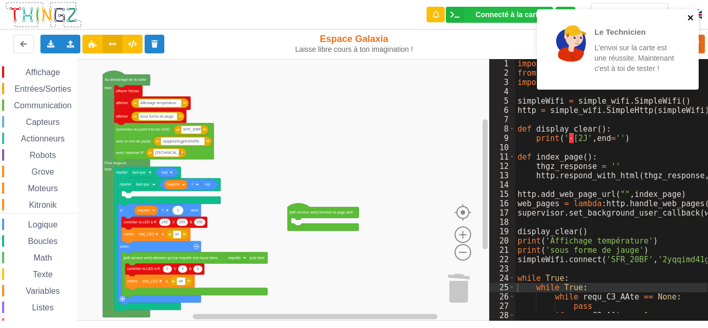
click at [690, 16] on icon "close" at bounding box center [690, 17] width 7 height 8
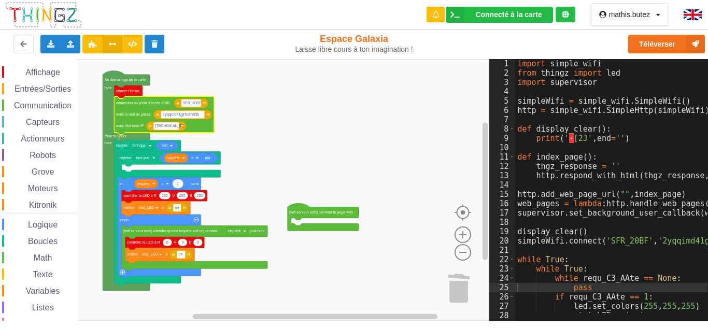
click at [354, 110] on rect "Espace de travail de Blocky" at bounding box center [244, 190] width 489 height 262
type input "o"
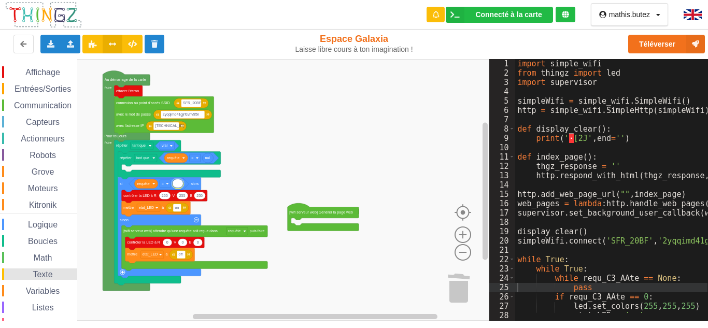
click at [32, 271] on span "Texte" at bounding box center [42, 274] width 23 height 9
click at [189, 186] on div "Affichage Entrées/Sorties Communication Capteurs Actionneurs Robots Grove Moteu…" at bounding box center [244, 190] width 489 height 262
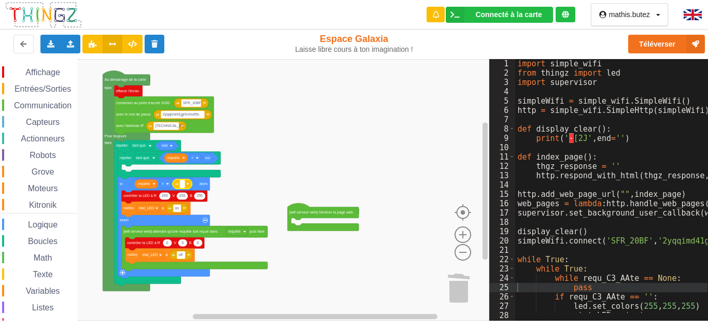
click at [182, 186] on text "Espace de travail de Blocky" at bounding box center [182, 184] width 1 height 4
type input "on"
click at [257, 186] on rect "Espace de travail de Blocky" at bounding box center [244, 190] width 489 height 262
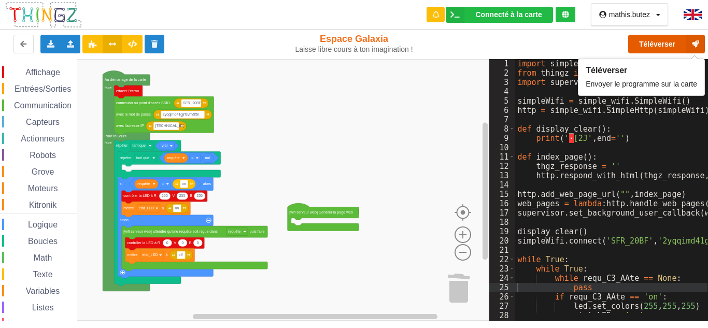
click at [650, 44] on button "Téléverser" at bounding box center [666, 44] width 77 height 19
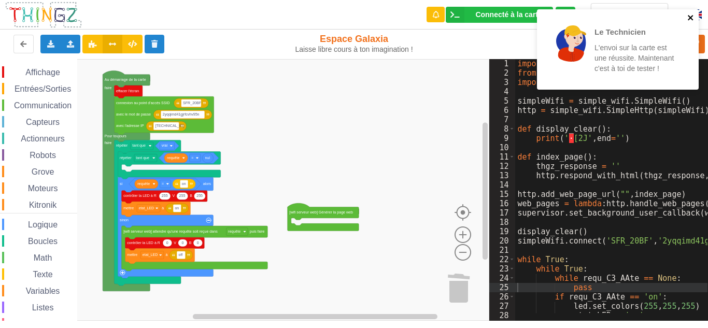
click at [693, 15] on icon "close" at bounding box center [690, 17] width 7 height 8
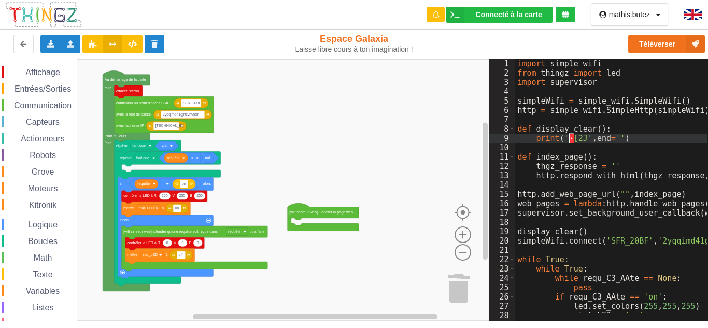
click at [568, 138] on div "import simple_wifi from thingz import led import supervisor simpleWifi = simple…" at bounding box center [688, 195] width 346 height 272
click at [327, 135] on rect "Espace de travail de Blocky" at bounding box center [244, 190] width 489 height 262
click at [45, 73] on span "Affichage" at bounding box center [42, 72] width 37 height 9
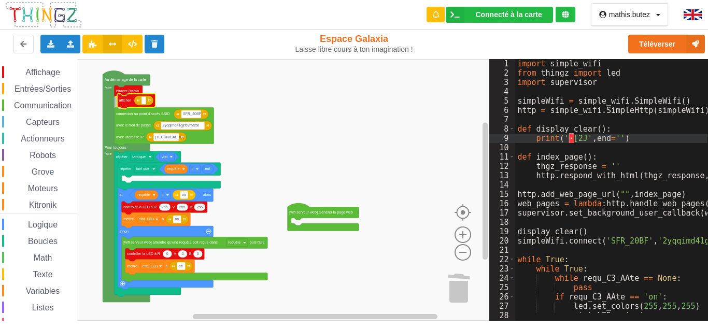
click at [124, 104] on div "Affichage Entrées/Sorties Communication Capteurs Actionneurs Robots Grove Moteu…" at bounding box center [244, 190] width 489 height 262
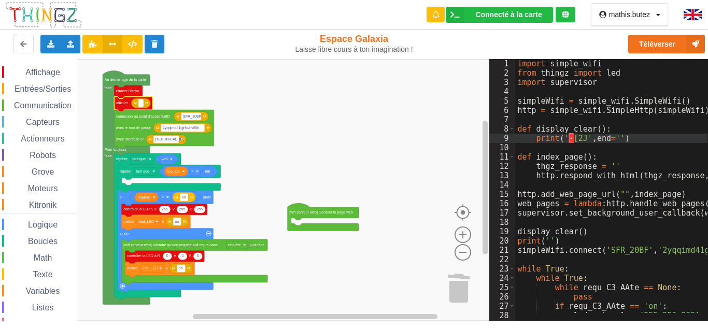
click at [141, 104] on rect "Espace de travail de Blocky" at bounding box center [140, 103] width 5 height 8
type input "Alummage LED si requete"
click at [568, 136] on div "import simple_wifi from thingz import led import supervisor simpleWifi = simple…" at bounding box center [688, 195] width 346 height 272
click at [637, 133] on div "import simple_wifi from thingz import led import supervisor simpleWifi = simple…" at bounding box center [688, 195] width 346 height 272
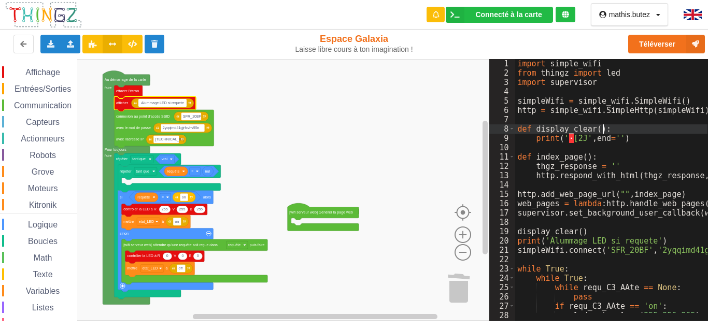
click at [187, 88] on rect "Espace de travail de Blocky" at bounding box center [244, 190] width 489 height 262
click at [256, 156] on rect "Espace de travail de Blocky" at bounding box center [244, 190] width 489 height 262
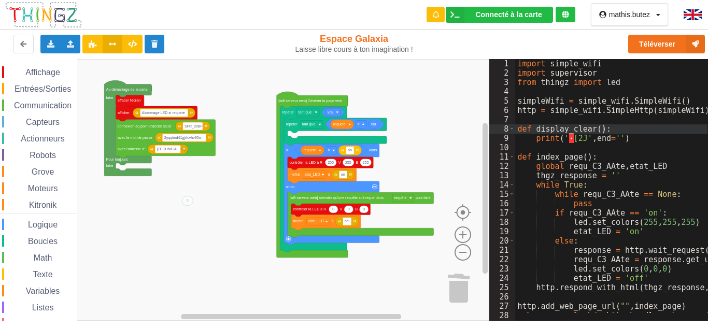
click at [226, 97] on rect "Espace de travail de Blocky" at bounding box center [244, 190] width 489 height 262
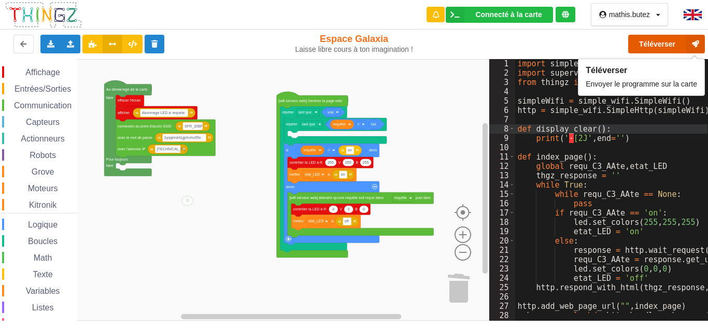
click at [644, 41] on button "Téléverser" at bounding box center [666, 44] width 77 height 19
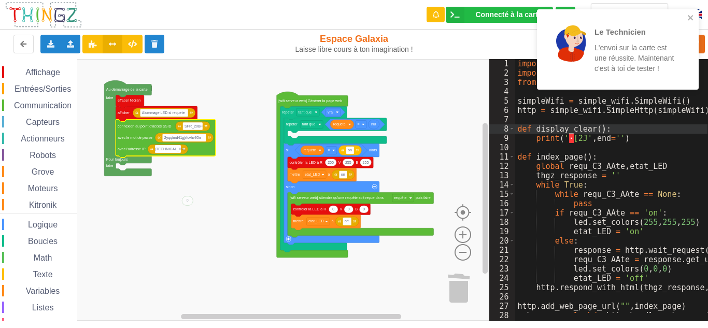
click at [569, 137] on div "import simple_wifi import supervisor from thingz import led simpleWifi = simple…" at bounding box center [688, 195] width 346 height 272
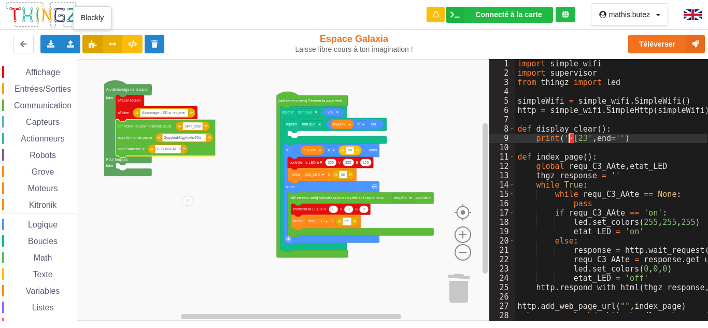
click at [86, 40] on button at bounding box center [92, 44] width 20 height 19
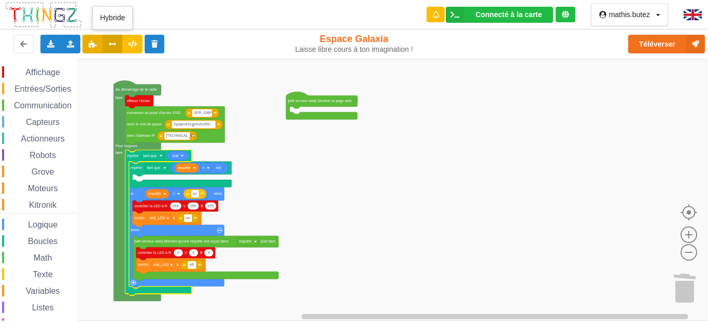
click at [116, 37] on button at bounding box center [113, 44] width 20 height 19
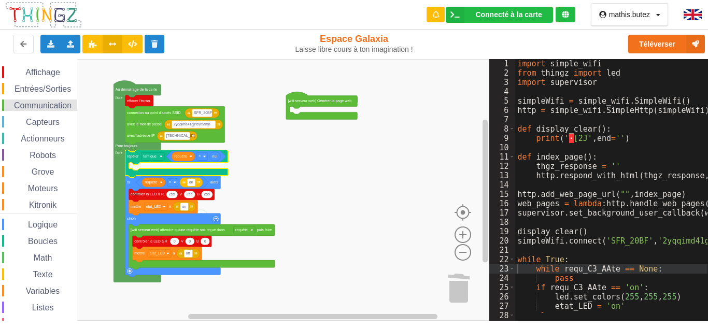
click at [46, 109] on span "Communication" at bounding box center [42, 105] width 61 height 9
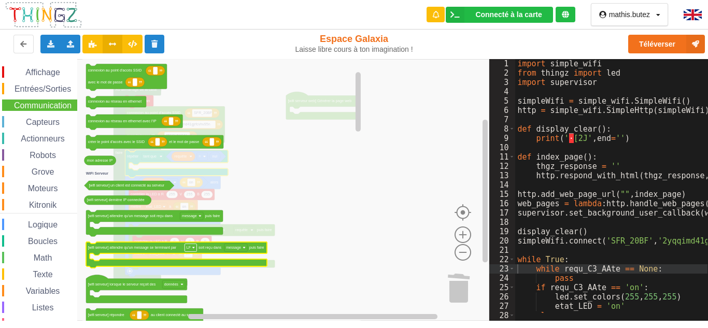
click at [187, 250] on text "LF" at bounding box center [188, 248] width 5 height 4
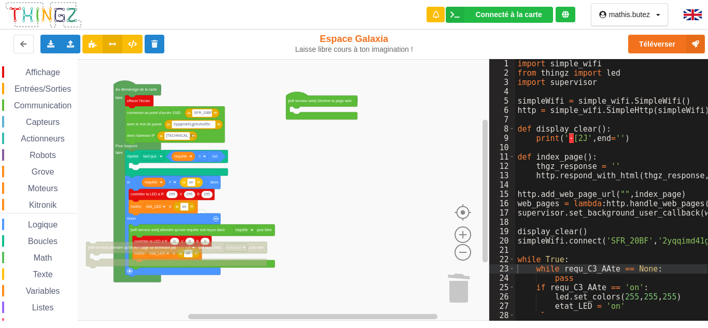
click at [192, 249] on rect "Espace de travail de Blocky" at bounding box center [190, 247] width 12 height 8
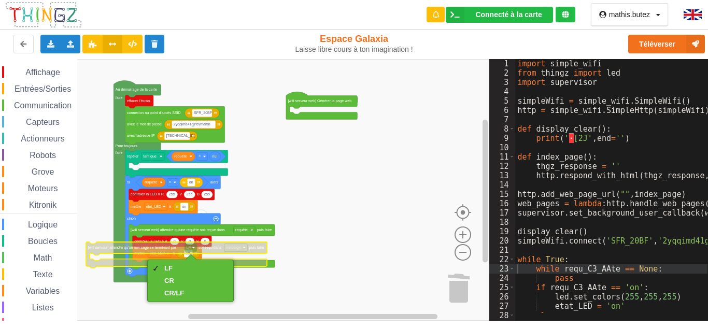
click at [190, 249] on rect "Espace de travail de Blocky" at bounding box center [190, 247] width 12 height 8
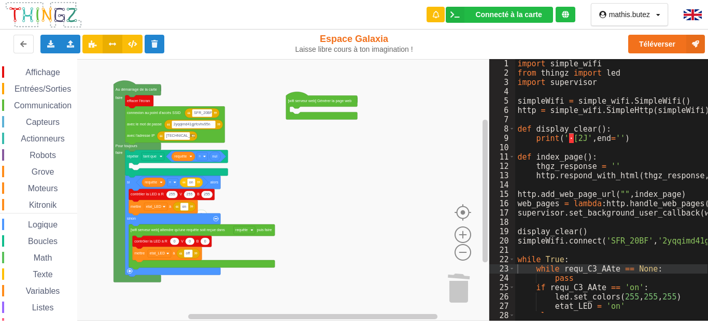
click at [52, 98] on div "Affichage Entrées/Sorties Communication Capteurs Actionneurs Robots Grove Moteu…" at bounding box center [38, 209] width 77 height 286
click at [51, 101] on span "Communication" at bounding box center [42, 105] width 61 height 9
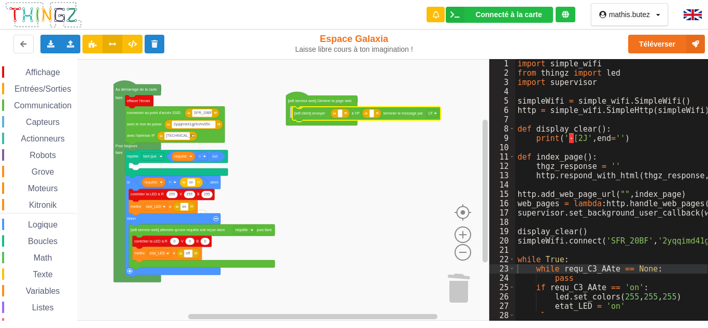
click at [400, 116] on div "Affichage Entrées/Sorties Communication Capteurs Actionneurs Robots Grove Moteu…" at bounding box center [244, 190] width 489 height 262
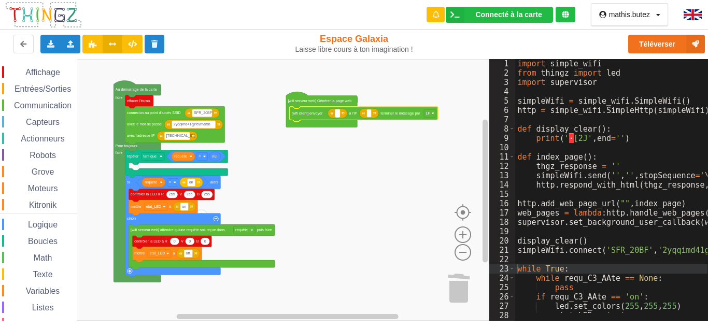
click at [337, 112] on text "Espace de travail de Blocky" at bounding box center [337, 113] width 1 height 4
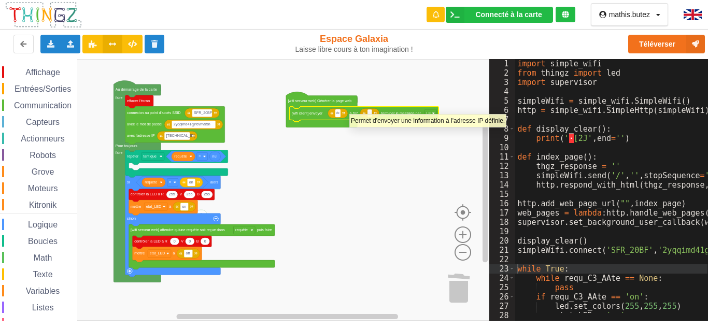
type input "/on"
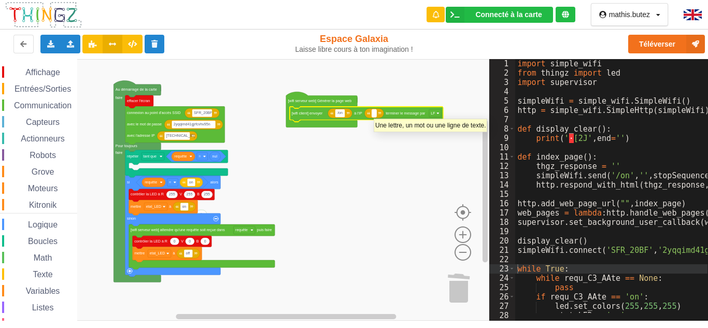
click at [373, 113] on rect "Espace de travail de Blocky" at bounding box center [373, 113] width 5 height 8
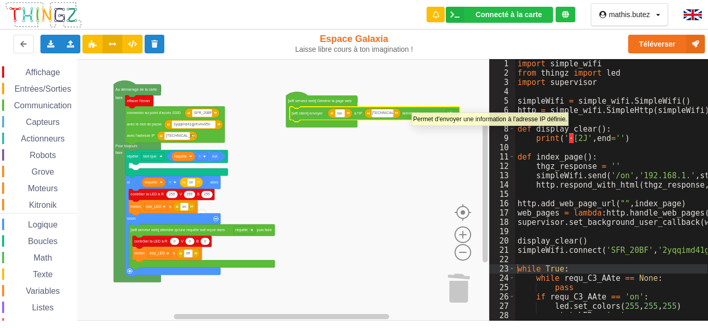
type input "[TECHNICAL_ID]"
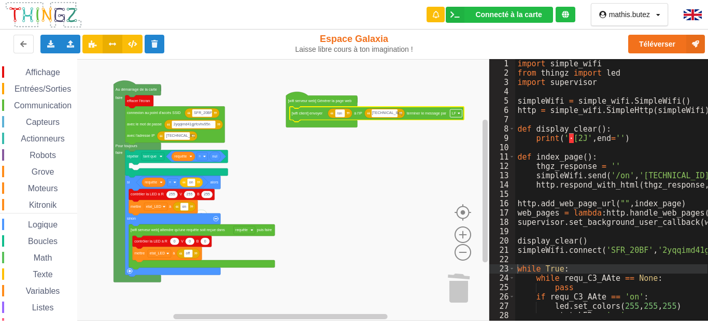
click at [452, 113] on text "LF" at bounding box center [454, 113] width 5 height 4
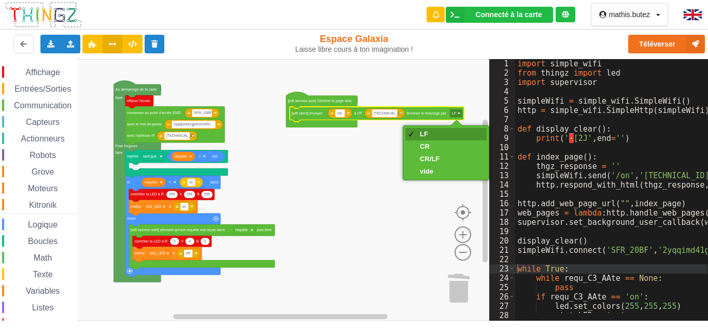
click at [426, 134] on div "LF" at bounding box center [430, 134] width 20 height 8
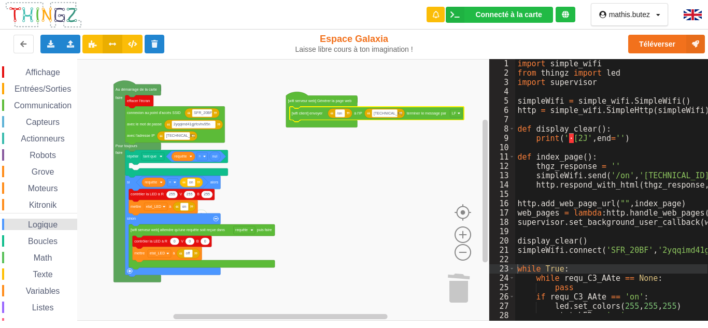
click at [33, 221] on span "Logique" at bounding box center [42, 224] width 33 height 9
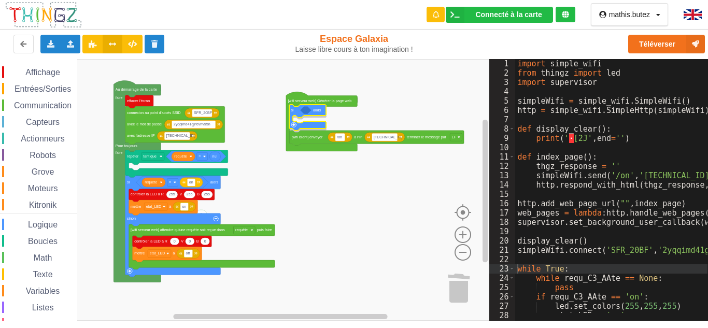
click at [298, 113] on div "Affichage Entrées/Sorties Communication Capteurs Actionneurs Robots Grove Moteu…" at bounding box center [244, 190] width 489 height 262
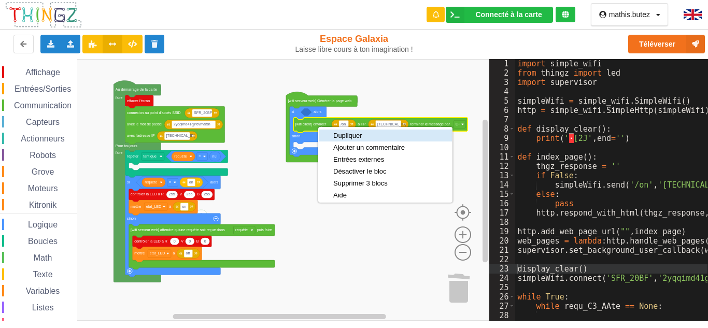
click at [348, 135] on div "Dupliquer" at bounding box center [368, 136] width 71 height 8
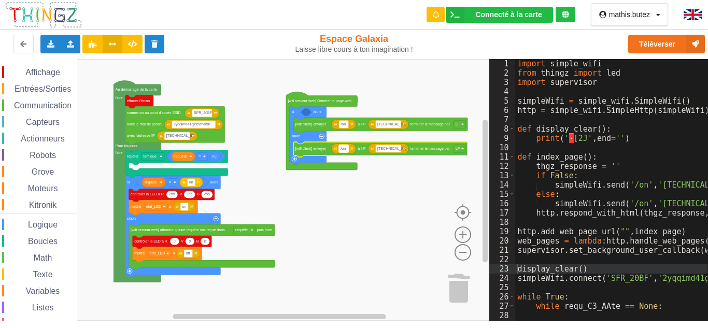
click at [344, 149] on text "/on" at bounding box center [342, 149] width 5 height 4
type input "/off"
click at [406, 161] on rect "Espace de travail de Blocky" at bounding box center [244, 190] width 489 height 262
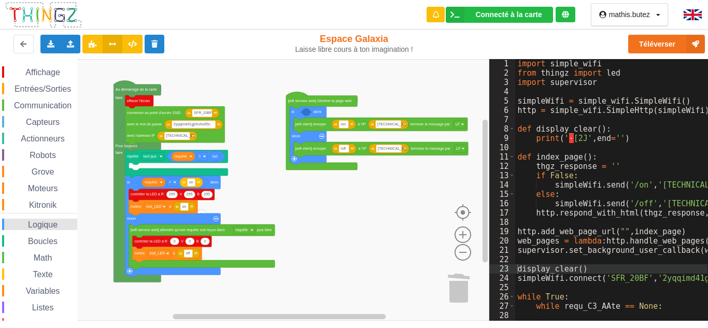
click at [32, 225] on span "Logique" at bounding box center [42, 224] width 33 height 9
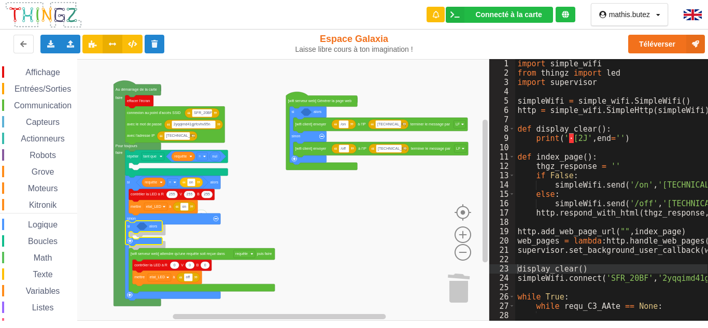
click at [132, 228] on div "Affichage Entrées/Sorties Communication Capteurs Actionneurs Robots Grove Moteu…" at bounding box center [244, 190] width 489 height 262
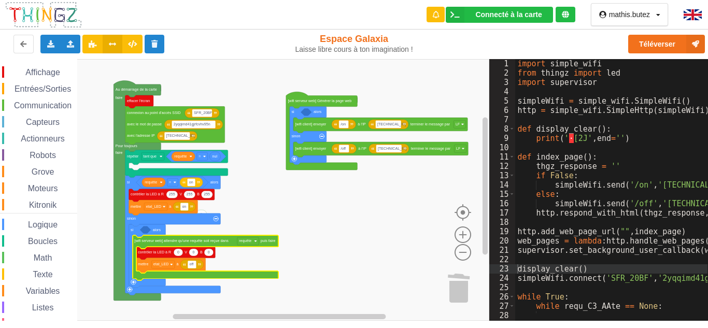
click at [252, 216] on rect "Espace de travail de Blocky" at bounding box center [244, 190] width 489 height 262
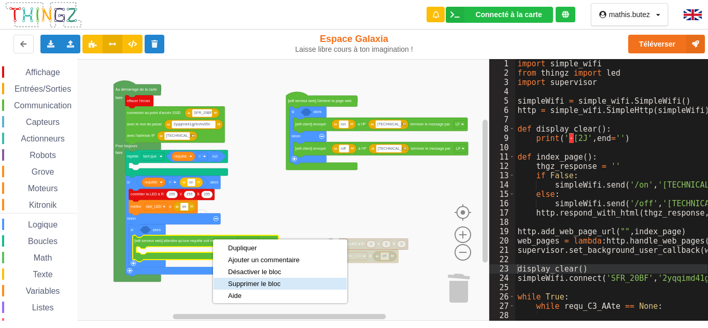
click at [245, 279] on div "Supprimer le bloc" at bounding box center [279, 284] width 133 height 12
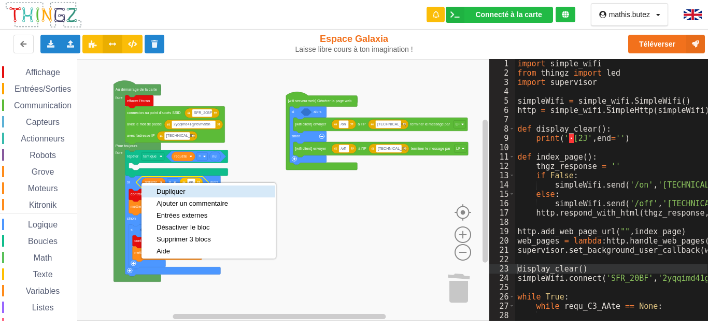
click at [162, 191] on div "Dupliquer" at bounding box center [191, 191] width 71 height 8
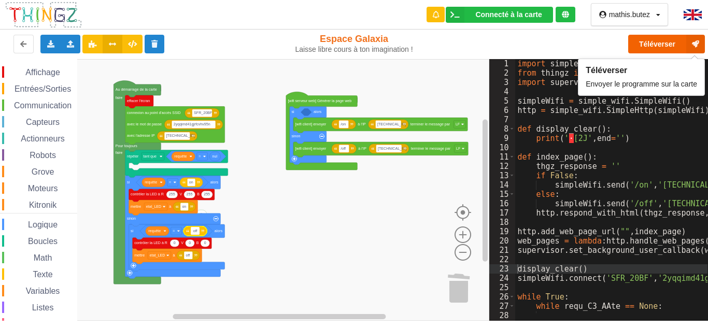
type input "off"
click at [637, 40] on button "Téléverser" at bounding box center [666, 44] width 77 height 19
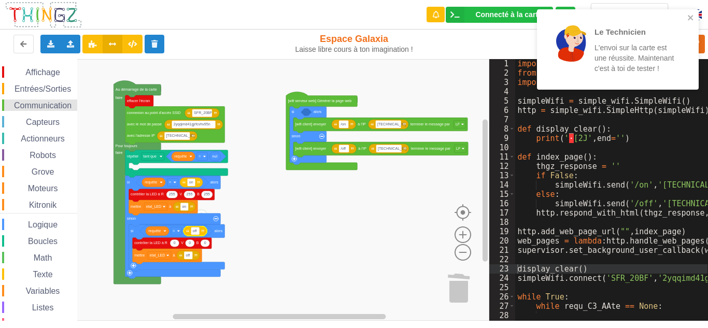
click at [55, 103] on span "Communication" at bounding box center [42, 105] width 61 height 9
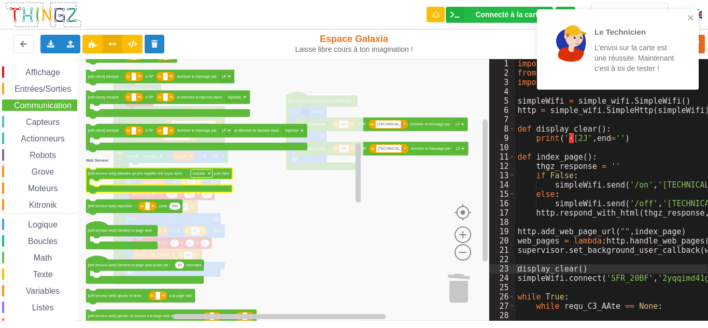
click at [205, 172] on text "requête" at bounding box center [199, 173] width 12 height 4
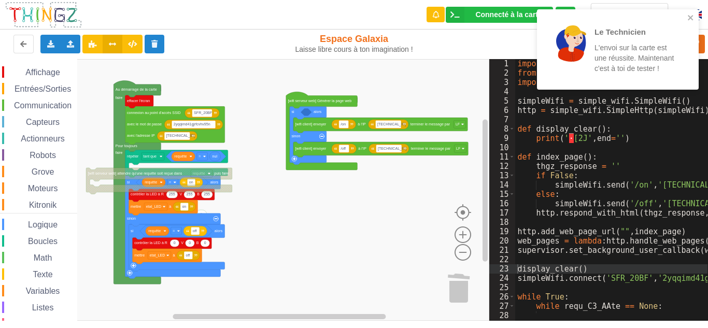
click at [205, 172] on text "requête" at bounding box center [199, 173] width 12 height 4
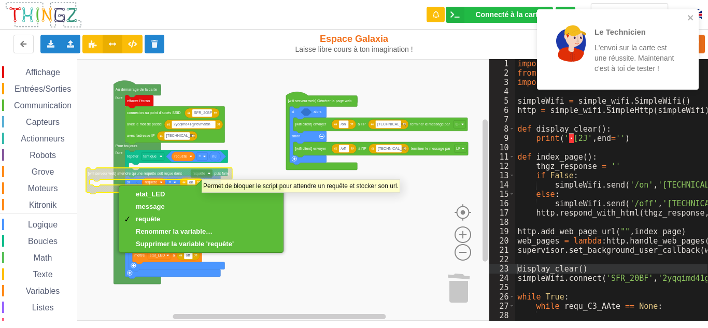
click at [201, 172] on text "requête" at bounding box center [199, 173] width 12 height 4
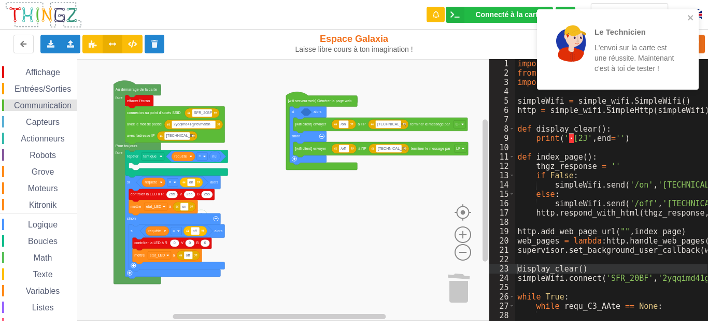
click at [41, 105] on span "Communication" at bounding box center [42, 105] width 61 height 9
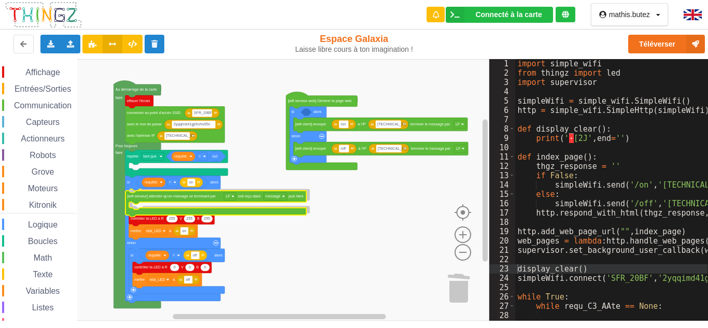
click at [172, 199] on div "Affichage Entrées/Sorties Communication Capteurs Actionneurs Robots Grove Moteu…" at bounding box center [244, 190] width 489 height 262
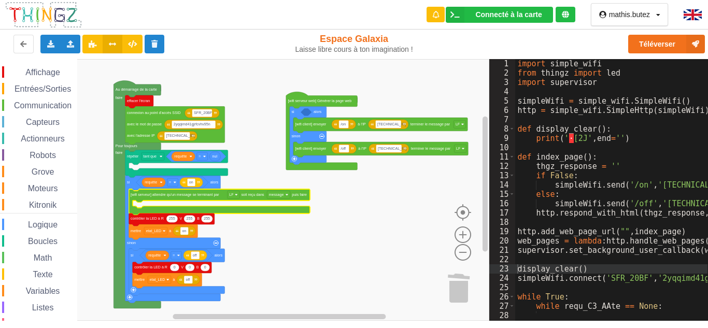
click at [171, 199] on icon "Espace de travail de Blocky" at bounding box center [219, 202] width 181 height 26
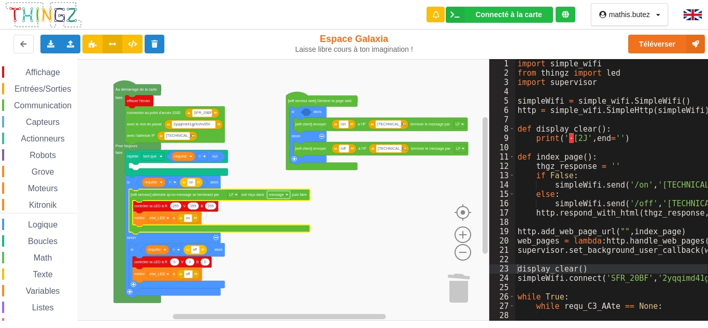
click at [274, 191] on rect "Espace de travail de Blocky" at bounding box center [278, 195] width 23 height 8
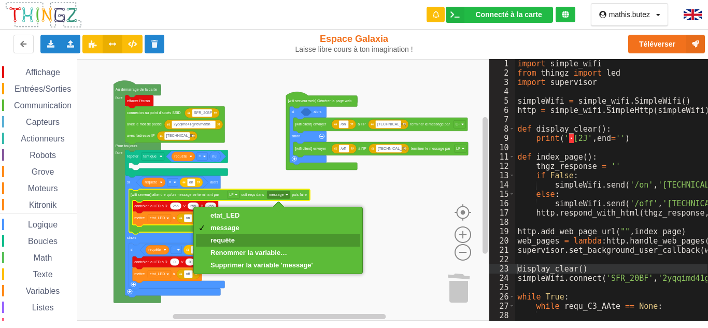
click at [239, 236] on div "requête" at bounding box center [261, 240] width 103 height 8
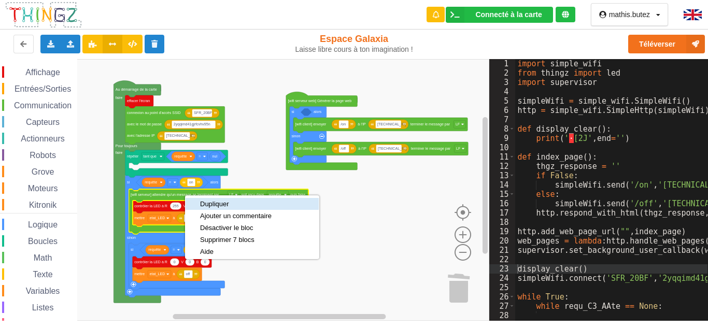
click at [220, 205] on div "Dupliquer" at bounding box center [235, 204] width 71 height 8
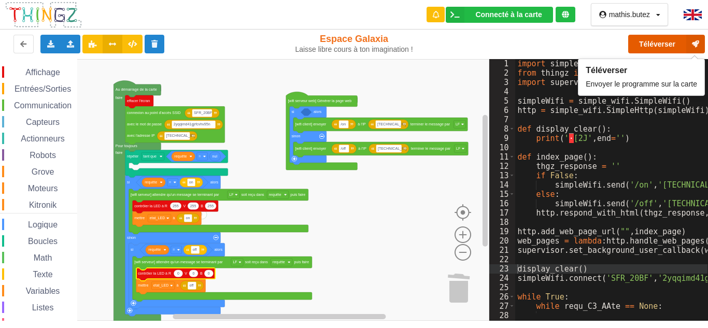
click at [649, 38] on button "Téléverser" at bounding box center [666, 44] width 77 height 19
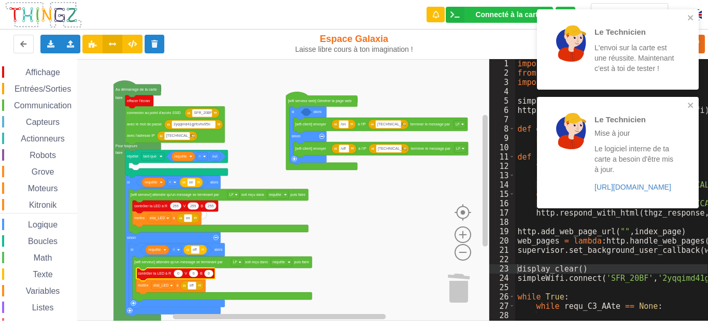
click at [385, 190] on rect "Espace de travail de Blocky" at bounding box center [244, 190] width 489 height 262
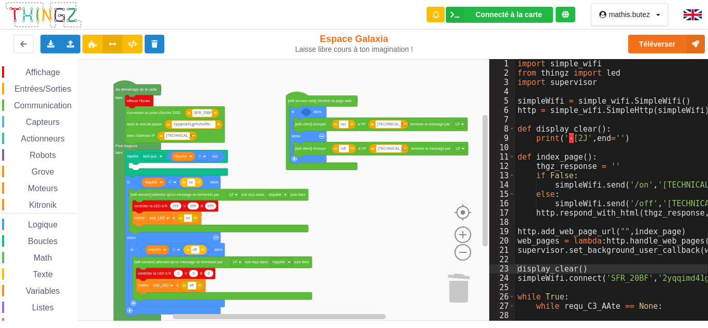
click at [24, 111] on div "Affichage Entrées/Sorties Communication Capteurs Actionneurs Robots Grove Moteu…" at bounding box center [38, 209] width 77 height 286
click at [28, 106] on span "Communication" at bounding box center [42, 105] width 61 height 9
click at [391, 209] on rect "Espace de travail de Blocky" at bounding box center [244, 190] width 489 height 262
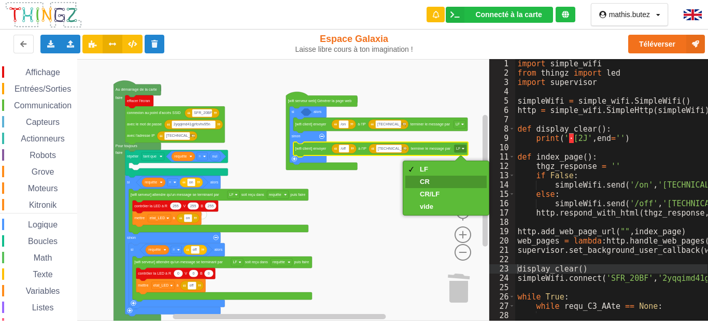
click at [445, 183] on div "CR" at bounding box center [445, 182] width 81 height 12
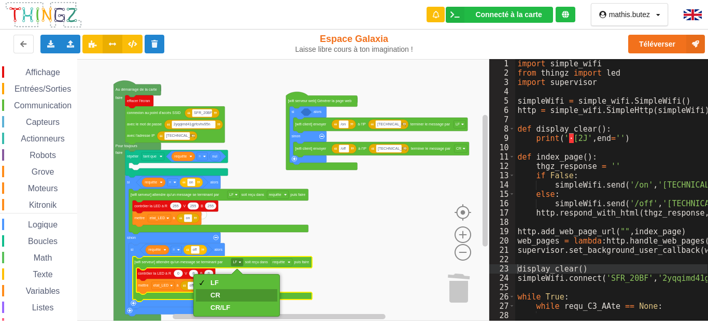
click at [227, 292] on div "CR" at bounding box center [220, 295] width 20 height 8
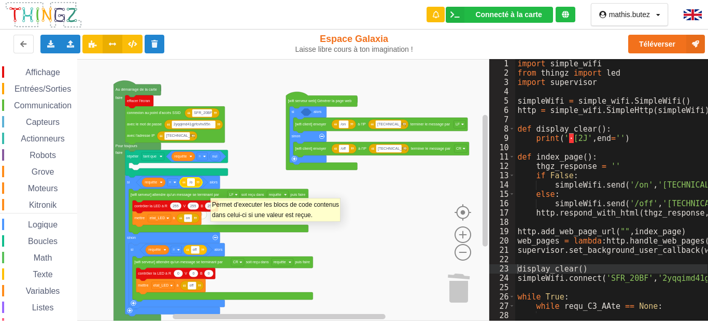
type input "/on"
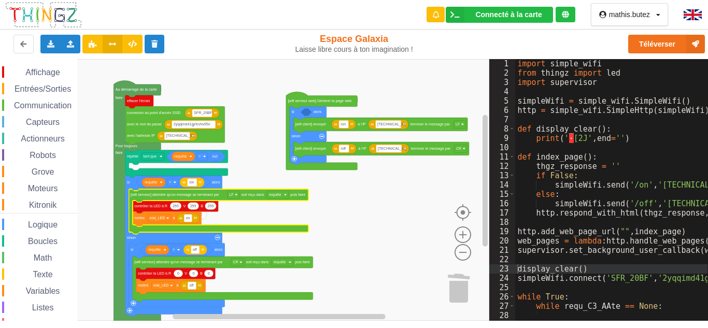
click at [199, 196] on text "[wifi serveur] attendre qu'un message se terminant par" at bounding box center [175, 195] width 89 height 4
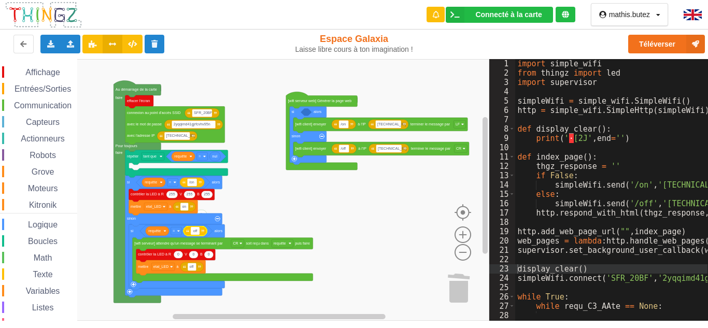
click at [192, 230] on input "off" at bounding box center [195, 231] width 9 height 8
type input "/off"
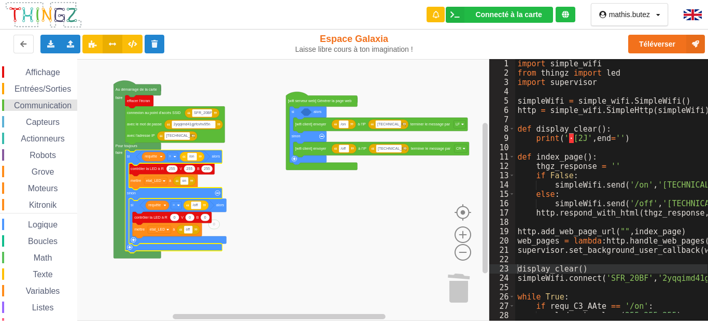
click at [43, 104] on span "Communication" at bounding box center [42, 105] width 61 height 9
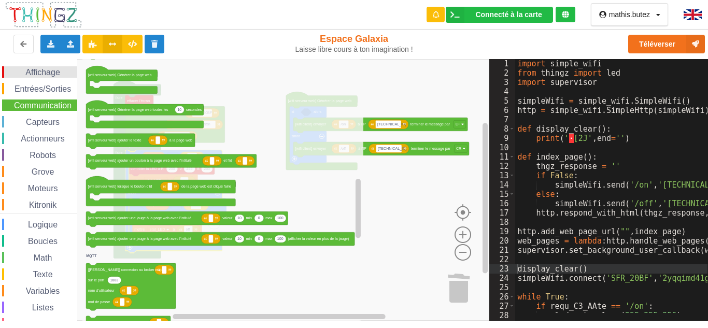
click at [45, 73] on span "Affichage" at bounding box center [42, 72] width 37 height 9
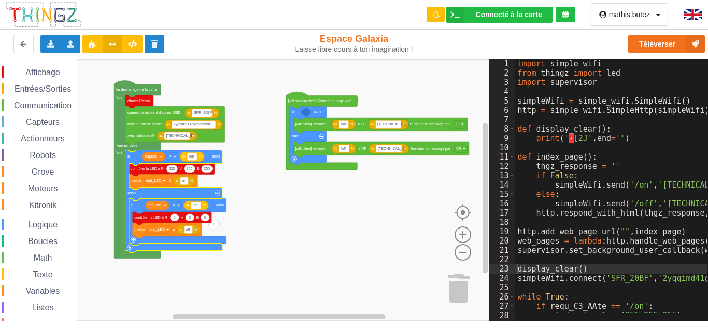
click at [363, 226] on rect "Espace de travail de Blocky" at bounding box center [244, 190] width 489 height 262
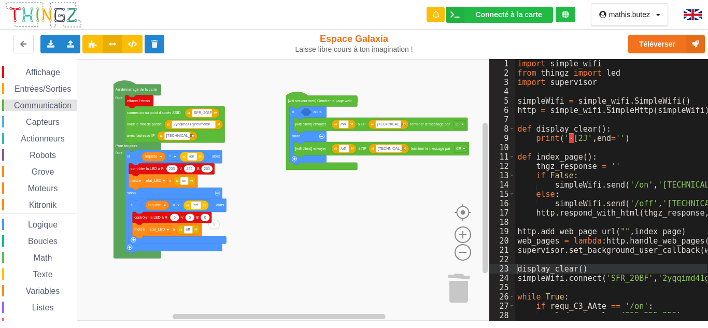
click at [42, 102] on span "Communication" at bounding box center [42, 105] width 61 height 9
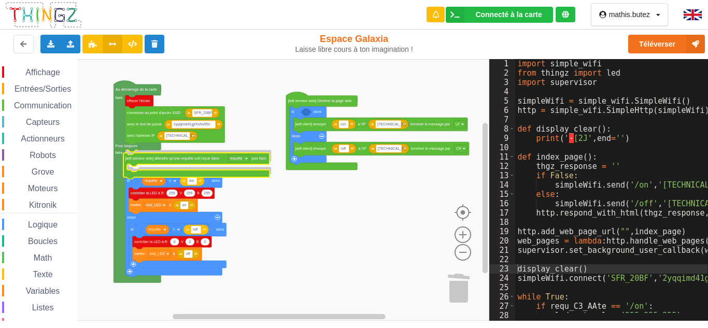
click at [177, 158] on div "Affichage Entrées/Sorties Communication Capteurs Actionneurs Robots Grove Moteu…" at bounding box center [244, 190] width 489 height 262
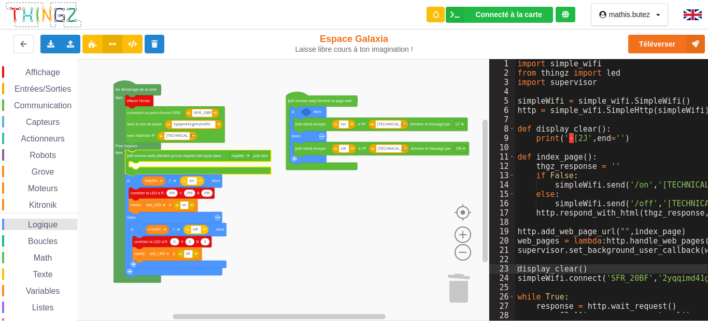
click at [43, 222] on span "Logique" at bounding box center [42, 224] width 33 height 9
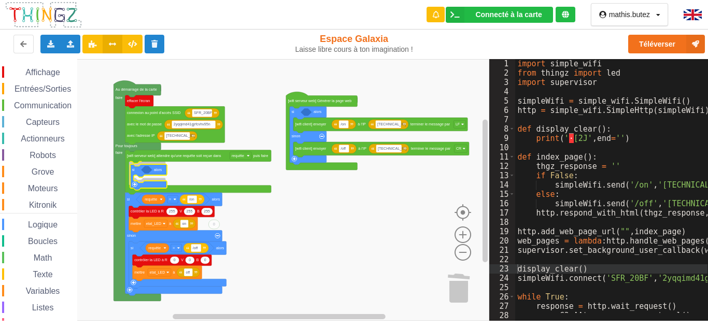
click at [137, 170] on div "Affichage Entrées/Sorties Communication Capteurs Actionneurs Robots Grove Moteu…" at bounding box center [244, 190] width 489 height 262
click at [44, 224] on span "Logique" at bounding box center [42, 224] width 33 height 9
click at [147, 168] on div "Affichage Entrées/Sorties Communication Capteurs Actionneurs Robots Grove Moteu…" at bounding box center [244, 190] width 489 height 262
click at [44, 287] on div "Variables" at bounding box center [39, 290] width 75 height 11
click at [166, 170] on div "Affichage Entrées/Sorties Communication Capteurs Actionneurs Robots Grove Moteu…" at bounding box center [244, 190] width 489 height 262
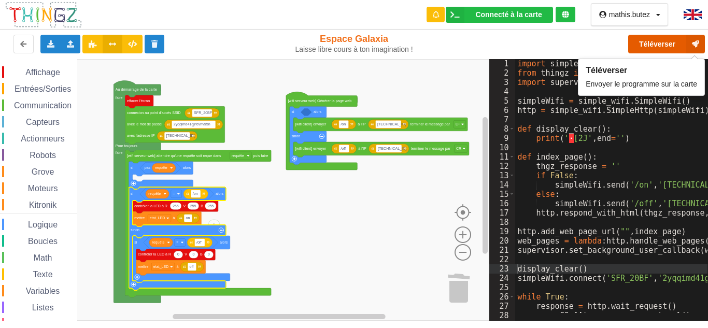
click at [640, 44] on button "Téléverser" at bounding box center [666, 44] width 77 height 19
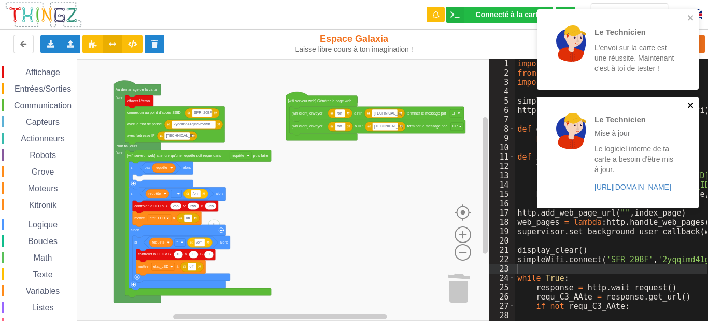
click at [689, 106] on icon "close" at bounding box center [690, 105] width 7 height 8
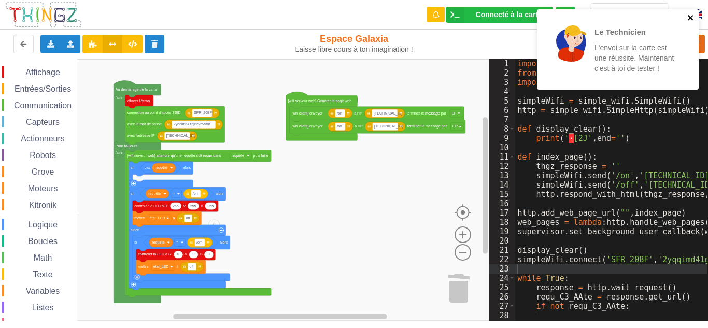
click at [689, 18] on icon "close" at bounding box center [689, 17] width 5 height 5
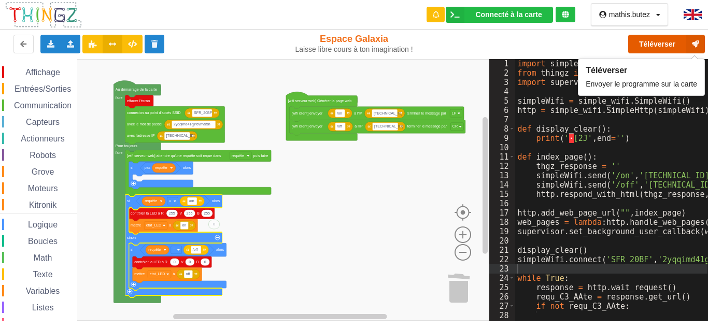
click at [636, 41] on button "Téléverser" at bounding box center [666, 44] width 77 height 19
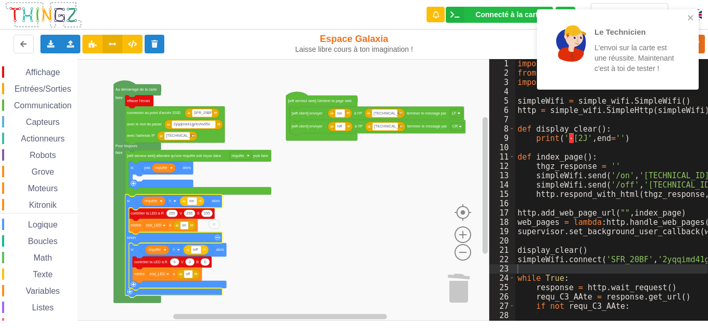
click at [694, 10] on div "Le Technicien L'envoi sur la carte est une réussite. Maintenant c'est à toi de …" at bounding box center [618, 49] width 162 height 80
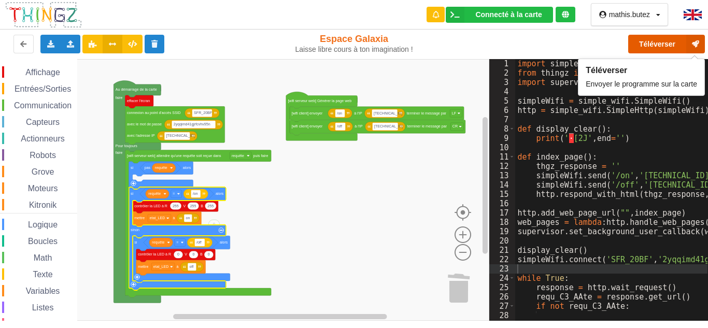
click at [637, 38] on button "Téléverser" at bounding box center [666, 44] width 77 height 19
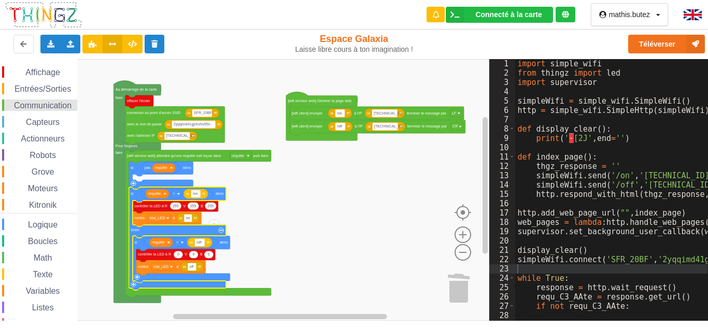
click at [48, 104] on span "Communication" at bounding box center [42, 105] width 61 height 9
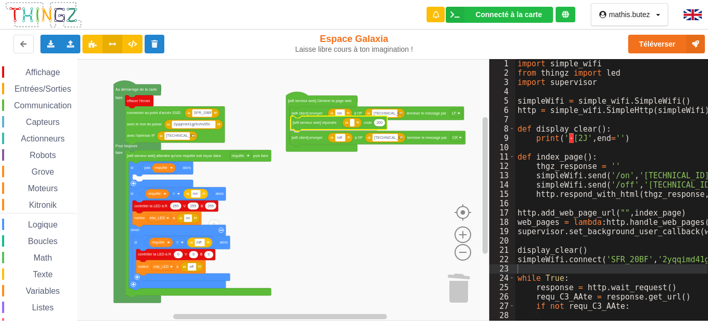
click at [321, 124] on div "Affichage Entrées/Sorties Communication Capteurs Actionneurs Robots Grove Moteu…" at bounding box center [244, 190] width 489 height 262
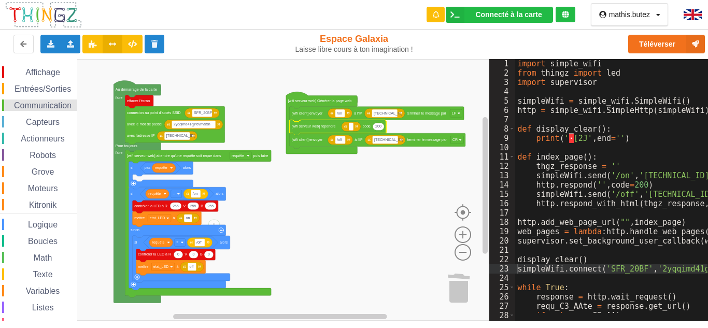
click at [42, 103] on span "Communication" at bounding box center [42, 105] width 61 height 9
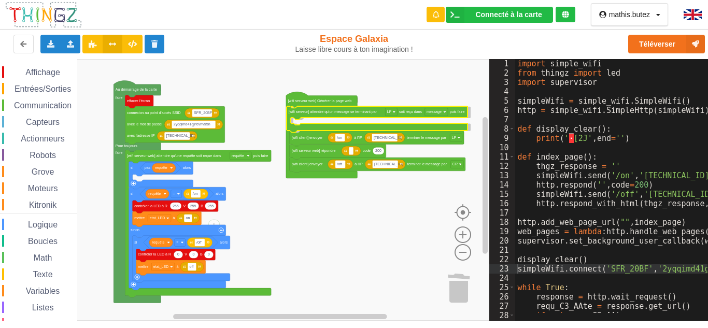
click at [348, 116] on div "Affichage Entrées/Sorties Communication Capteurs Actionneurs Robots Grove Moteu…" at bounding box center [244, 190] width 489 height 262
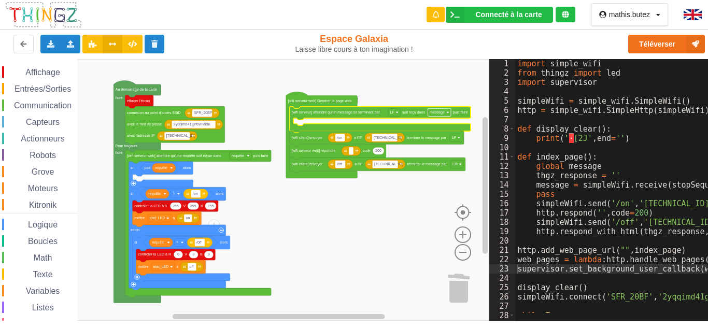
click at [441, 113] on text "message" at bounding box center [436, 112] width 15 height 4
click at [274, 120] on rect "Espace de travail de Blocky" at bounding box center [244, 190] width 489 height 262
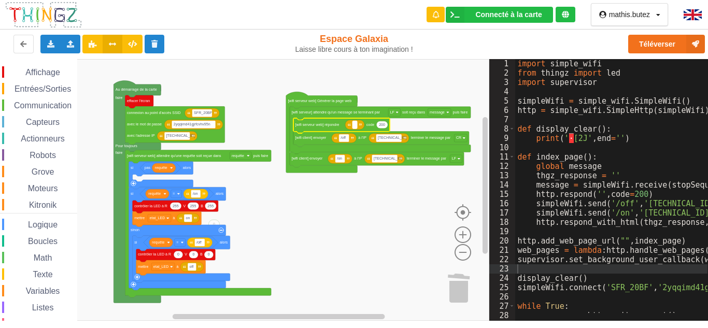
click at [355, 125] on rect "Espace de travail de Blocky" at bounding box center [354, 125] width 5 height 8
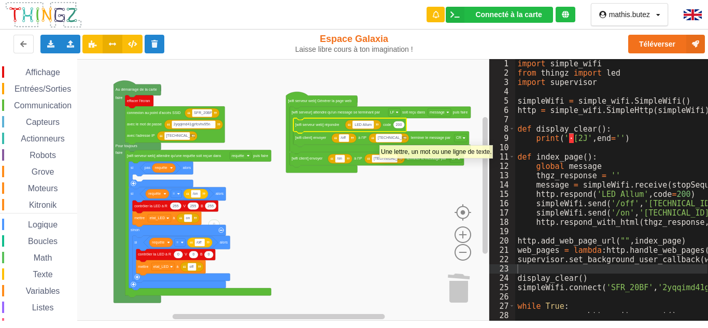
type input "LED Allume"
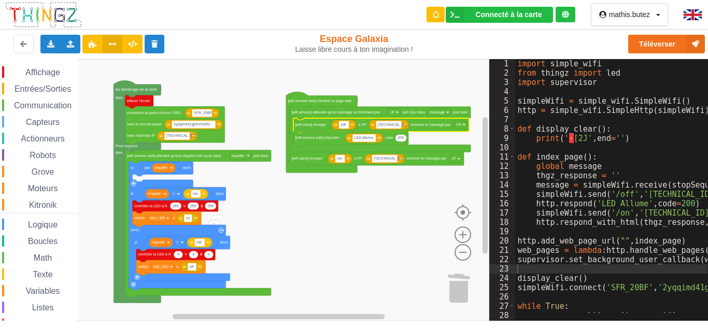
click at [317, 124] on text "[wifi client] envoyer" at bounding box center [310, 125] width 31 height 4
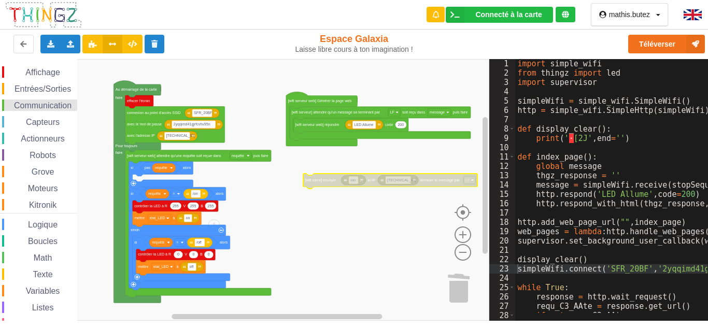
click at [49, 107] on span "Communication" at bounding box center [42, 105] width 61 height 9
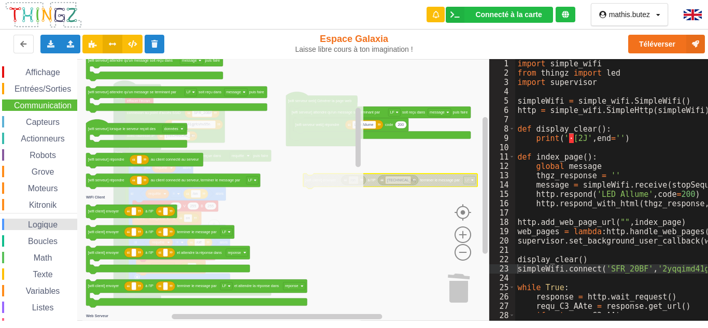
click at [42, 224] on span "Logique" at bounding box center [42, 224] width 33 height 9
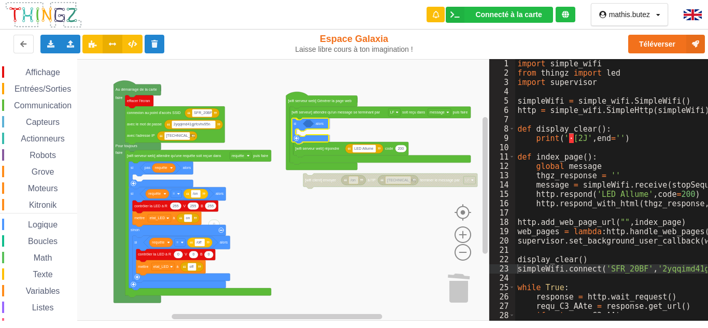
click at [299, 127] on div "Affichage Entrées/Sorties Communication Capteurs Actionneurs Robots Grove Moteu…" at bounding box center [244, 190] width 489 height 262
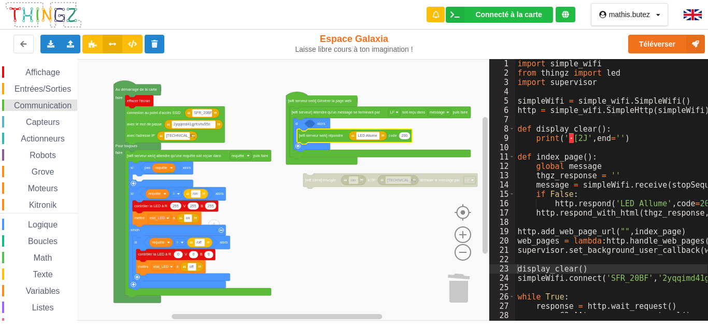
click at [39, 110] on div "Communication" at bounding box center [39, 104] width 75 height 11
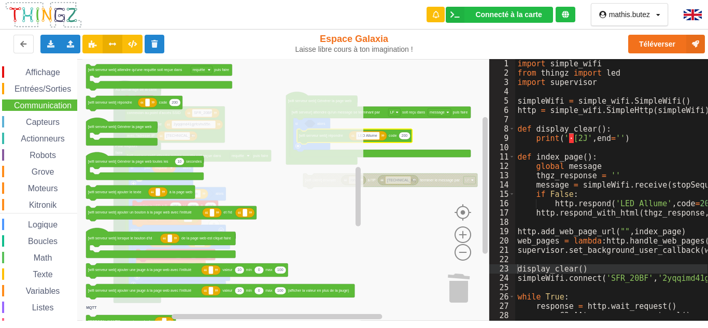
click at [425, 264] on rect "Espace de travail de Blocky" at bounding box center [244, 190] width 489 height 262
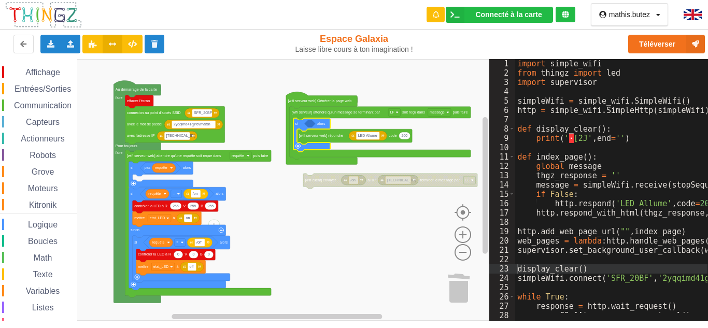
click at [299, 150] on icon "Espace de travail de Blocky" at bounding box center [311, 135] width 37 height 34
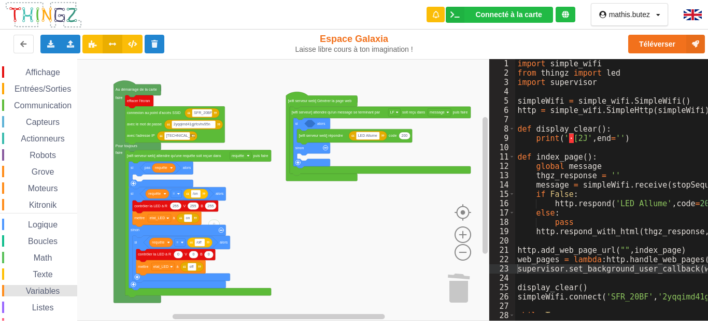
click at [49, 288] on span "Variables" at bounding box center [42, 290] width 37 height 9
click at [319, 126] on div "Affichage Entrées/Sorties Communication Capteurs Actionneurs Robots Grove Moteu…" at bounding box center [244, 190] width 489 height 262
click at [37, 223] on span "Logique" at bounding box center [42, 224] width 33 height 9
click at [317, 127] on div "Affichage Entrées/Sorties Communication Capteurs Actionneurs Robots Grove Moteu…" at bounding box center [244, 190] width 489 height 262
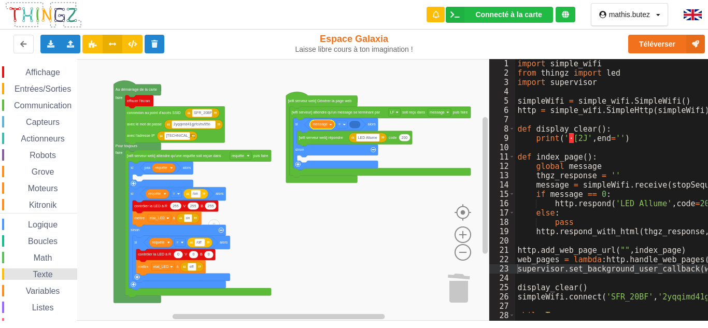
click at [47, 271] on span "Texte" at bounding box center [42, 274] width 23 height 9
click at [364, 126] on div "Affichage Entrées/Sorties Communication Capteurs Actionneurs Robots Grove Moteu…" at bounding box center [244, 190] width 489 height 262
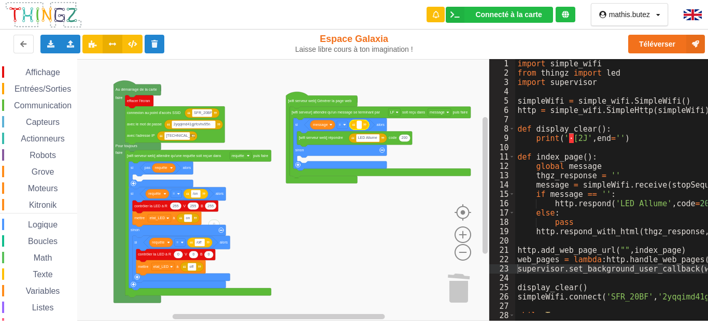
click at [359, 124] on text "Espace de travail de Blocky" at bounding box center [358, 125] width 1 height 4
type input "/on"
click at [420, 160] on rect "Espace de travail de Blocky" at bounding box center [244, 190] width 489 height 262
click at [41, 224] on span "Logique" at bounding box center [42, 224] width 33 height 9
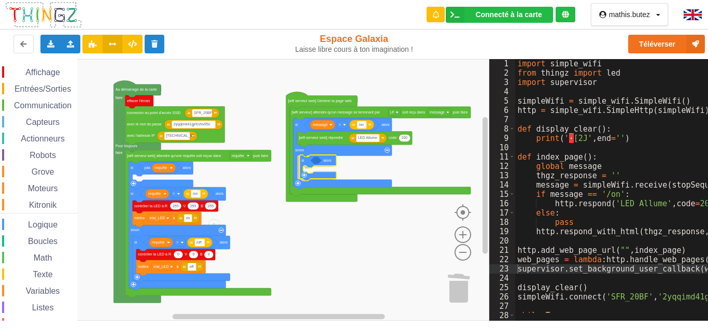
click at [307, 171] on div "Affichage Entrées/Sorties Communication Capteurs Actionneurs Robots Grove Moteu…" at bounding box center [244, 190] width 489 height 262
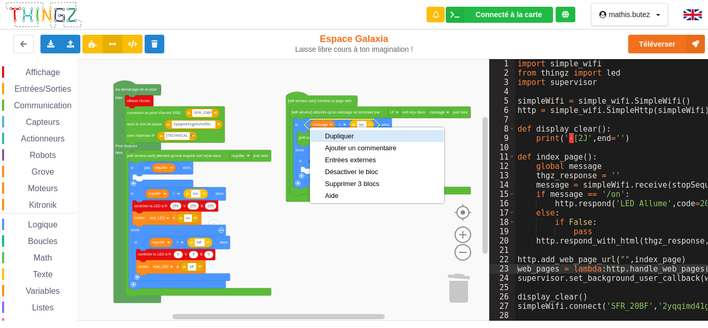
click at [341, 137] on div "Dupliquer" at bounding box center [360, 136] width 71 height 8
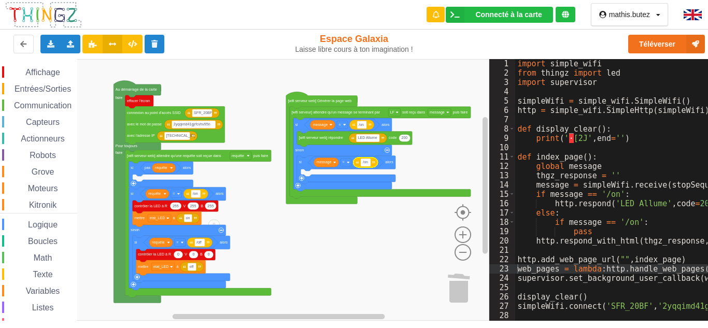
click at [368, 163] on input "/on" at bounding box center [365, 162] width 10 height 8
type input "/off"
click at [374, 244] on rect "Espace de travail de Blocky" at bounding box center [244, 190] width 489 height 262
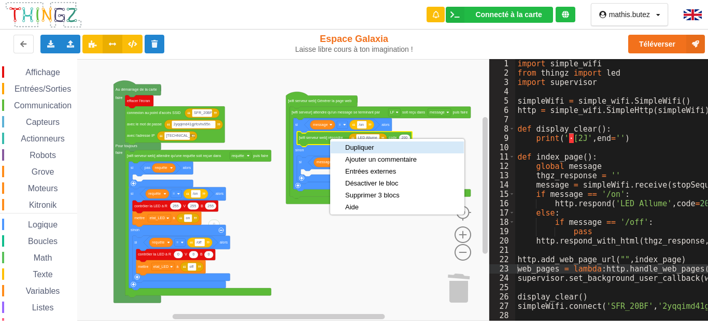
click at [347, 145] on div "Dupliquer" at bounding box center [380, 147] width 71 height 8
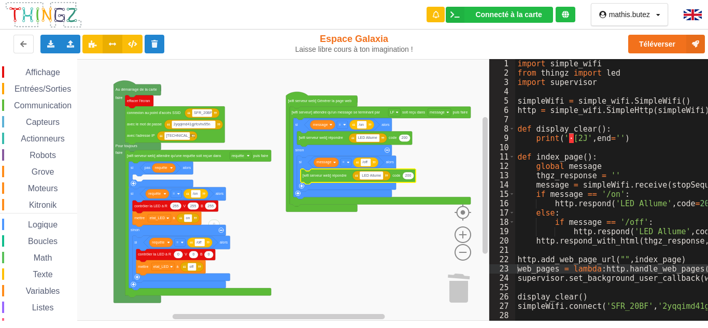
click at [380, 174] on input "LED Allume" at bounding box center [370, 175] width 23 height 8
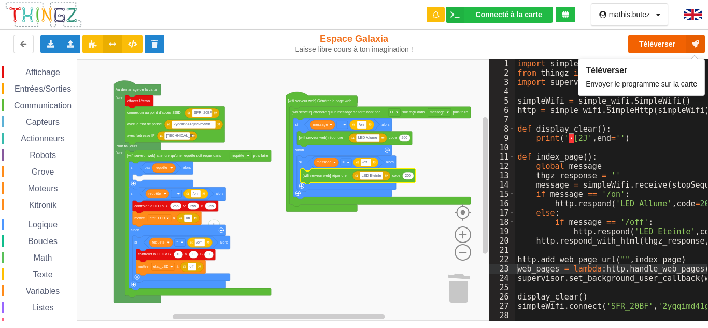
type input "LED Eteinte"
click at [639, 40] on button "Téléverser" at bounding box center [666, 44] width 77 height 19
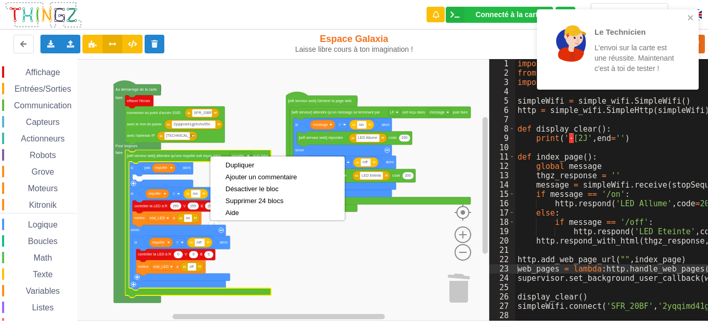
click at [283, 247] on rect "Espace de travail de Blocky" at bounding box center [244, 190] width 489 height 262
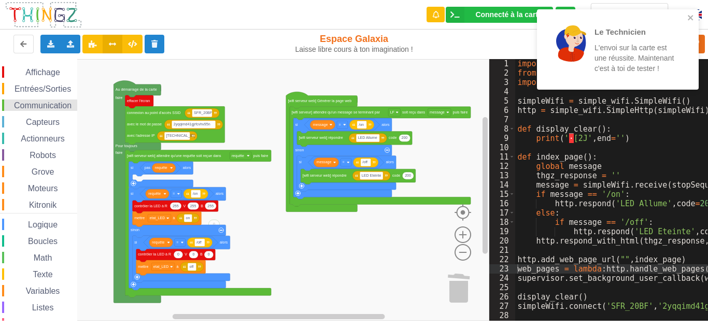
click at [40, 102] on span "Communication" at bounding box center [42, 105] width 61 height 9
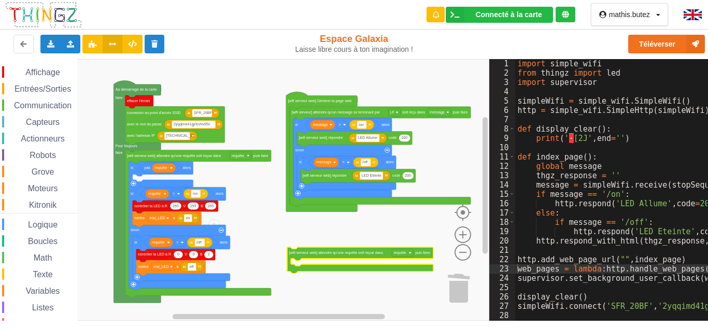
click at [358, 244] on div "Affichage Entrées/Sorties Communication Capteurs Actionneurs Robots Grove Moteu…" at bounding box center [244, 190] width 489 height 262
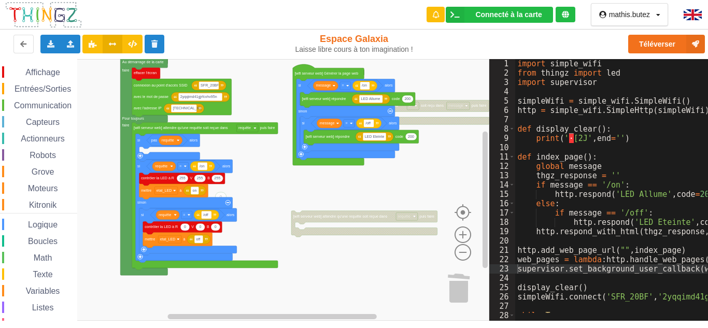
click at [301, 226] on div "Affichage Entrées/Sorties Communication Capteurs Actionneurs Robots Grove Moteu…" at bounding box center [244, 190] width 489 height 262
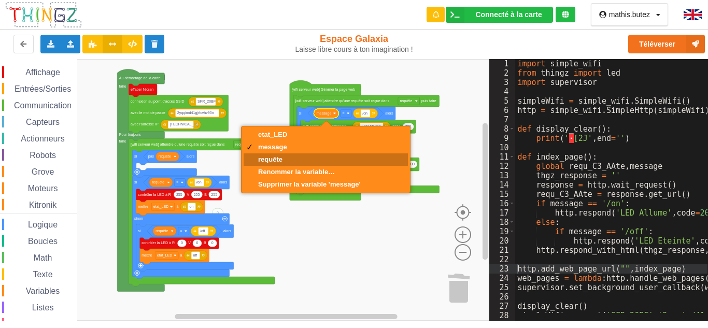
click at [311, 153] on div "requête" at bounding box center [325, 159] width 164 height 12
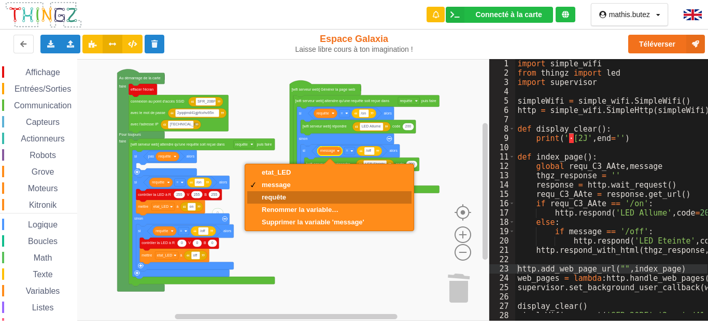
click at [309, 194] on div "requête" at bounding box center [313, 197] width 103 height 8
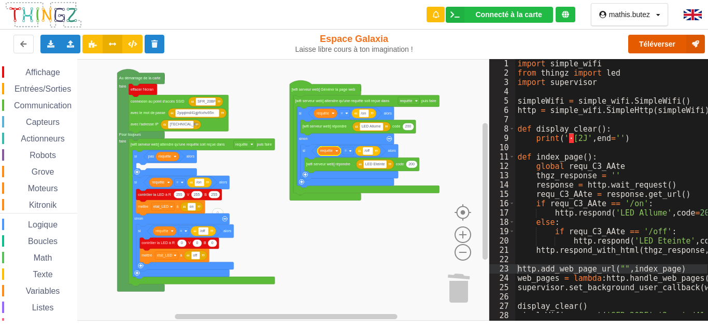
drag, startPoint x: 654, startPoint y: 52, endPoint x: 654, endPoint y: 47, distance: 5.7
click at [654, 51] on button "Téléverser" at bounding box center [666, 44] width 77 height 19
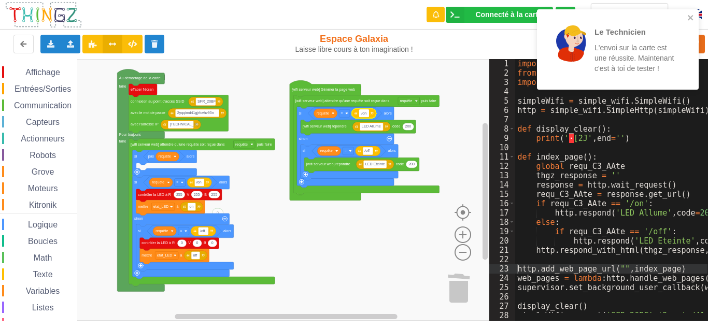
click at [359, 113] on input "/on" at bounding box center [364, 113] width 10 height 8
type input "192.468.1.84/on"
drag, startPoint x: 381, startPoint y: 112, endPoint x: 360, endPoint y: 112, distance: 20.7
click at [360, 112] on input "192.468.1.84/on" at bounding box center [375, 113] width 32 height 8
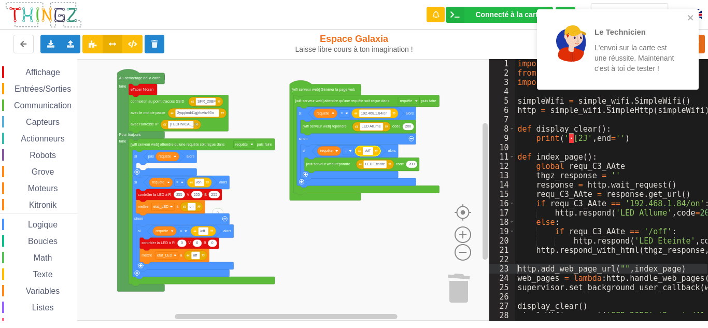
click at [364, 151] on input "/off" at bounding box center [368, 151] width 10 height 8
click at [365, 150] on input "/off" at bounding box center [368, 151] width 10 height 8
type input "192.468.1.8/off"
click at [196, 183] on input "/on" at bounding box center [199, 182] width 10 height 8
type input "192.468.1.8/on"
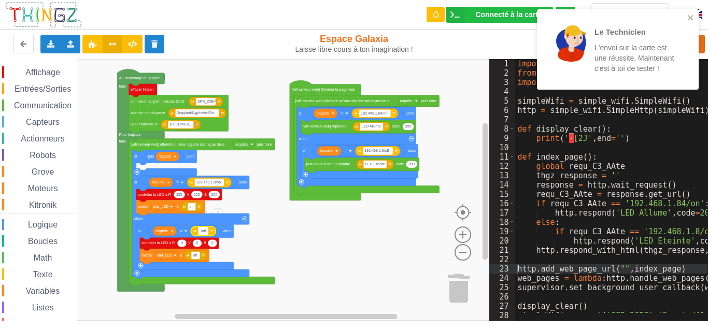
click at [200, 232] on input "/off" at bounding box center [203, 231] width 10 height 8
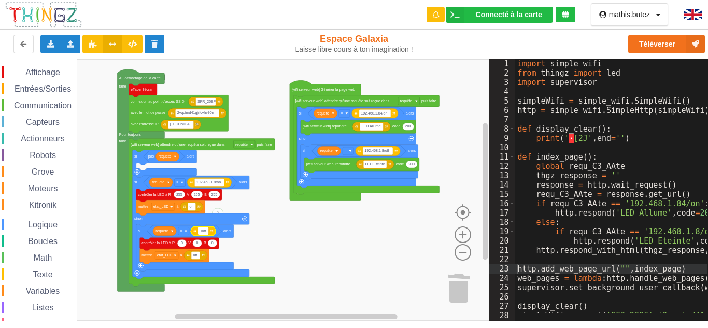
click at [198, 231] on input "/off" at bounding box center [203, 231] width 10 height 8
type input "192.468.1.8/off"
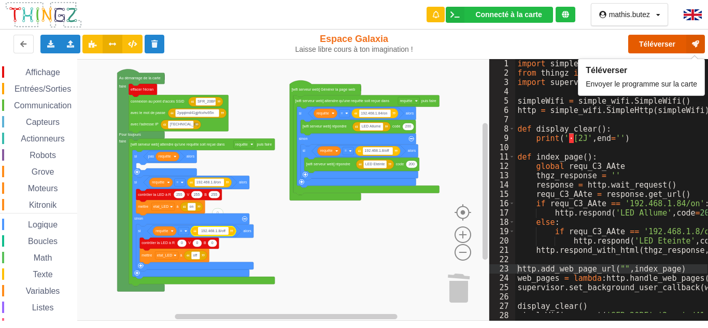
click at [651, 42] on button "Téléverser" at bounding box center [666, 44] width 77 height 19
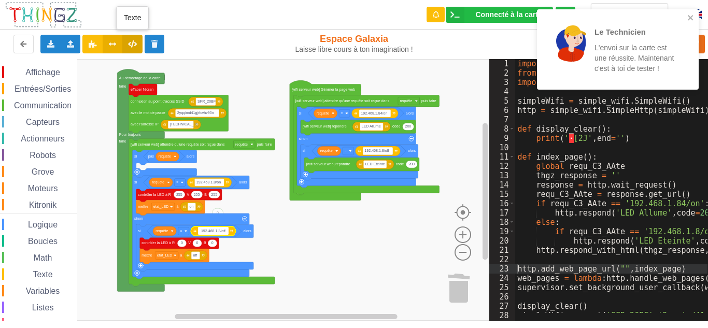
click at [134, 45] on icon at bounding box center [132, 43] width 9 height 6
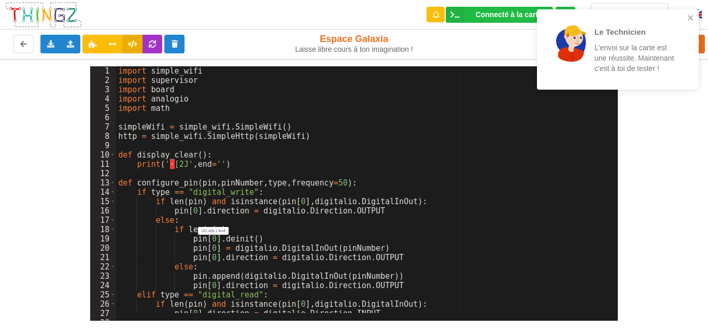
drag, startPoint x: 116, startPoint y: 70, endPoint x: 126, endPoint y: 74, distance: 10.8
click at [126, 74] on div "1 2 3 4 5 6 7 8 9 10 11 12 13 14 15 16 17 18 19 20 21 22 23 24 25 26 27 28 29 i…" at bounding box center [353, 193] width 527 height 254
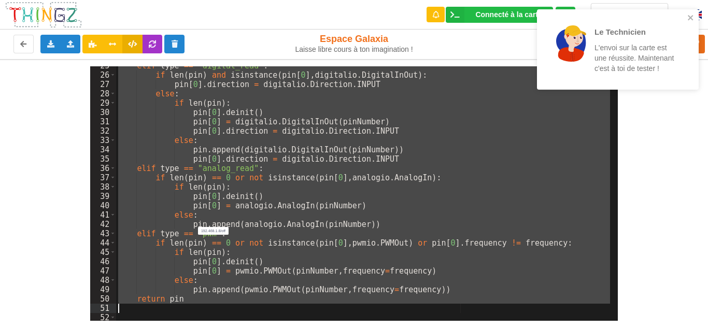
scroll to position [443, 0]
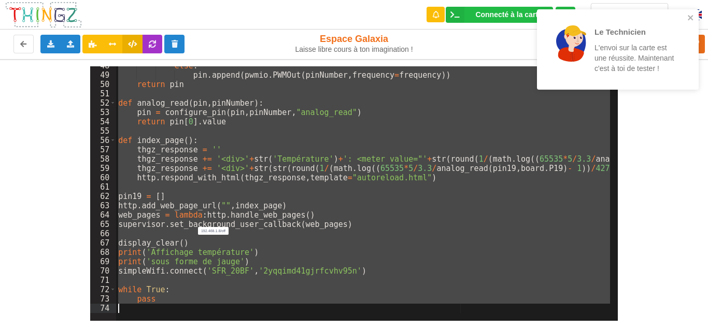
drag, startPoint x: 118, startPoint y: 72, endPoint x: 339, endPoint y: 350, distance: 355.3
click at [339, 327] on html "Le Technicien L'envoi sur la carte est une réussite. Maintenant c'est à toi de …" at bounding box center [354, 164] width 708 height 328
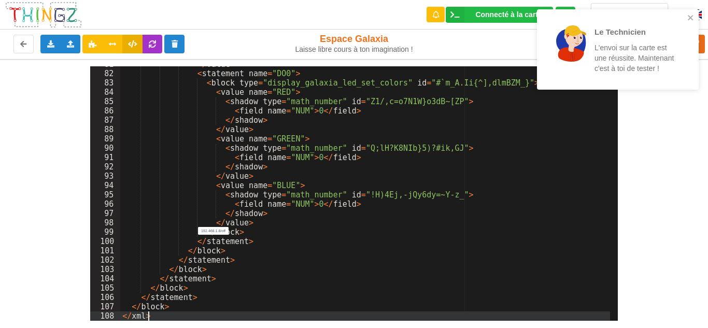
scroll to position [753, 0]
click at [690, 17] on icon "close" at bounding box center [690, 17] width 7 height 8
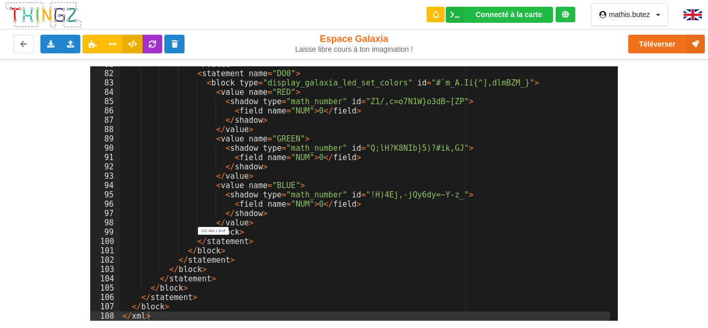
click at [676, 42] on div "Le Technicien L'envoi sur la carte est une réussite. Maintenant c'est à toi de …" at bounding box center [618, 53] width 166 height 92
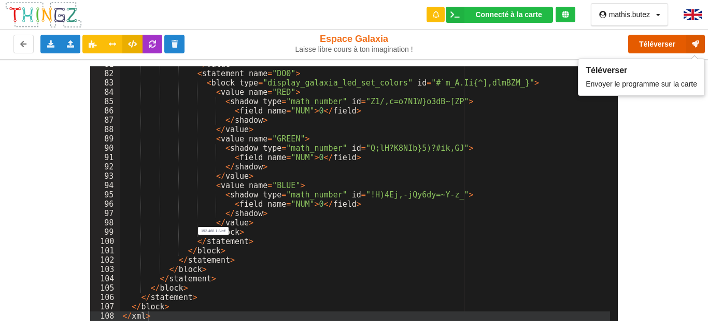
click at [669, 43] on button "Téléverser" at bounding box center [666, 44] width 77 height 19
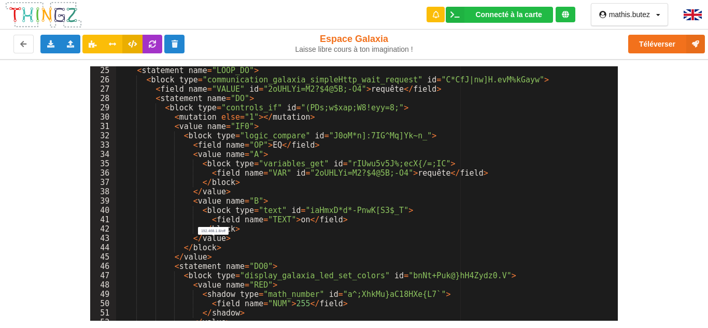
scroll to position [224, 0]
click at [96, 43] on icon at bounding box center [92, 43] width 9 height 6
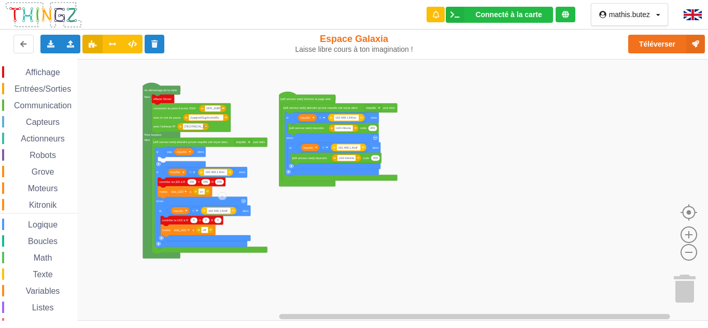
click at [304, 233] on div "Affichage Entrées/Sorties Communication Capteurs Actionneurs Robots Grove Moteu…" at bounding box center [357, 190] width 715 height 262
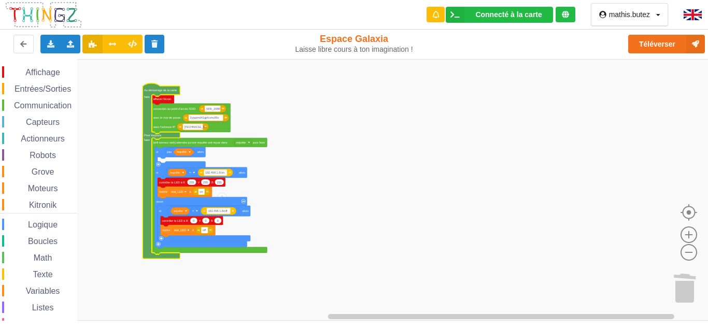
click at [154, 92] on icon "Espace de travail de Blocky" at bounding box center [160, 171] width 37 height 176
click at [148, 98] on text "faire" at bounding box center [147, 96] width 6 height 3
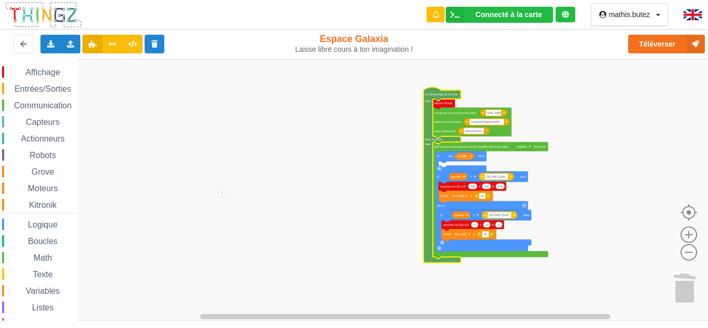
click at [558, 141] on rect "Espace de travail de Blocky" at bounding box center [357, 190] width 715 height 262
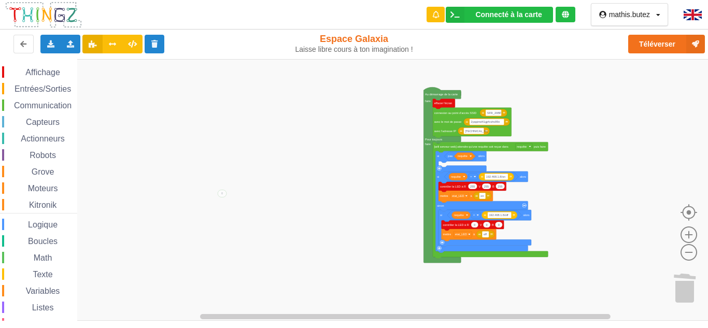
click at [558, 141] on rect "Espace de travail de Blocky" at bounding box center [357, 190] width 715 height 262
click at [433, 95] on text "Au démarrage de la carte" at bounding box center [441, 94] width 33 height 3
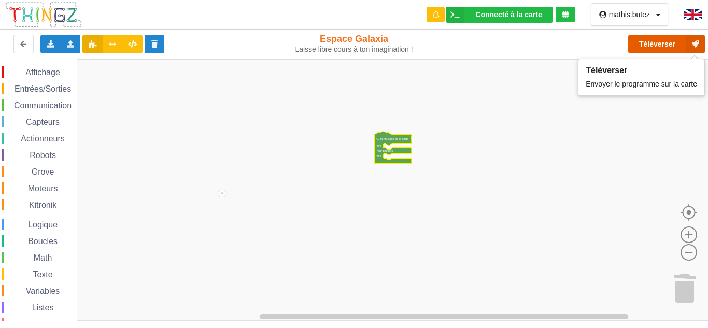
click at [644, 41] on button "Téléverser" at bounding box center [666, 44] width 77 height 19
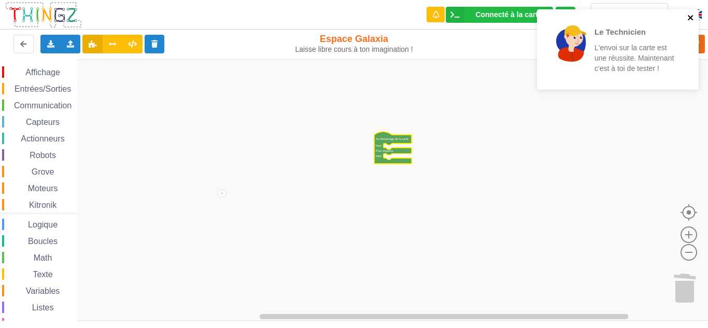
click at [689, 20] on icon "close" at bounding box center [690, 17] width 7 height 8
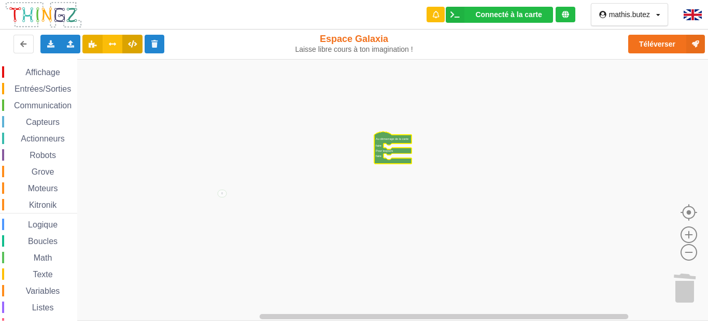
click at [132, 36] on button at bounding box center [132, 44] width 20 height 19
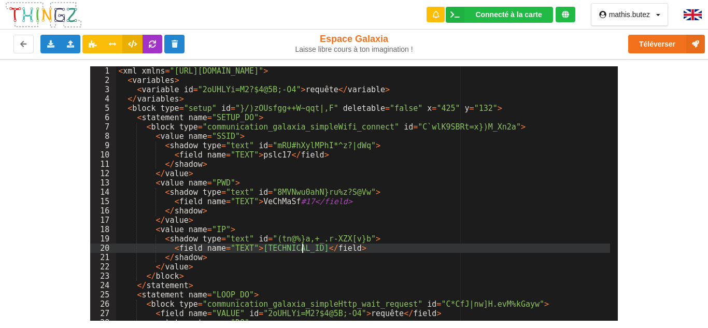
click at [304, 250] on div "< xml xmlns = "https://developers.google.com/blockly/xml" > < variables > < var…" at bounding box center [363, 202] width 494 height 273
click at [305, 248] on div "< xml xmlns = "https://developers.google.com/blockly/xml" > < variables > < var…" at bounding box center [363, 202] width 494 height 273
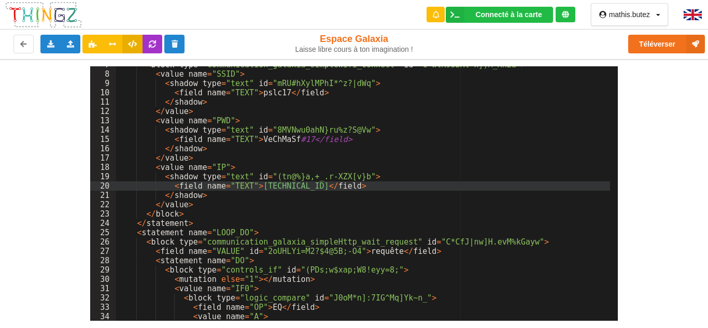
scroll to position [0, 0]
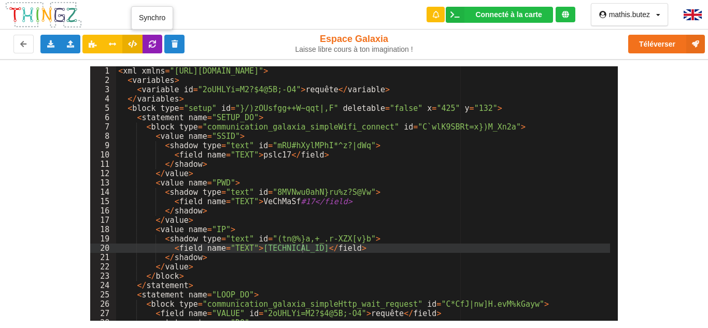
click at [153, 46] on icon at bounding box center [152, 43] width 9 height 6
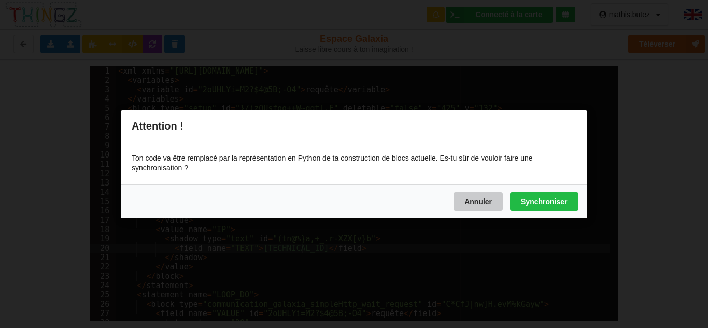
click at [465, 194] on button "Annuler" at bounding box center [477, 201] width 49 height 19
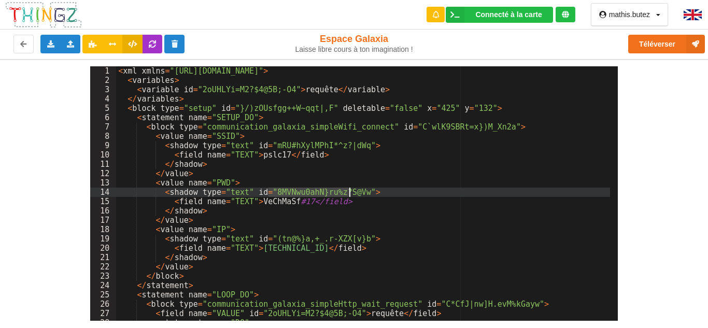
drag, startPoint x: 266, startPoint y: 192, endPoint x: 348, endPoint y: 193, distance: 82.4
click at [348, 193] on div "< xml xmlns = "https://developers.google.com/blockly/xml" > < variables > < var…" at bounding box center [363, 202] width 494 height 273
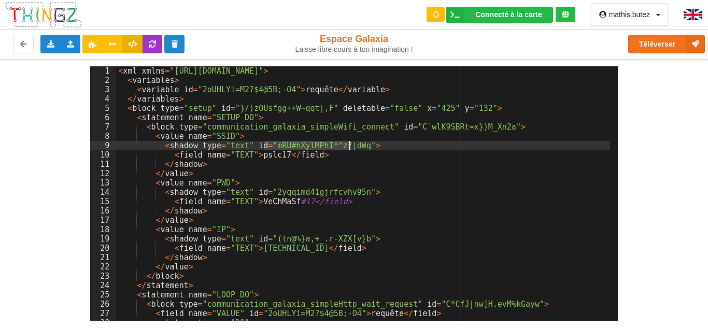
drag, startPoint x: 263, startPoint y: 145, endPoint x: 349, endPoint y: 148, distance: 85.5
click at [349, 148] on div "< xml xmlns = "https://developers.google.com/blockly/xml" > < variables > < var…" at bounding box center [363, 202] width 494 height 273
click at [629, 42] on button "Téléverser" at bounding box center [666, 44] width 77 height 19
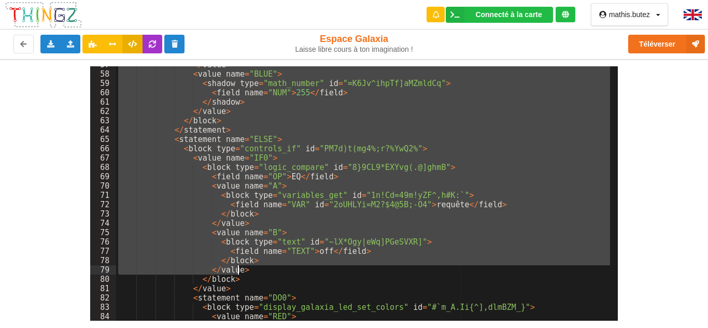
scroll to position [753, 0]
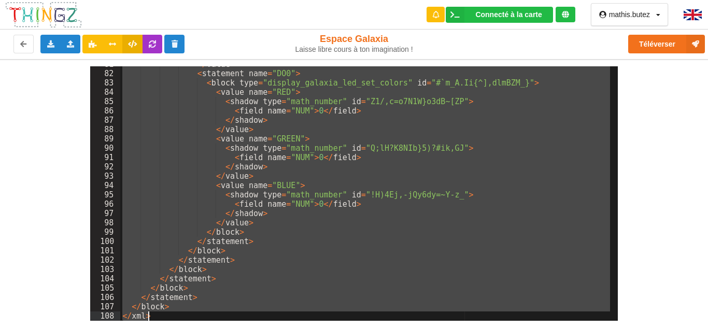
drag, startPoint x: 118, startPoint y: 71, endPoint x: 428, endPoint y: 320, distance: 397.2
click at [428, 321] on div "Connecté à la carte Réglages Ouvrir le moniteur automatiquement Connexion autom…" at bounding box center [354, 164] width 708 height 328
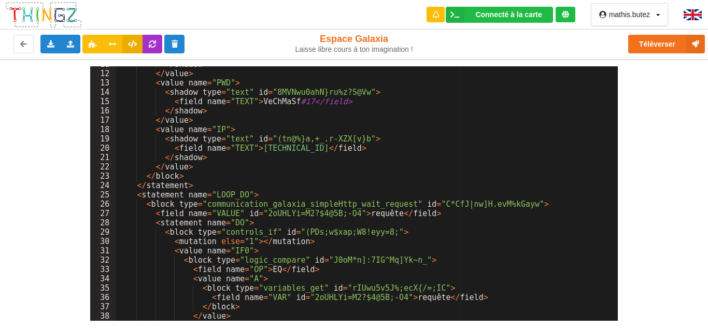
scroll to position [0, 0]
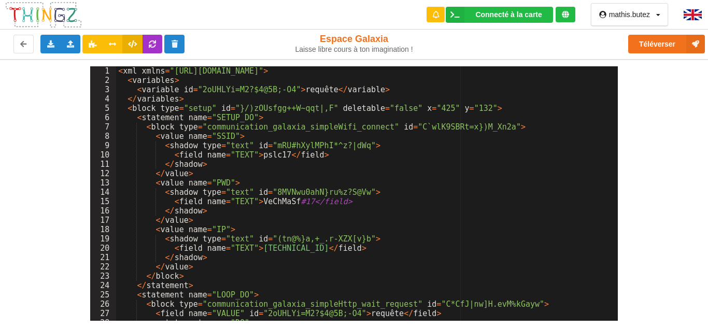
click at [305, 249] on div "< xml xmlns = "https://developers.google.com/blockly/xml" > < variables > < var…" at bounding box center [363, 202] width 494 height 273
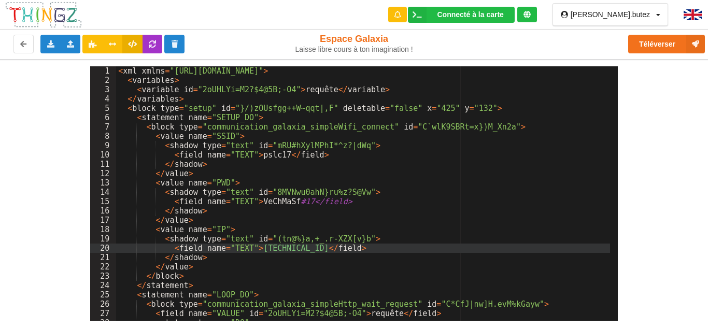
click at [284, 200] on div "< xml xmlns = "[URL][DOMAIN_NAME]" > < variables > < variable id = "2oUHLYi=M2?…" at bounding box center [363, 202] width 494 height 273
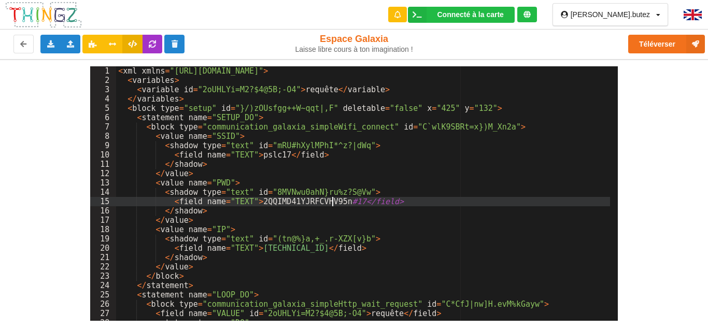
click at [277, 201] on div "< xml xmlns = "[URL][DOMAIN_NAME]" > < variables > < variable id = "2oUHLYi=M2?…" at bounding box center [363, 202] width 494 height 273
click at [319, 201] on div "< xml xmlns = "[URL][DOMAIN_NAME]" > < variables > < variable id = "2oUHLYi=M2?…" at bounding box center [363, 202] width 494 height 273
click at [276, 155] on div "< xml xmlns = "[URL][DOMAIN_NAME]" > < variables > < variable id = "2oUHLYi=M2?…" at bounding box center [363, 202] width 494 height 273
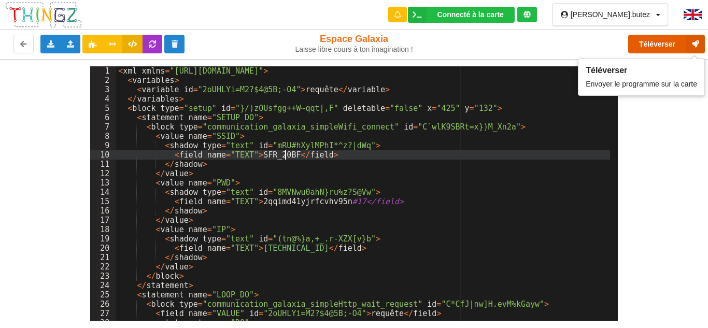
click at [639, 41] on button "Téléverser" at bounding box center [666, 44] width 77 height 19
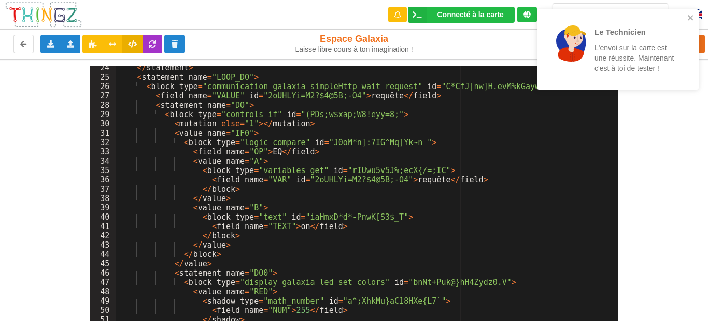
scroll to position [93, 0]
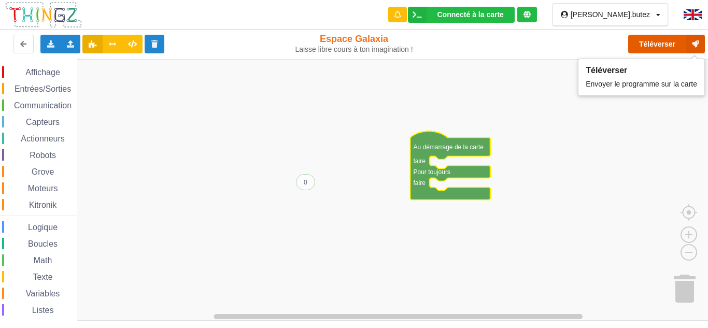
click at [658, 41] on button "Téléverser" at bounding box center [666, 44] width 77 height 19
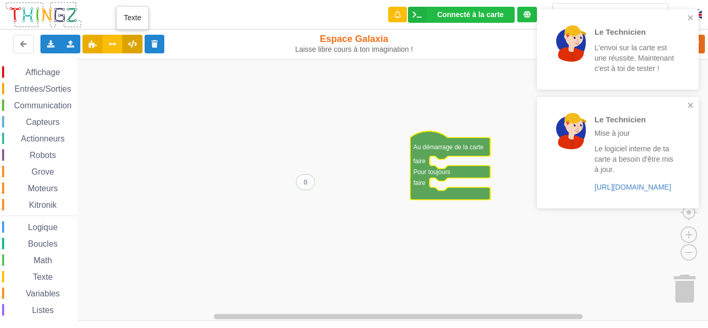
click at [132, 41] on icon at bounding box center [132, 43] width 9 height 6
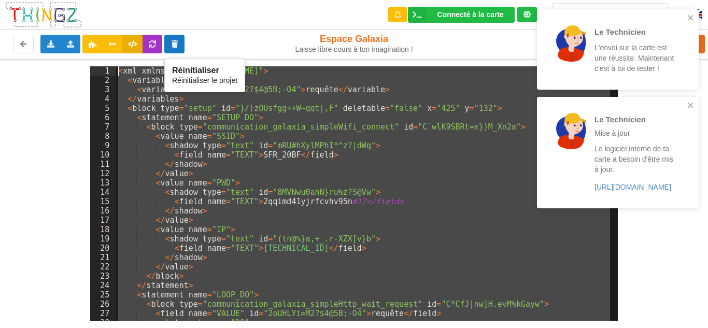
drag, startPoint x: 287, startPoint y: 314, endPoint x: 165, endPoint y: 40, distance: 299.3
click at [165, 40] on div "Le Technicien L'envoi sur la carte est une réussite. Maintenant c'est à toi de …" at bounding box center [354, 157] width 722 height 328
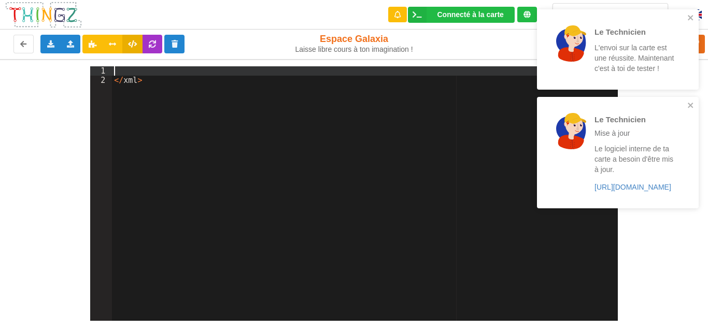
click at [166, 74] on div "</ xml >" at bounding box center [365, 202] width 506 height 273
click at [164, 85] on div "</ xml >" at bounding box center [365, 202] width 506 height 273
click at [91, 38] on button at bounding box center [92, 44] width 20 height 19
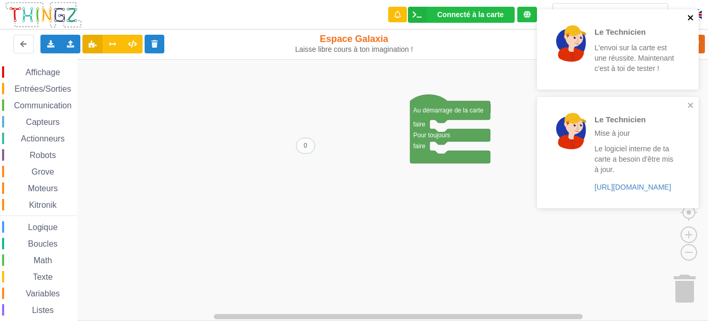
click at [690, 15] on icon "close" at bounding box center [690, 17] width 7 height 8
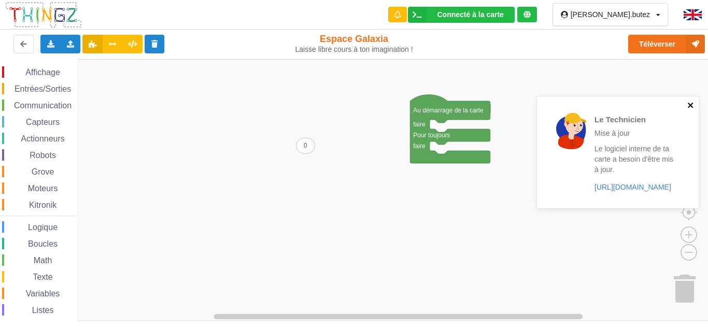
drag, startPoint x: 687, startPoint y: 105, endPoint x: 679, endPoint y: 75, distance: 30.7
click at [688, 103] on icon "close" at bounding box center [690, 105] width 7 height 8
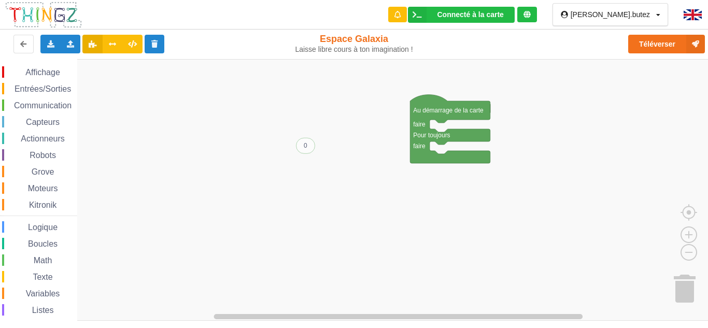
click at [660, 42] on div "Le Technicien Mise à jour Le logiciel interne de ta carte a besoin d'être mis à…" at bounding box center [618, 68] width 166 height 122
click at [661, 46] on button "Téléverser" at bounding box center [666, 44] width 77 height 19
